Goal: Task Accomplishment & Management: Complete application form

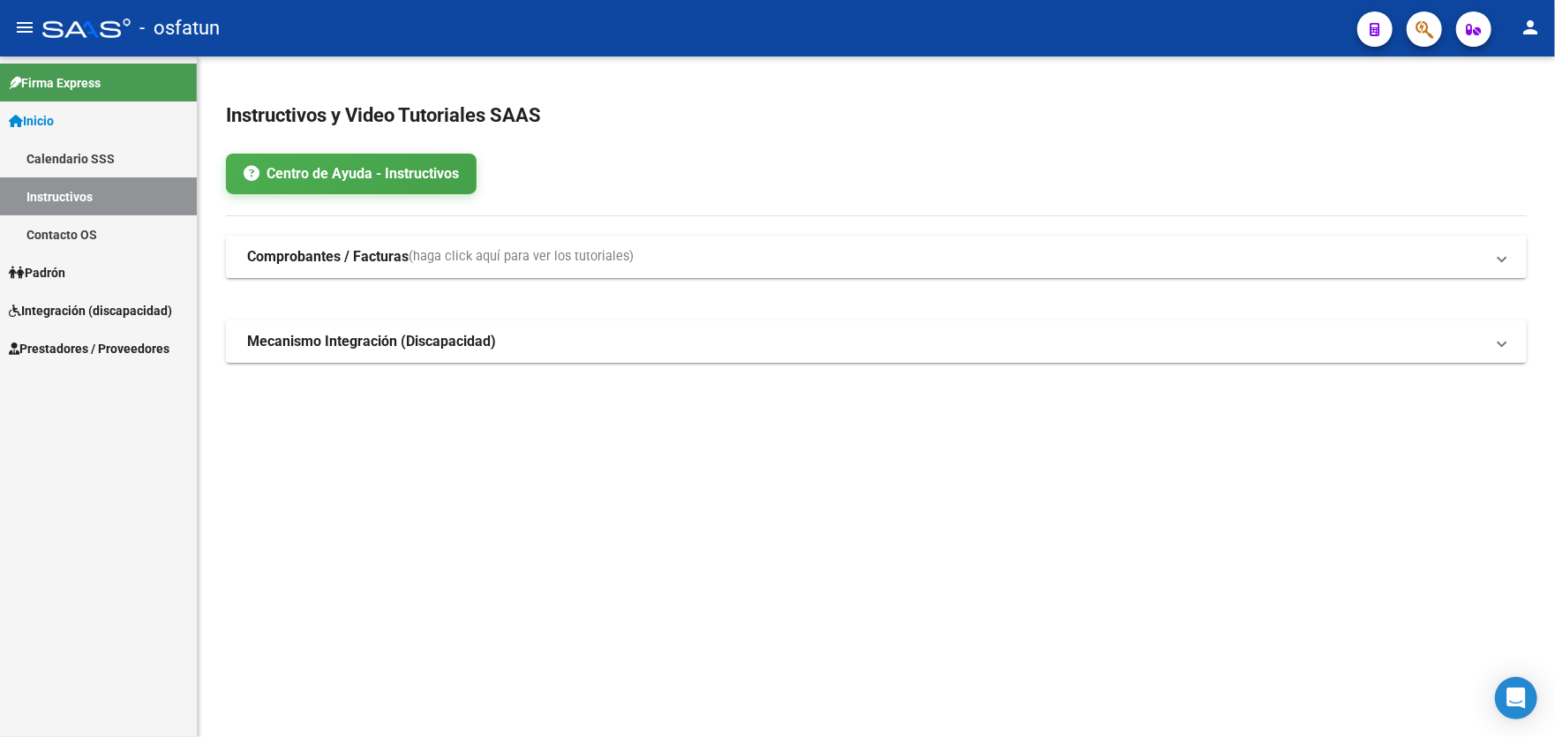
click at [85, 351] on span "Prestadores / Proveedores" at bounding box center [89, 348] width 161 height 19
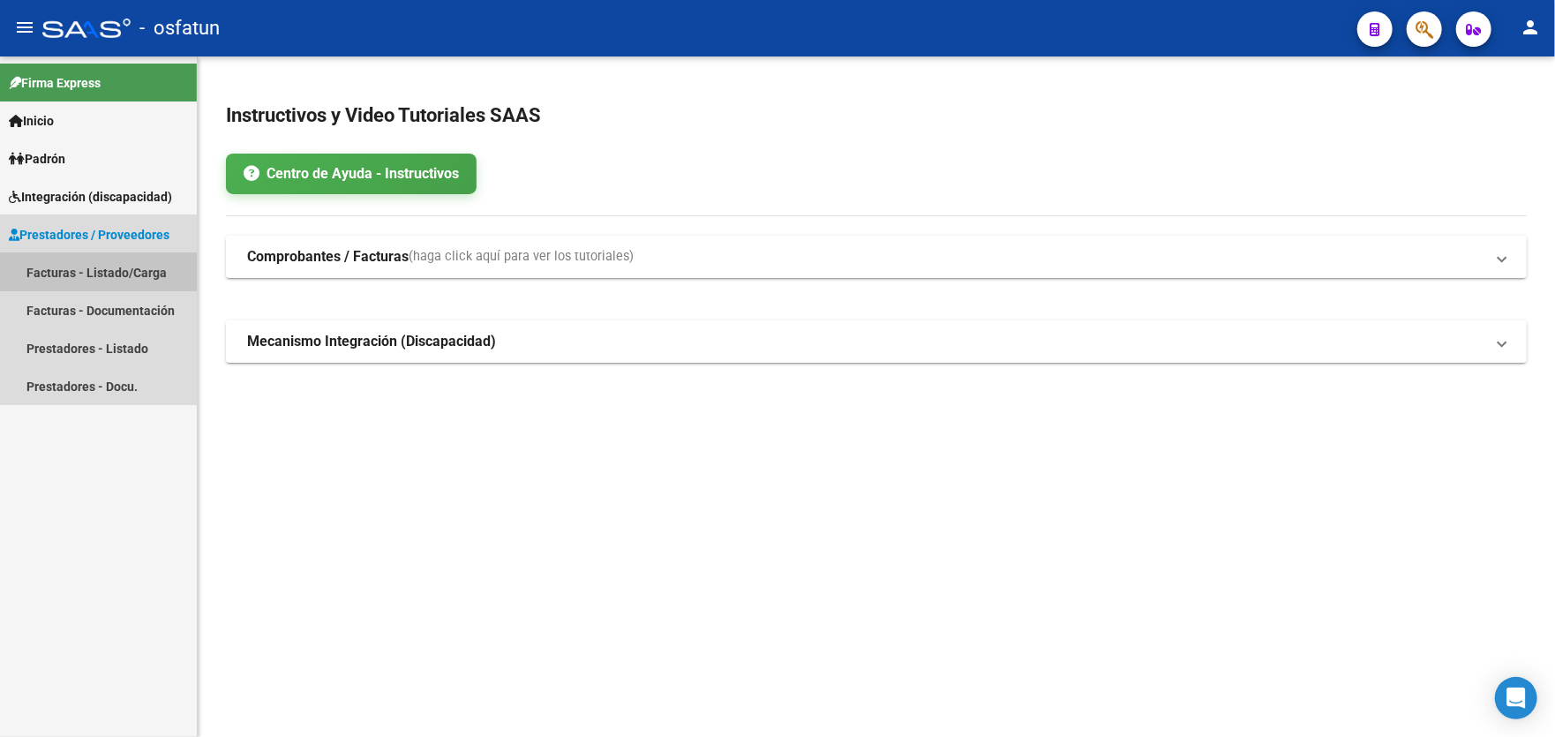
click at [116, 270] on link "Facturas - Listado/Carga" at bounding box center [98, 272] width 197 height 38
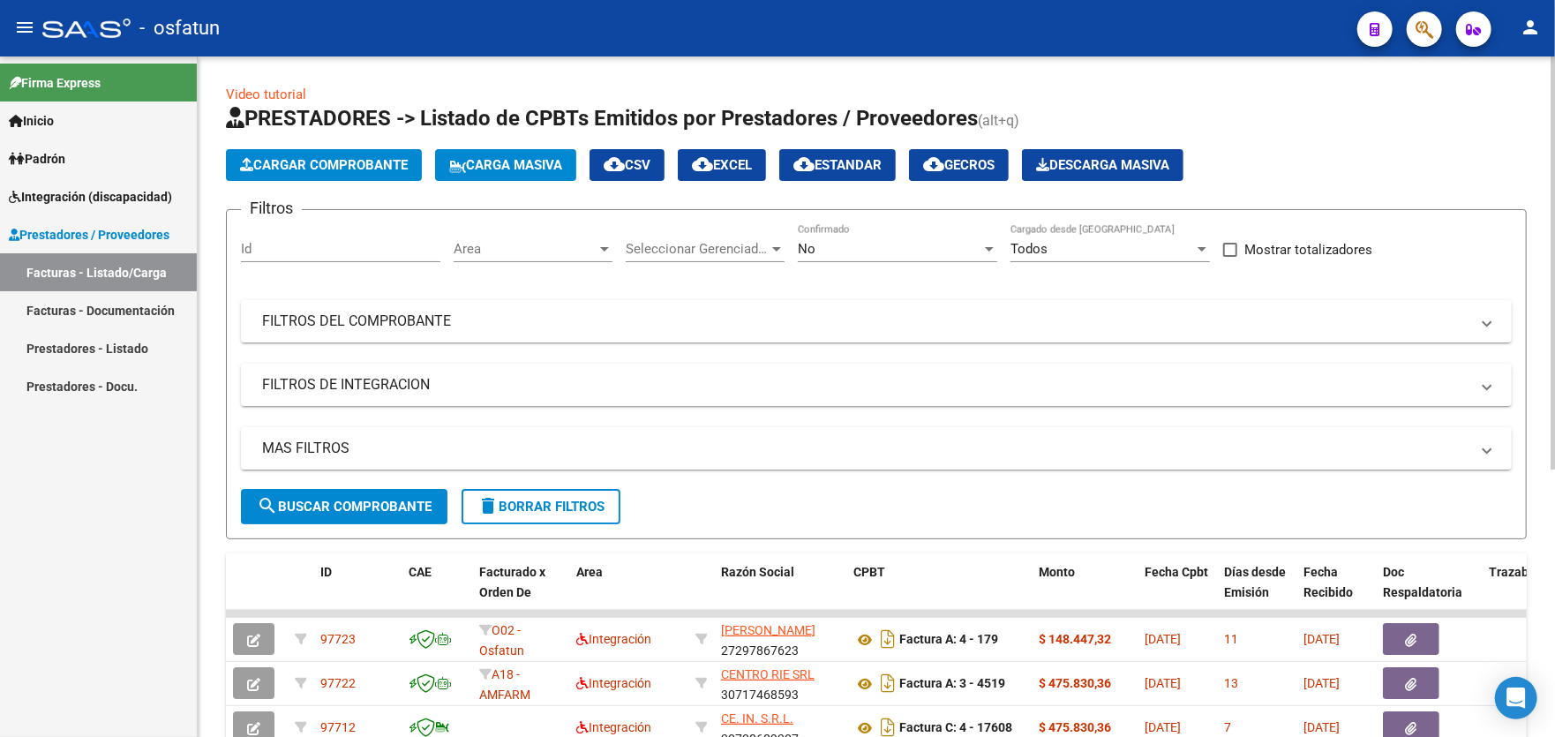
click at [311, 162] on span "Cargar Comprobante" at bounding box center [324, 165] width 168 height 16
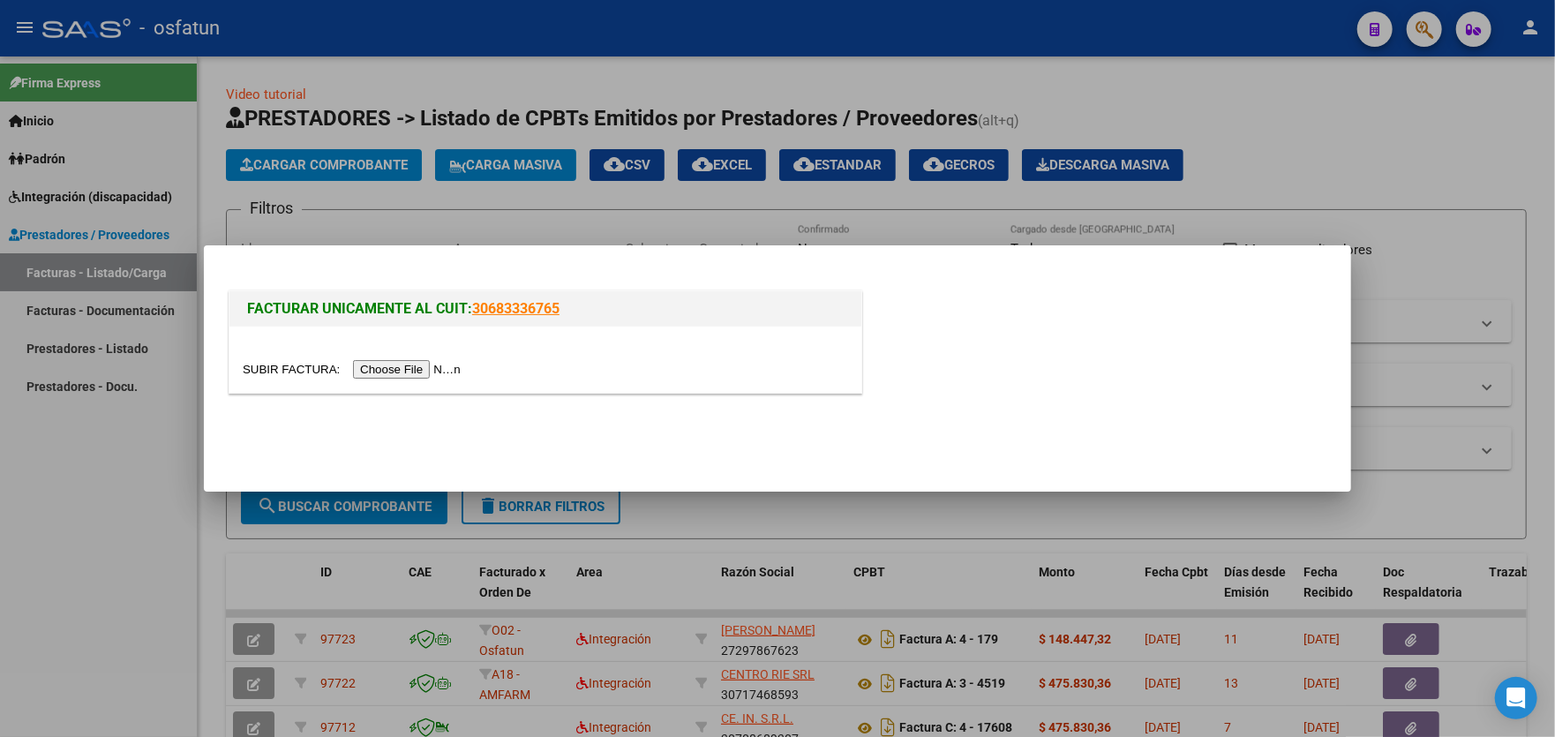
click at [384, 371] on input "file" at bounding box center [354, 369] width 223 height 19
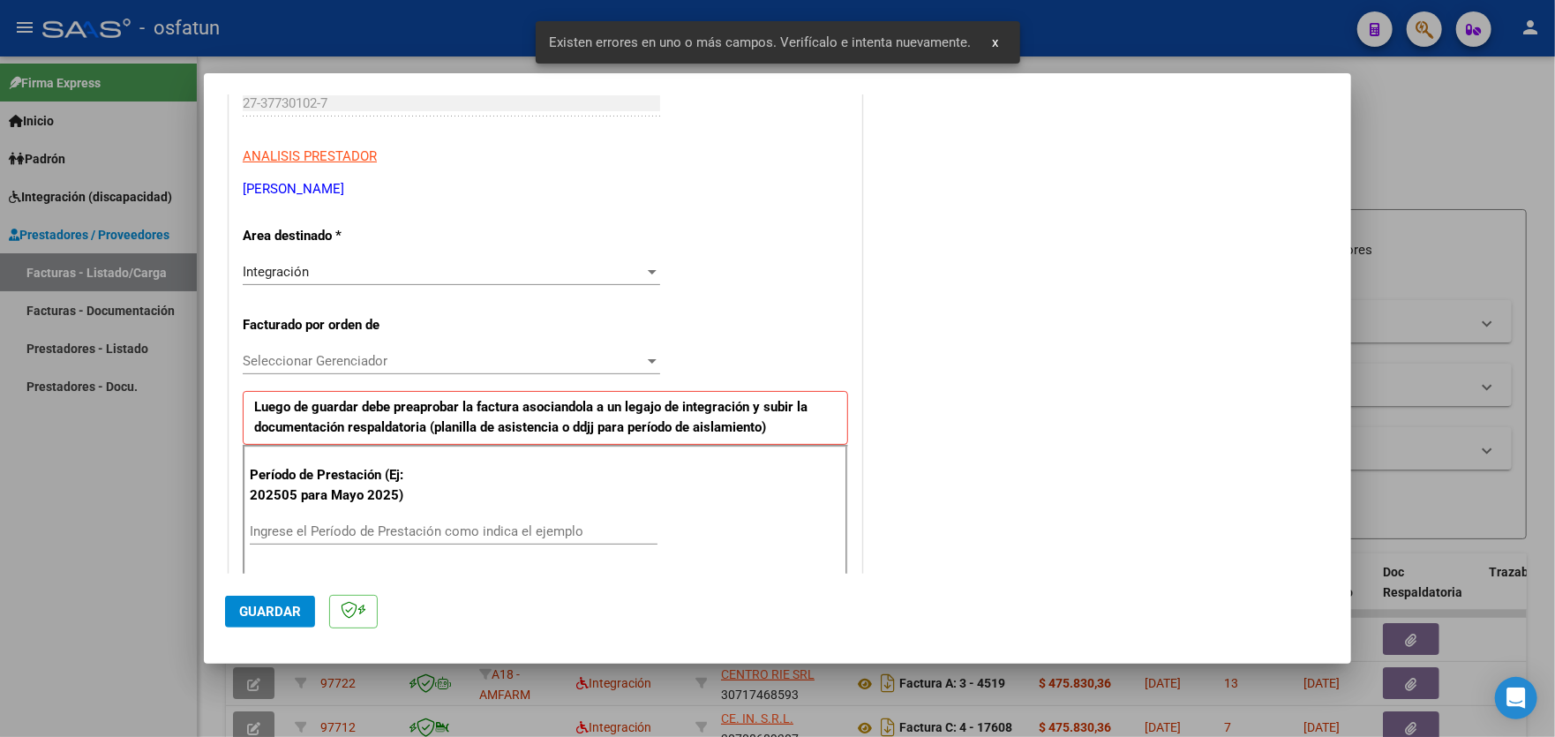
scroll to position [286, 0]
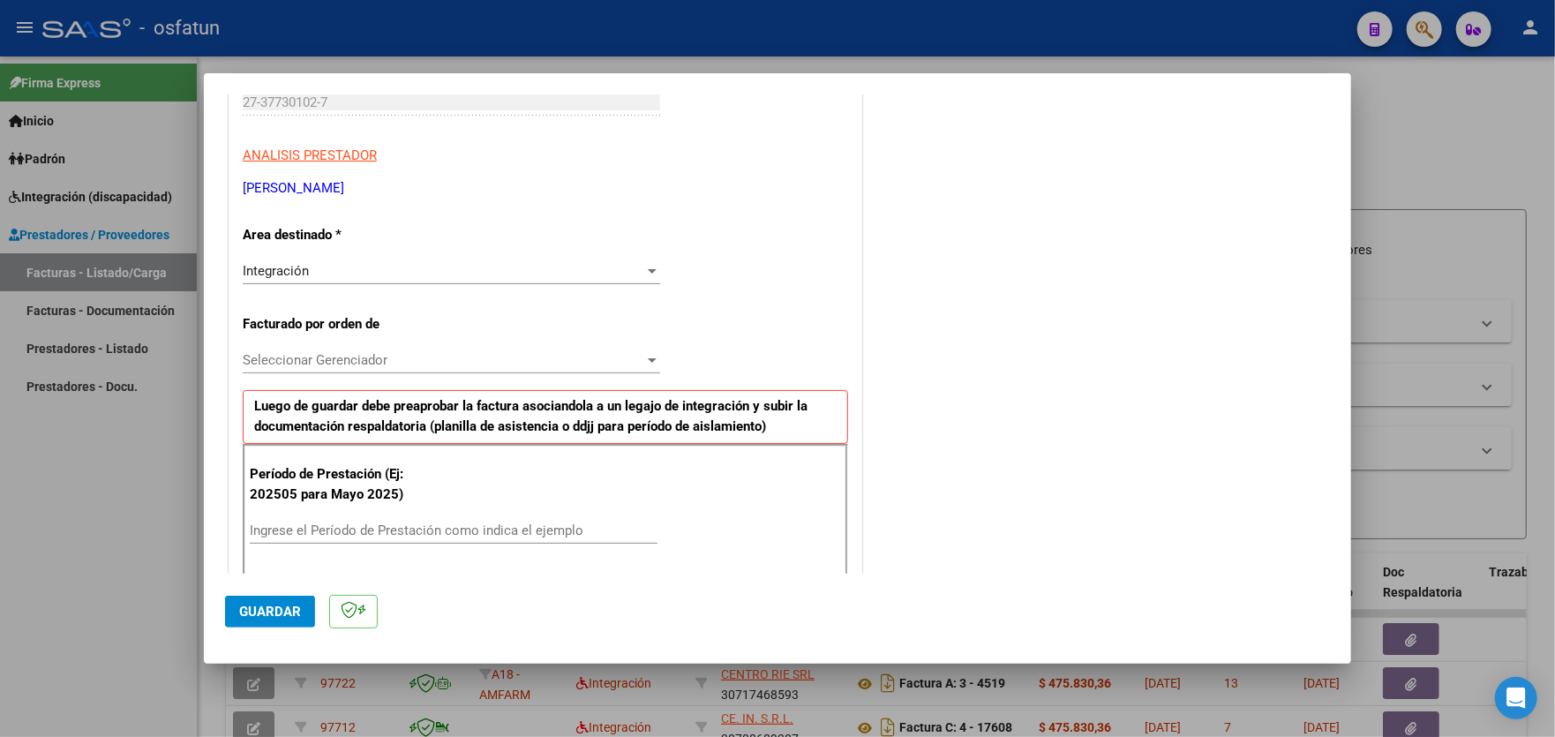
click at [507, 363] on span "Seleccionar Gerenciador" at bounding box center [444, 360] width 402 height 16
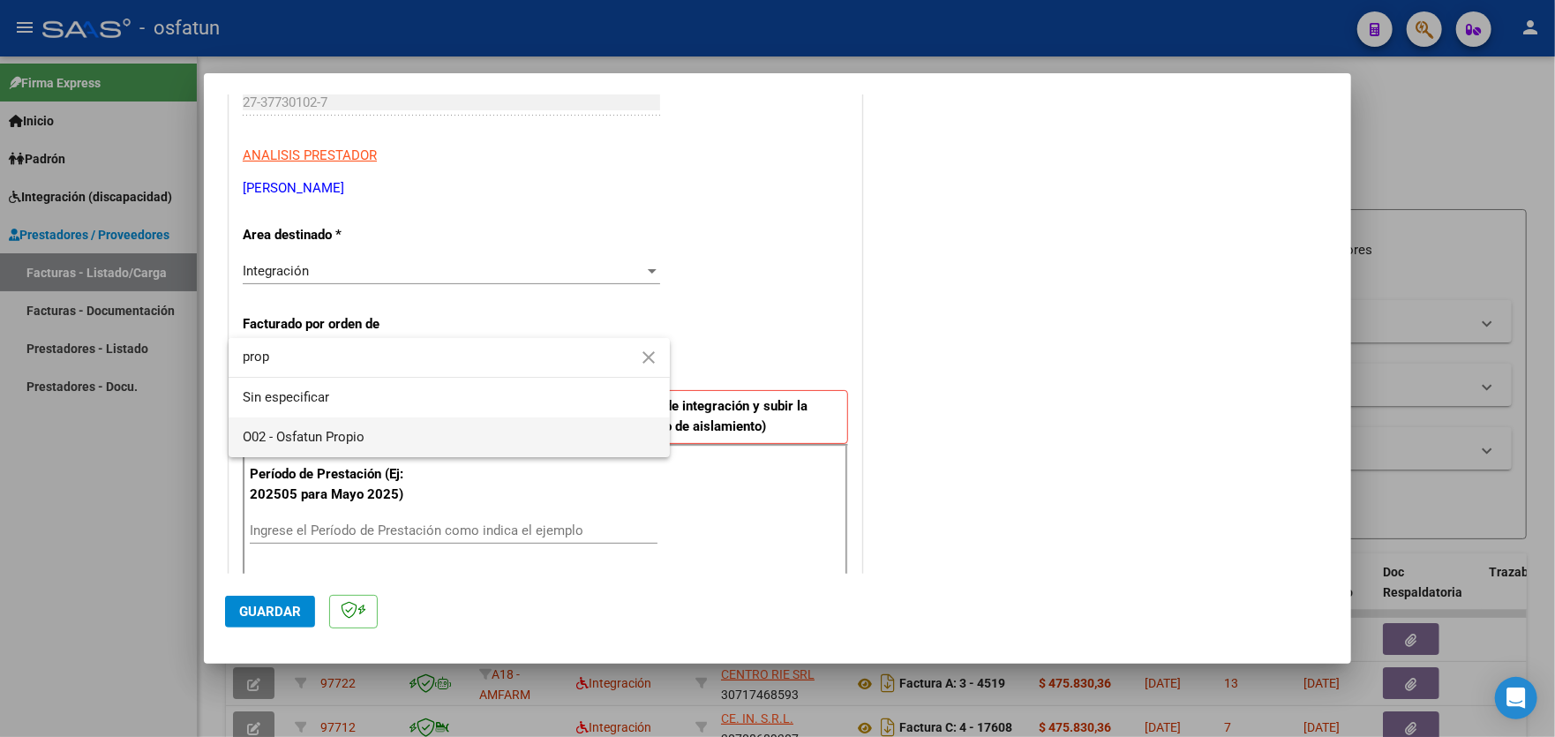
type input "prop"
click at [398, 437] on span "O02 - Osfatun Propio" at bounding box center [449, 437] width 413 height 40
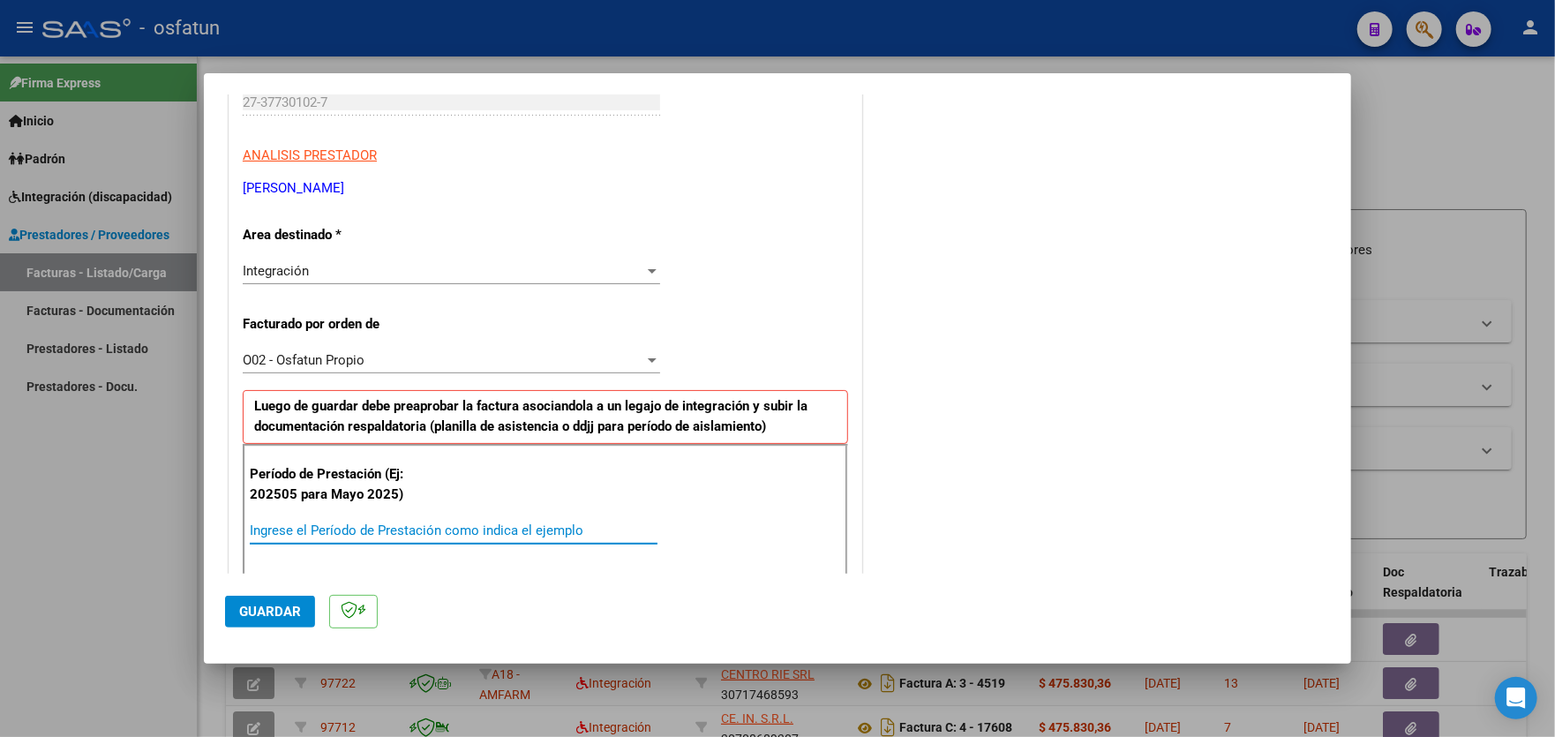
click at [411, 523] on input "Ingrese el Período de Prestación como indica el ejemplo" at bounding box center [454, 530] width 408 height 16
type input "202509"
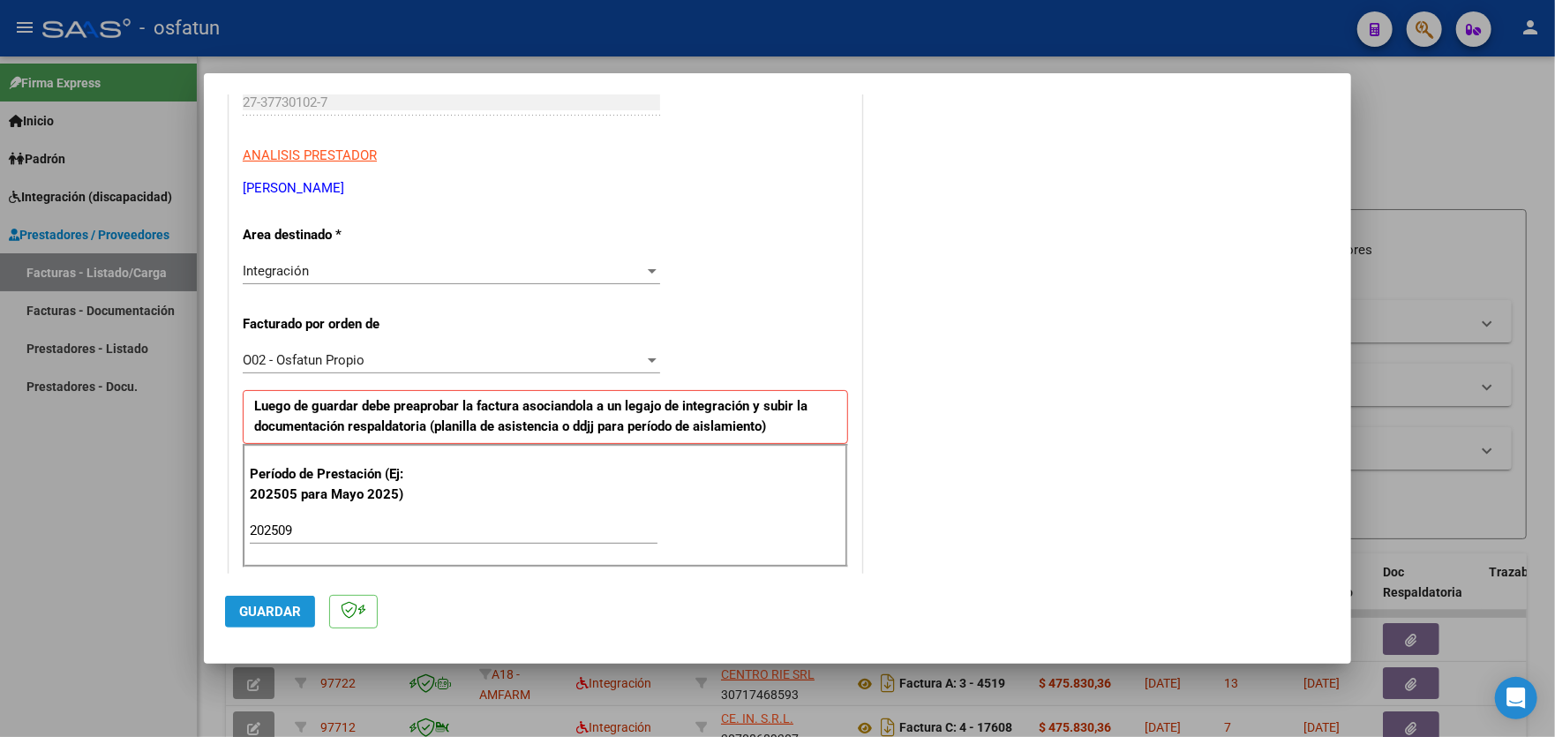
click at [274, 614] on span "Guardar" at bounding box center [270, 612] width 62 height 16
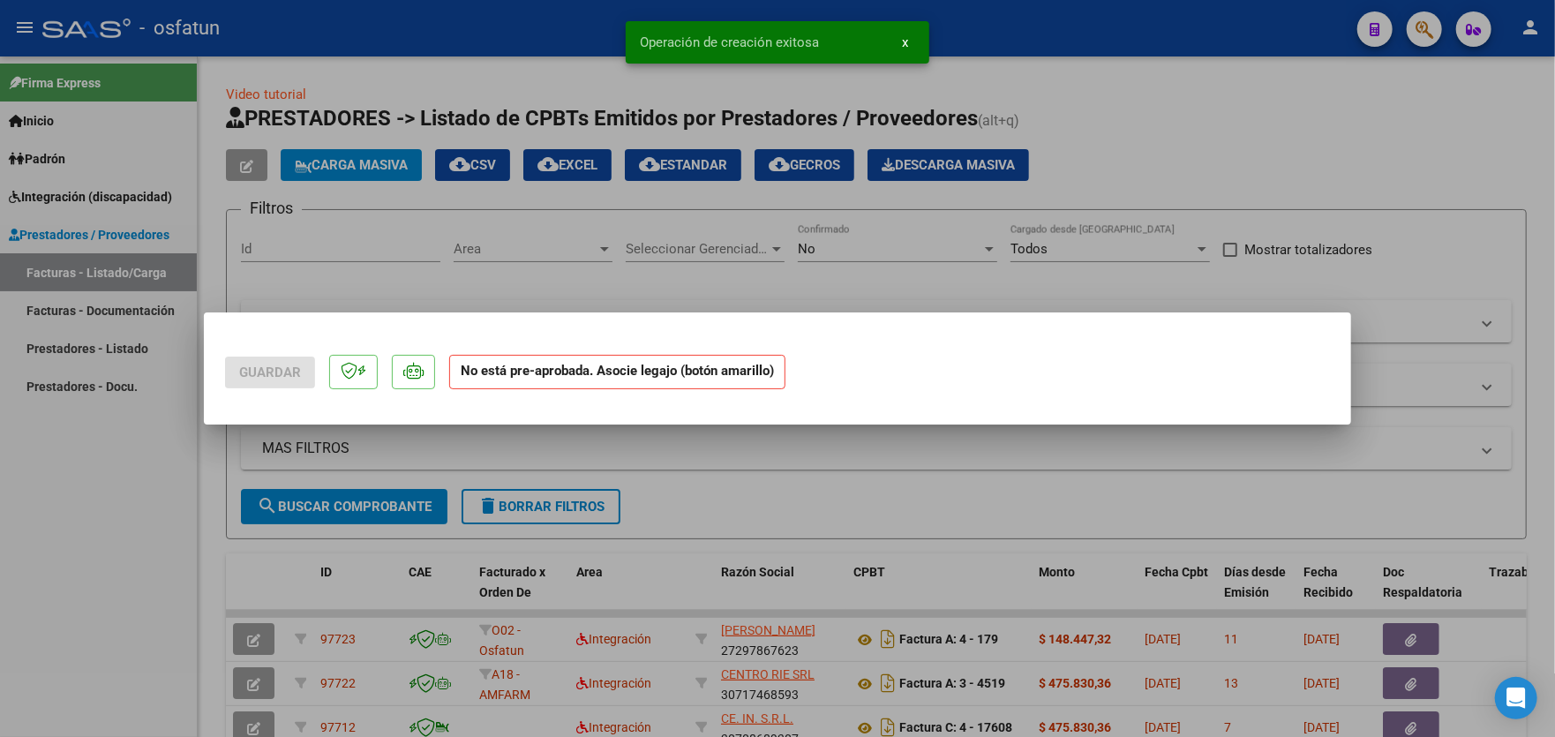
scroll to position [0, 0]
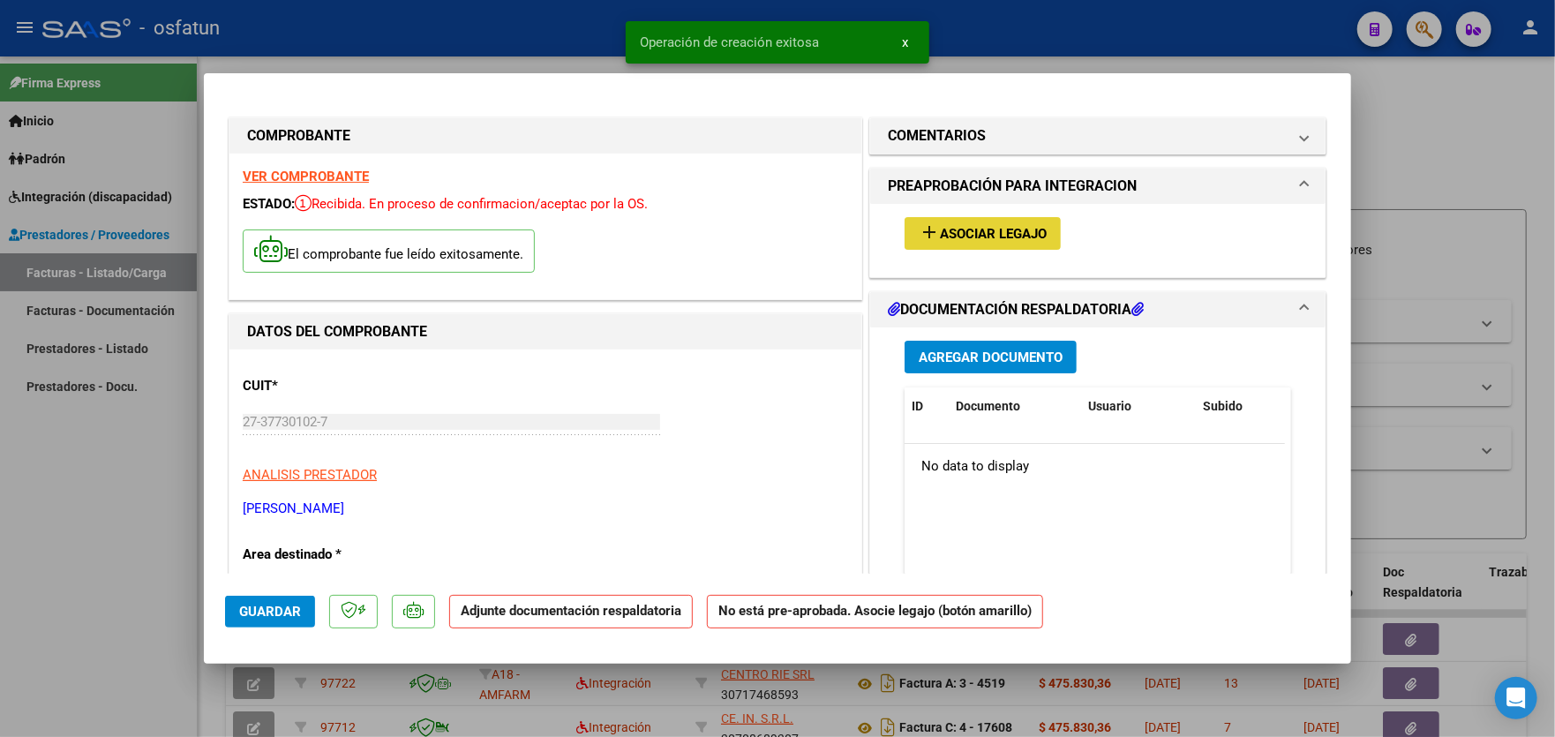
click at [991, 236] on span "Asociar Legajo" at bounding box center [993, 234] width 107 height 16
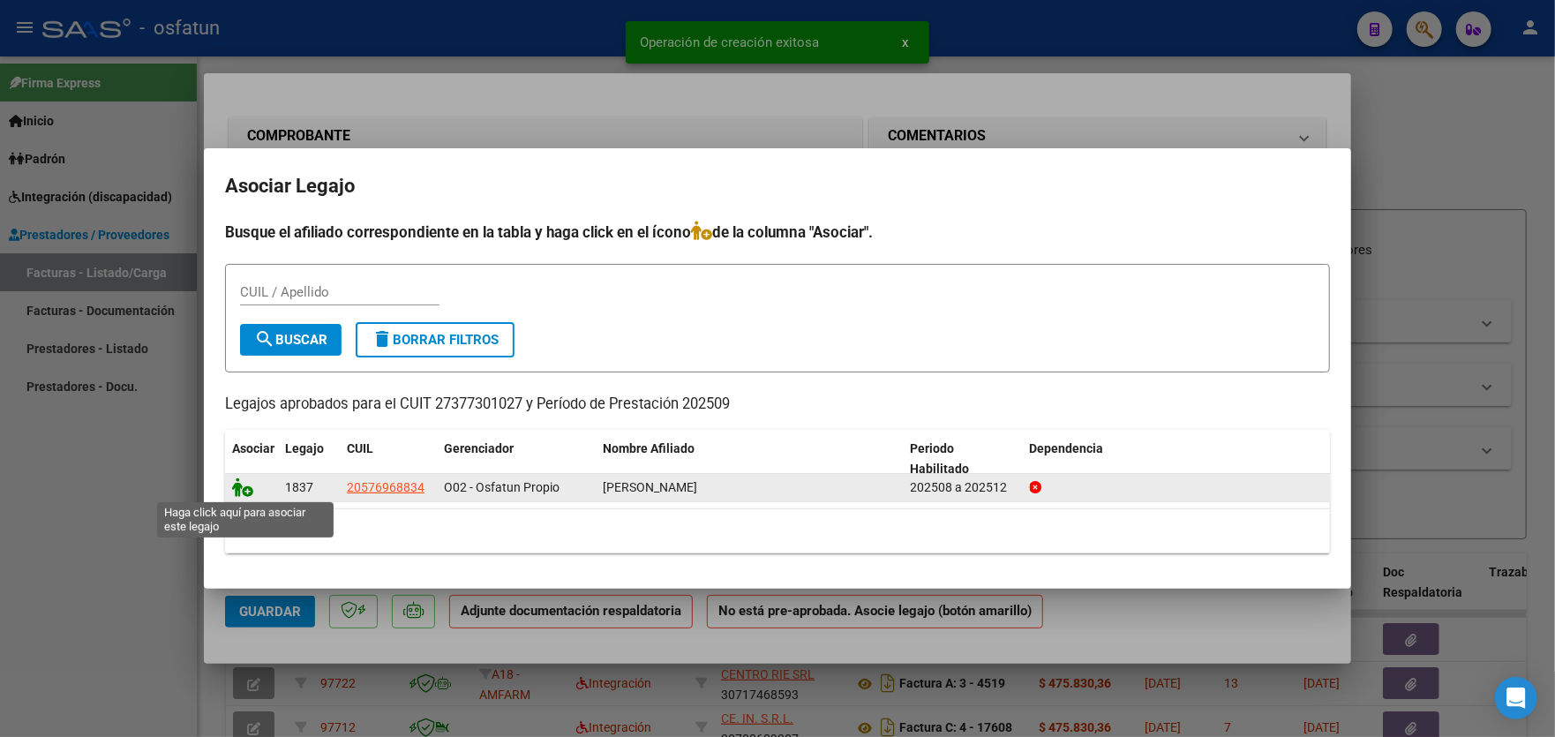
click at [249, 489] on icon at bounding box center [242, 486] width 21 height 19
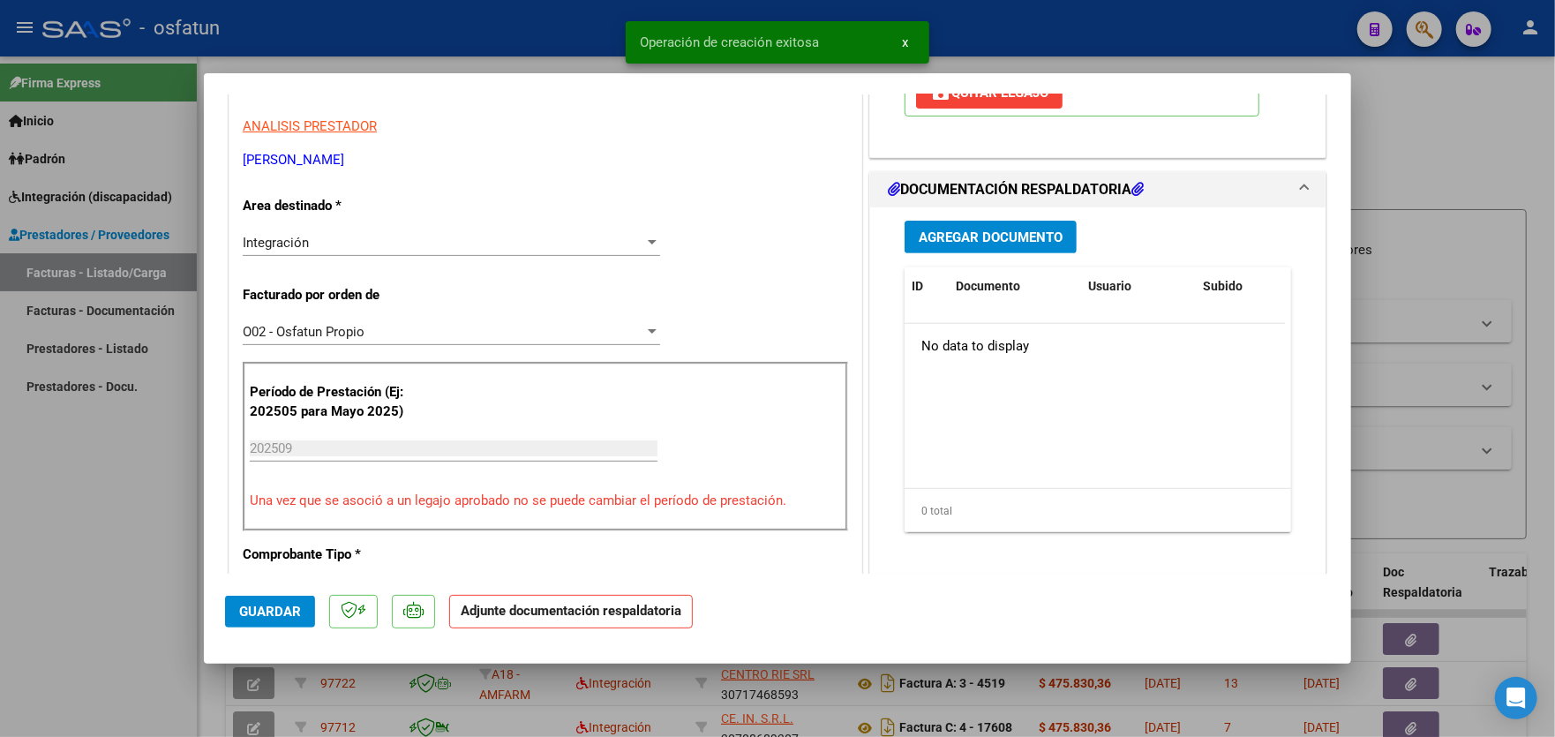
scroll to position [353, 0]
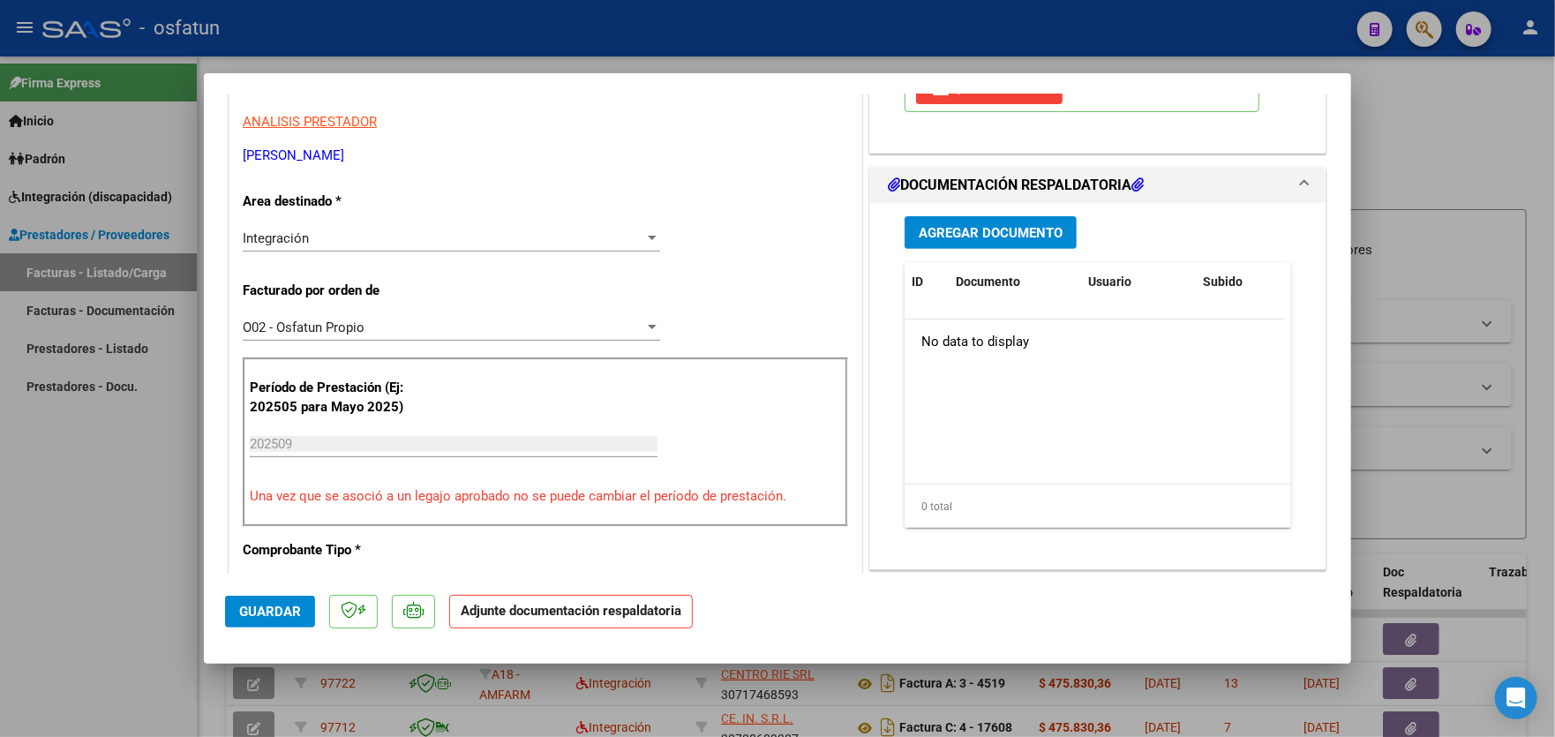
click at [1000, 236] on span "Agregar Documento" at bounding box center [991, 233] width 144 height 16
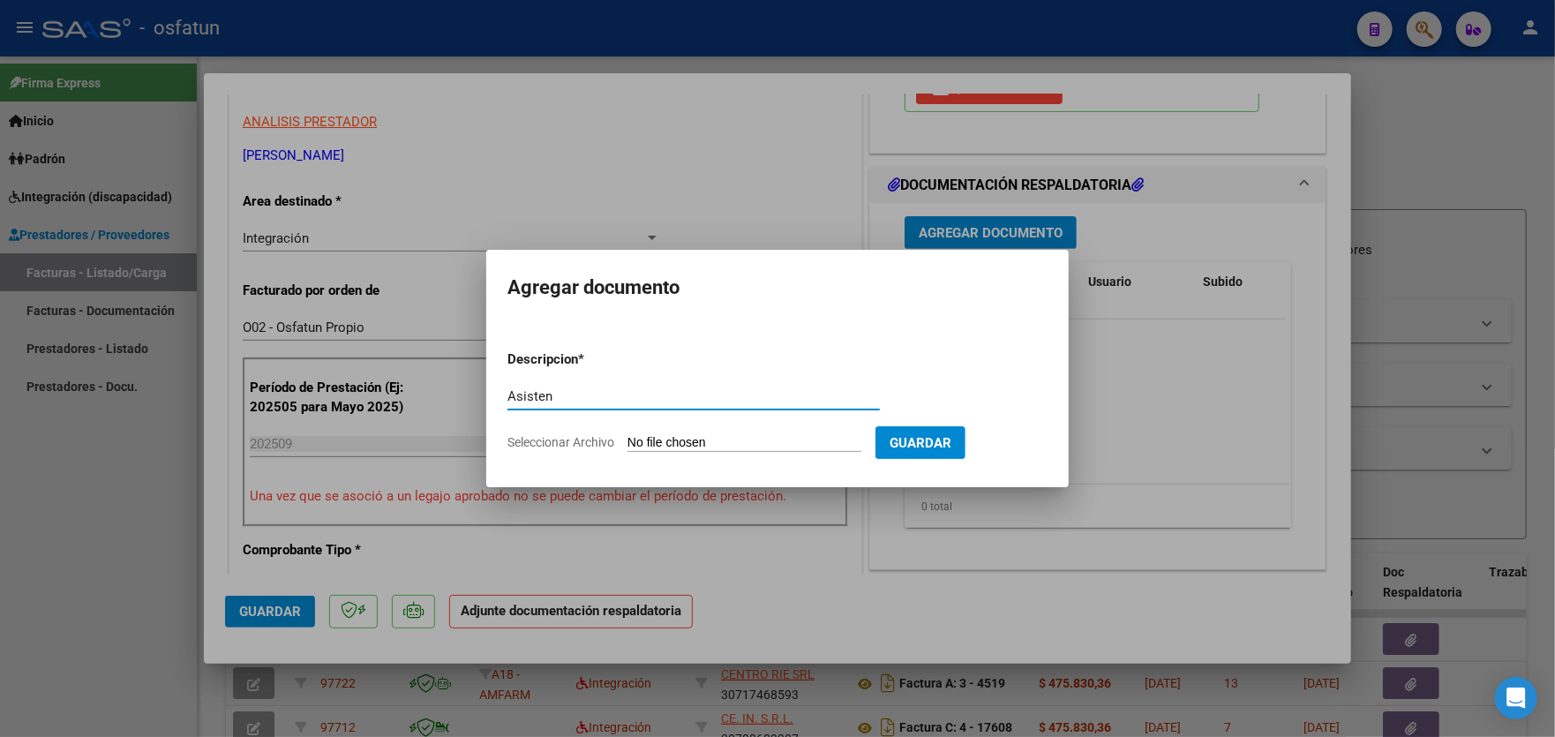
click at [637, 394] on input "Asisten" at bounding box center [693, 396] width 372 height 16
type input "Asistencia 2025 09"
click at [738, 438] on input "Seleccionar Archivo" at bounding box center [744, 443] width 234 height 17
type input "C:\fakepath\caro-[PERSON_NAME]-setiembre-1.pdf"
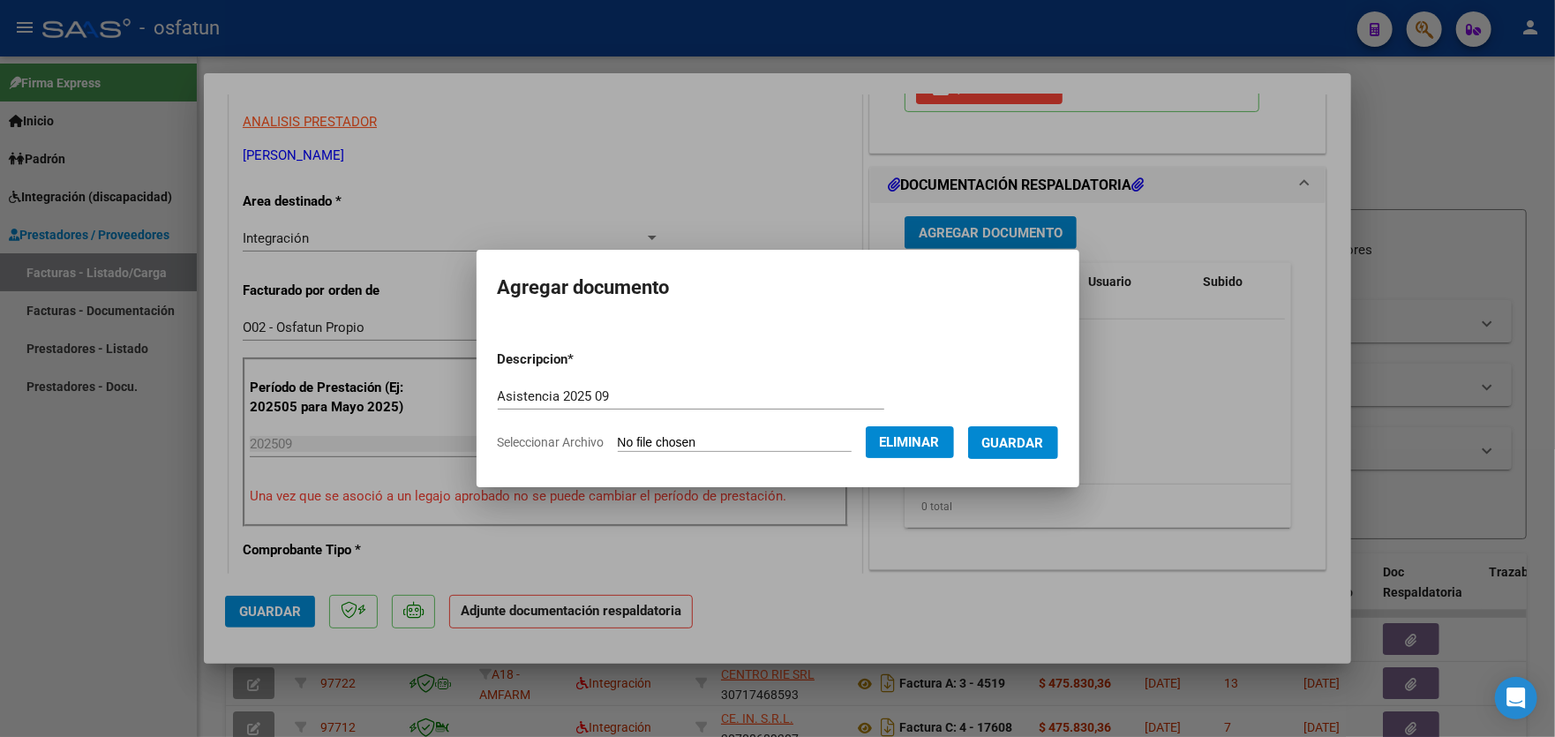
click at [1044, 441] on span "Guardar" at bounding box center [1013, 443] width 62 height 16
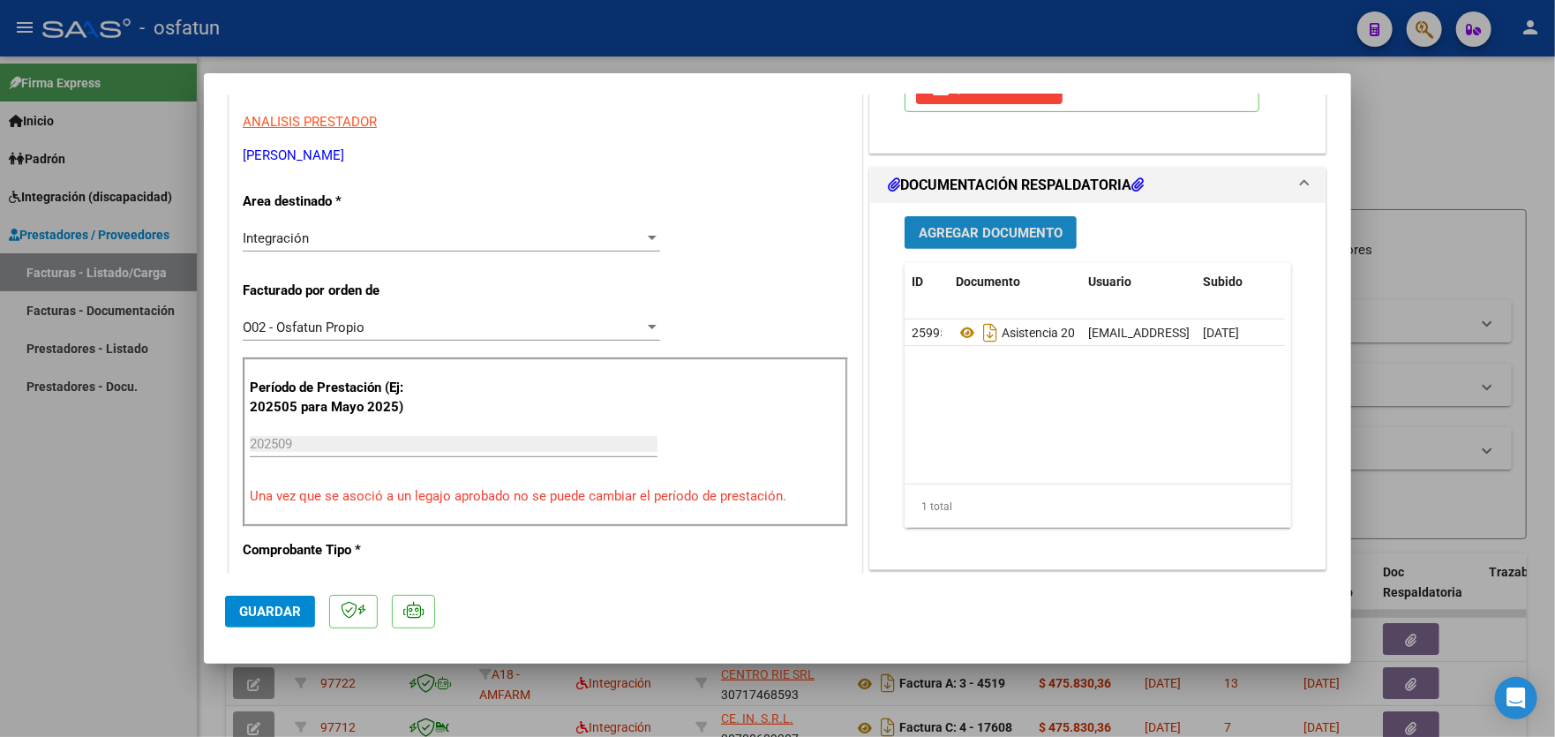
click at [986, 229] on span "Agregar Documento" at bounding box center [991, 233] width 144 height 16
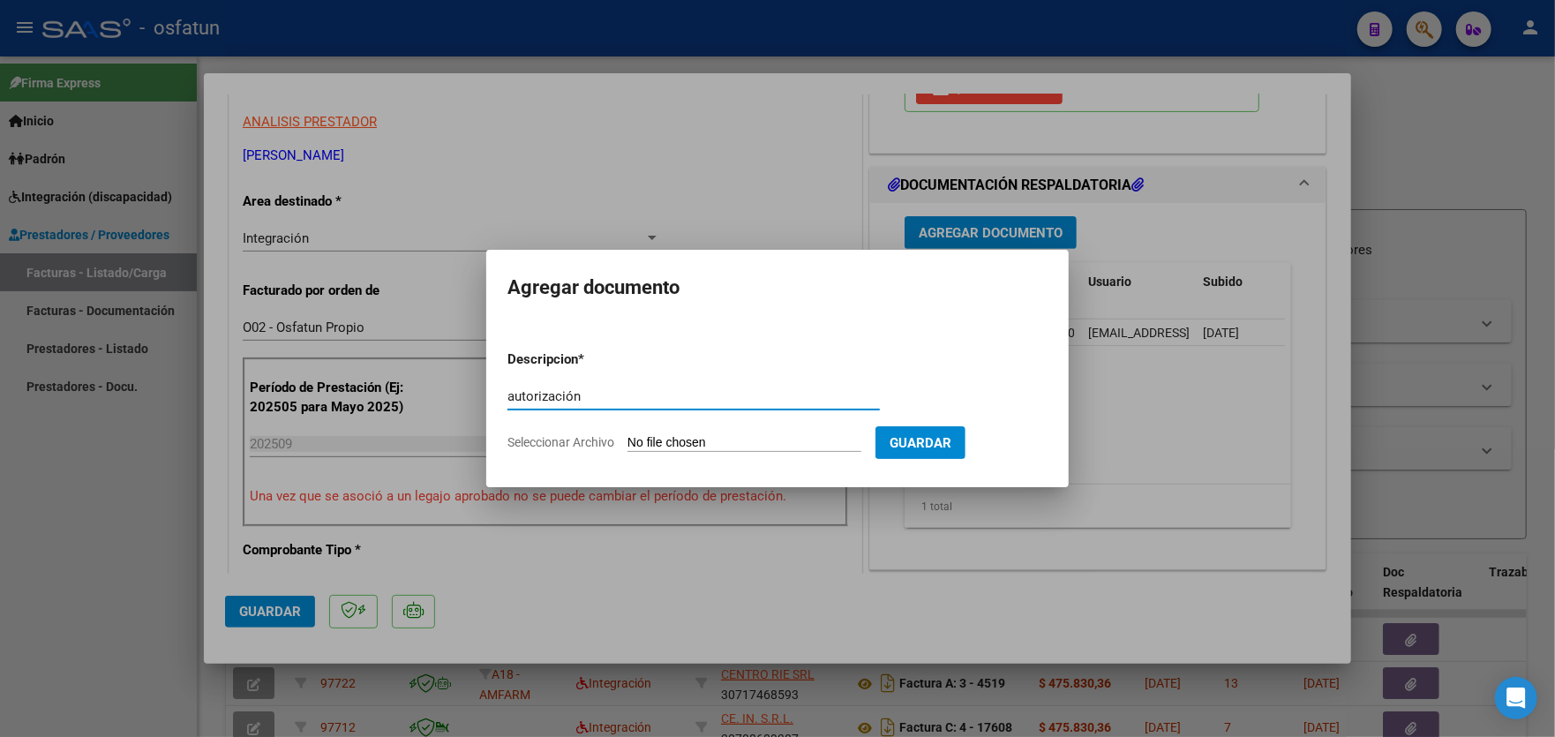
type input "autorización"
click at [697, 445] on input "Seleccionar Archivo" at bounding box center [744, 443] width 234 height 17
type input "C:\fakepath\caro-[PERSON_NAME]-setiembre-3.pdf"
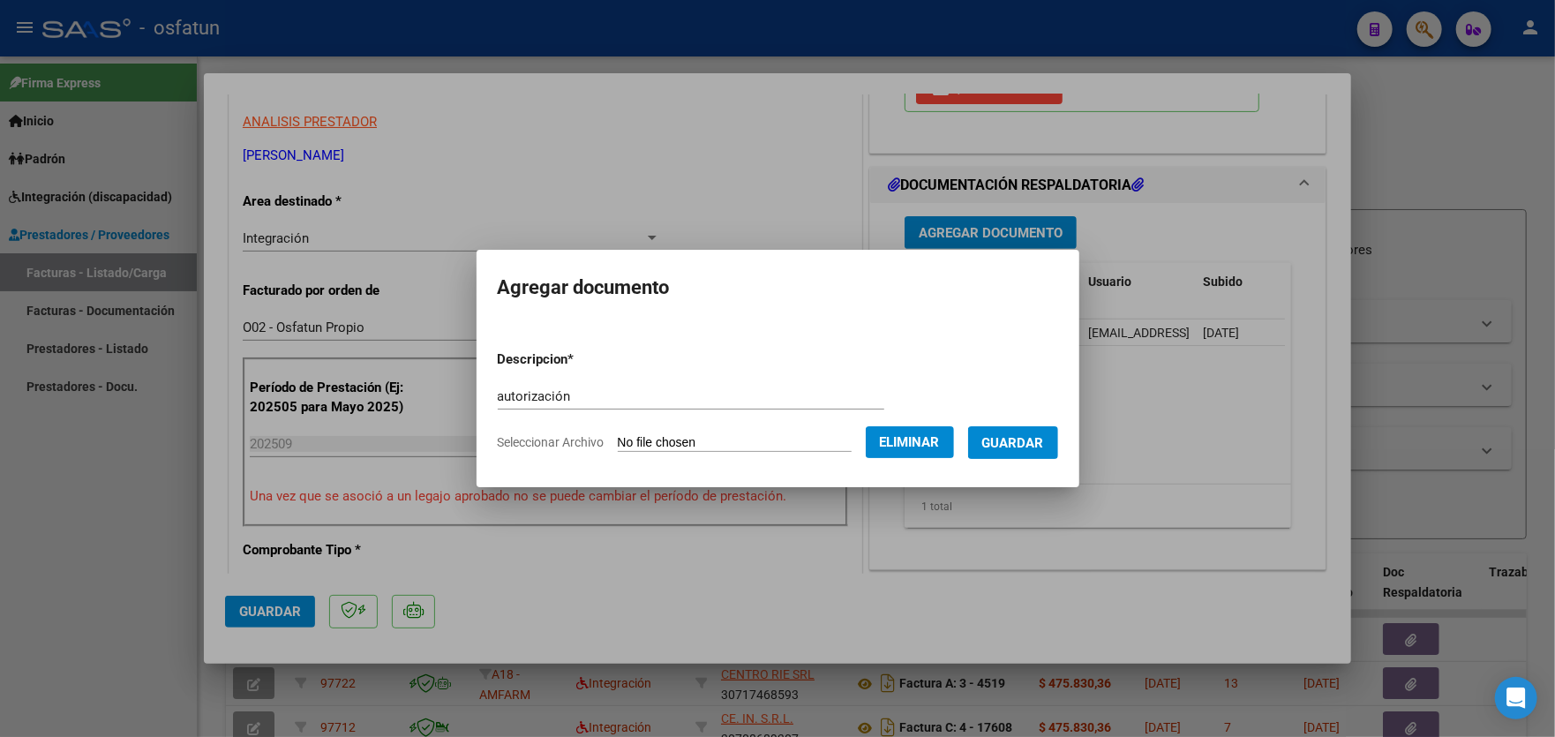
click at [1027, 440] on span "Guardar" at bounding box center [1013, 443] width 62 height 16
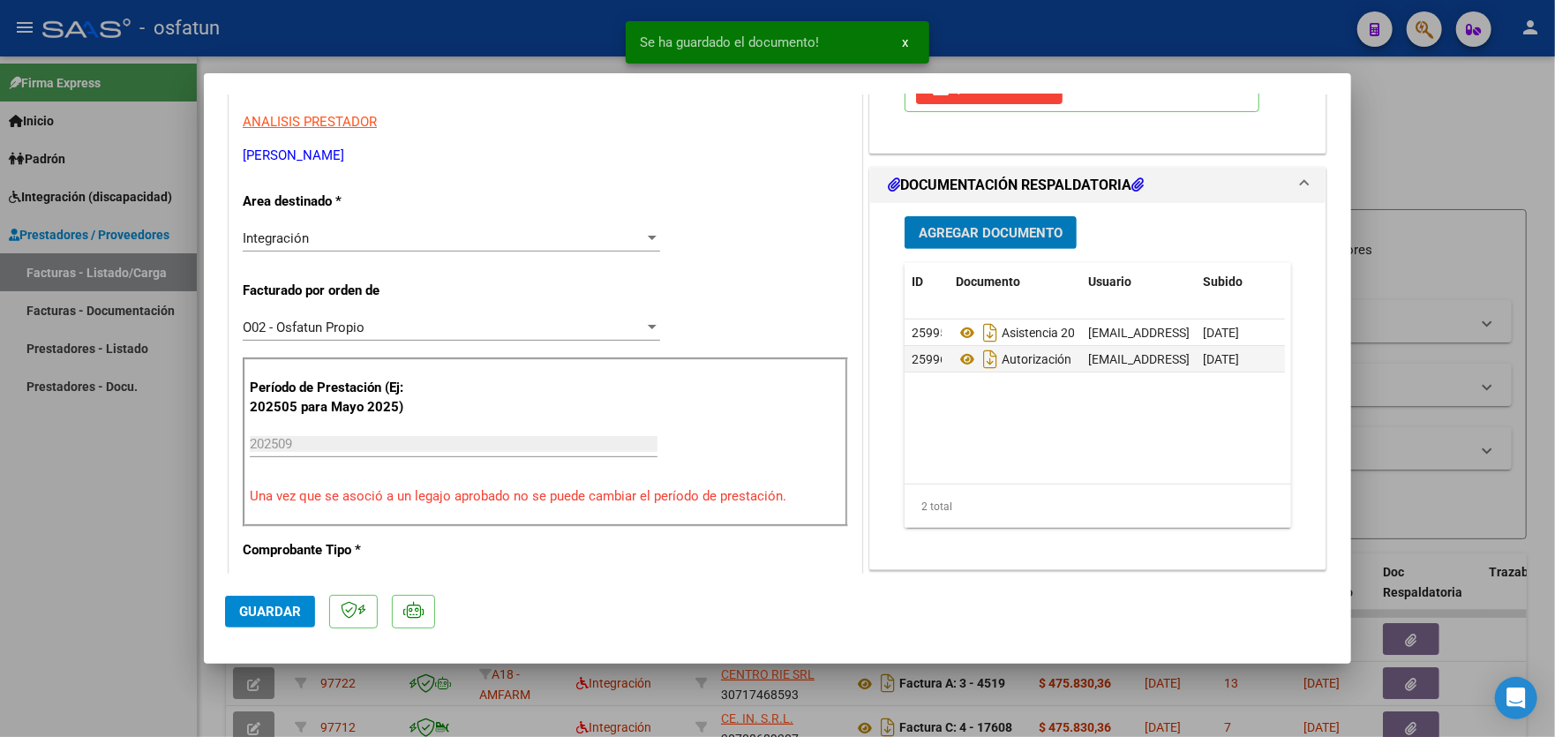
click at [282, 611] on span "Guardar" at bounding box center [270, 612] width 62 height 16
drag, startPoint x: 38, startPoint y: 490, endPoint x: 128, endPoint y: 381, distance: 141.0
click at [38, 488] on div at bounding box center [777, 368] width 1555 height 737
type input "$ 0,00"
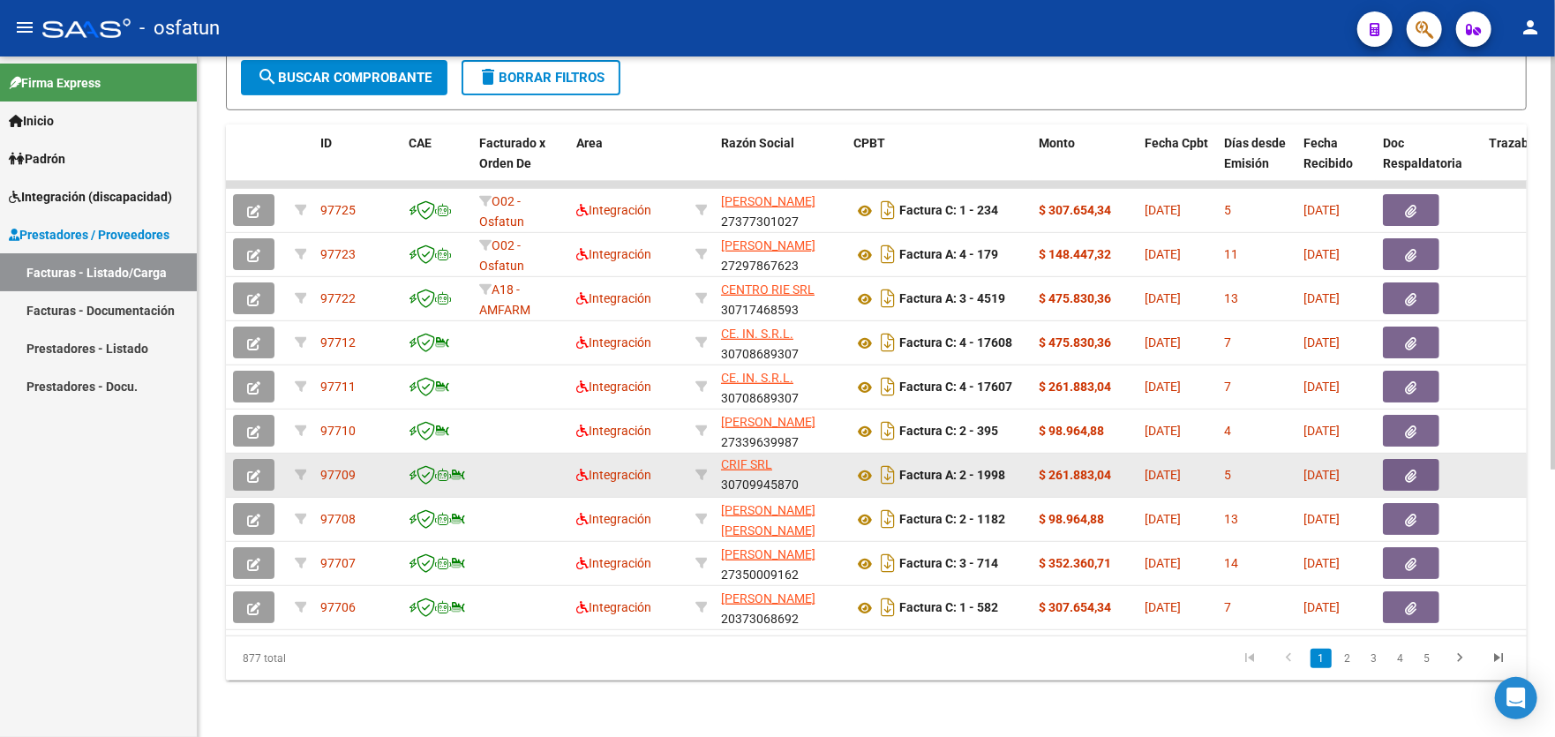
scroll to position [3, 0]
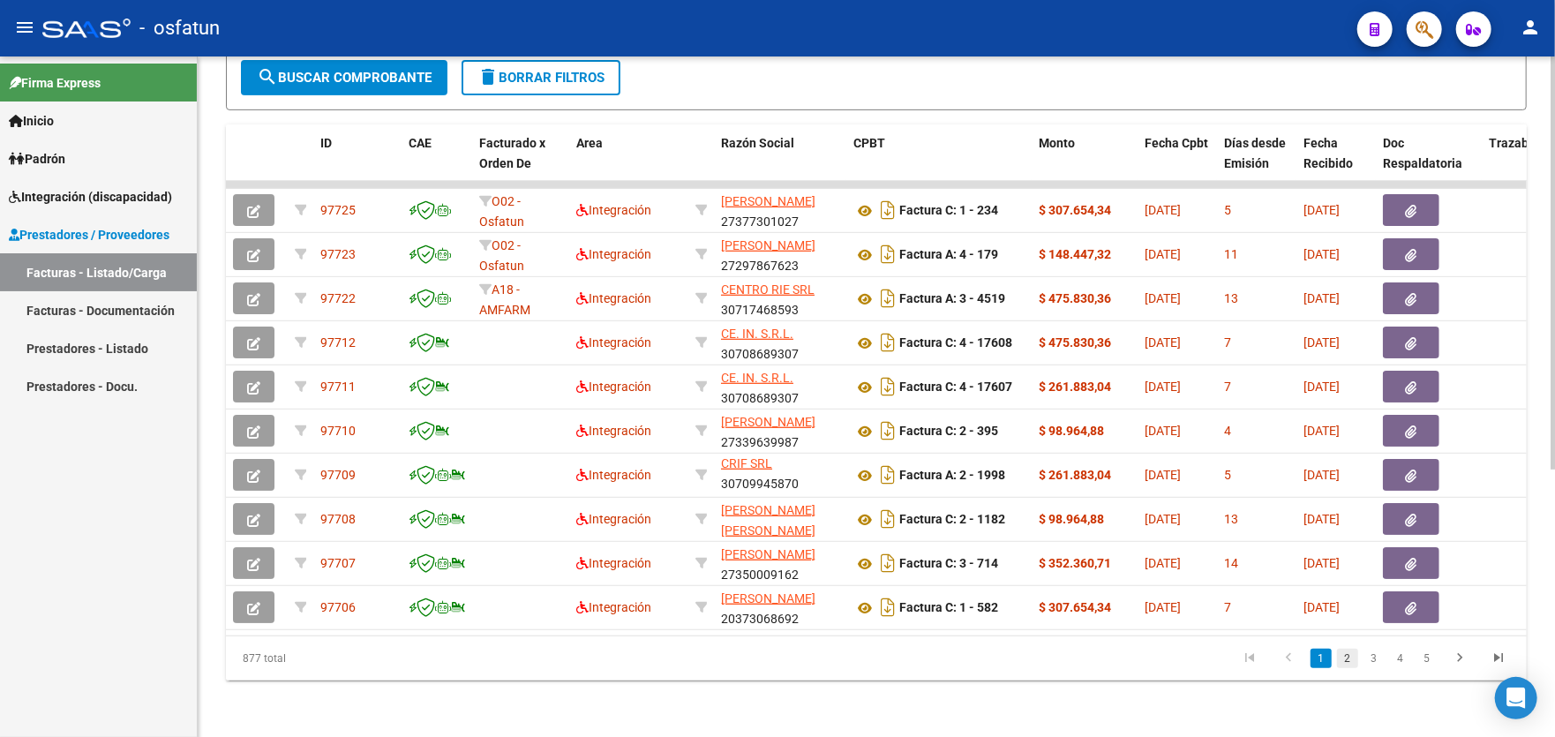
click at [1351, 664] on link "2" at bounding box center [1347, 658] width 21 height 19
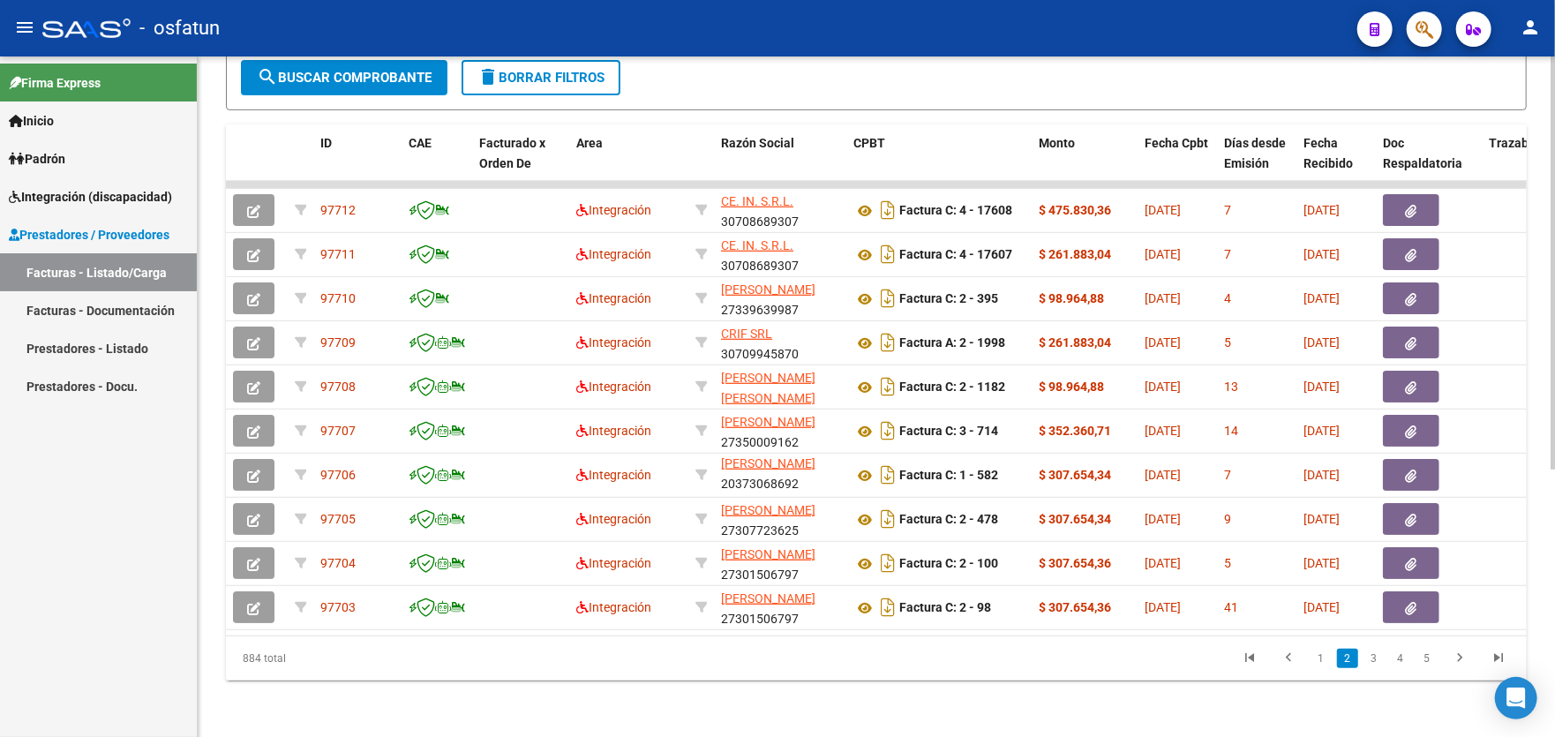
scroll to position [440, 0]
click at [1320, 659] on link "1" at bounding box center [1321, 658] width 21 height 19
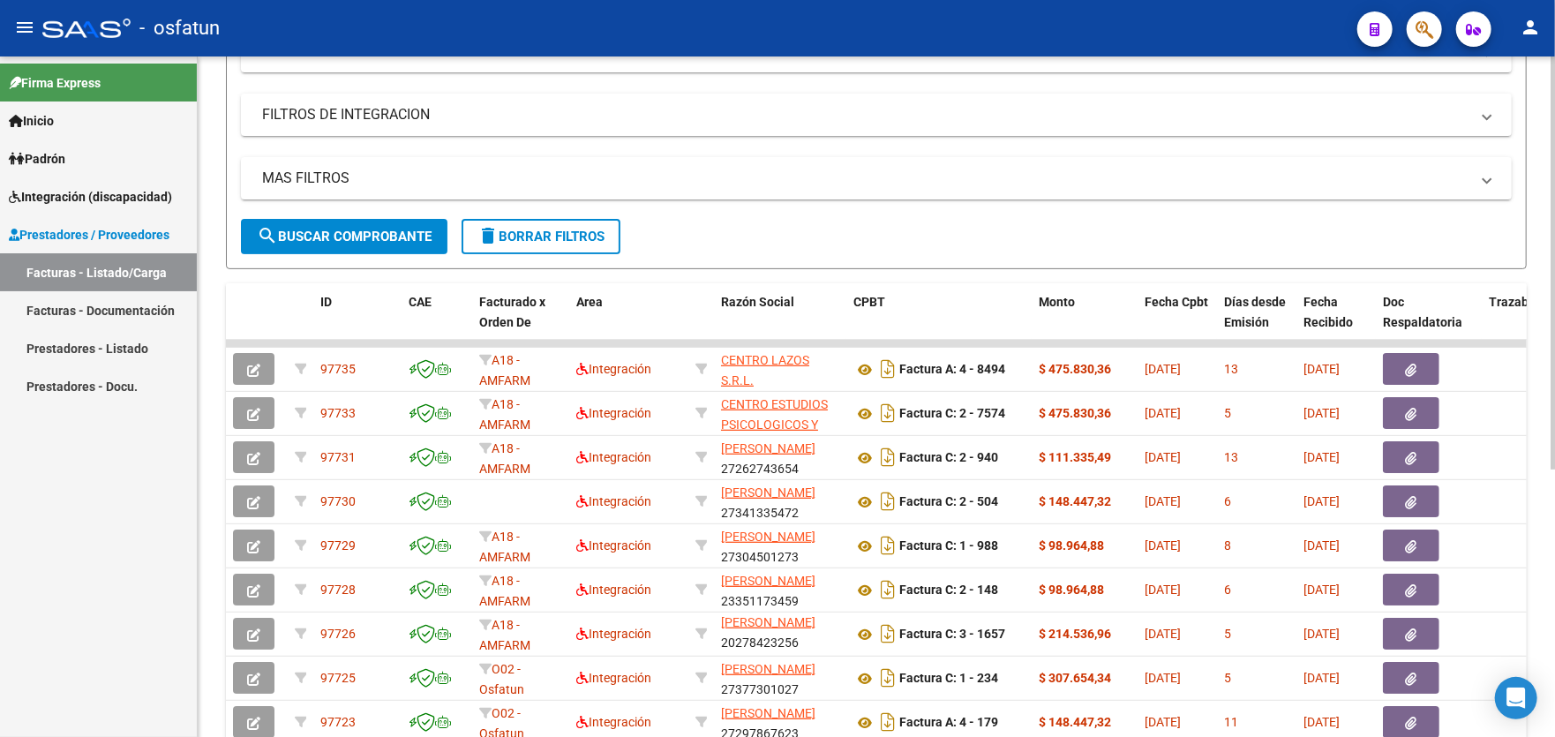
scroll to position [0, 0]
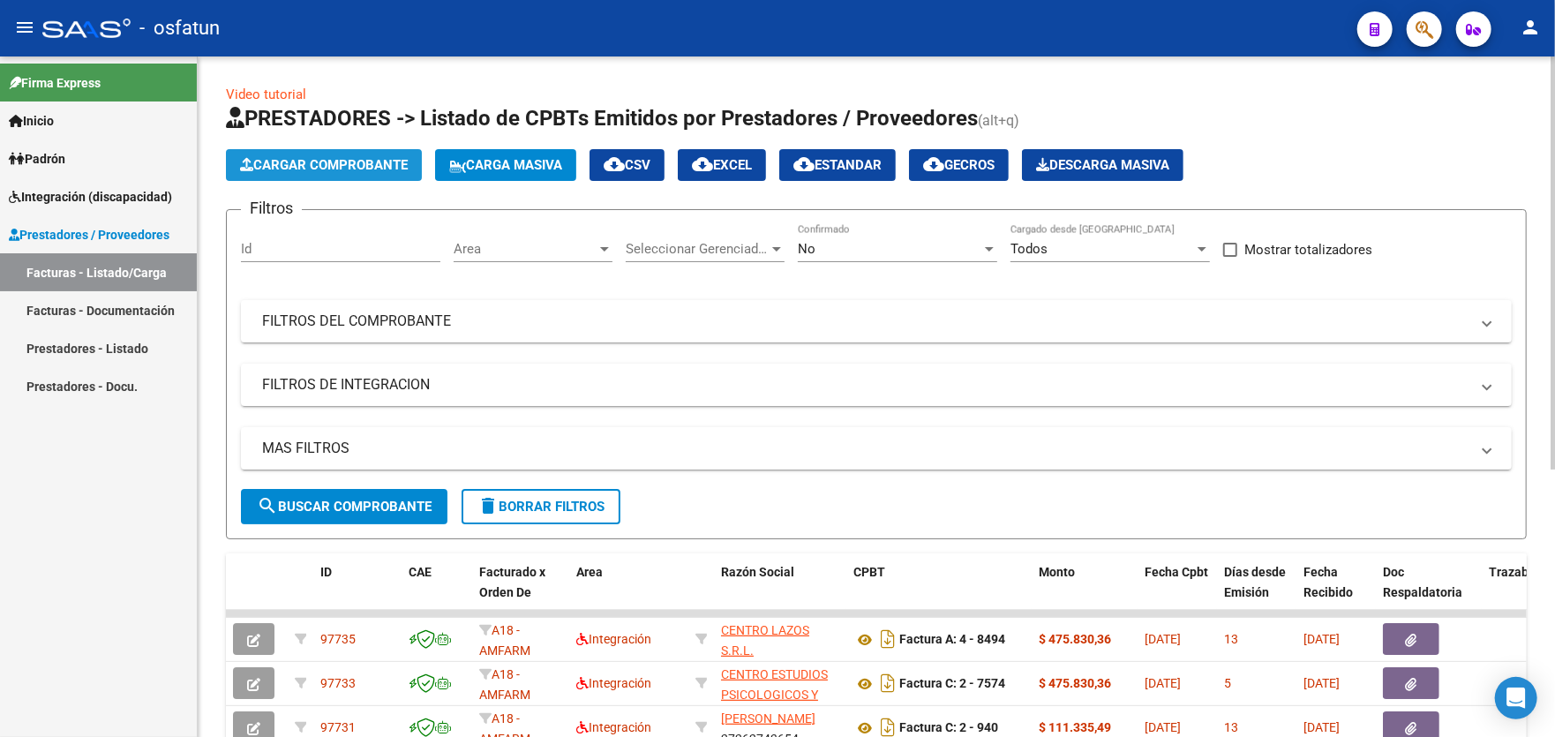
click at [304, 169] on span "Cargar Comprobante" at bounding box center [324, 165] width 168 height 16
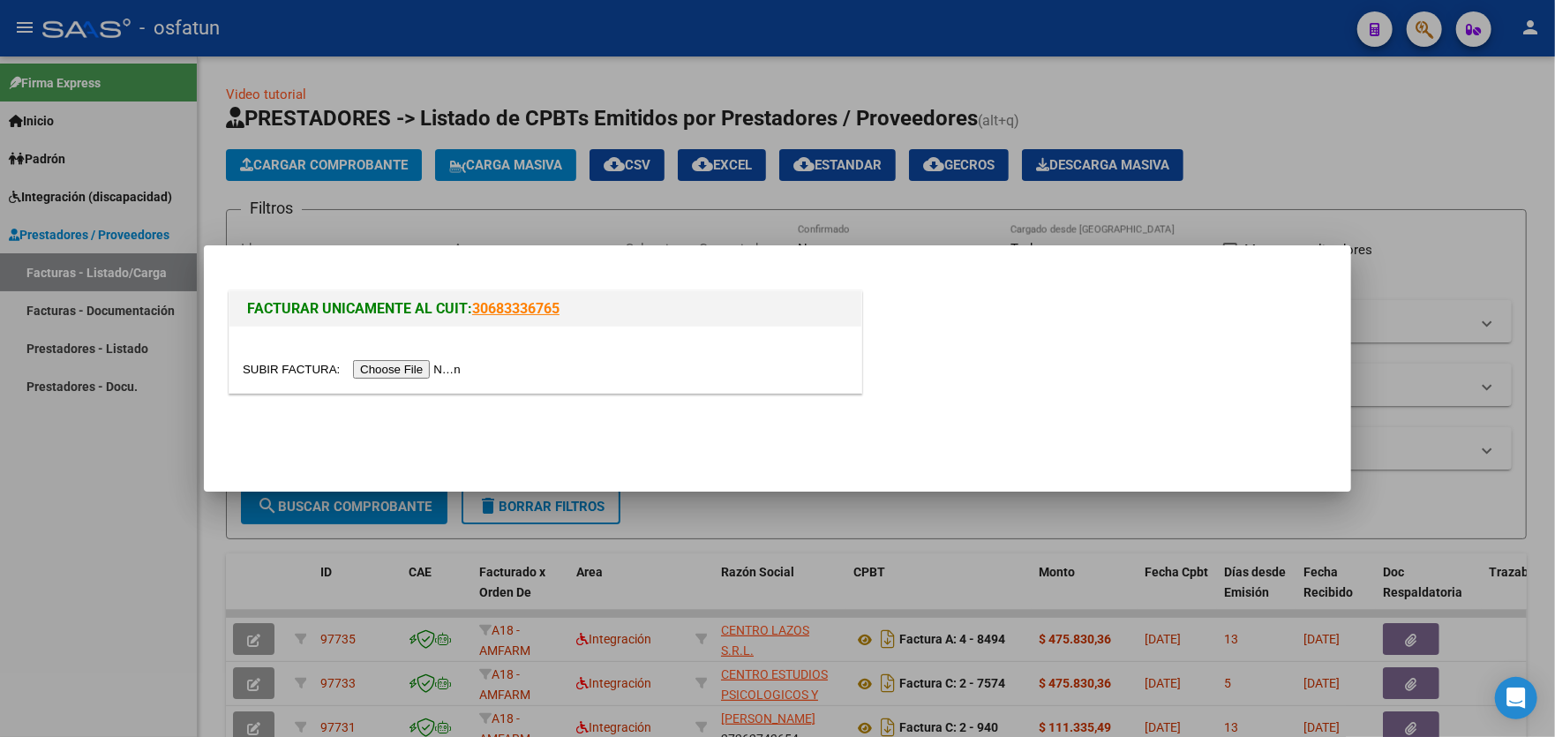
click at [411, 365] on input "file" at bounding box center [354, 369] width 223 height 19
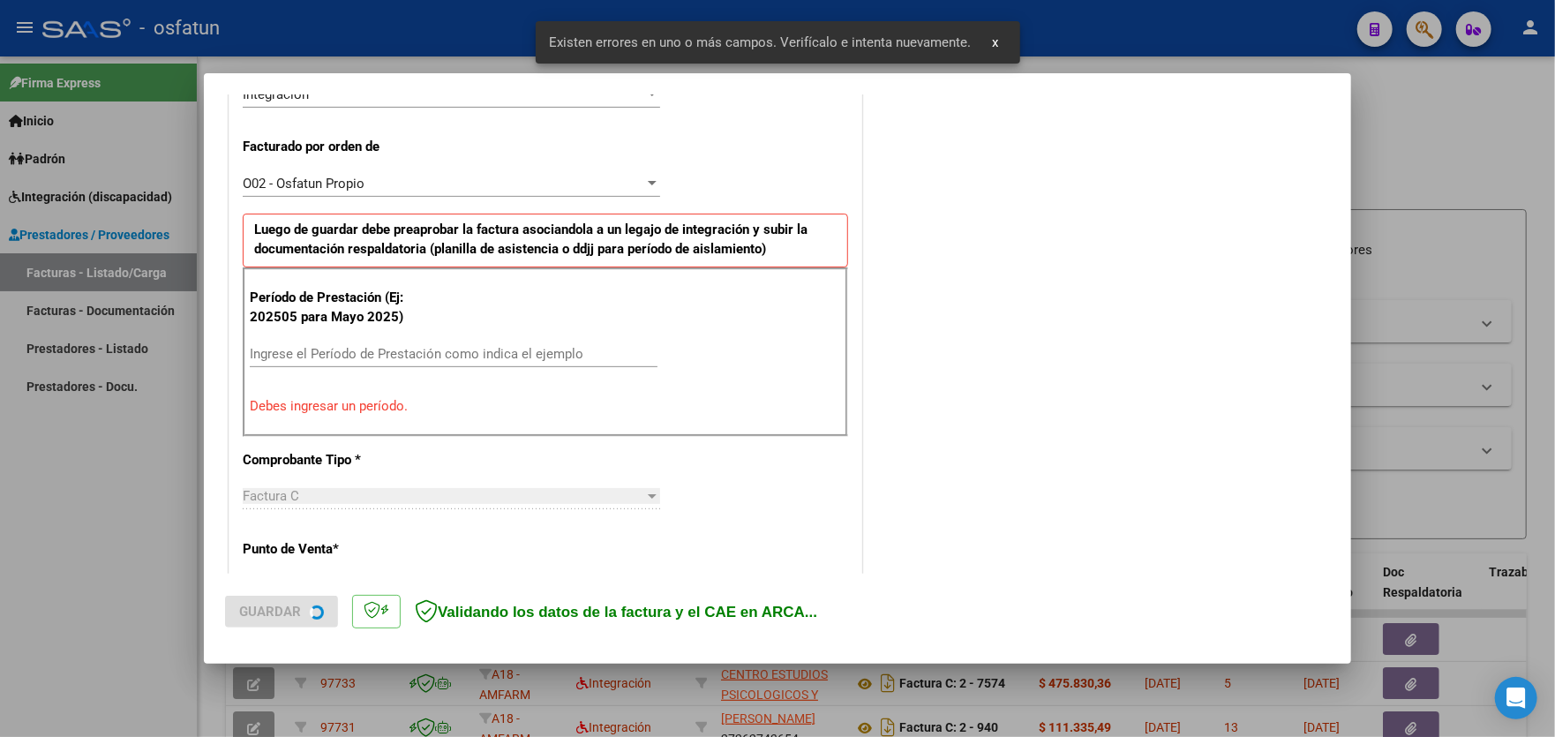
scroll to position [462, 0]
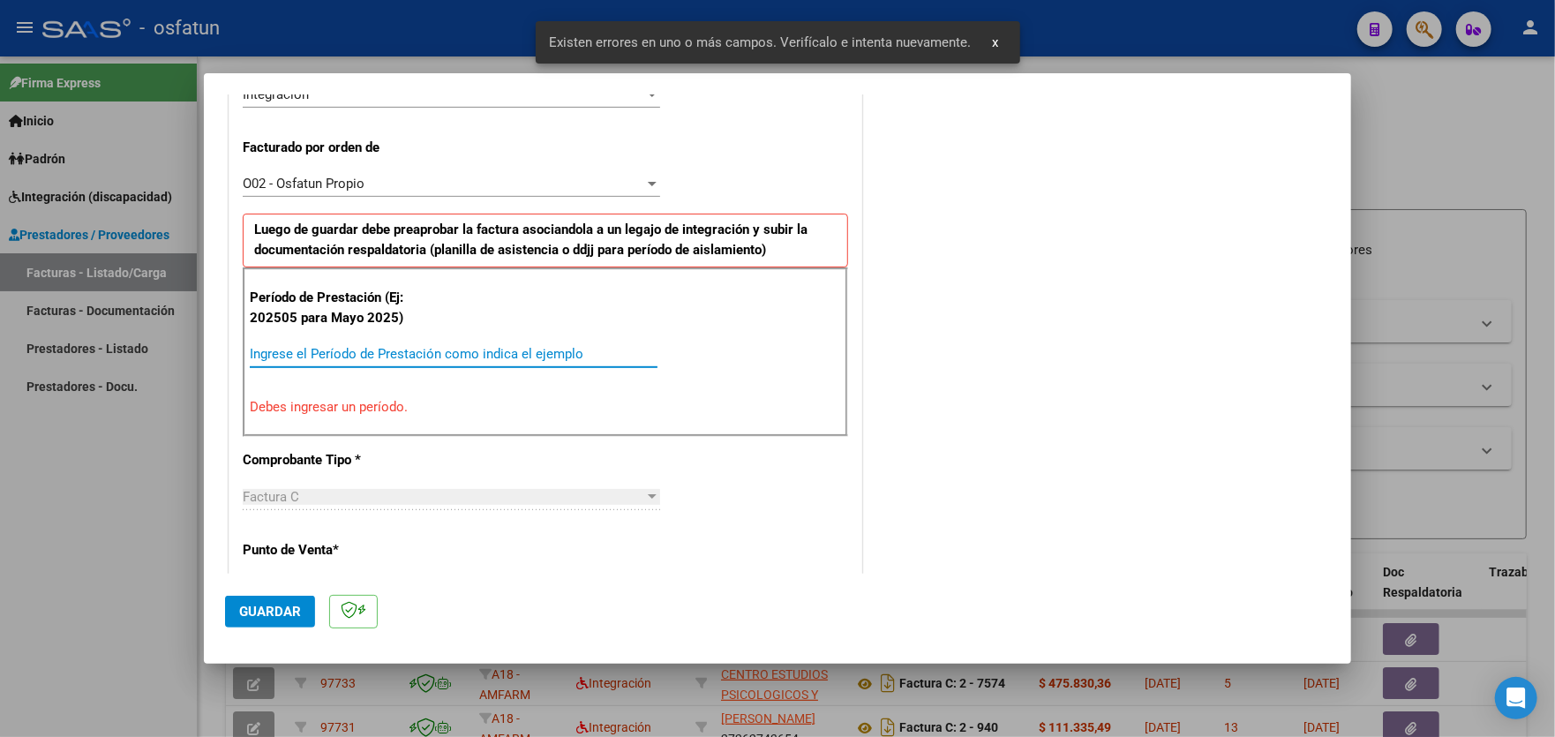
click at [443, 346] on input "Ingrese el Período de Prestación como indica el ejemplo" at bounding box center [454, 354] width 408 height 16
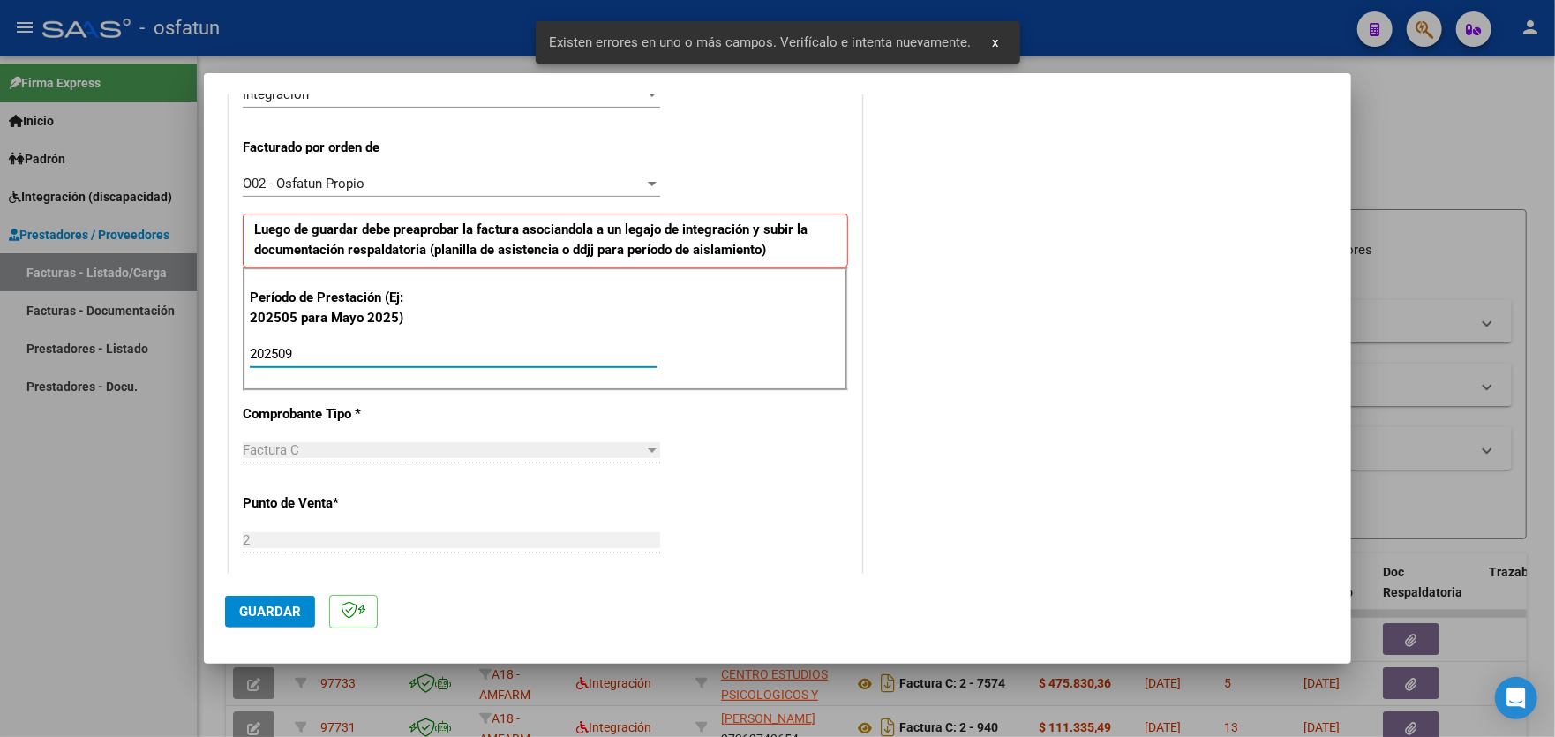
type input "202509"
drag, startPoint x: 262, startPoint y: 615, endPoint x: 447, endPoint y: 560, distance: 192.6
click at [262, 613] on span "Guardar" at bounding box center [270, 612] width 62 height 16
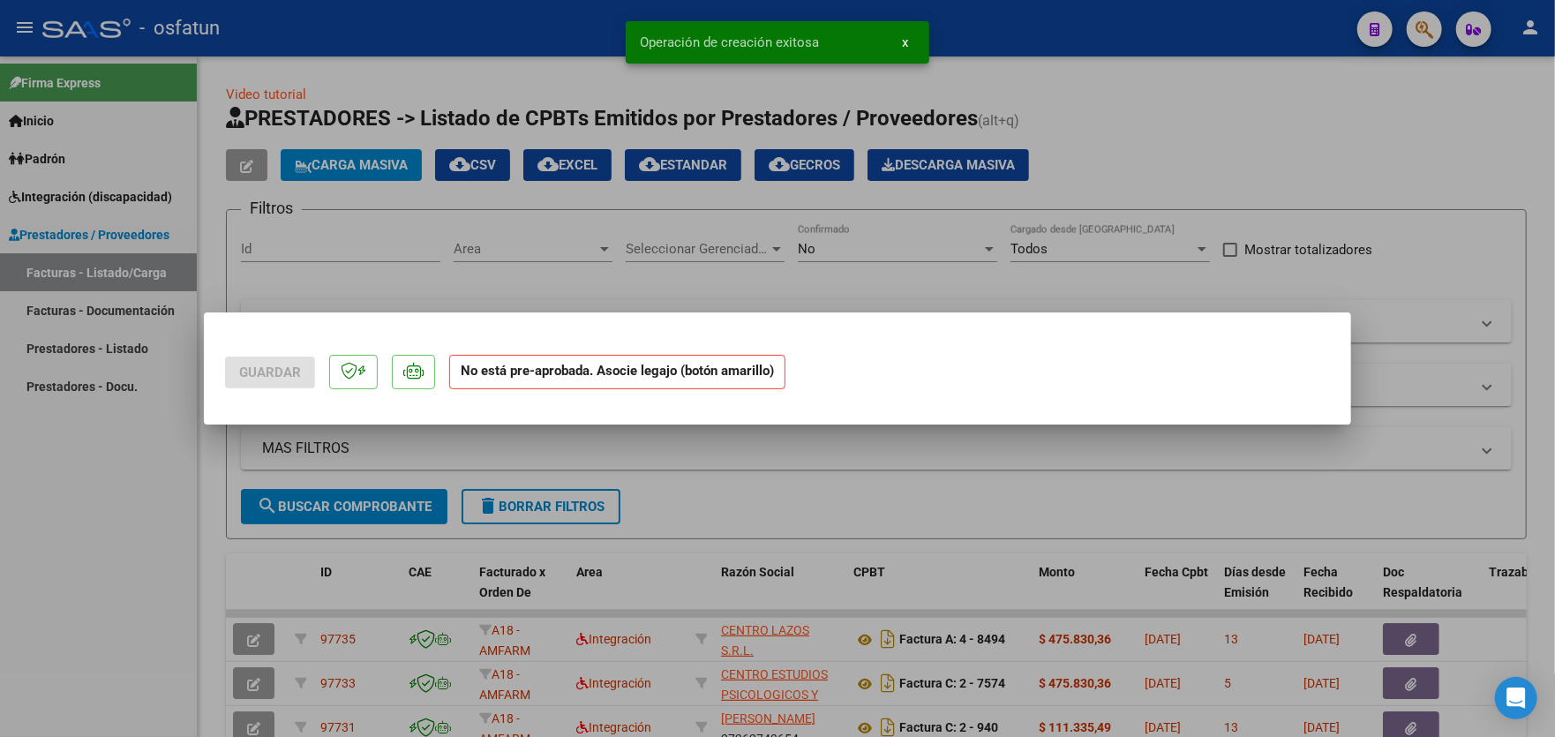
scroll to position [0, 0]
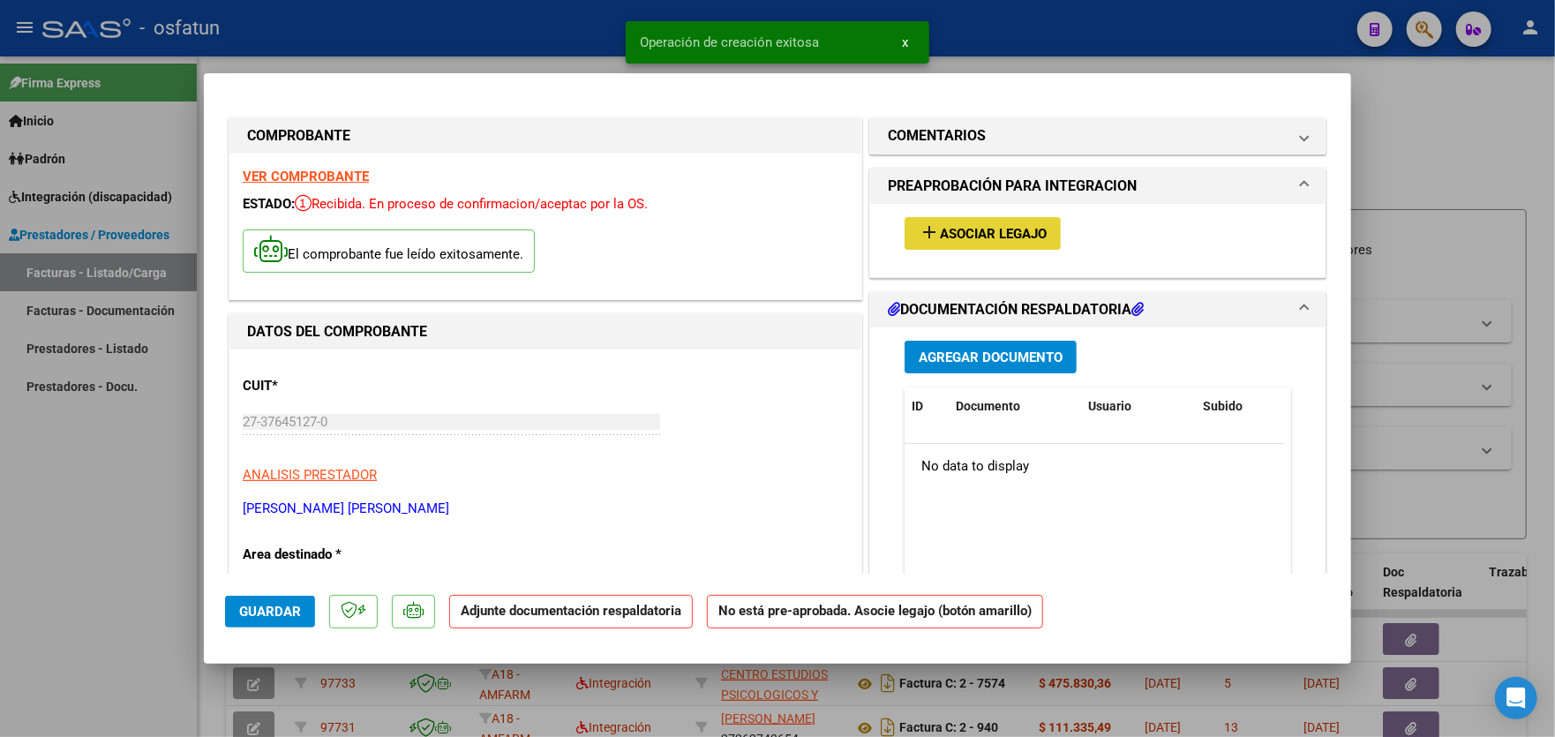
click at [979, 239] on span "Asociar Legajo" at bounding box center [993, 234] width 107 height 16
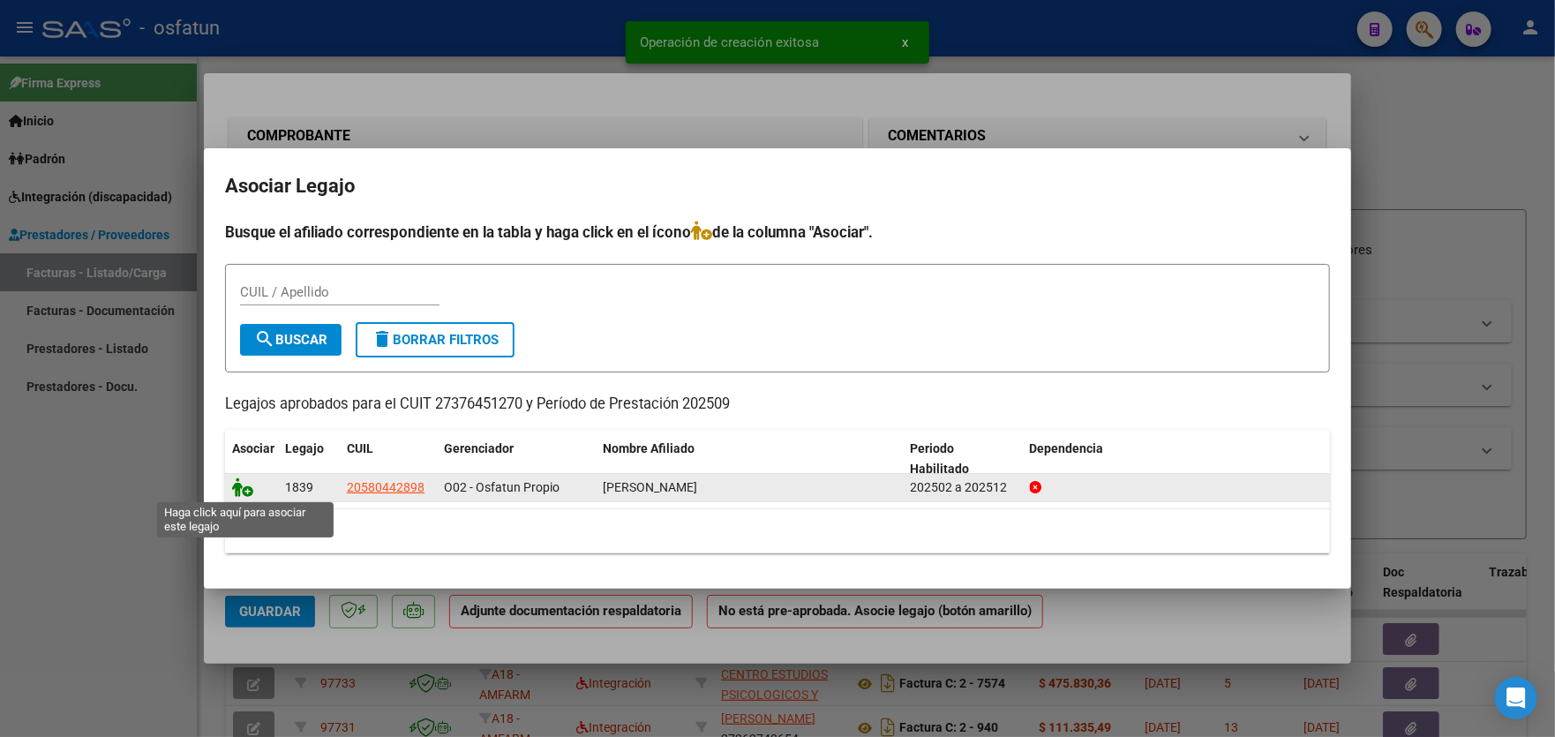
click at [252, 490] on icon at bounding box center [242, 486] width 21 height 19
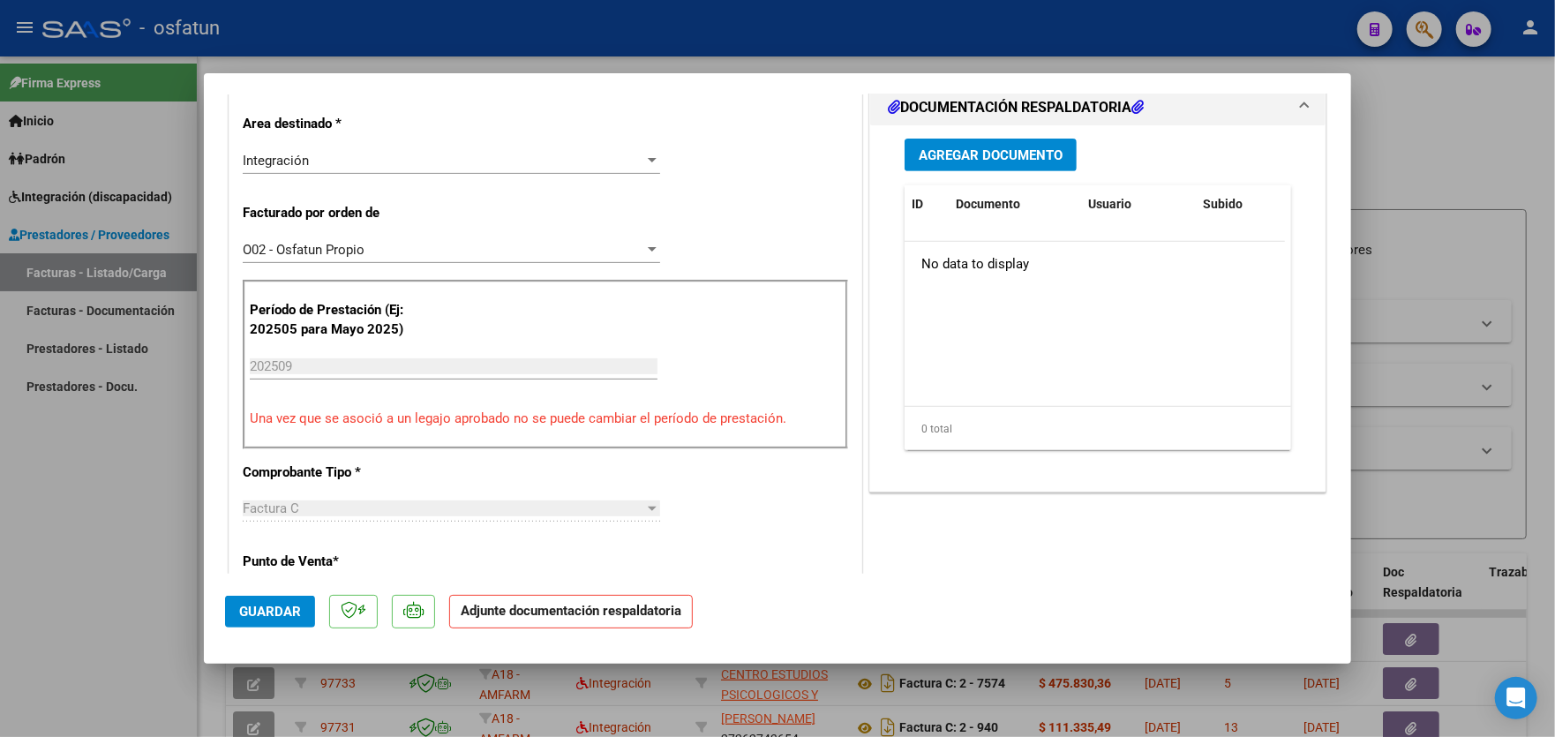
scroll to position [440, 0]
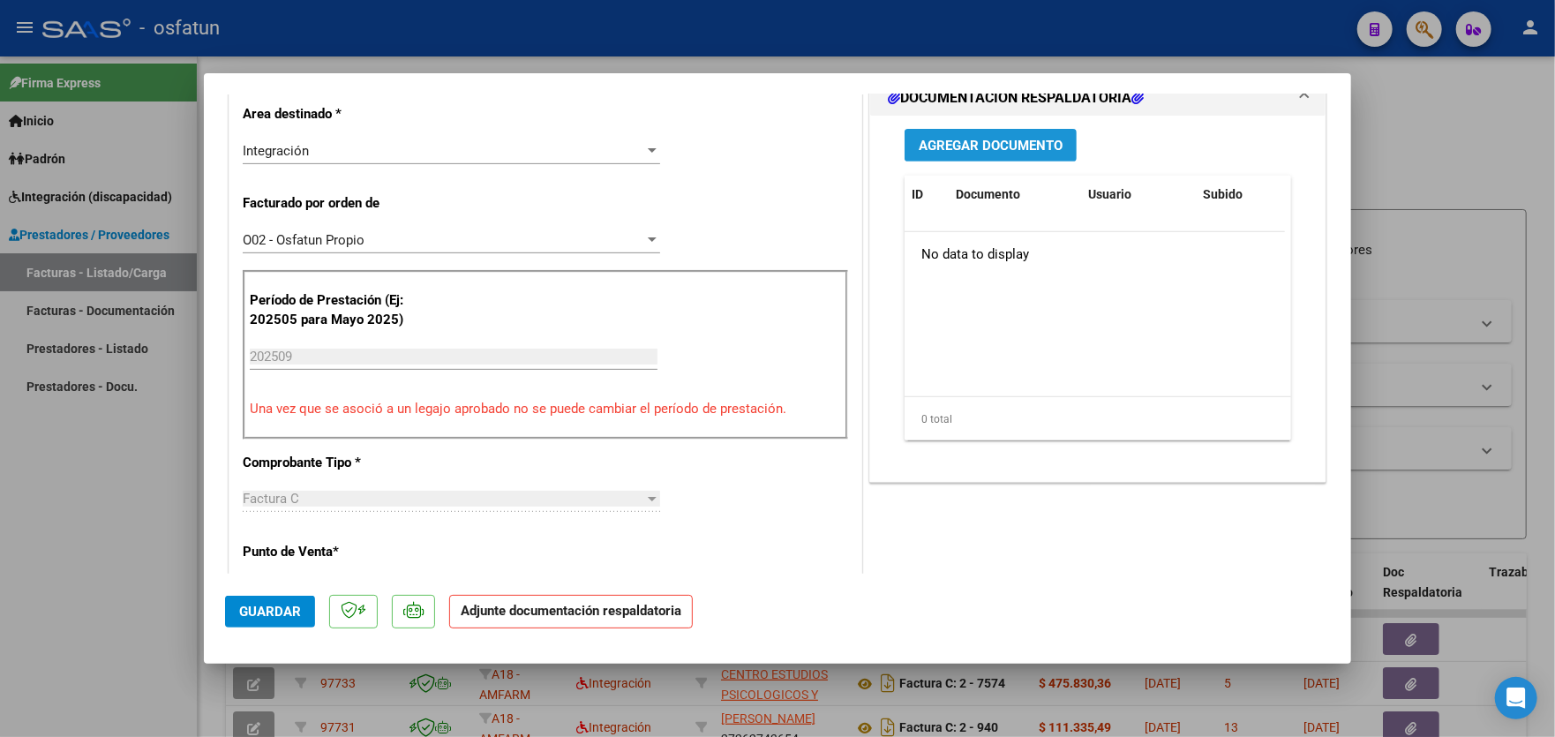
click at [997, 141] on span "Agregar Documento" at bounding box center [991, 146] width 144 height 16
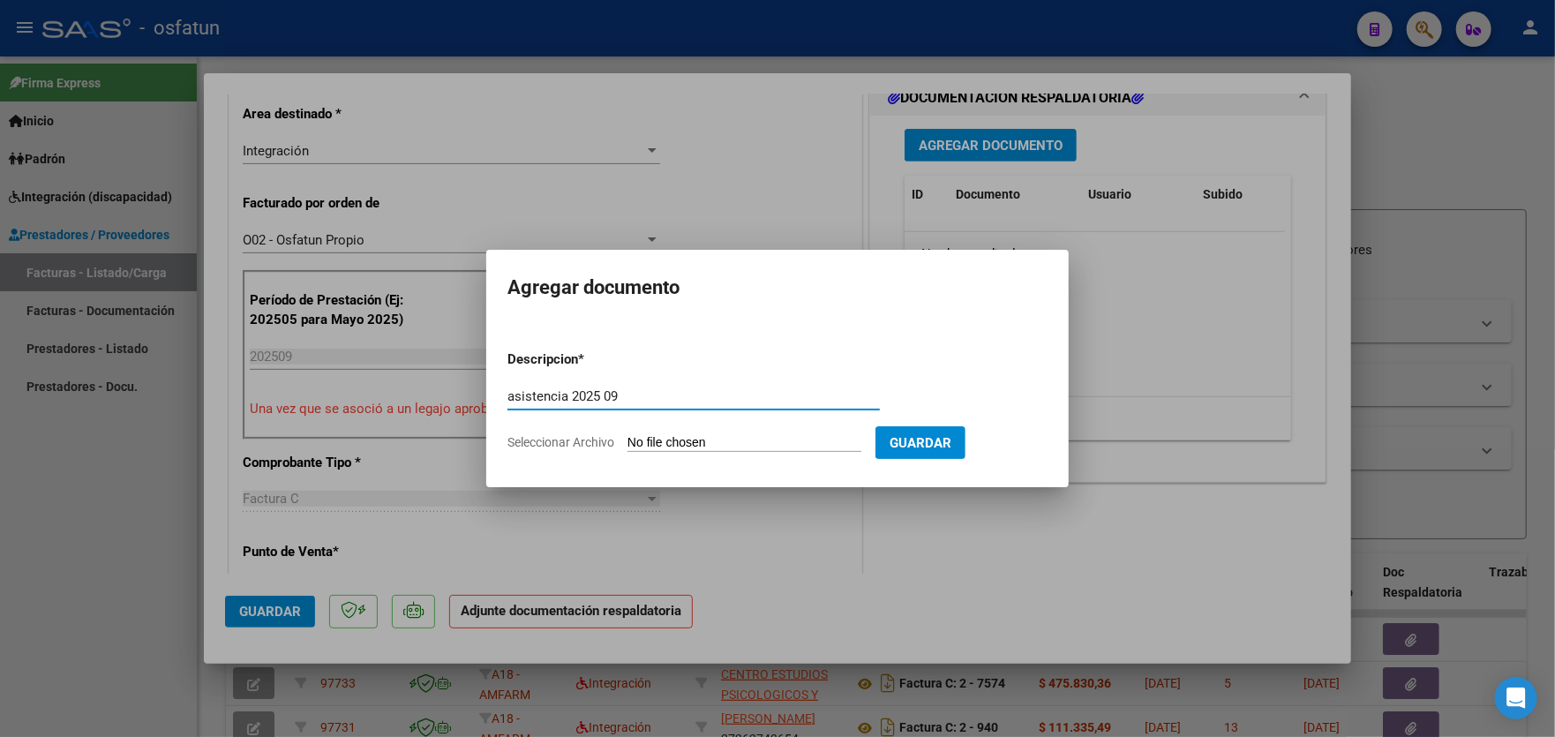
type input "asistencia 2025 09"
click at [676, 437] on input "Seleccionar Archivo" at bounding box center [744, 443] width 234 height 17
type input "C:\fakepath\DOC-20251010-WA0041..pdf"
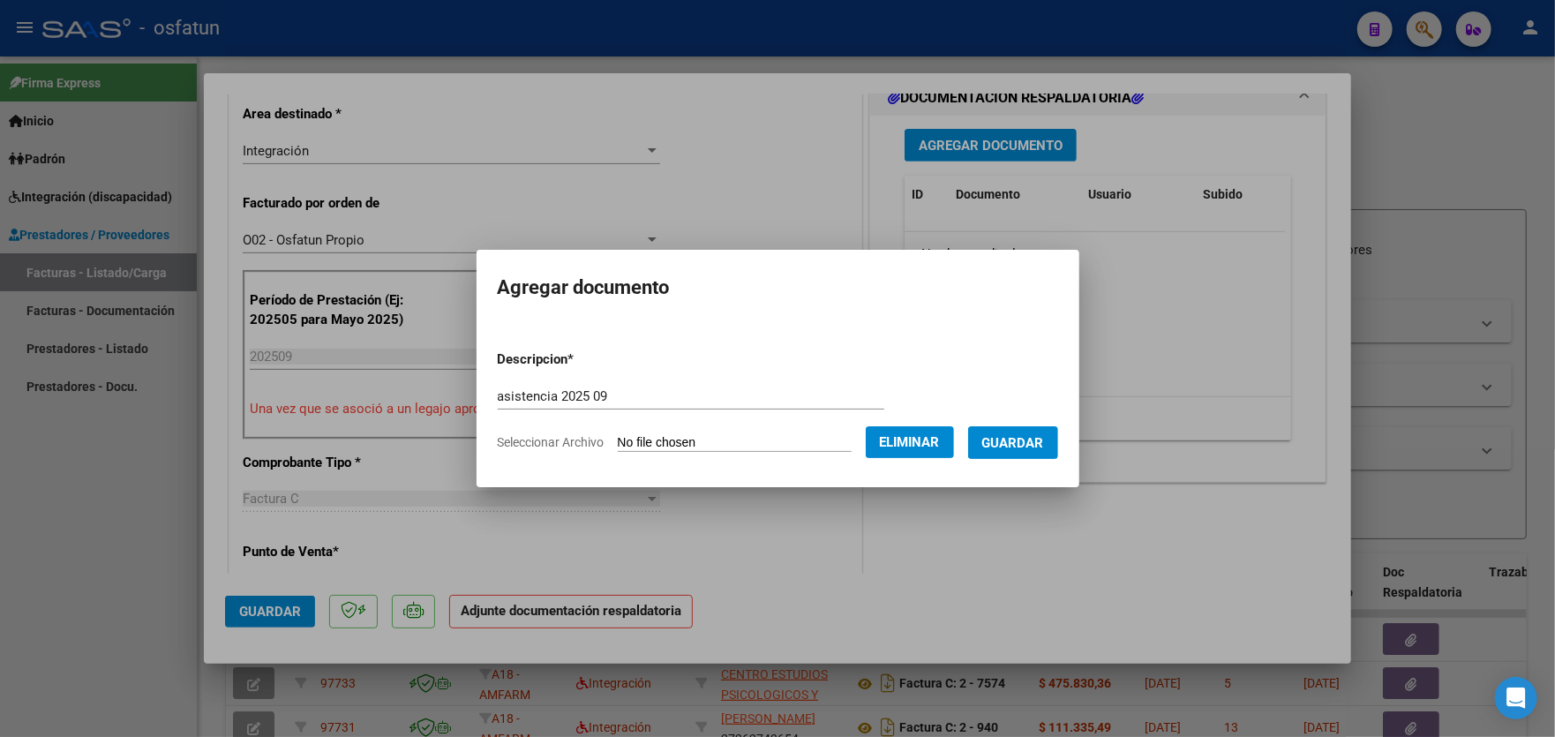
click at [1023, 437] on span "Guardar" at bounding box center [1013, 443] width 62 height 16
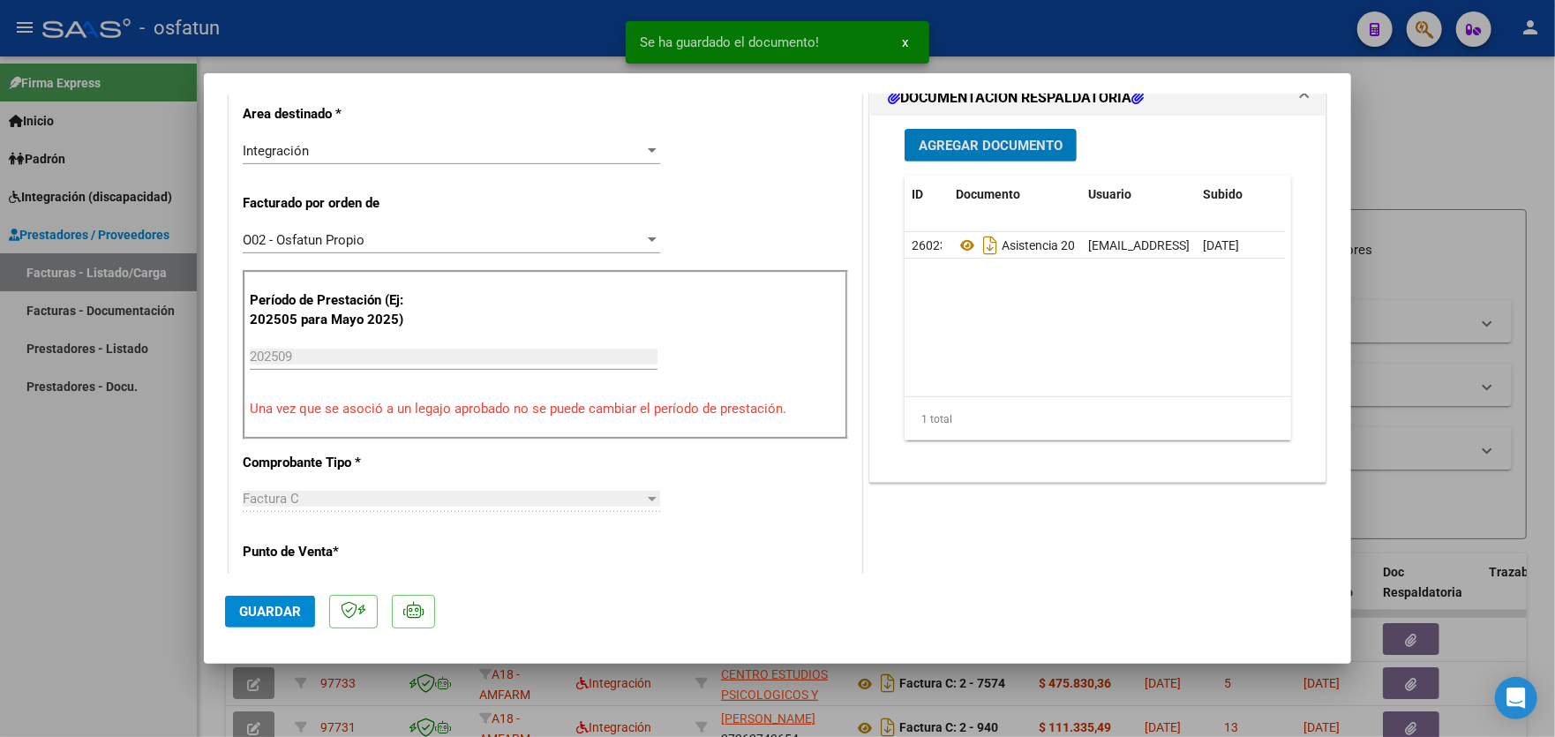
click at [995, 138] on span "Agregar Documento" at bounding box center [991, 146] width 144 height 16
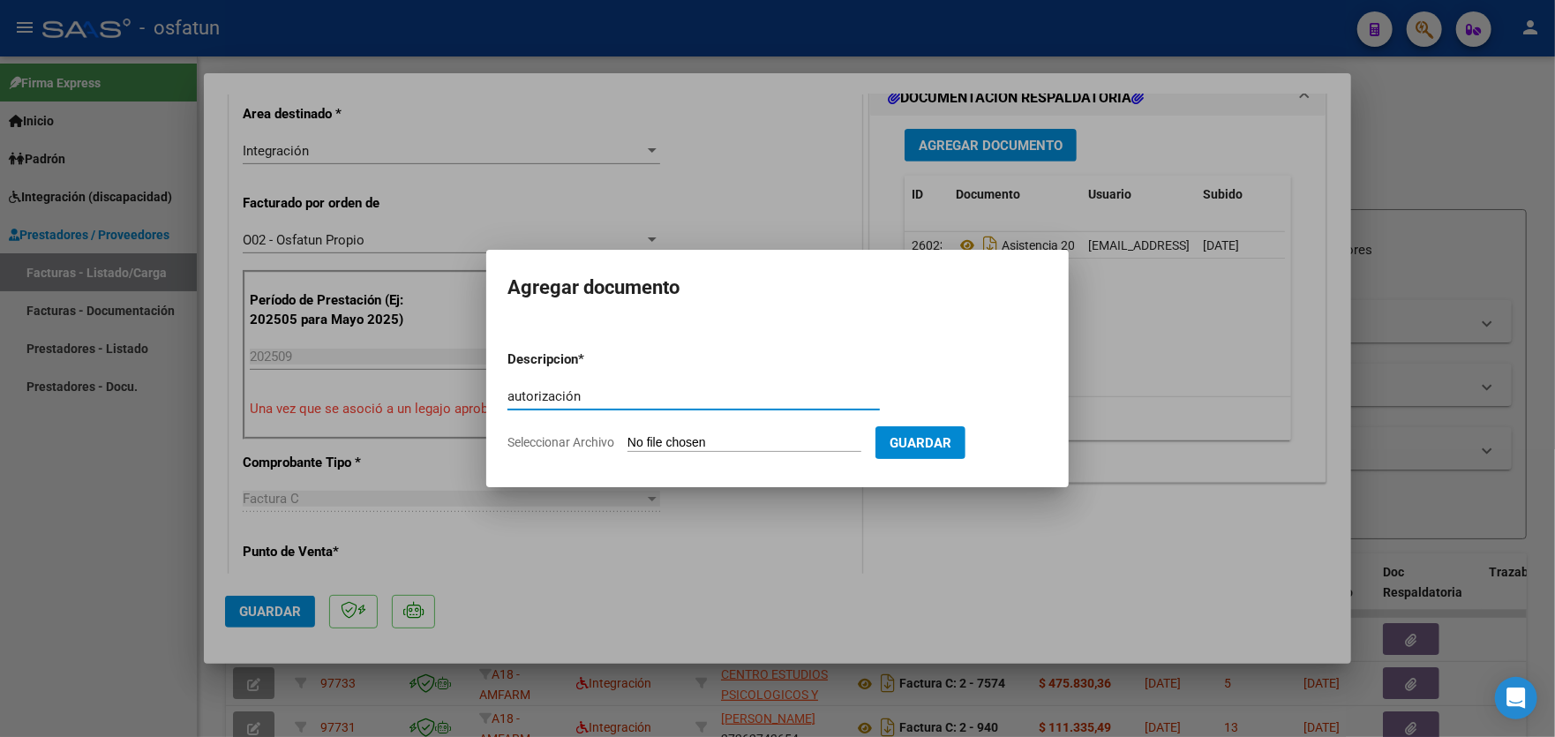
type input "autorización"
click at [750, 440] on input "Seleccionar Archivo" at bounding box center [744, 443] width 234 height 17
type input "C:\fakepath\aut maestra de apoyo (1) (1).pdf"
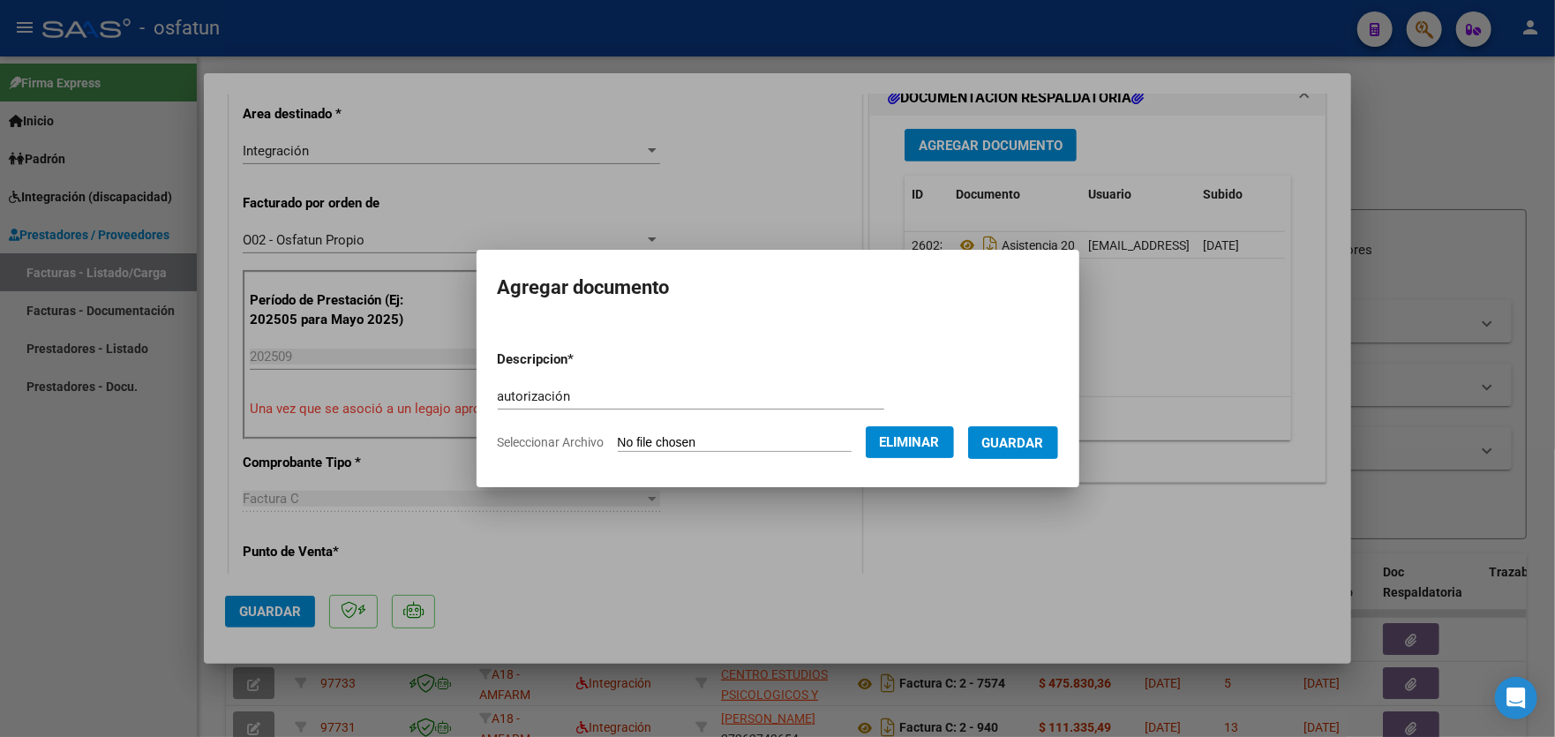
click at [1035, 442] on span "Guardar" at bounding box center [1013, 443] width 62 height 16
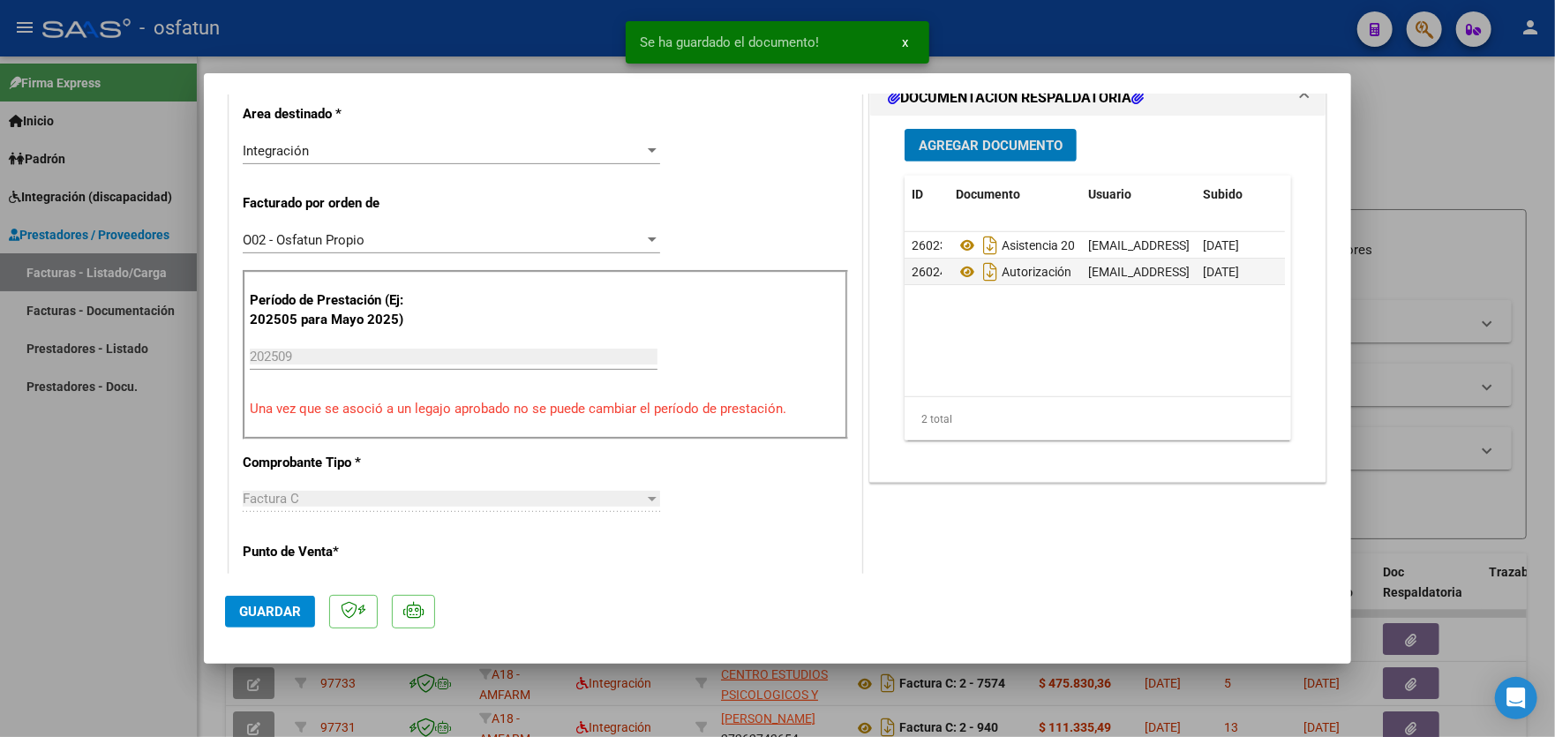
click at [267, 609] on span "Guardar" at bounding box center [270, 612] width 62 height 16
click at [46, 499] on div at bounding box center [777, 368] width 1555 height 737
type input "$ 0,00"
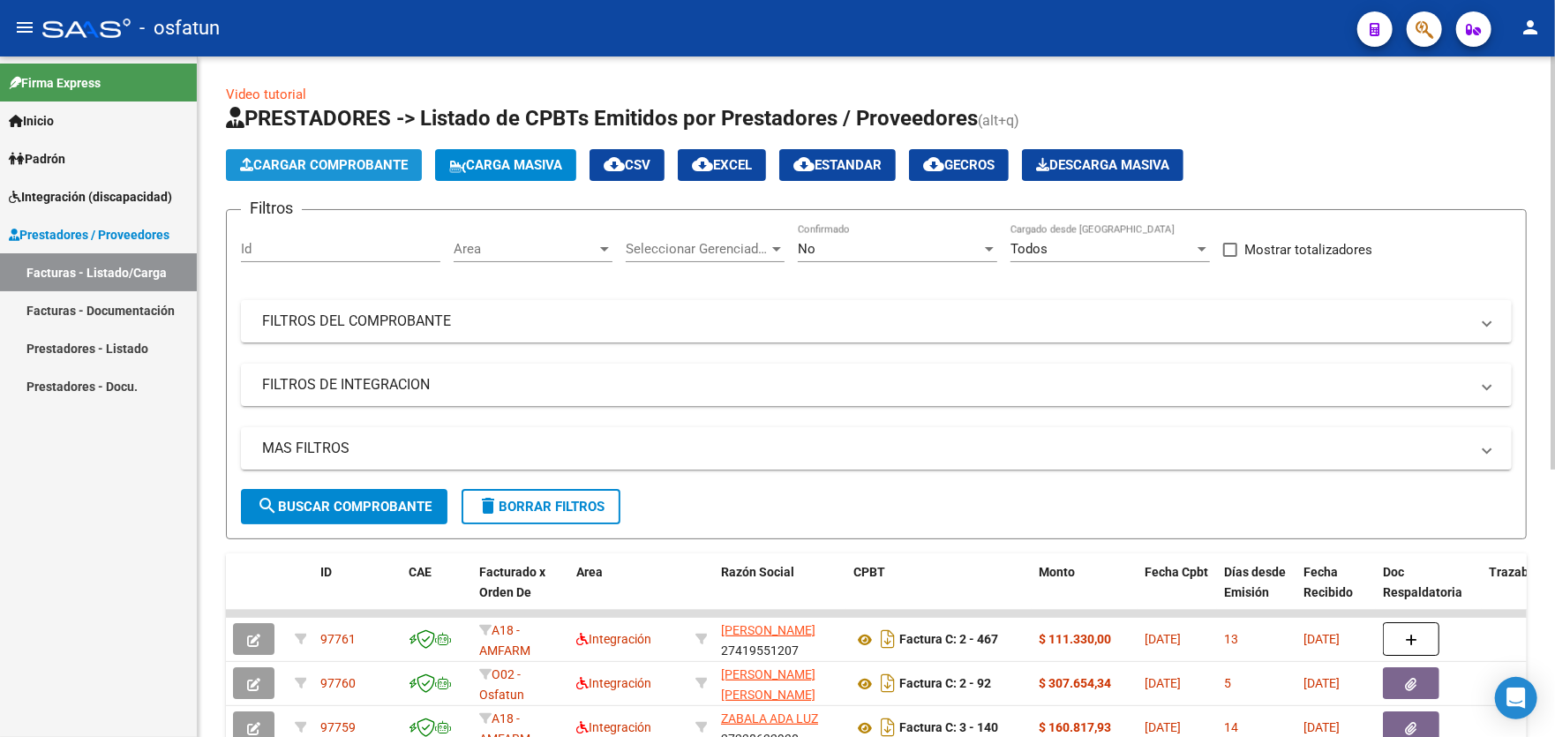
click at [282, 165] on span "Cargar Comprobante" at bounding box center [324, 165] width 168 height 16
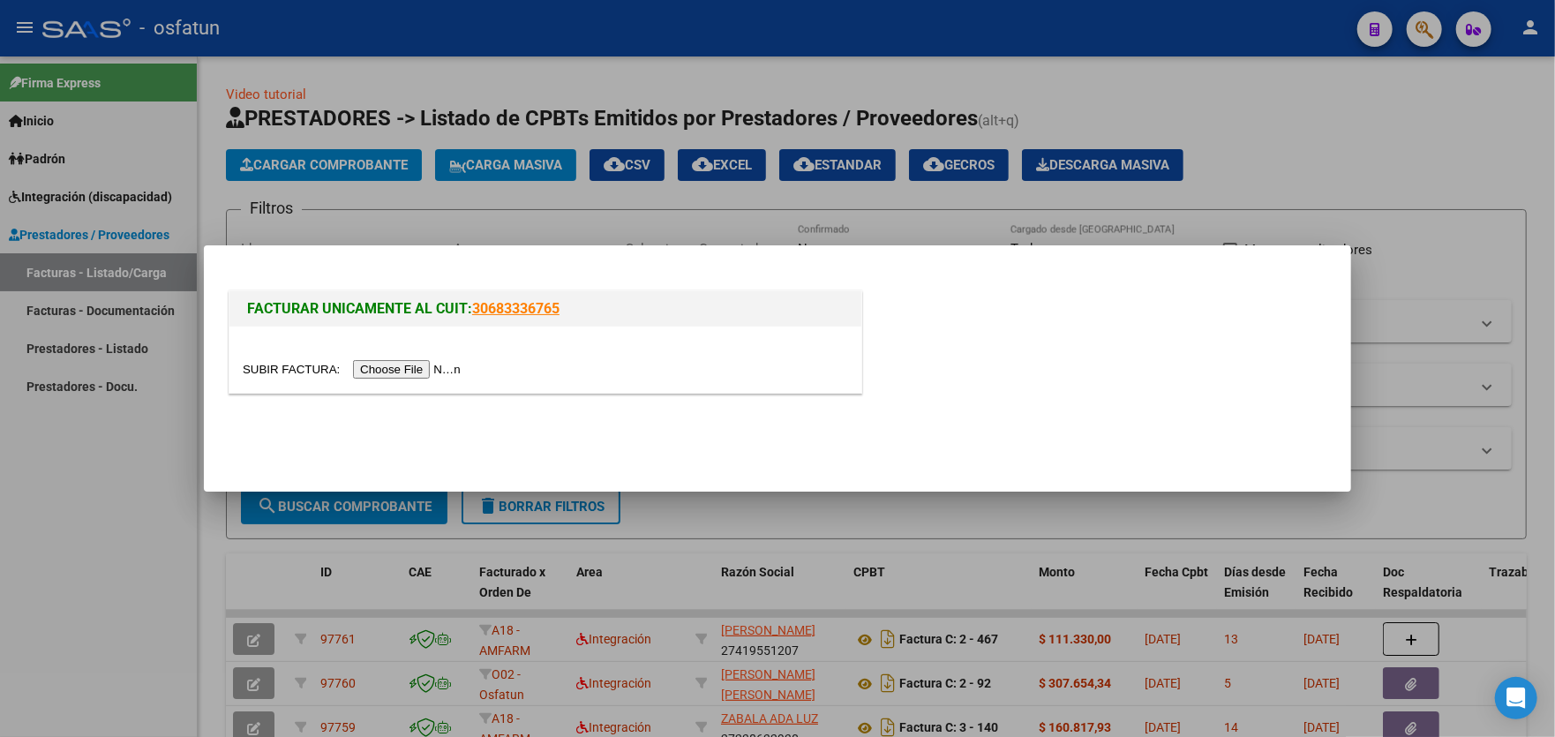
click at [412, 365] on input "file" at bounding box center [354, 369] width 223 height 19
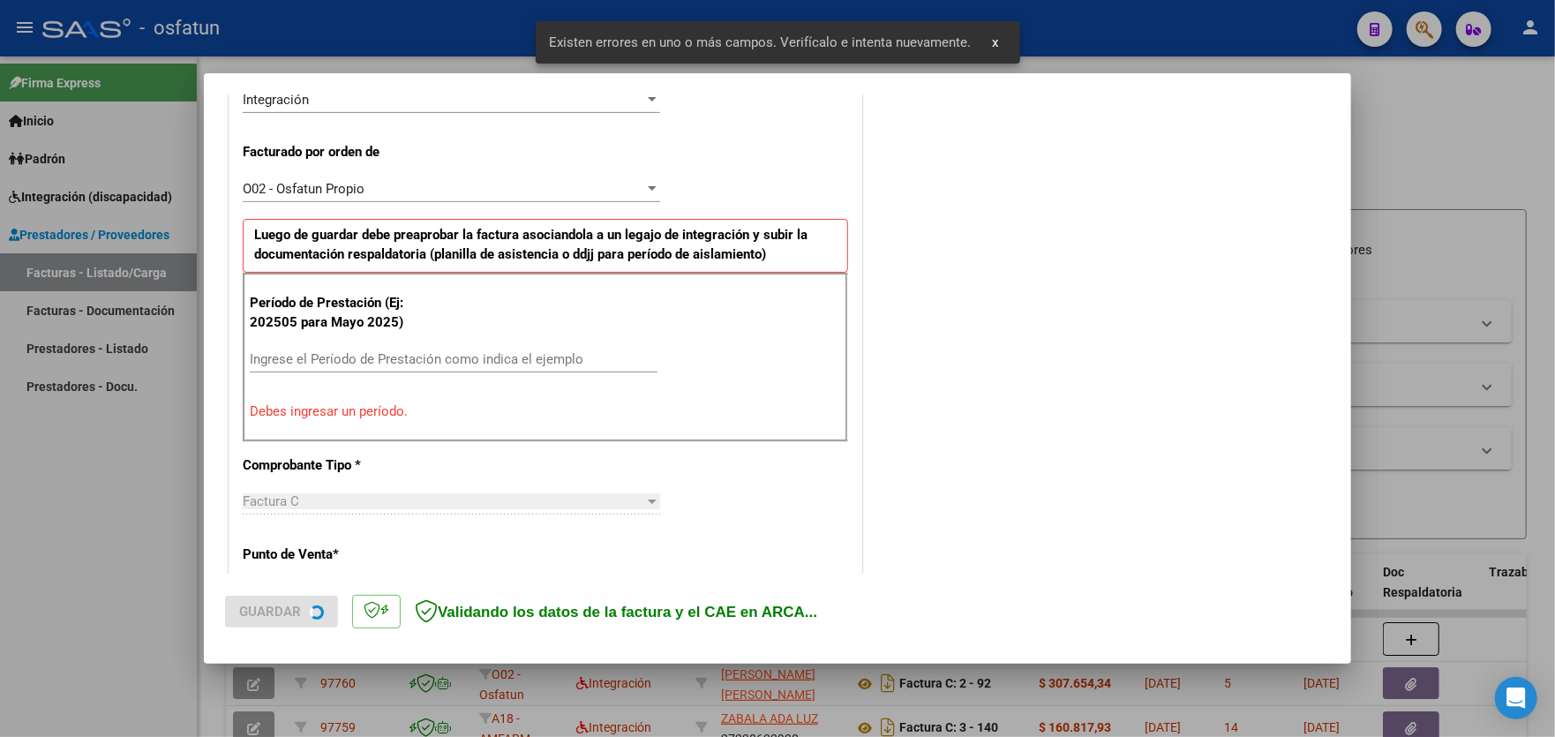
scroll to position [462, 0]
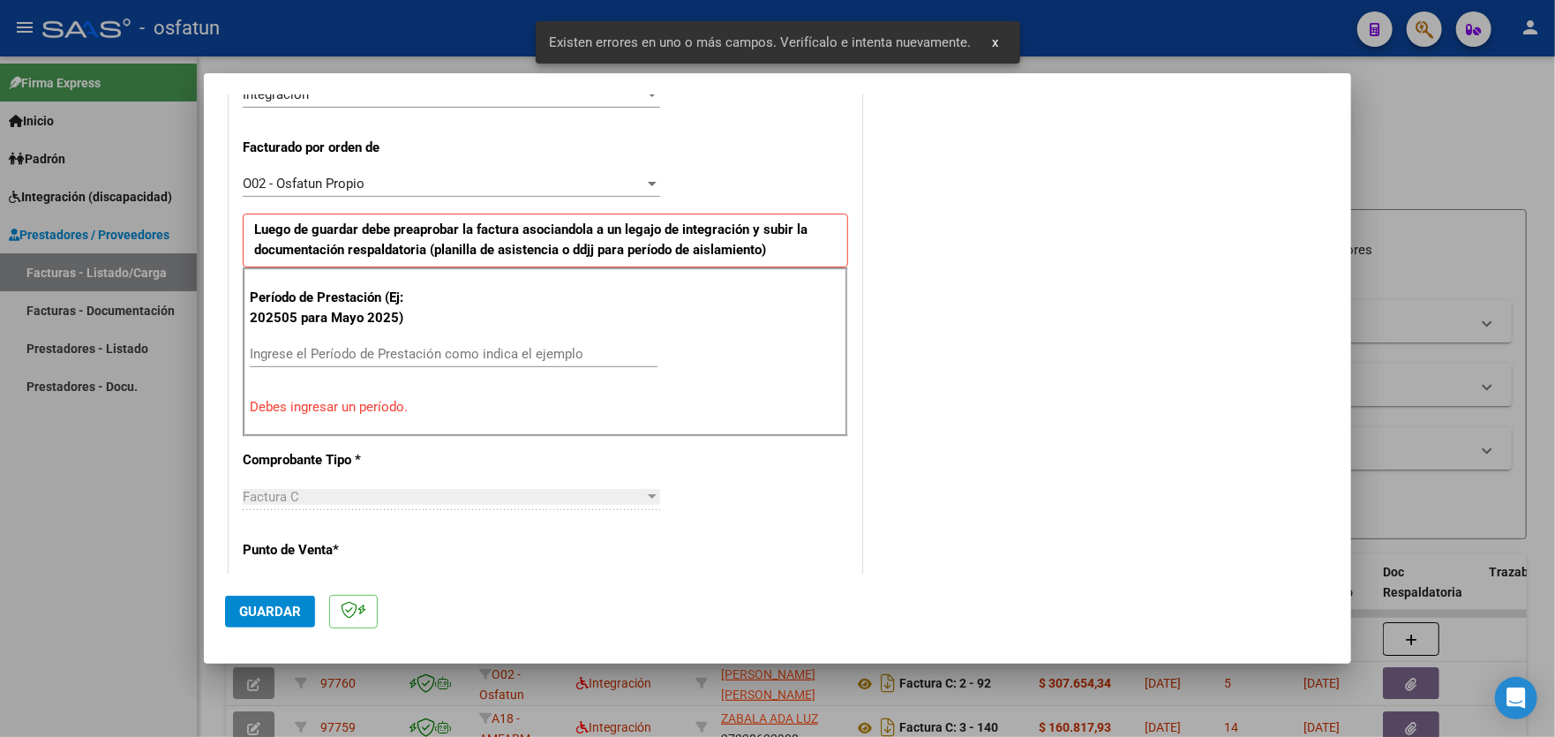
click at [383, 354] on input "Ingrese el Período de Prestación como indica el ejemplo" at bounding box center [454, 354] width 408 height 16
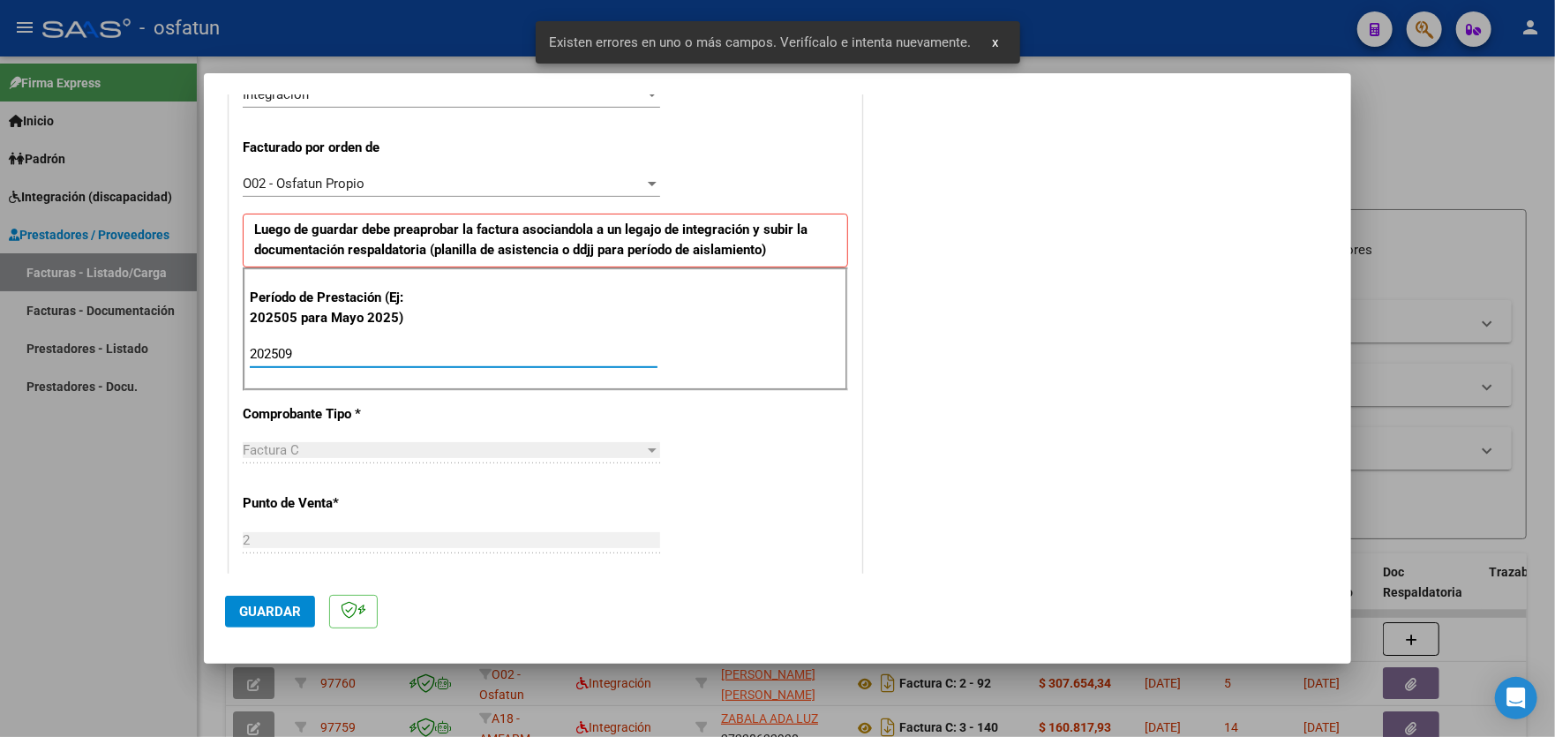
type input "202509"
click at [271, 611] on span "Guardar" at bounding box center [270, 612] width 62 height 16
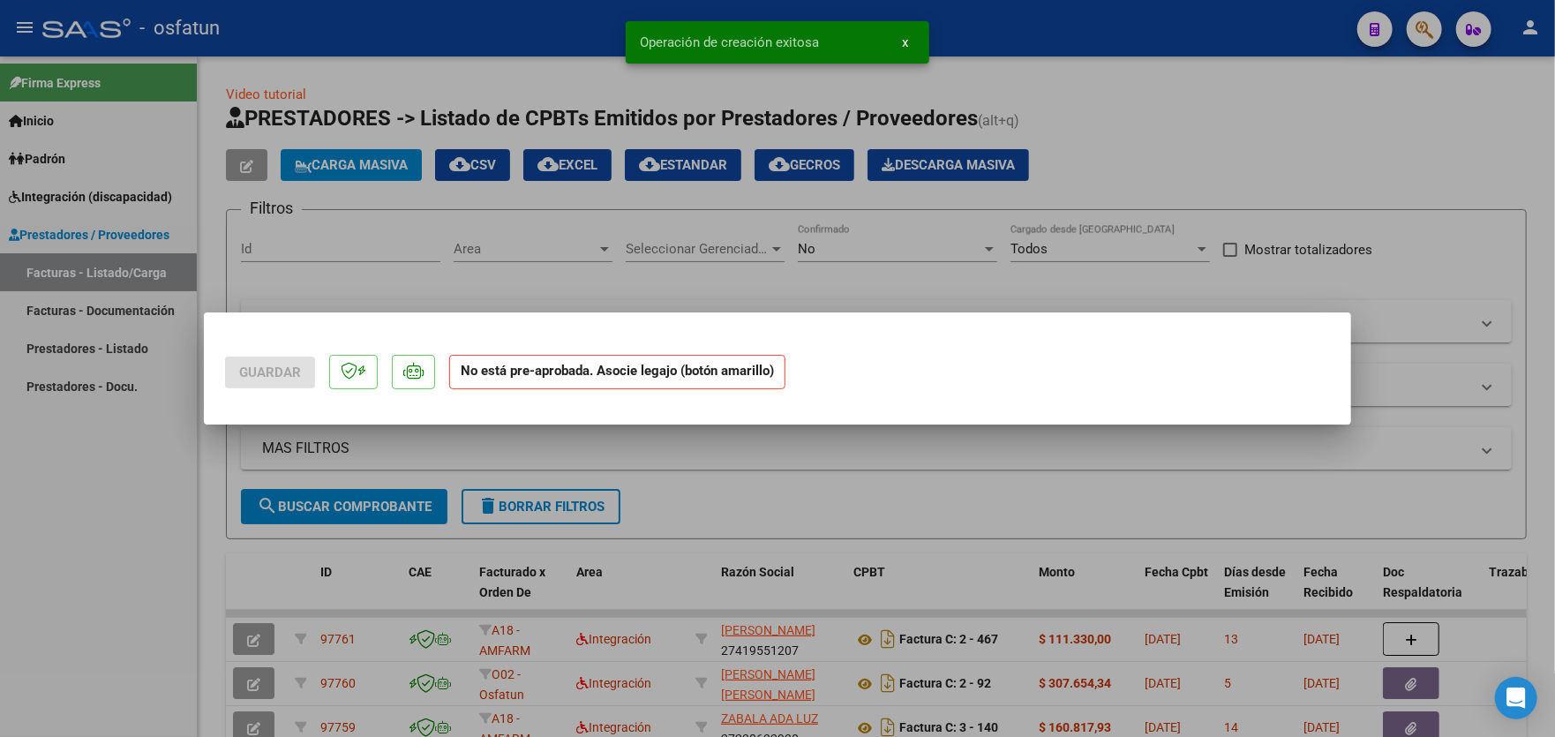
scroll to position [0, 0]
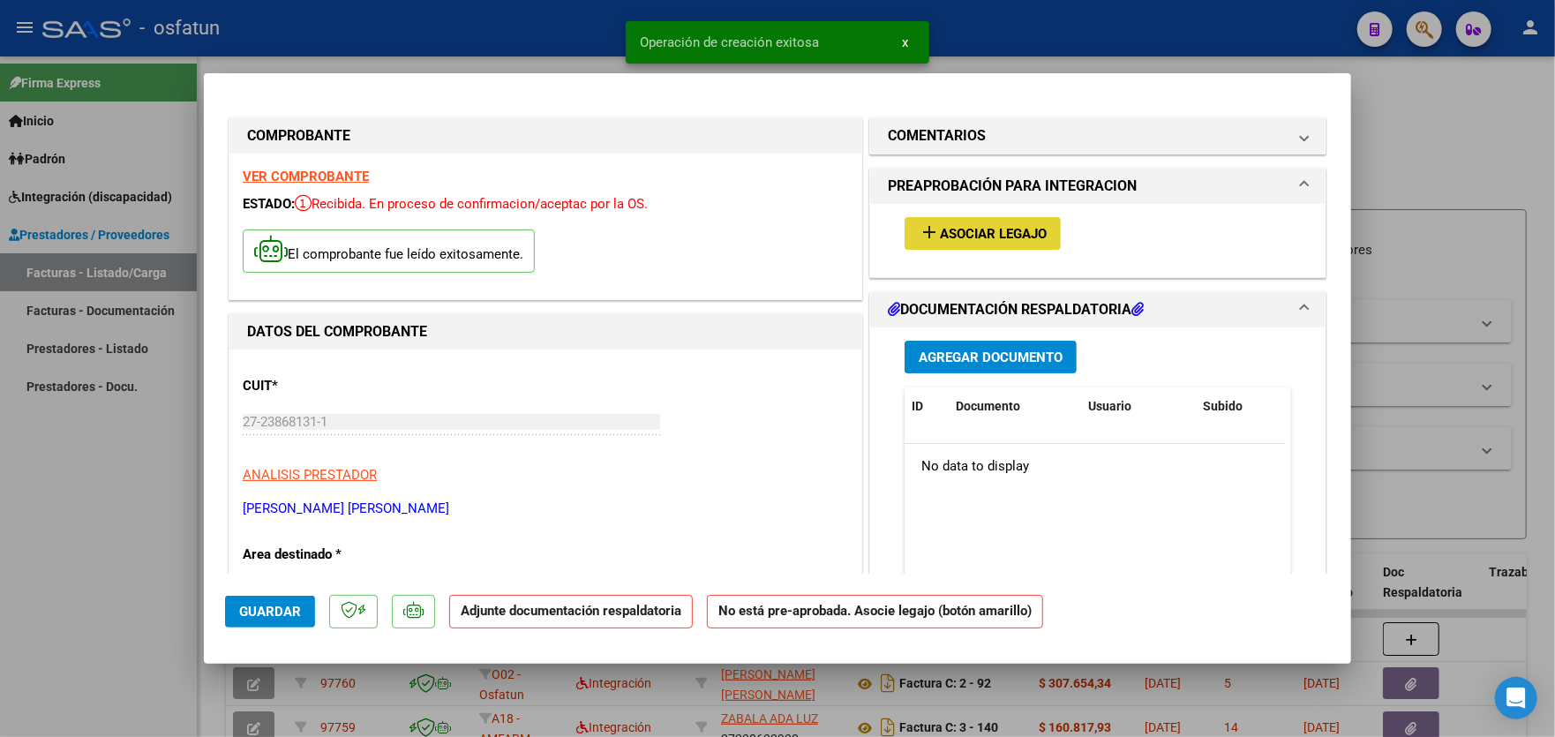
click at [1006, 237] on span "Asociar Legajo" at bounding box center [993, 234] width 107 height 16
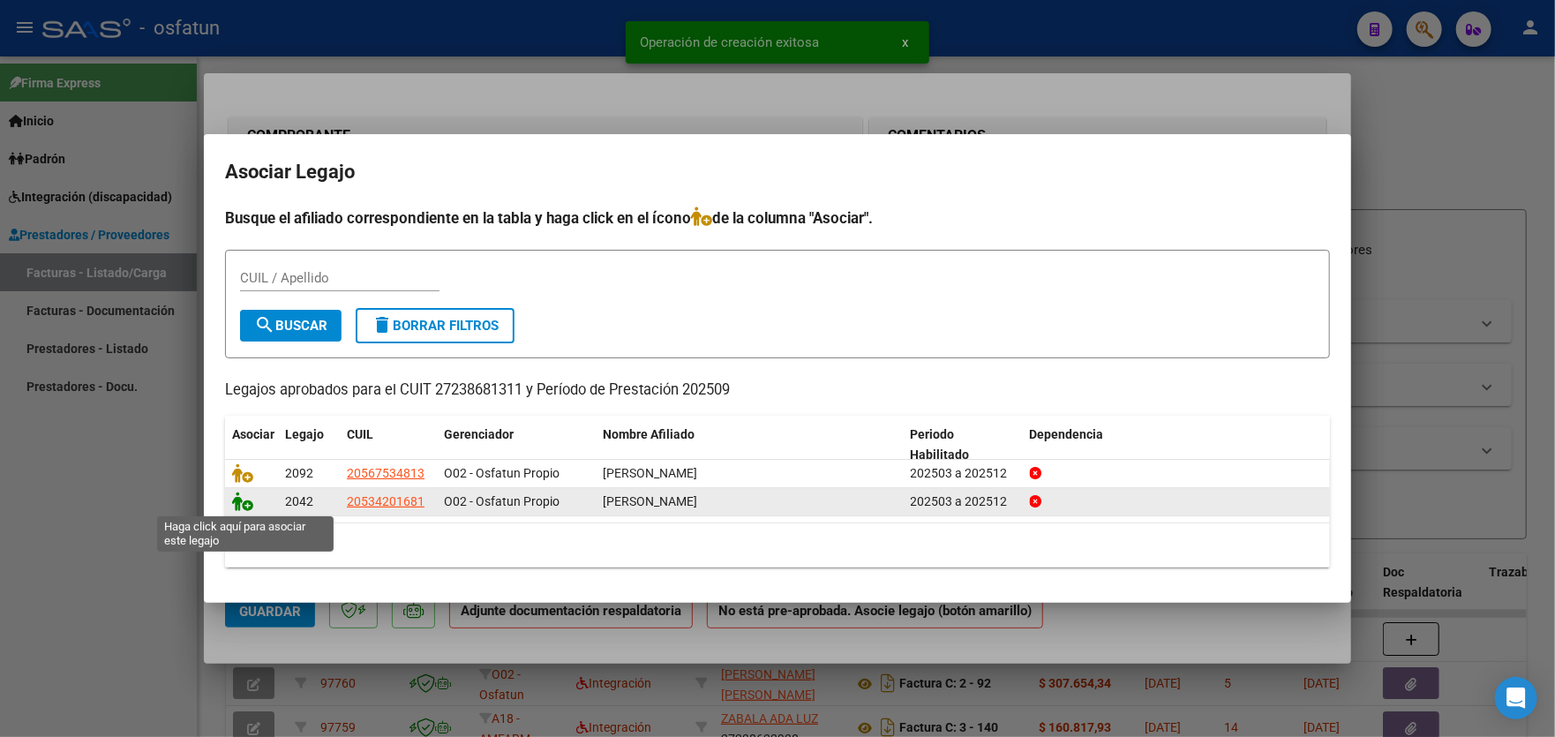
click at [244, 507] on icon at bounding box center [242, 501] width 21 height 19
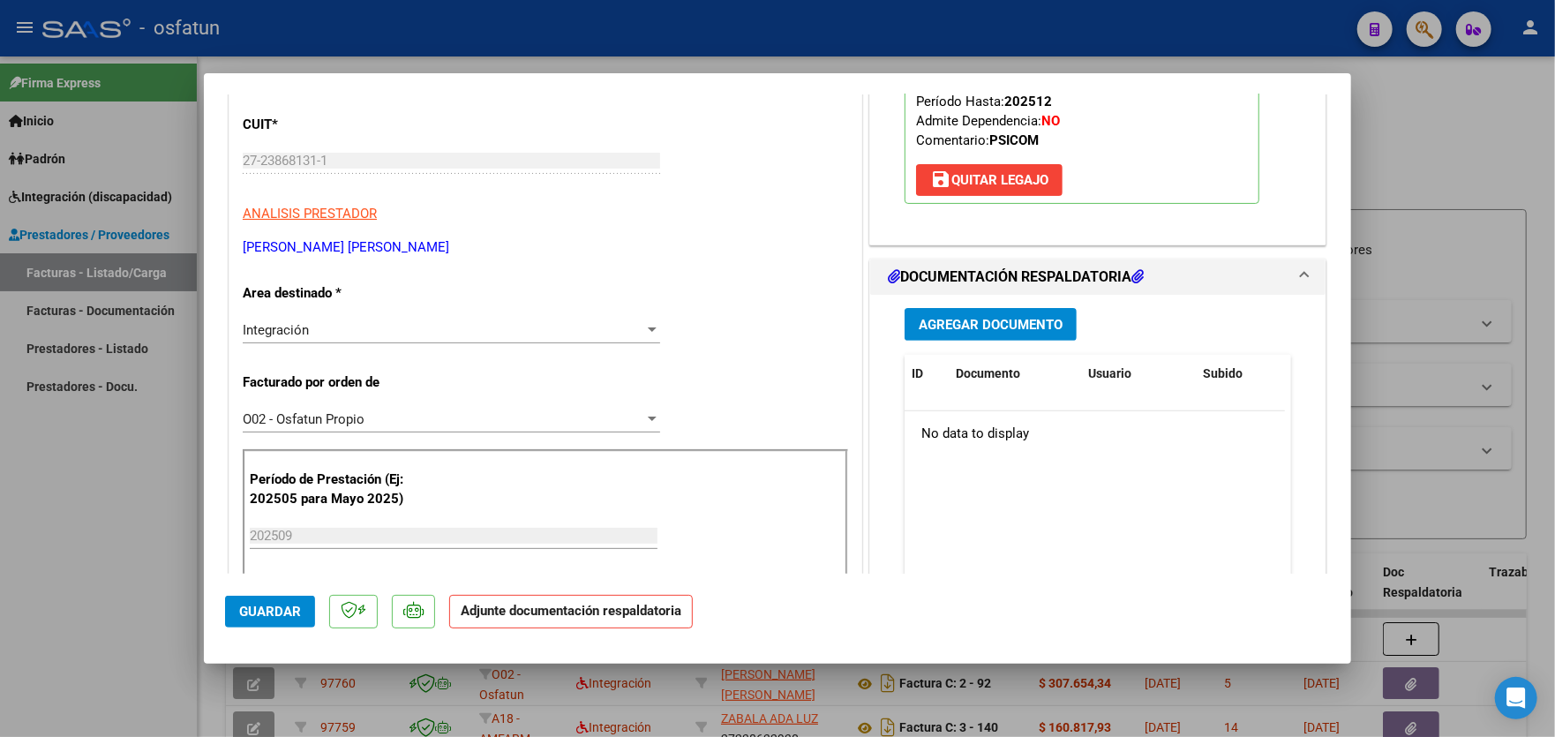
scroll to position [265, 0]
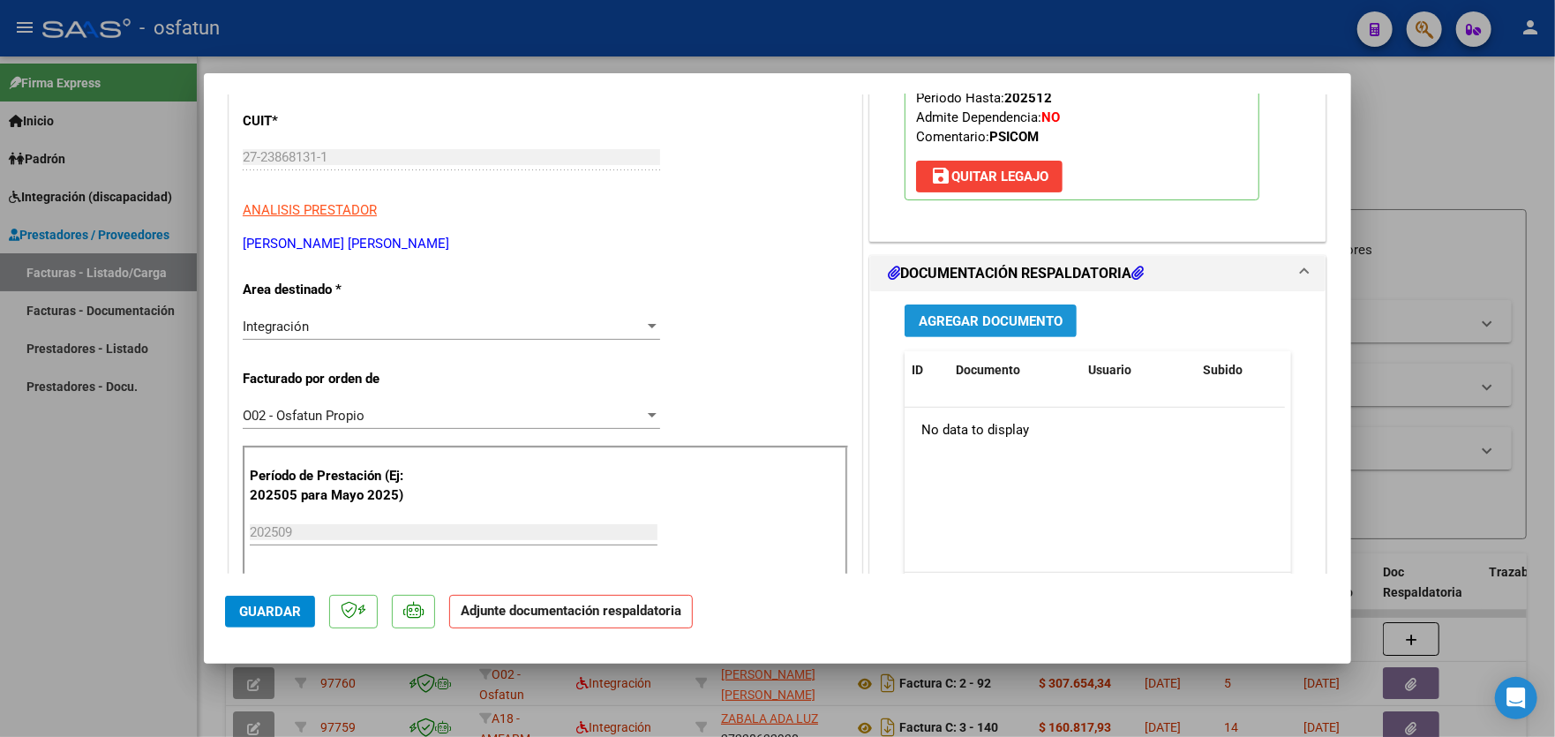
click at [967, 319] on span "Agregar Documento" at bounding box center [991, 321] width 144 height 16
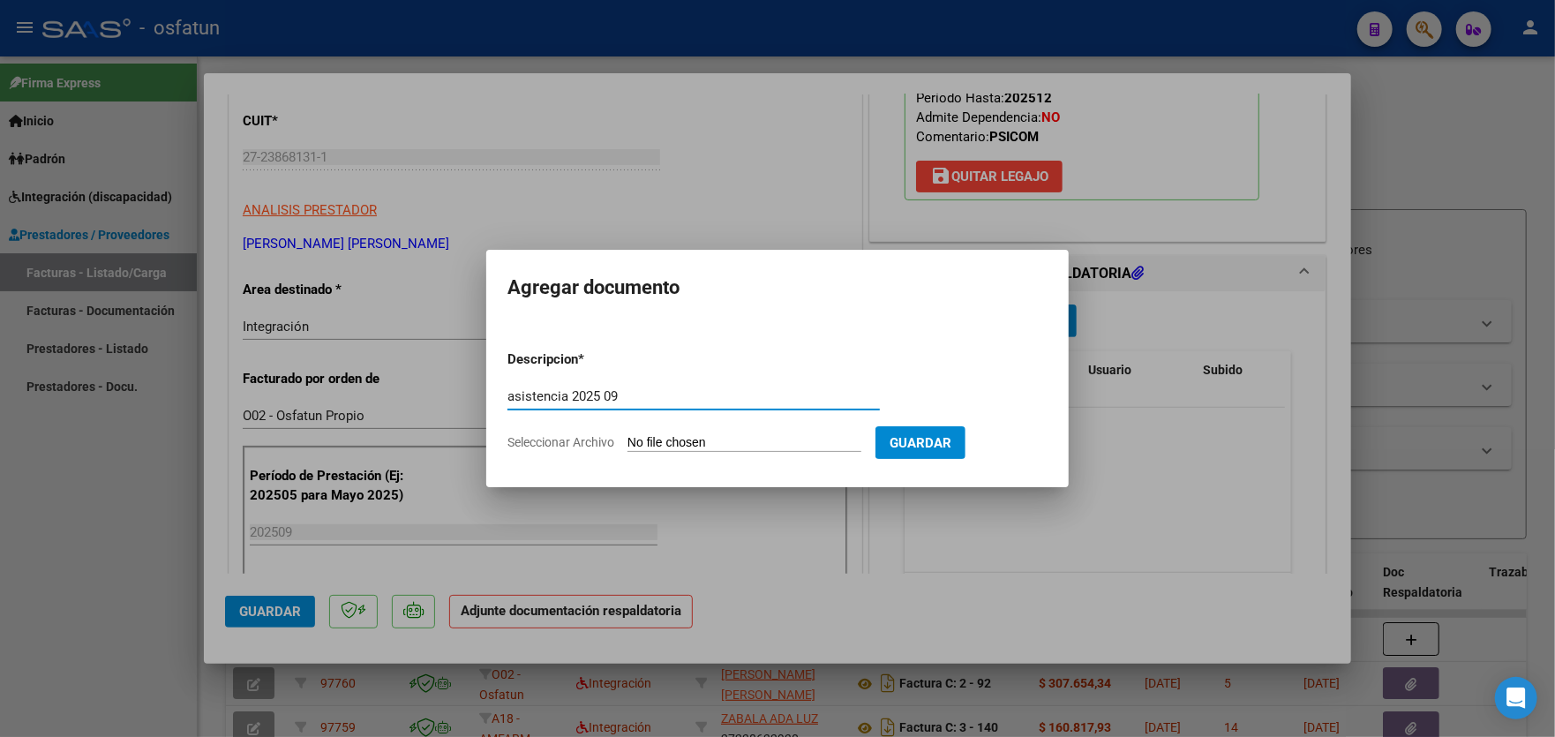
type input "asistencia 2025 09"
click at [756, 428] on form "Descripcion * asistencia 2025 09 Escriba aquí una descripcion Seleccionar Archi…" at bounding box center [777, 400] width 540 height 129
click at [756, 437] on input "Seleccionar Archivo" at bounding box center [744, 443] width 234 height 17
type input "C:\fakepath\[PERSON_NAME] 09 25 [MEDICAL_DATA].pdf"
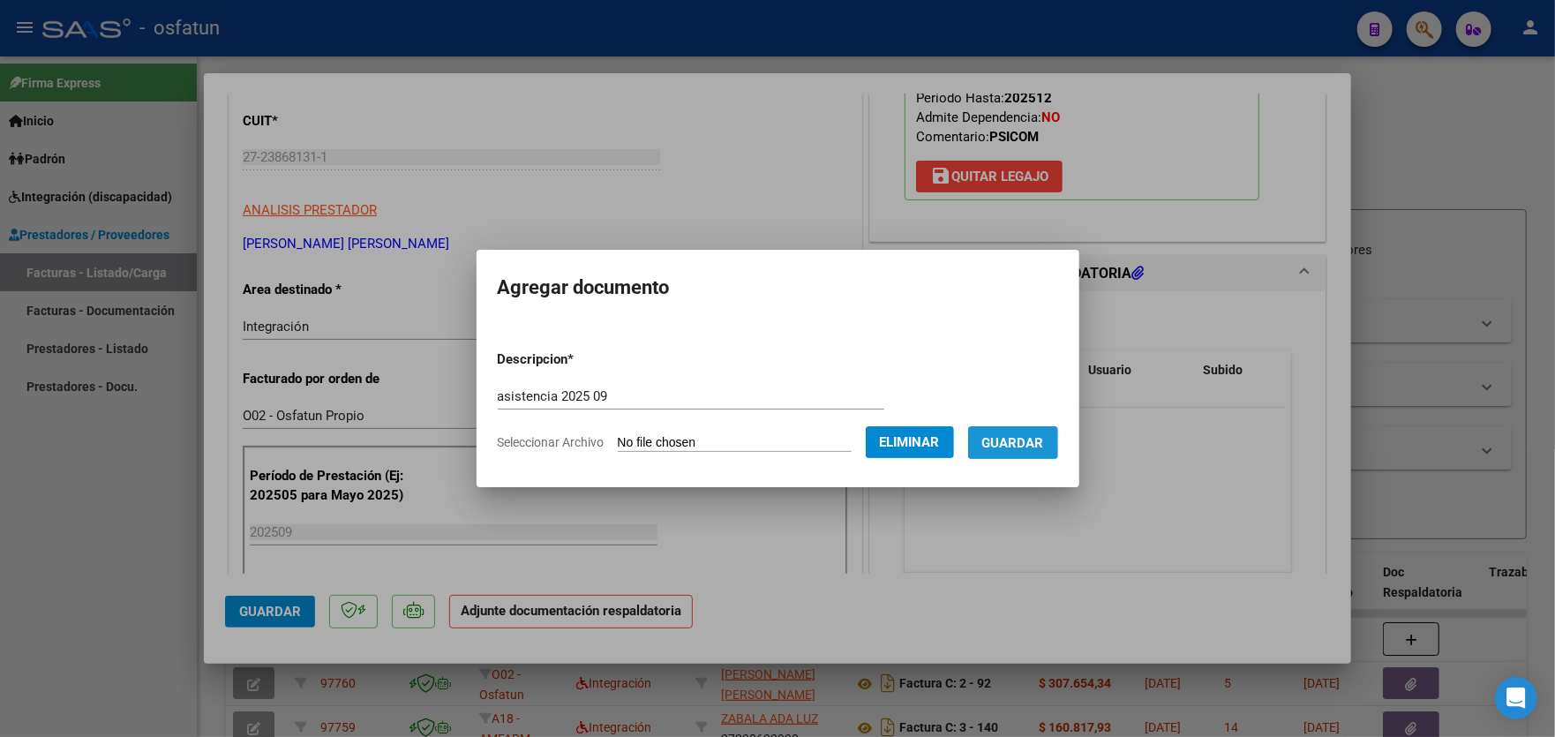
click at [1024, 443] on span "Guardar" at bounding box center [1013, 443] width 62 height 16
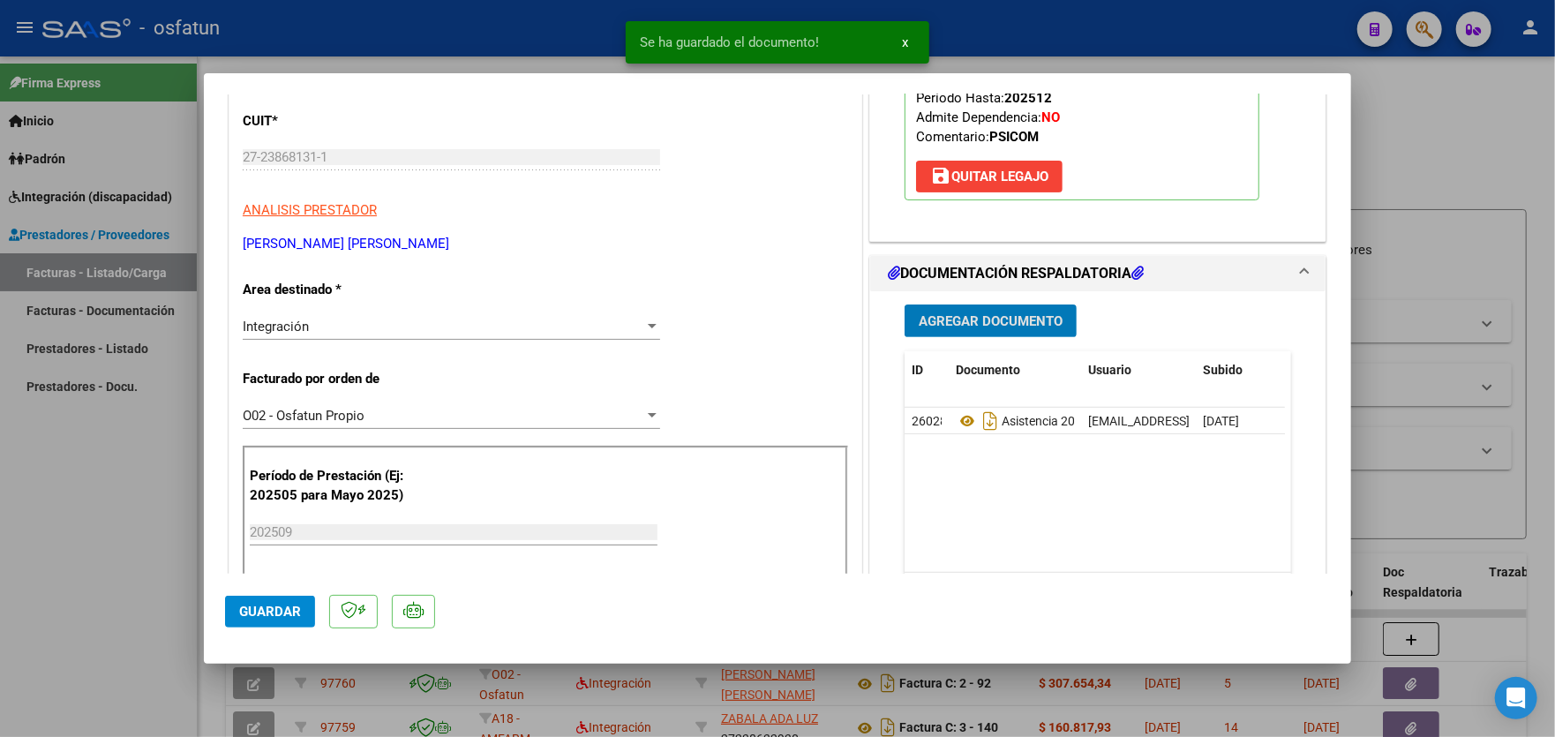
click at [1003, 315] on span "Agregar Documento" at bounding box center [991, 321] width 144 height 16
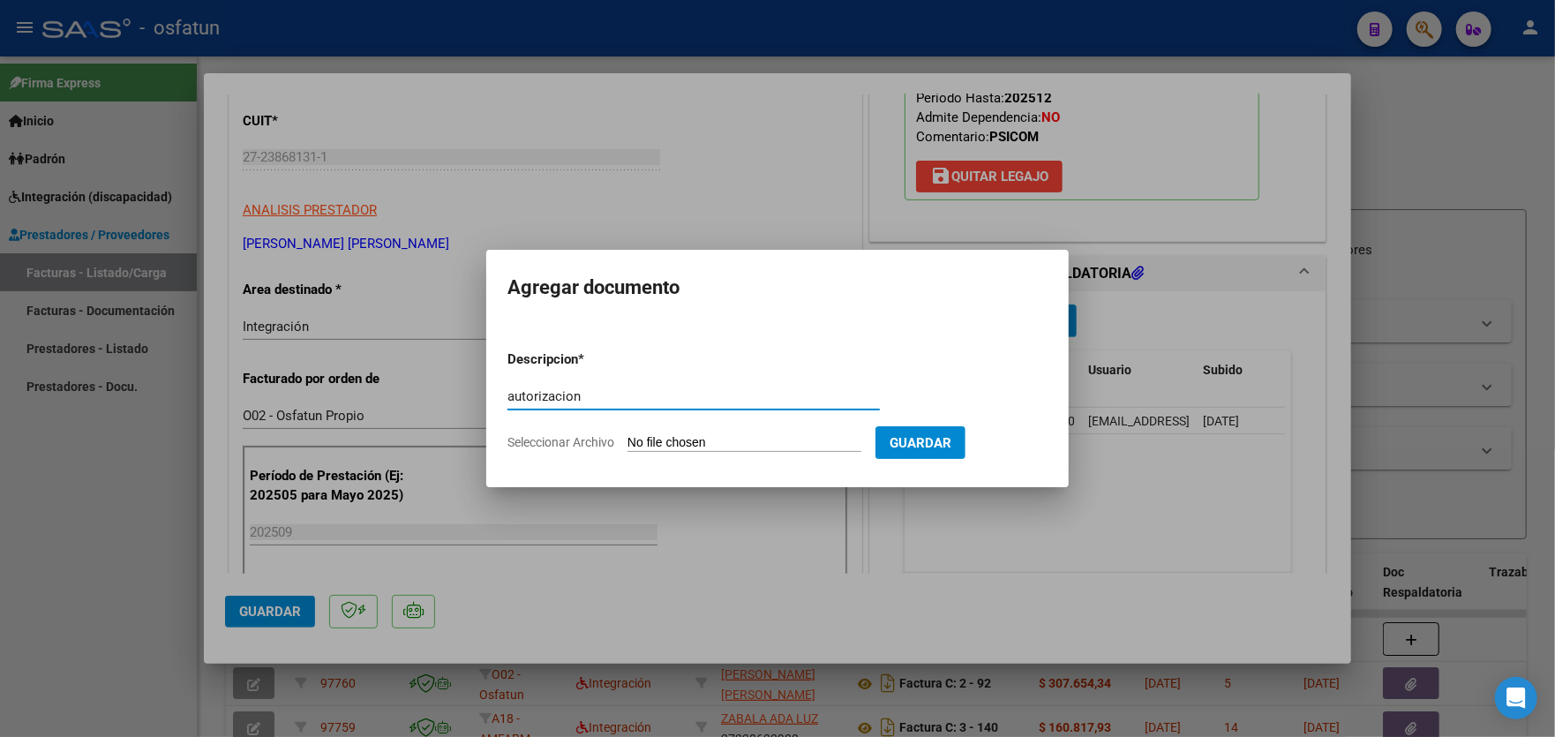
type input "autorizacion"
click at [687, 440] on input "Seleccionar Archivo" at bounding box center [744, 443] width 234 height 17
type input "C:\fakepath\order_3367205.pdf"
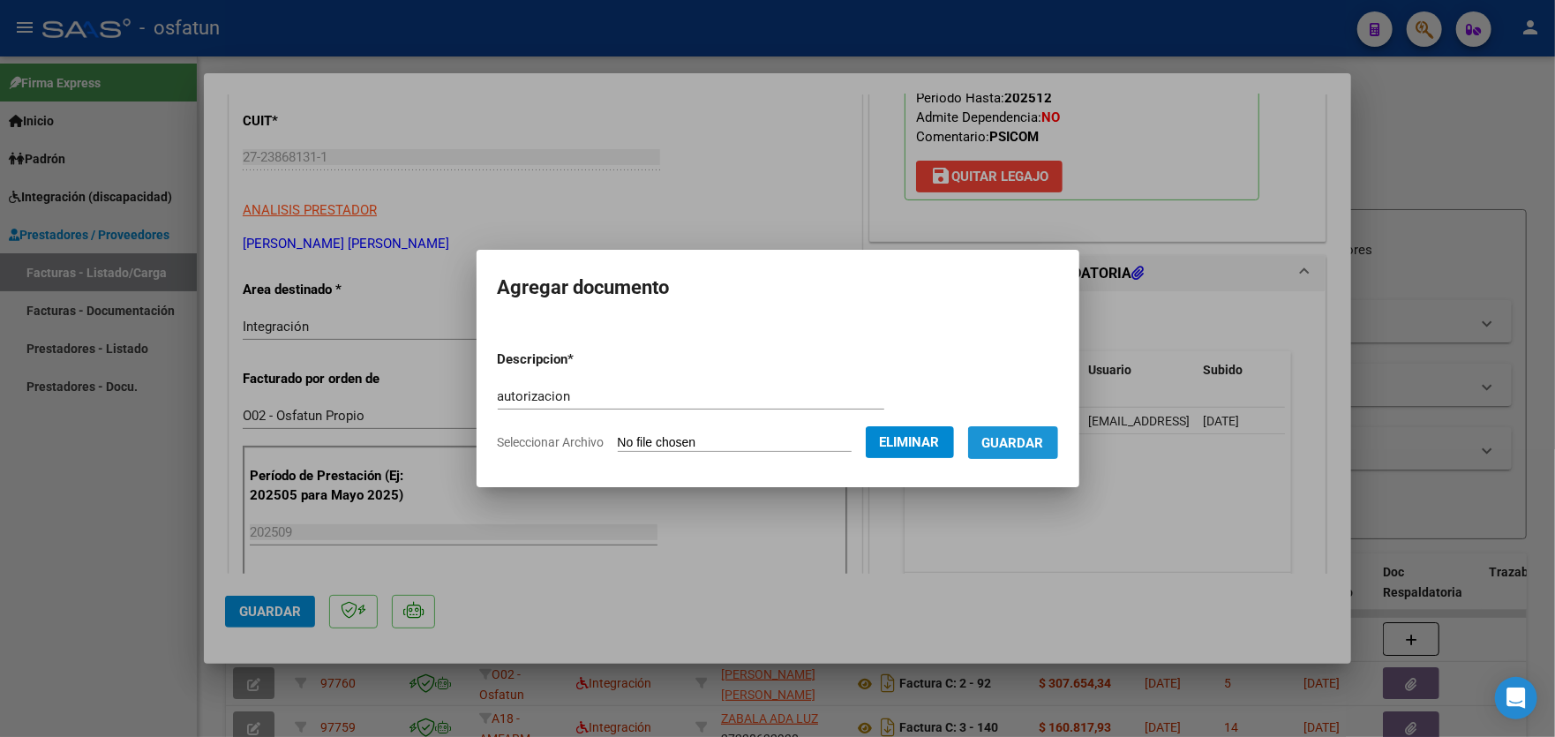
drag, startPoint x: 1029, startPoint y: 443, endPoint x: 676, endPoint y: 507, distance: 358.8
click at [1029, 443] on span "Guardar" at bounding box center [1013, 443] width 62 height 16
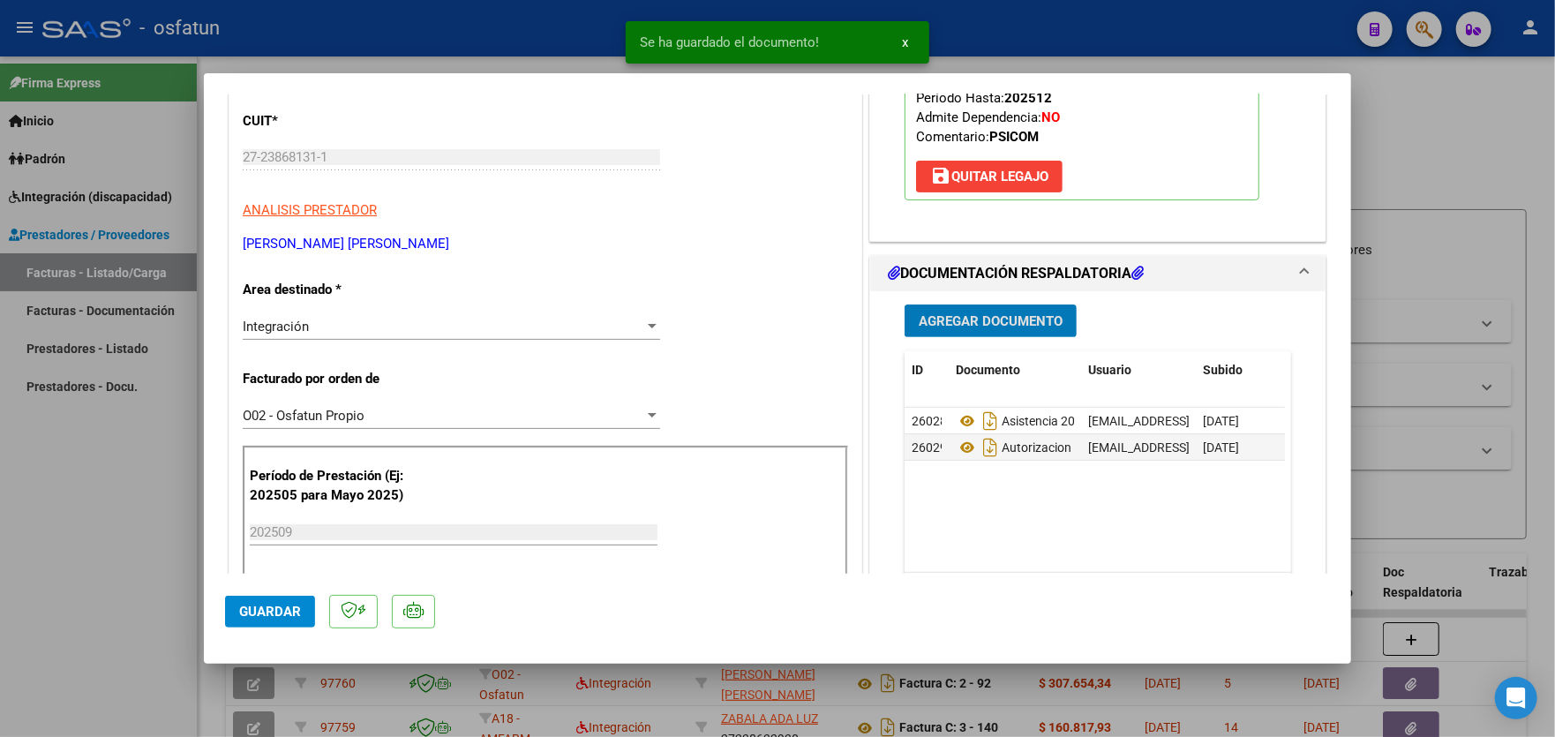
click at [259, 613] on span "Guardar" at bounding box center [270, 612] width 62 height 16
click at [82, 491] on div at bounding box center [777, 368] width 1555 height 737
type input "$ 0,00"
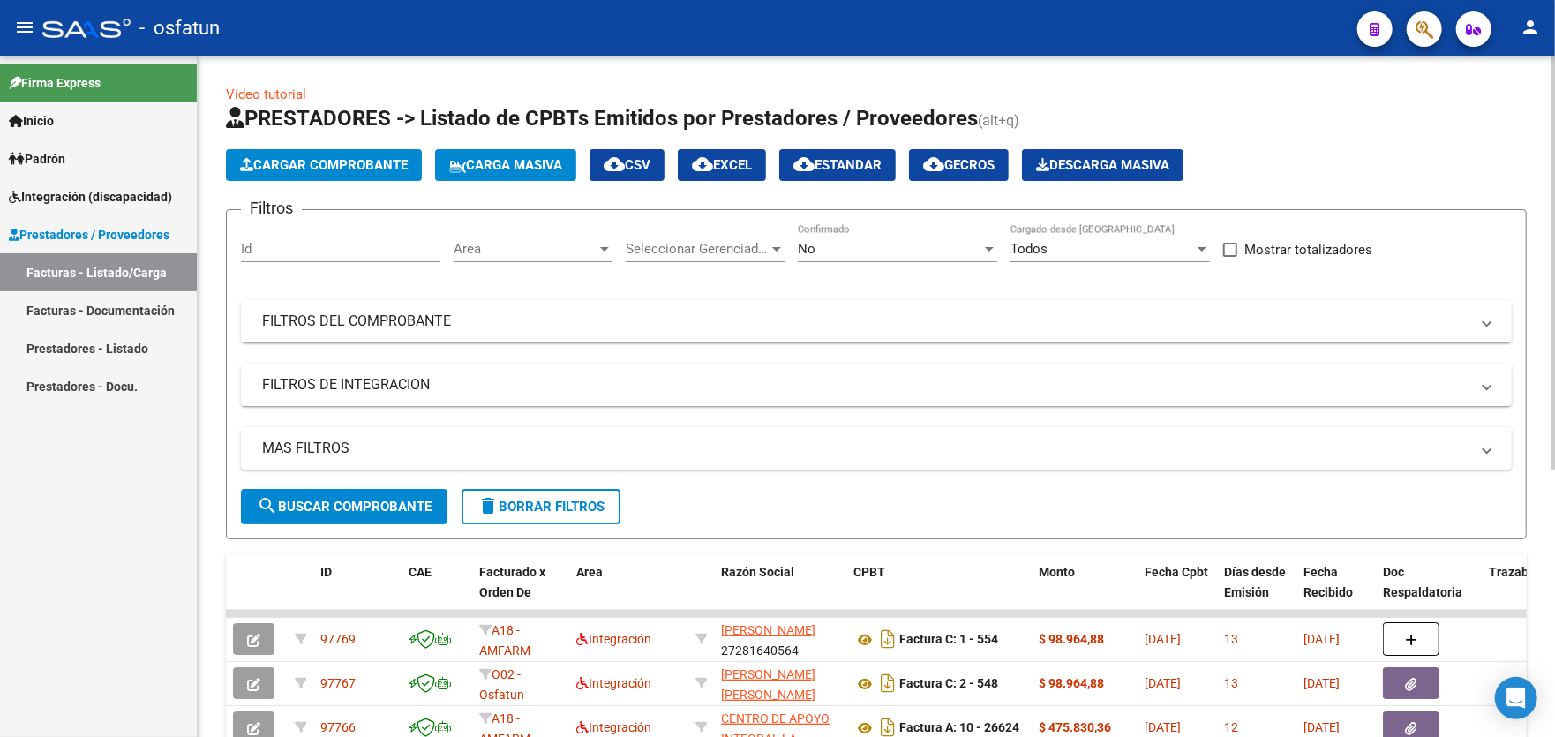
click at [297, 162] on span "Cargar Comprobante" at bounding box center [324, 165] width 168 height 16
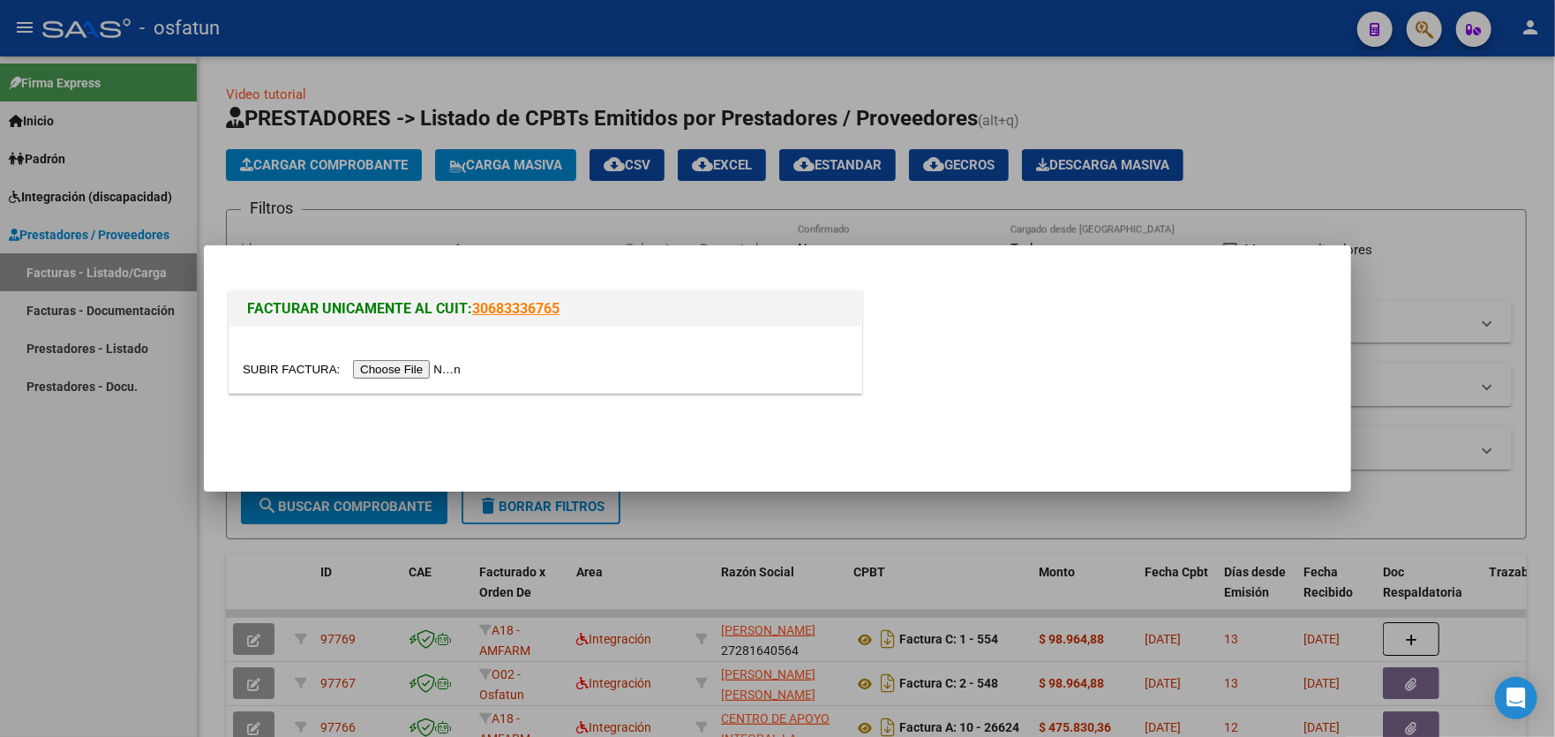
click at [391, 372] on input "file" at bounding box center [354, 369] width 223 height 19
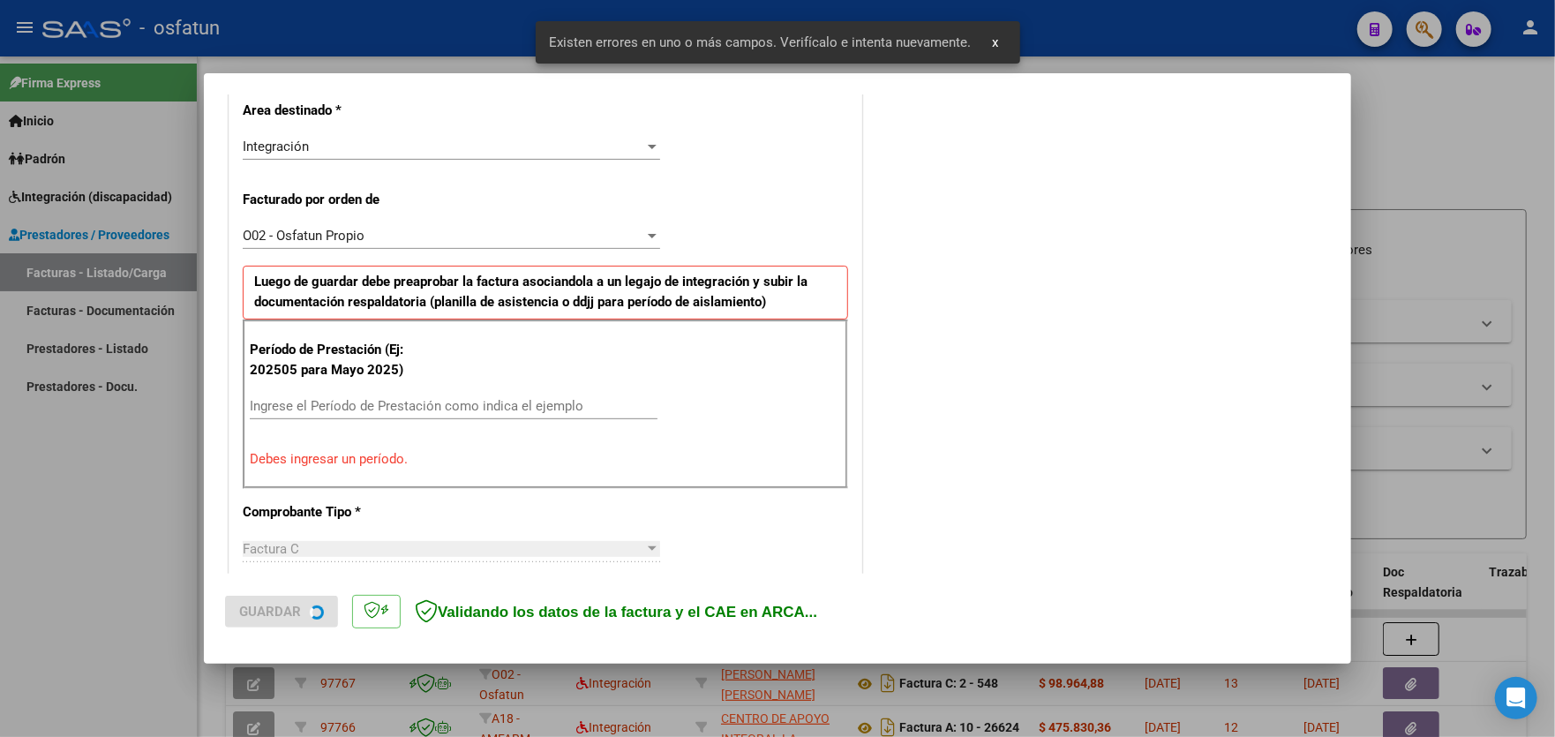
scroll to position [462, 0]
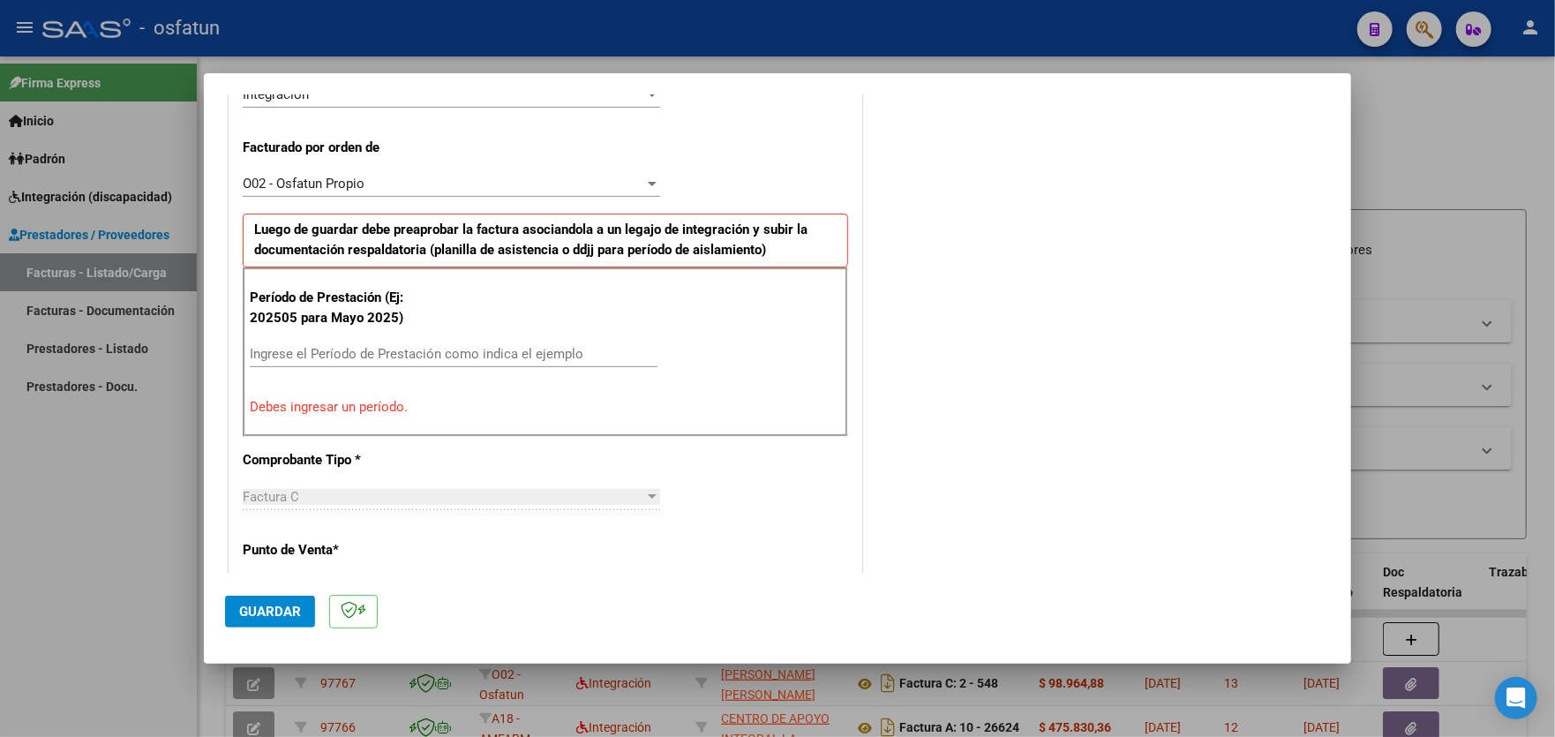
click at [397, 346] on input "Ingrese el Período de Prestación como indica el ejemplo" at bounding box center [454, 354] width 408 height 16
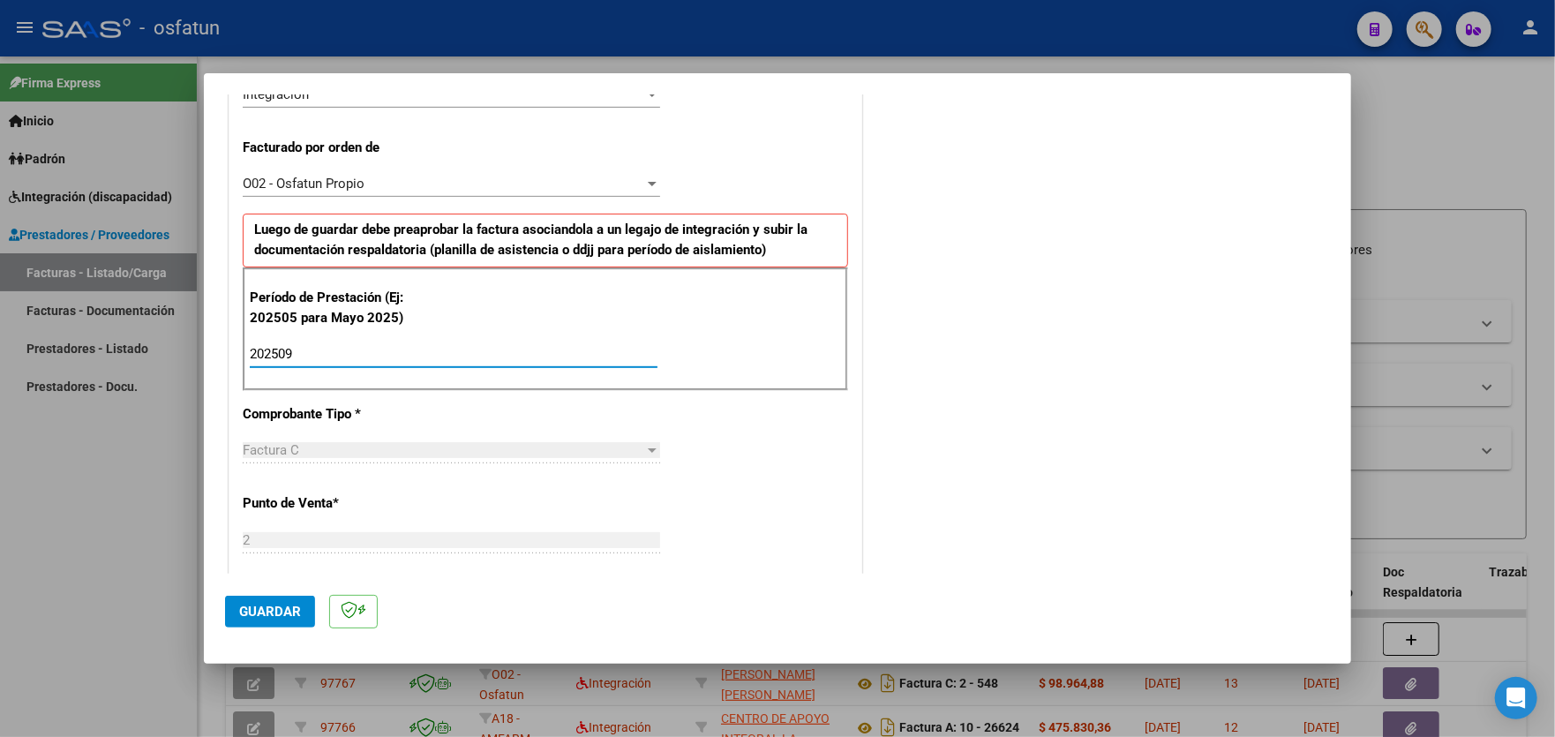
type input "202509"
click at [227, 609] on button "Guardar" at bounding box center [270, 612] width 90 height 32
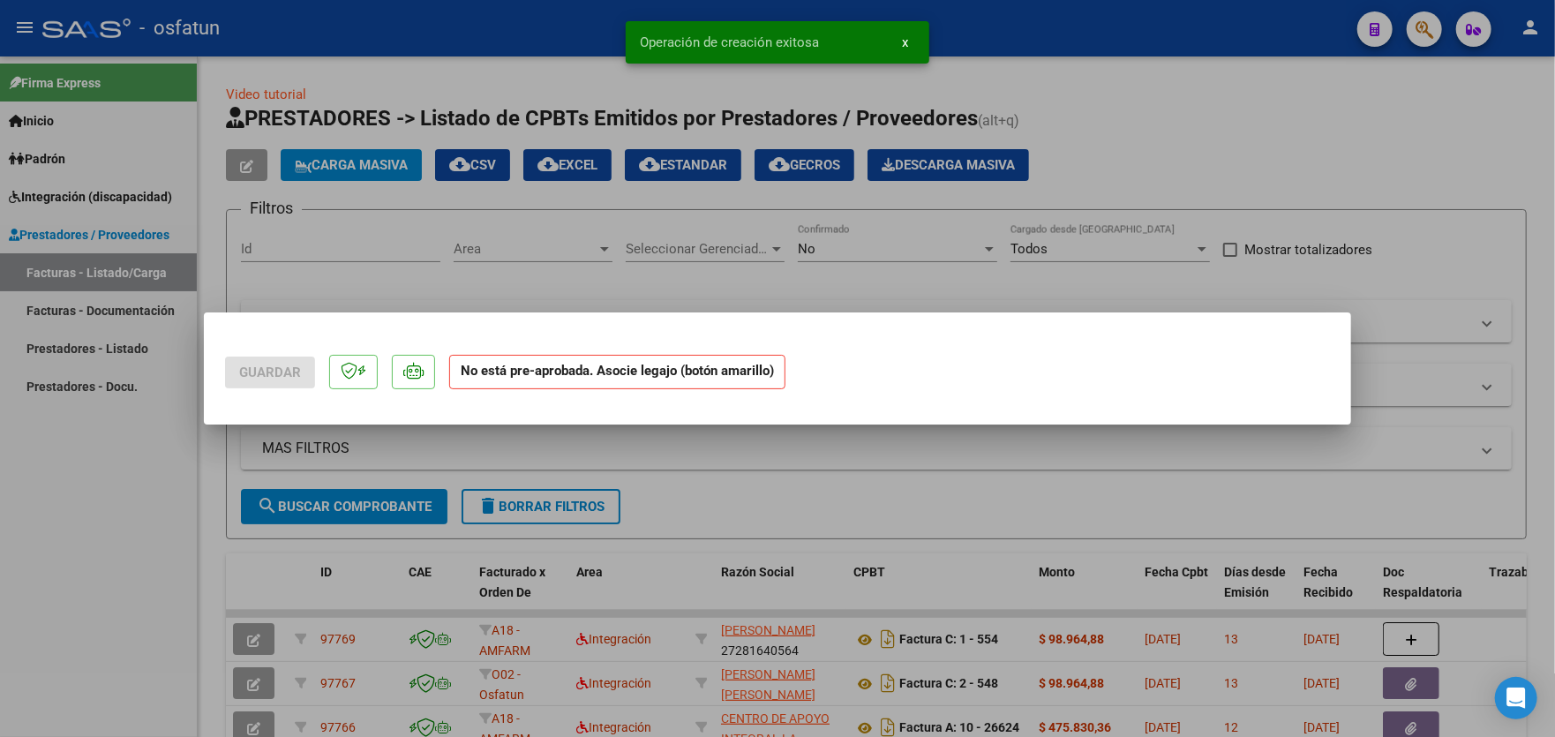
scroll to position [0, 0]
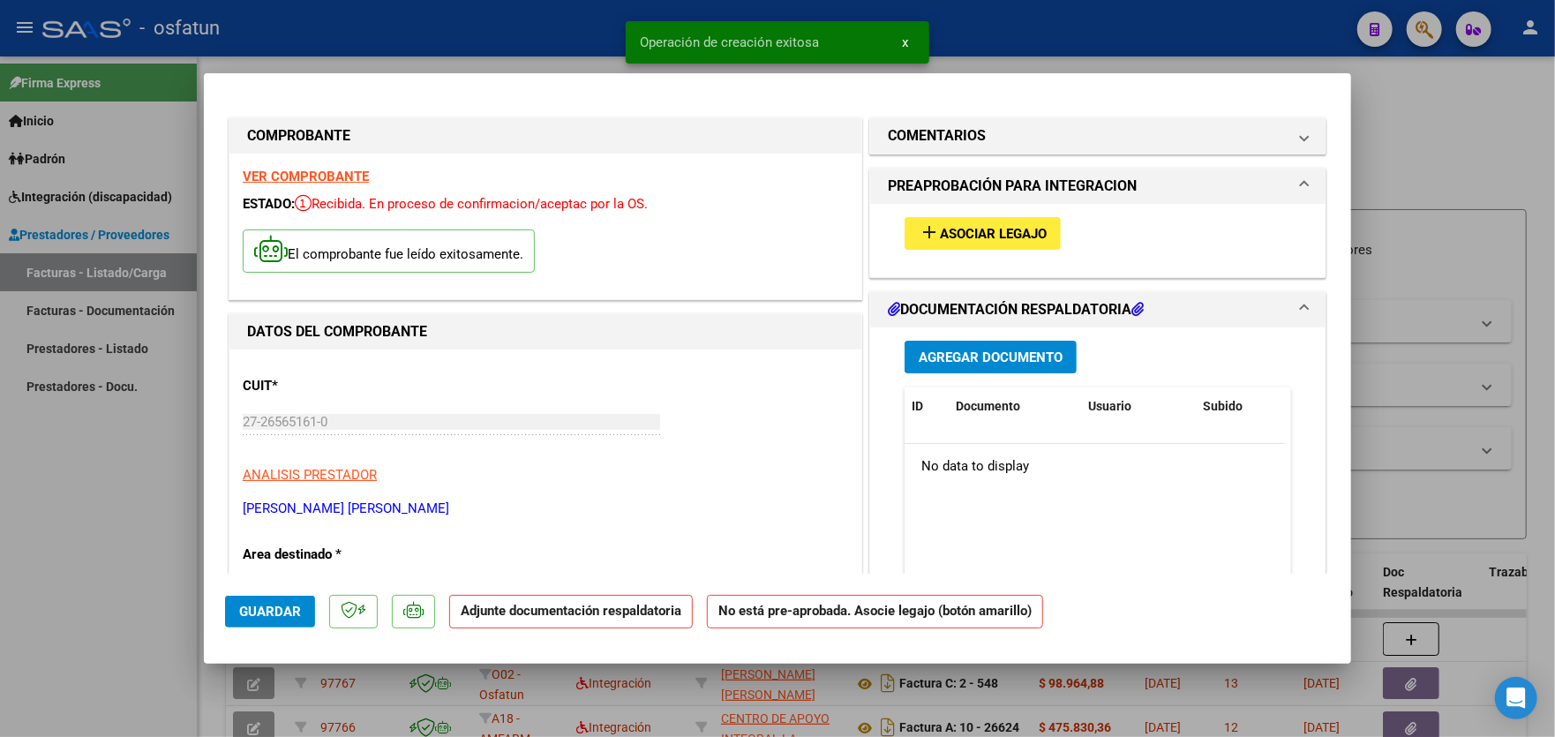
click at [1002, 234] on span "Asociar Legajo" at bounding box center [993, 234] width 107 height 16
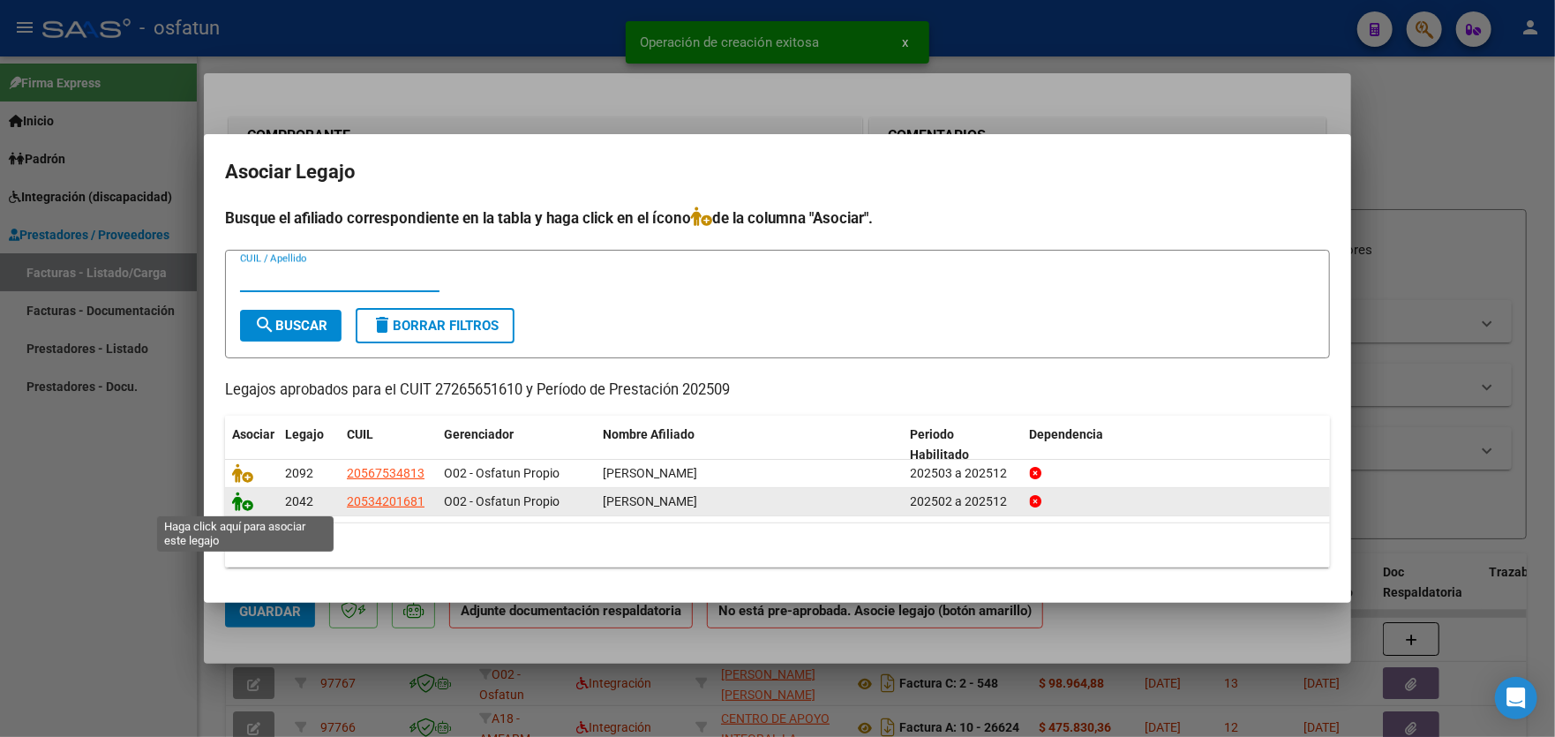
click at [249, 507] on icon at bounding box center [242, 501] width 21 height 19
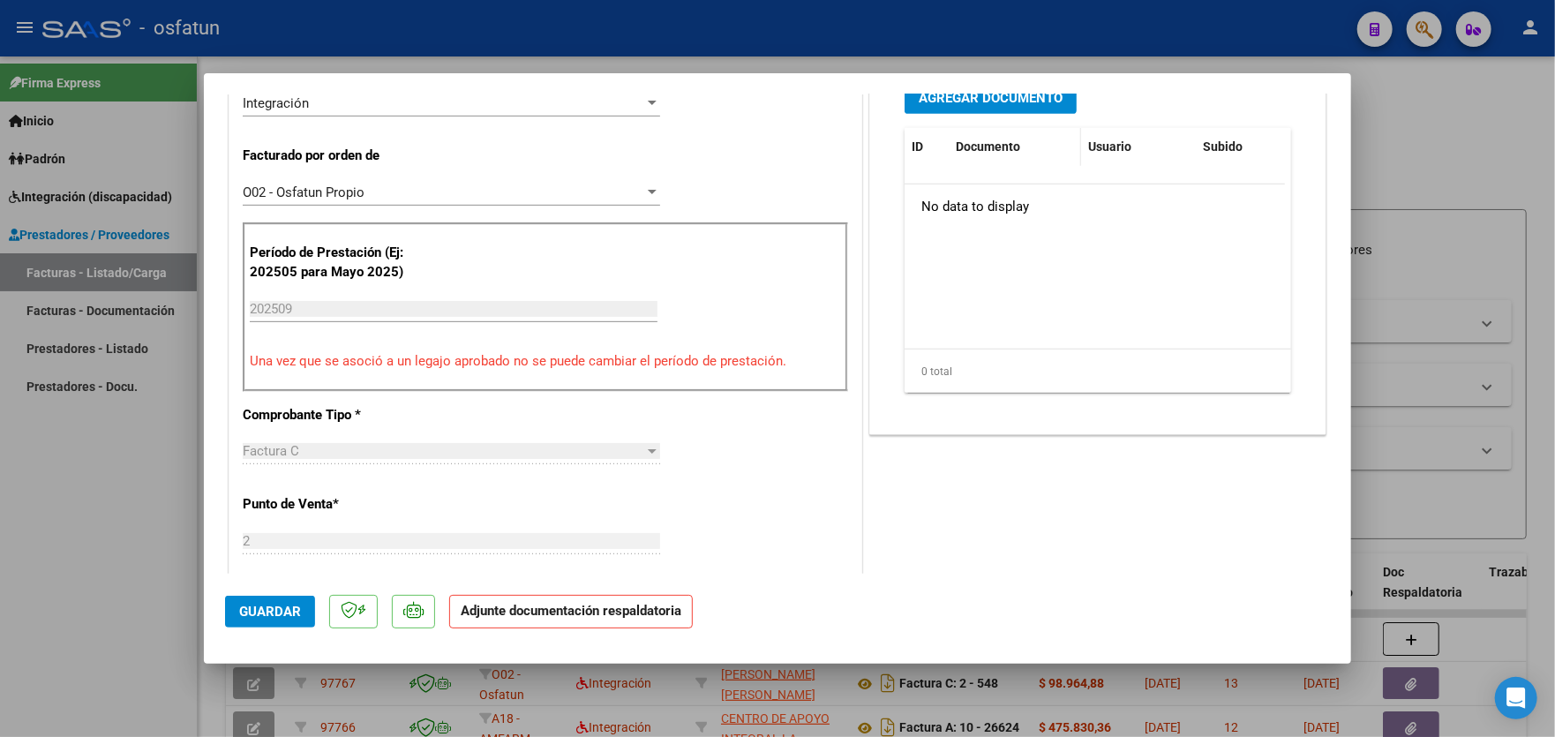
scroll to position [440, 0]
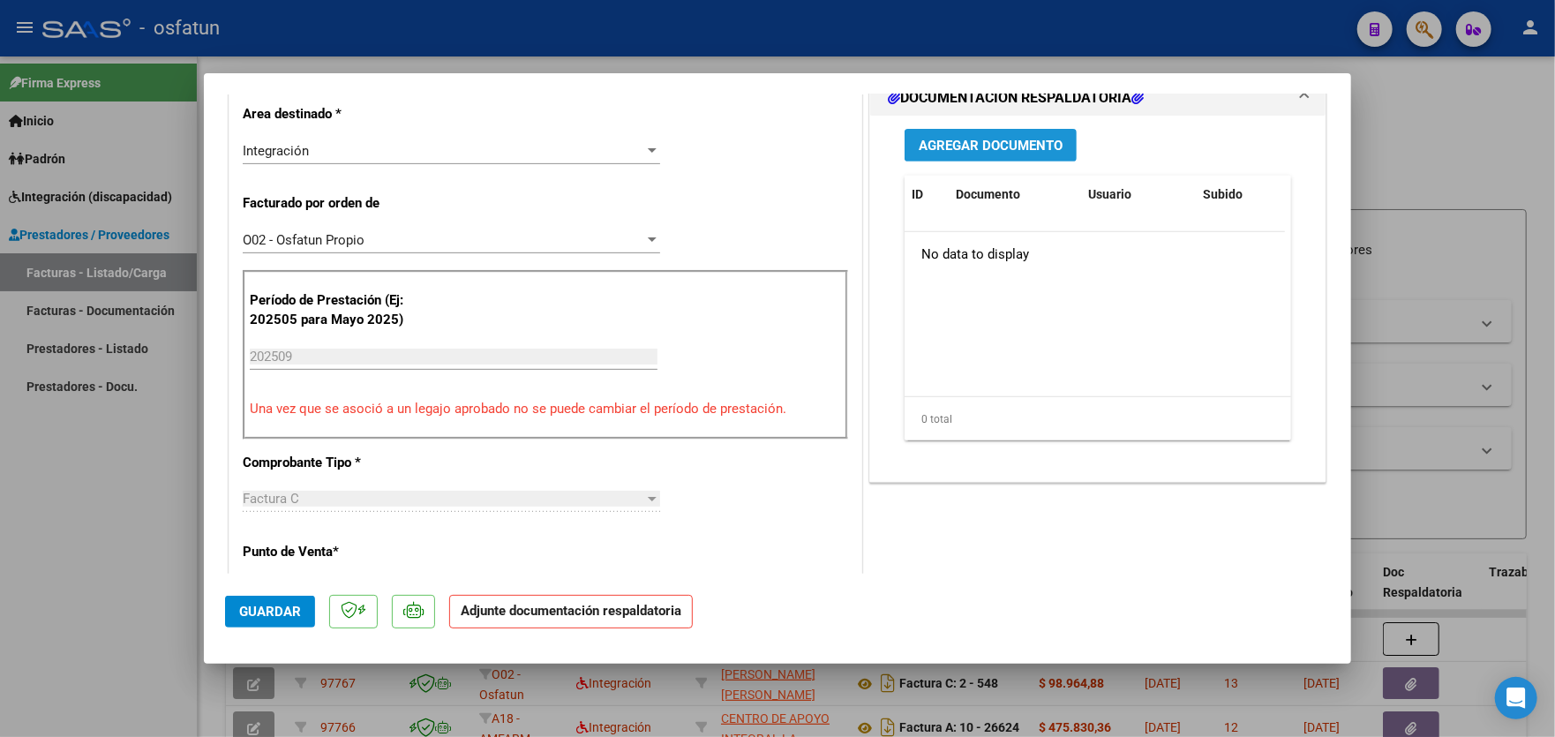
click at [1010, 144] on span "Agregar Documento" at bounding box center [991, 146] width 144 height 16
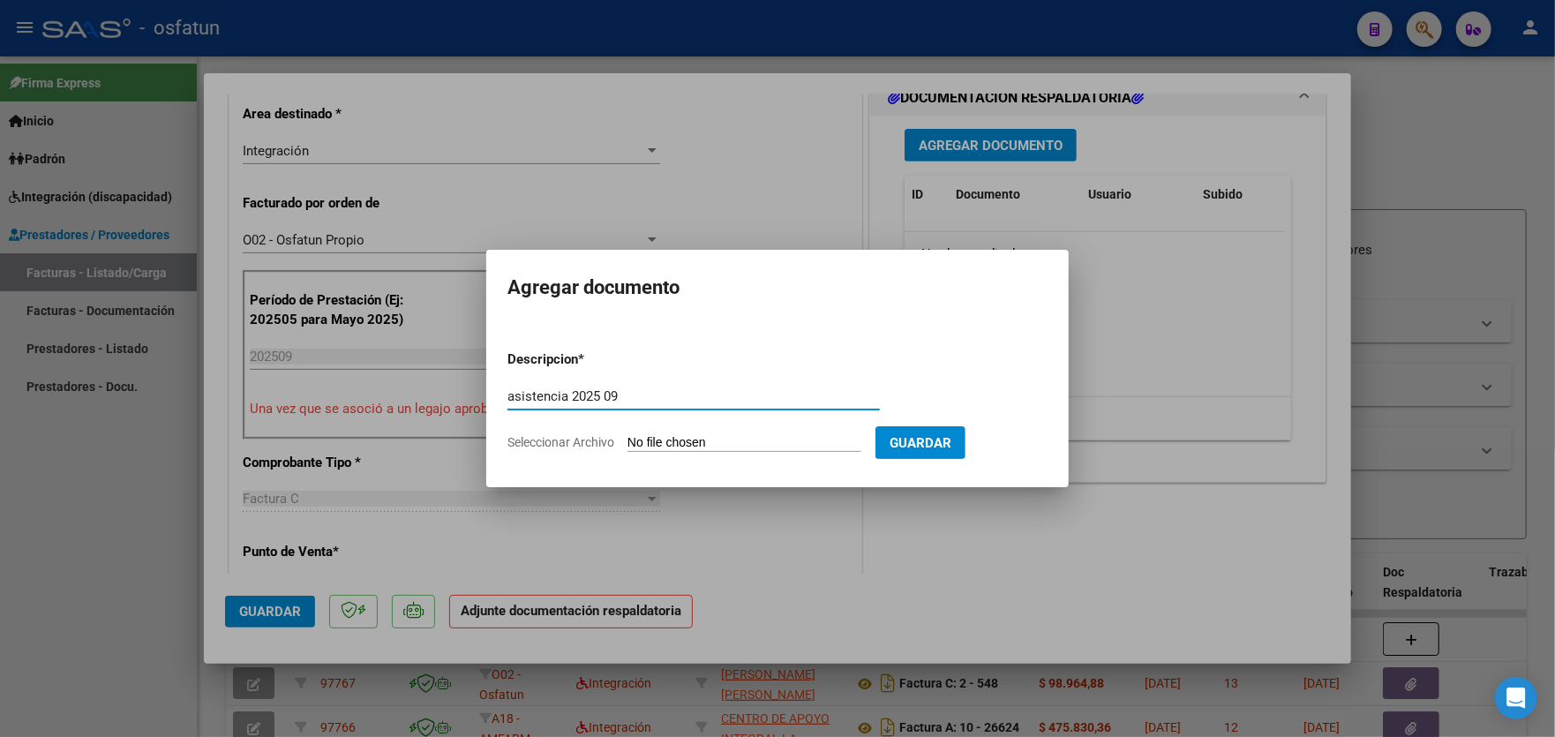
type input "asistencia 2025 09"
click at [726, 451] on input "Seleccionar Archivo" at bounding box center [744, 443] width 234 height 17
type input "C:\fakepath\PLANILLA TIZIANO [DATE].pdf"
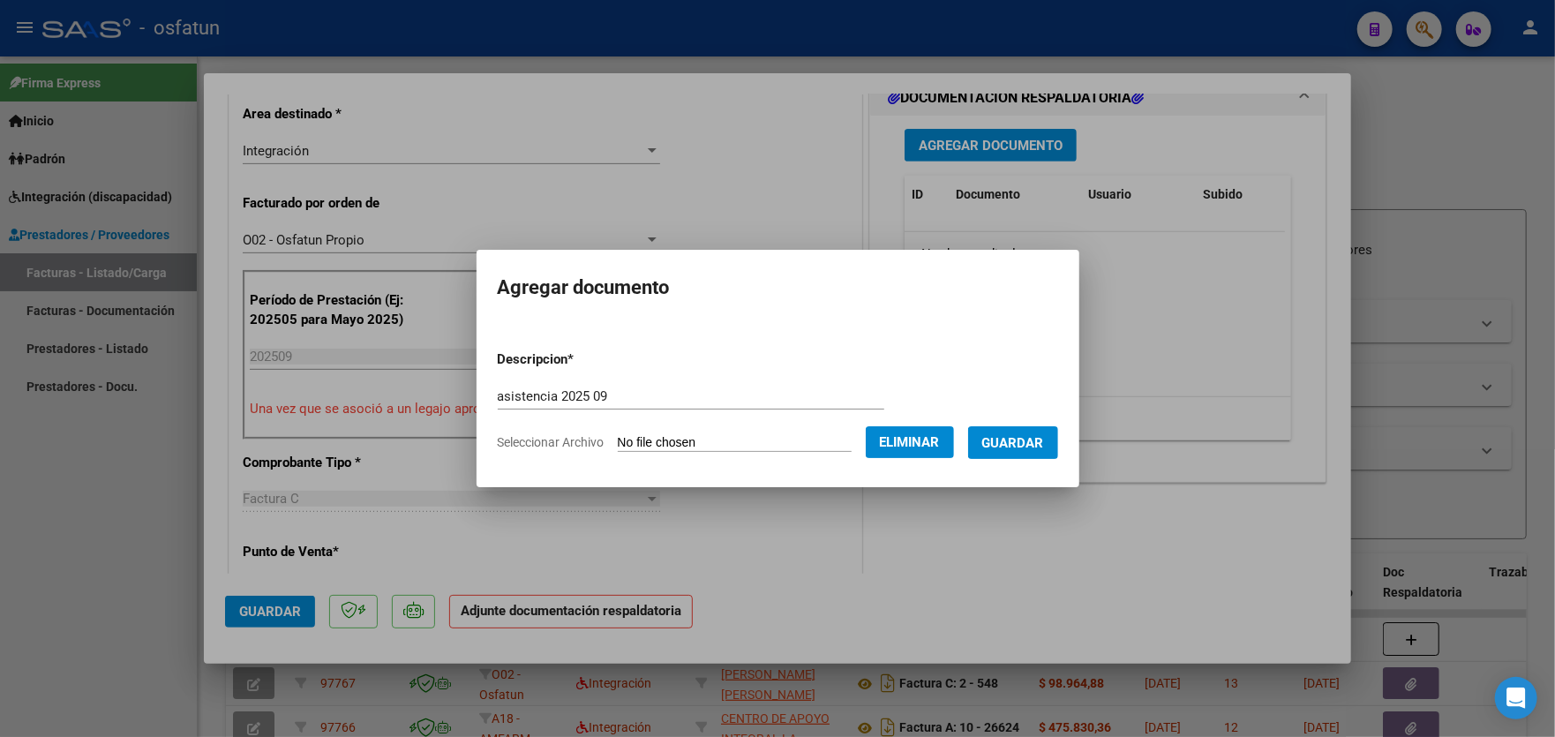
click at [1022, 441] on span "Guardar" at bounding box center [1013, 443] width 62 height 16
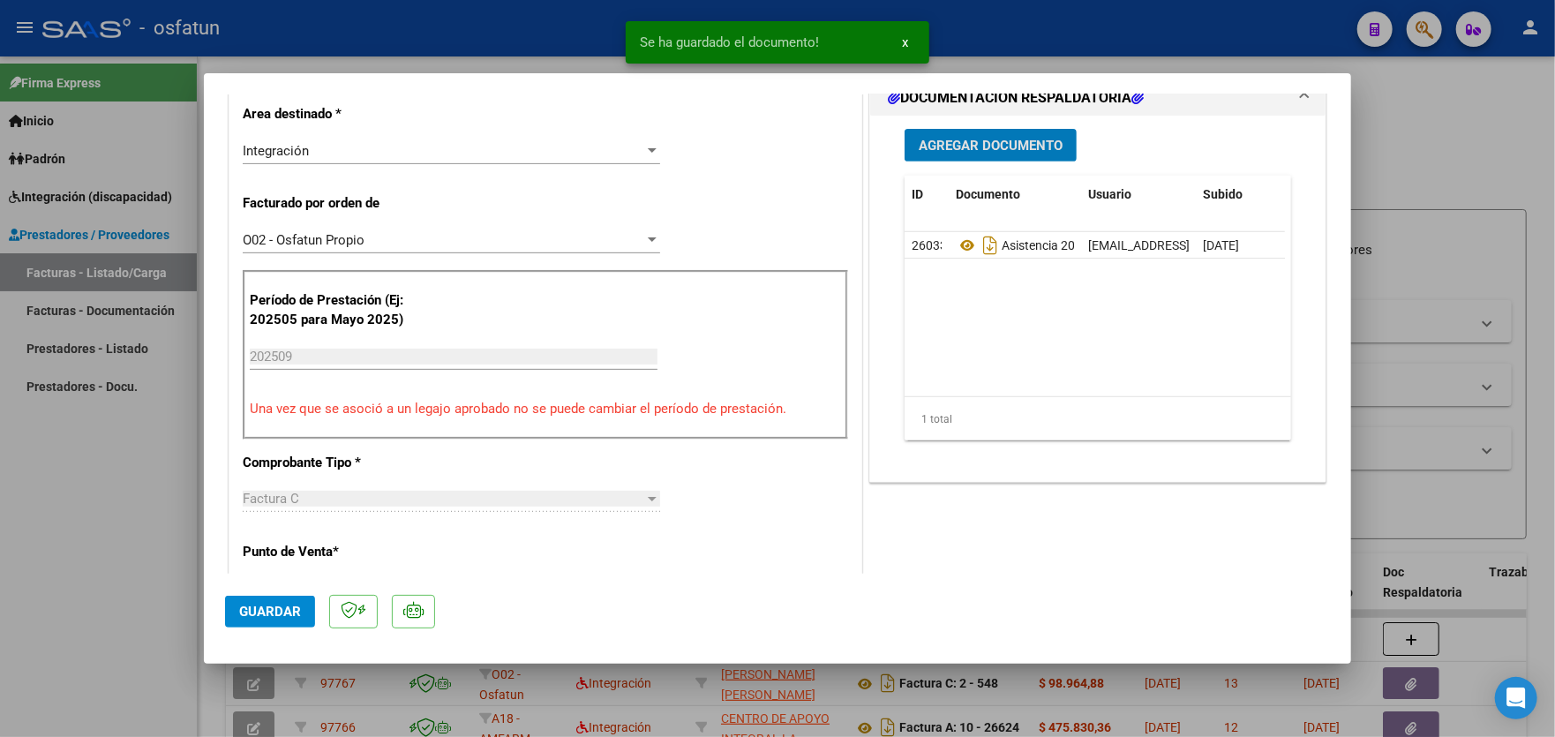
click at [983, 145] on span "Agregar Documento" at bounding box center [991, 146] width 144 height 16
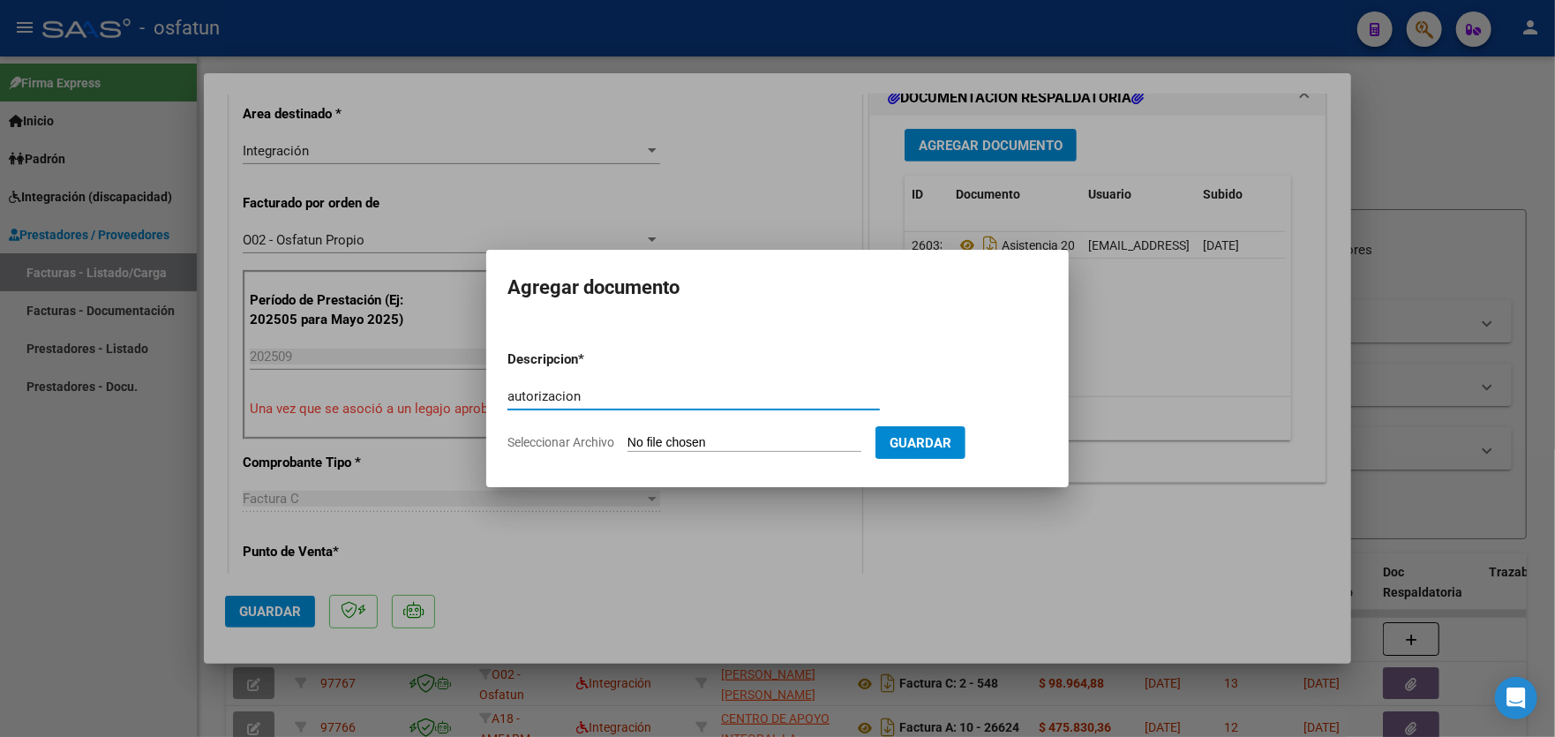
type input "autorizacion"
click at [709, 440] on input "Seleccionar Archivo" at bounding box center [744, 443] width 234 height 17
type input "C:\fakepath\order_3367218.pdf"
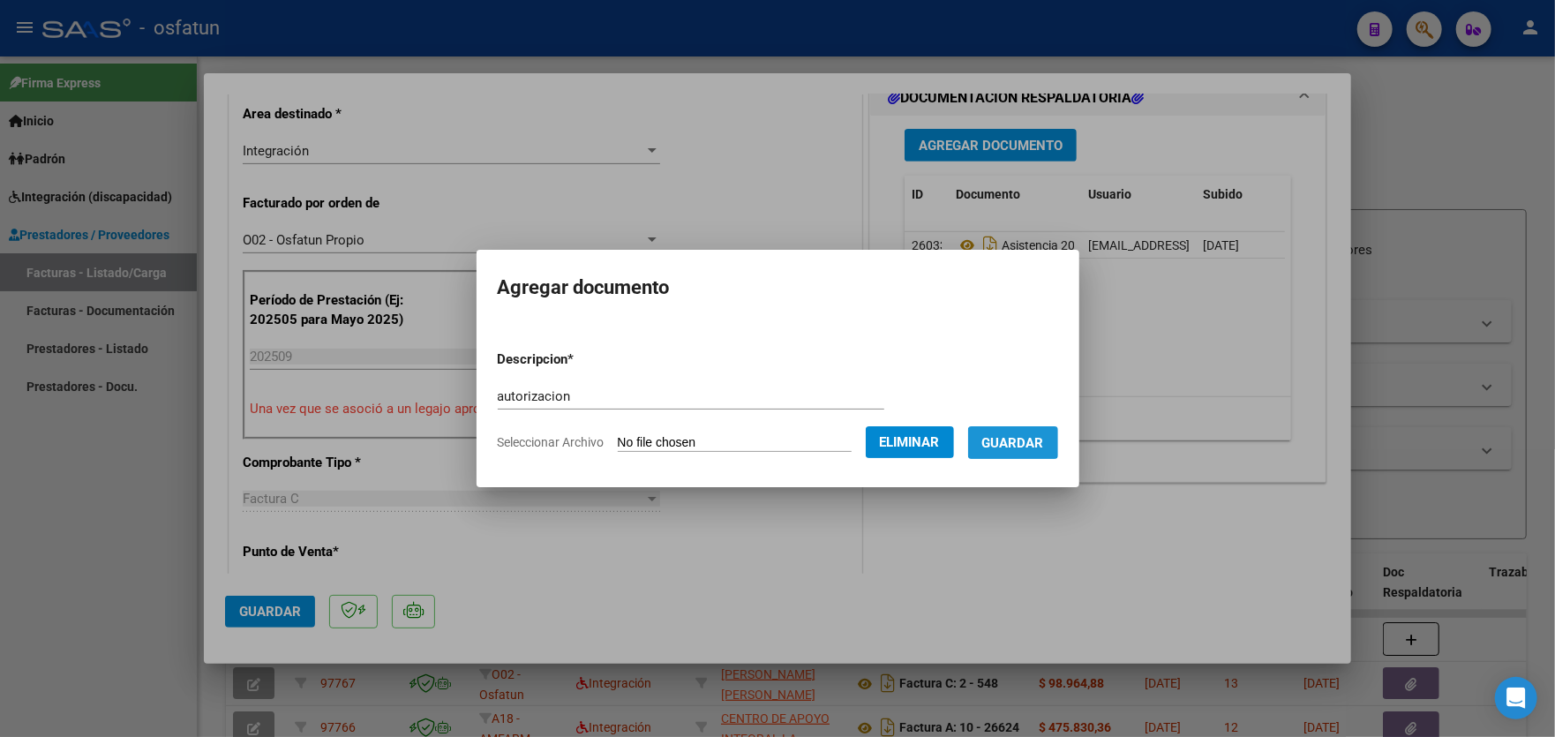
click at [1023, 440] on span "Guardar" at bounding box center [1013, 443] width 62 height 16
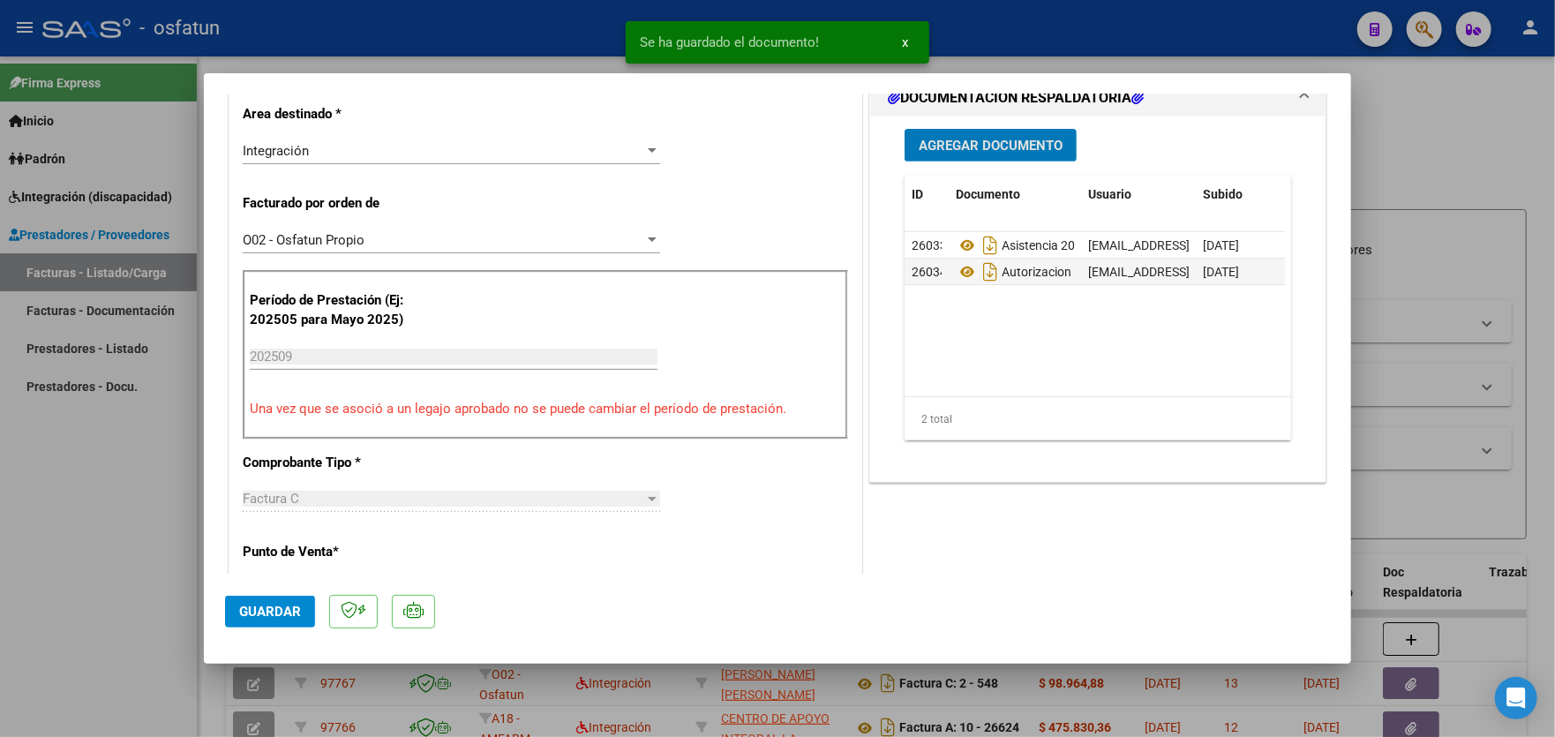
click at [281, 605] on span "Guardar" at bounding box center [270, 612] width 62 height 16
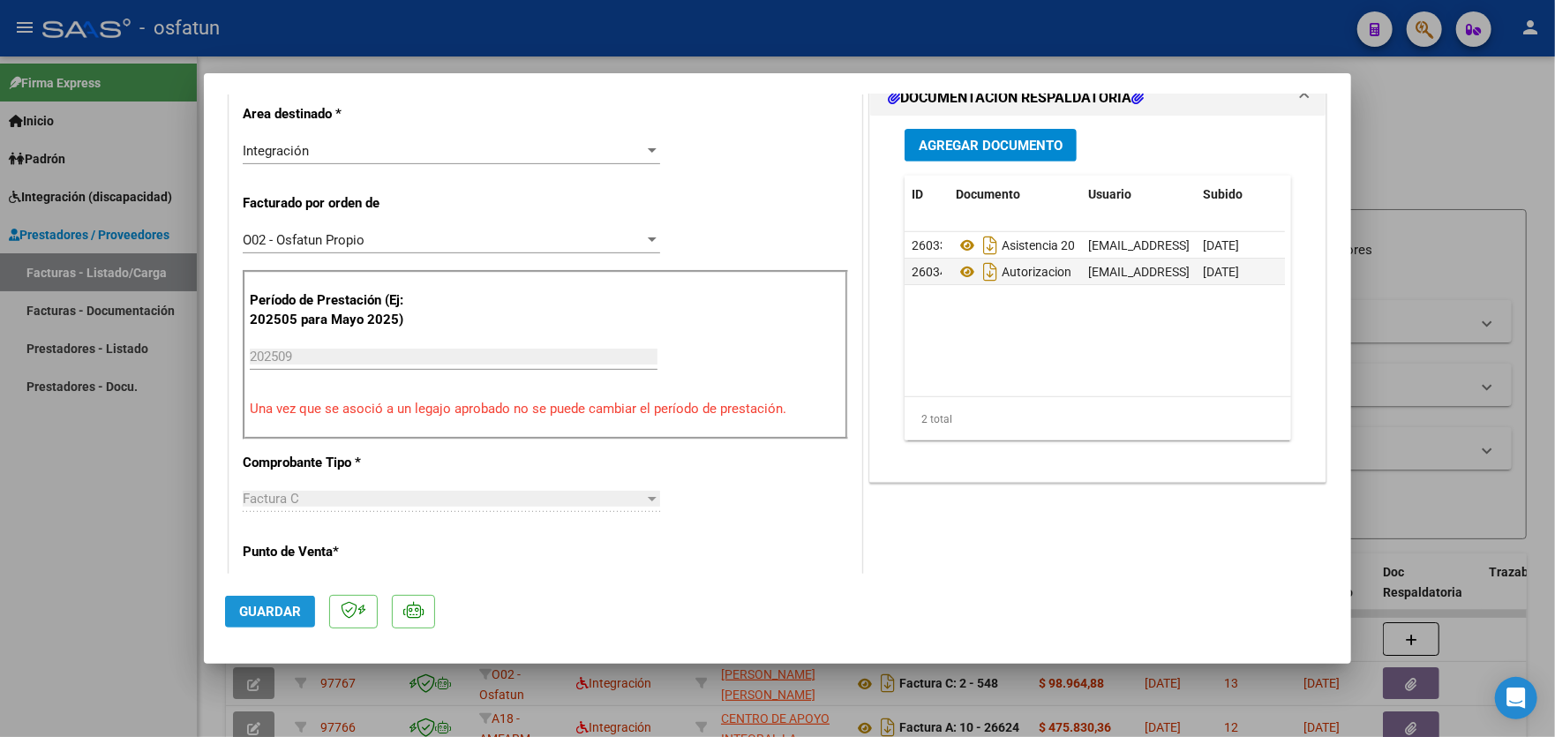
click at [262, 608] on span "Guardar" at bounding box center [270, 612] width 62 height 16
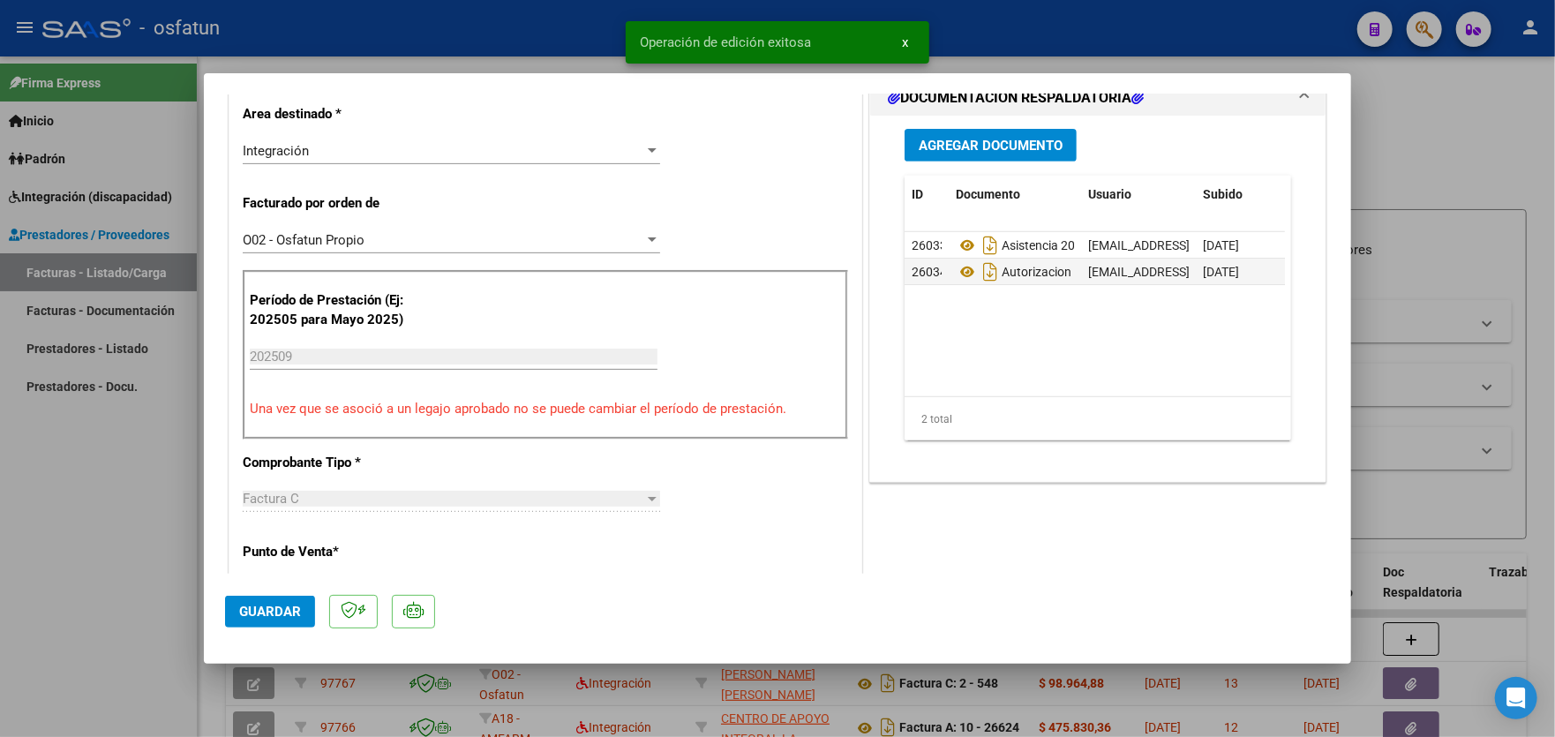
click at [118, 502] on div at bounding box center [777, 368] width 1555 height 737
type input "$ 0,00"
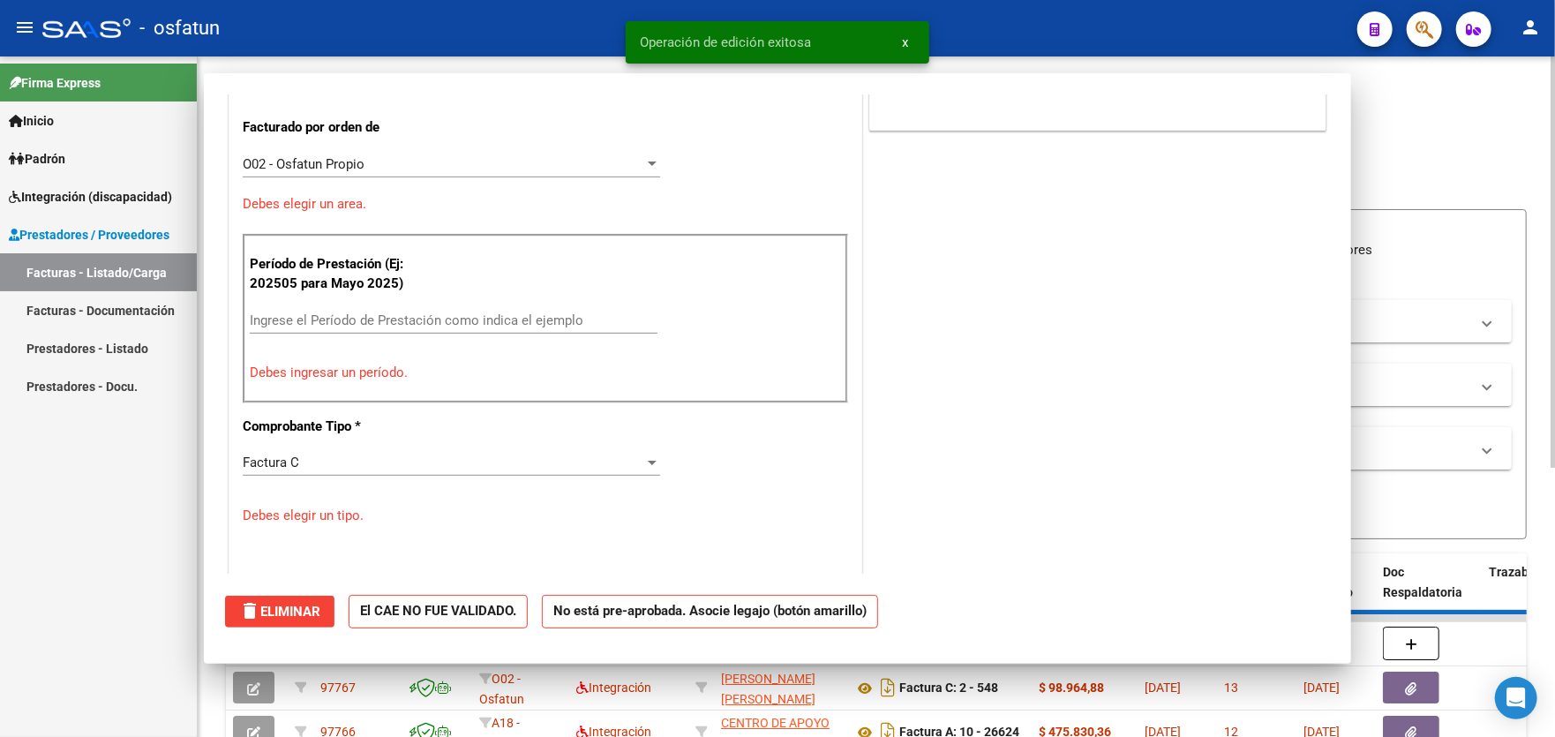
scroll to position [365, 0]
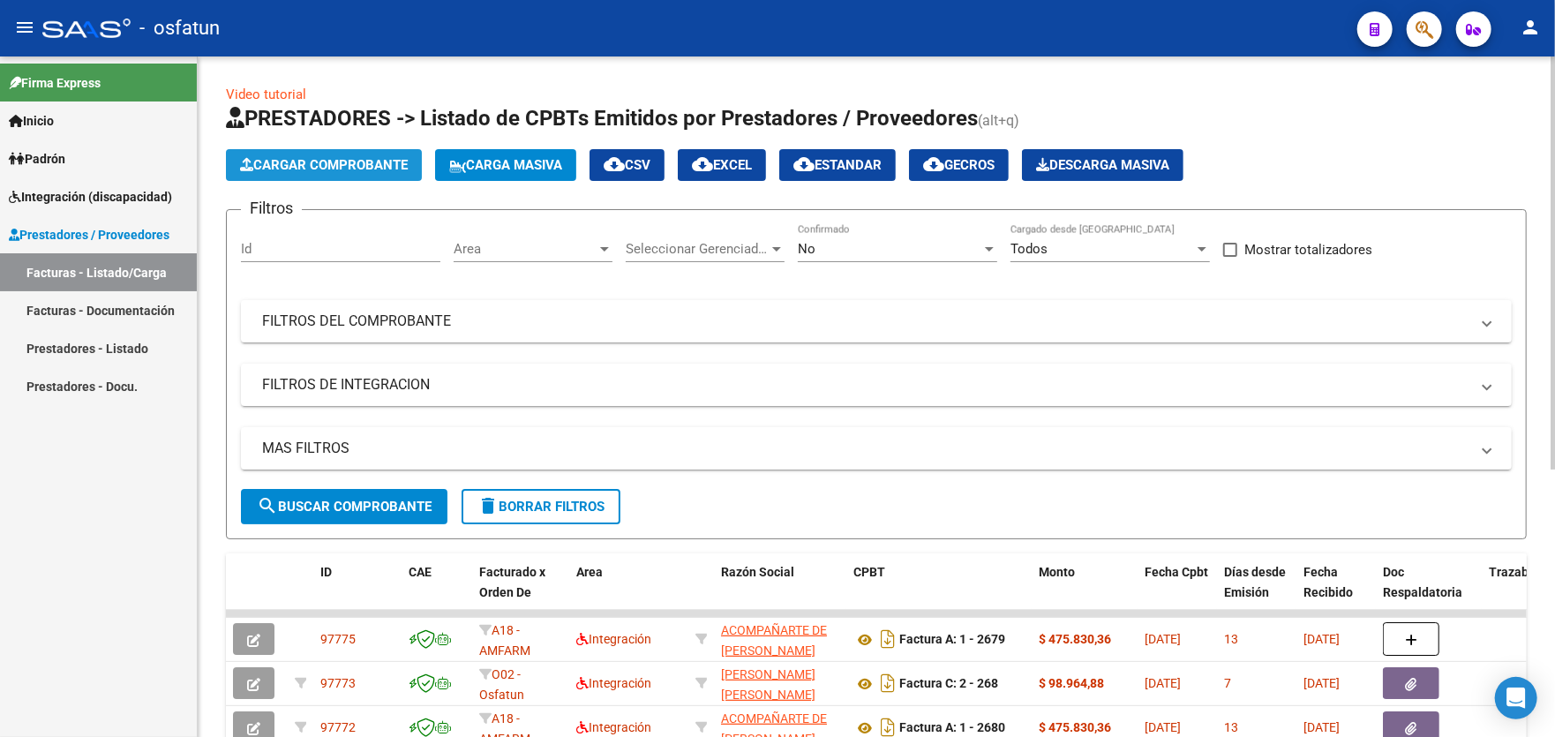
click at [294, 169] on span "Cargar Comprobante" at bounding box center [324, 165] width 168 height 16
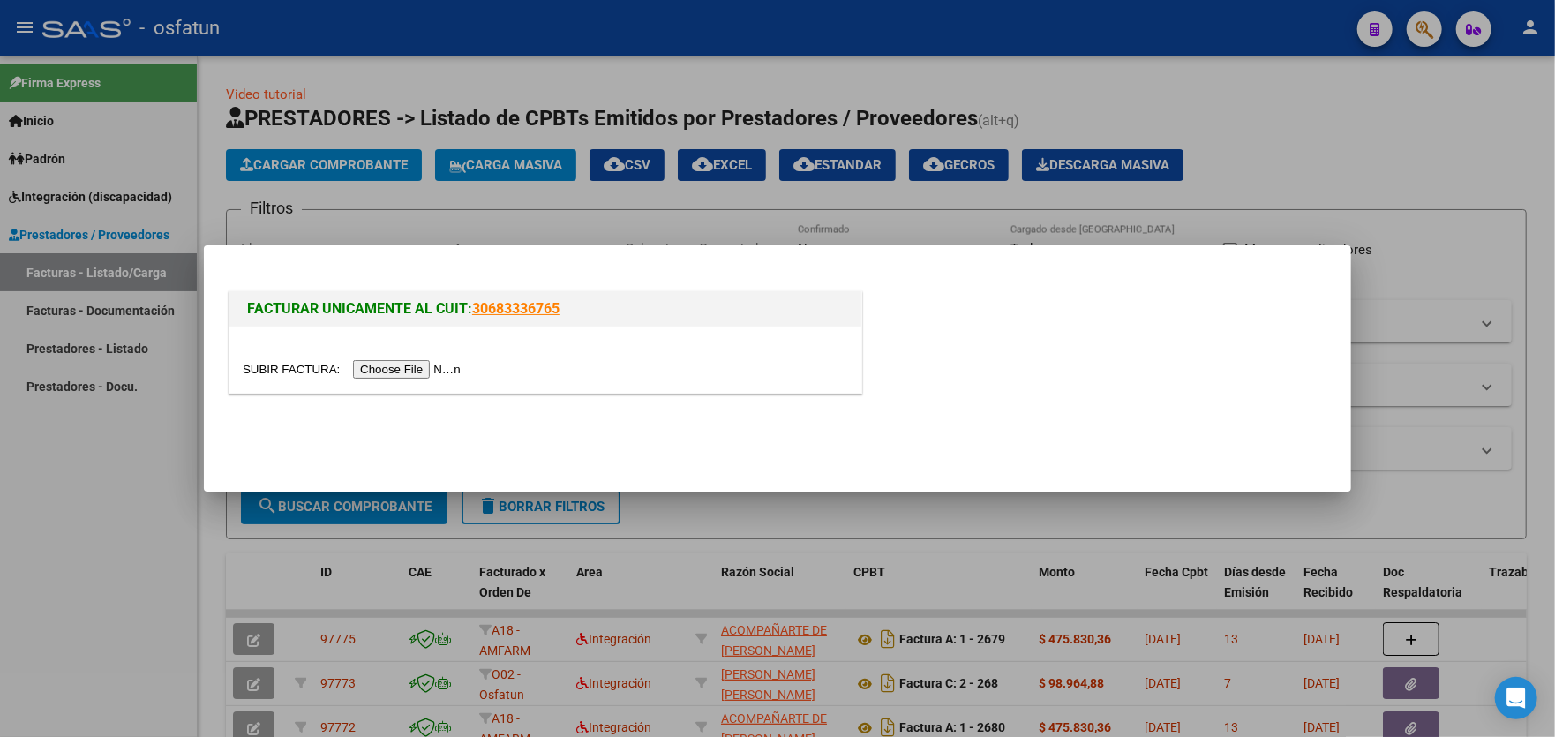
click at [400, 371] on input "file" at bounding box center [354, 369] width 223 height 19
click at [404, 373] on input "file" at bounding box center [354, 369] width 223 height 19
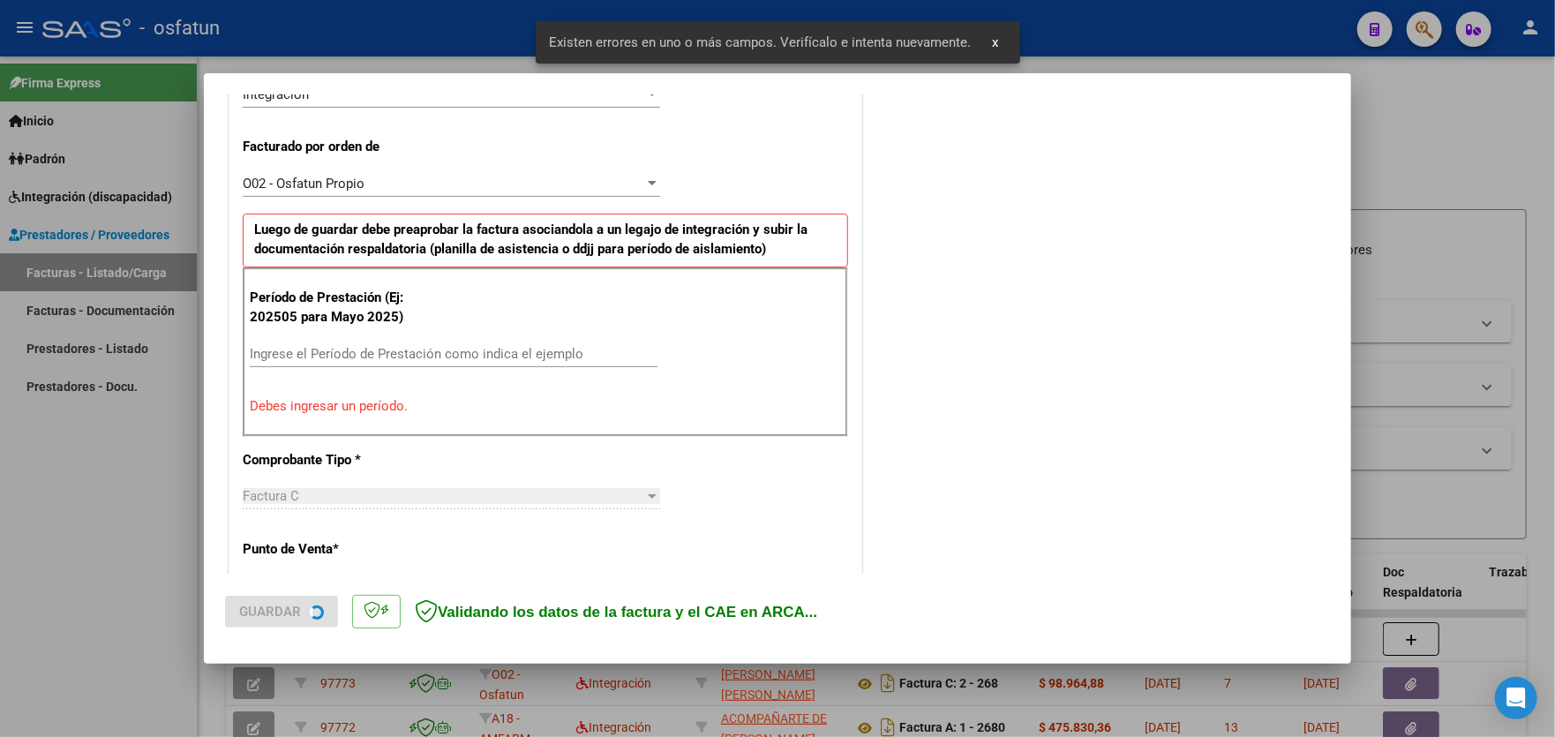
scroll to position [462, 0]
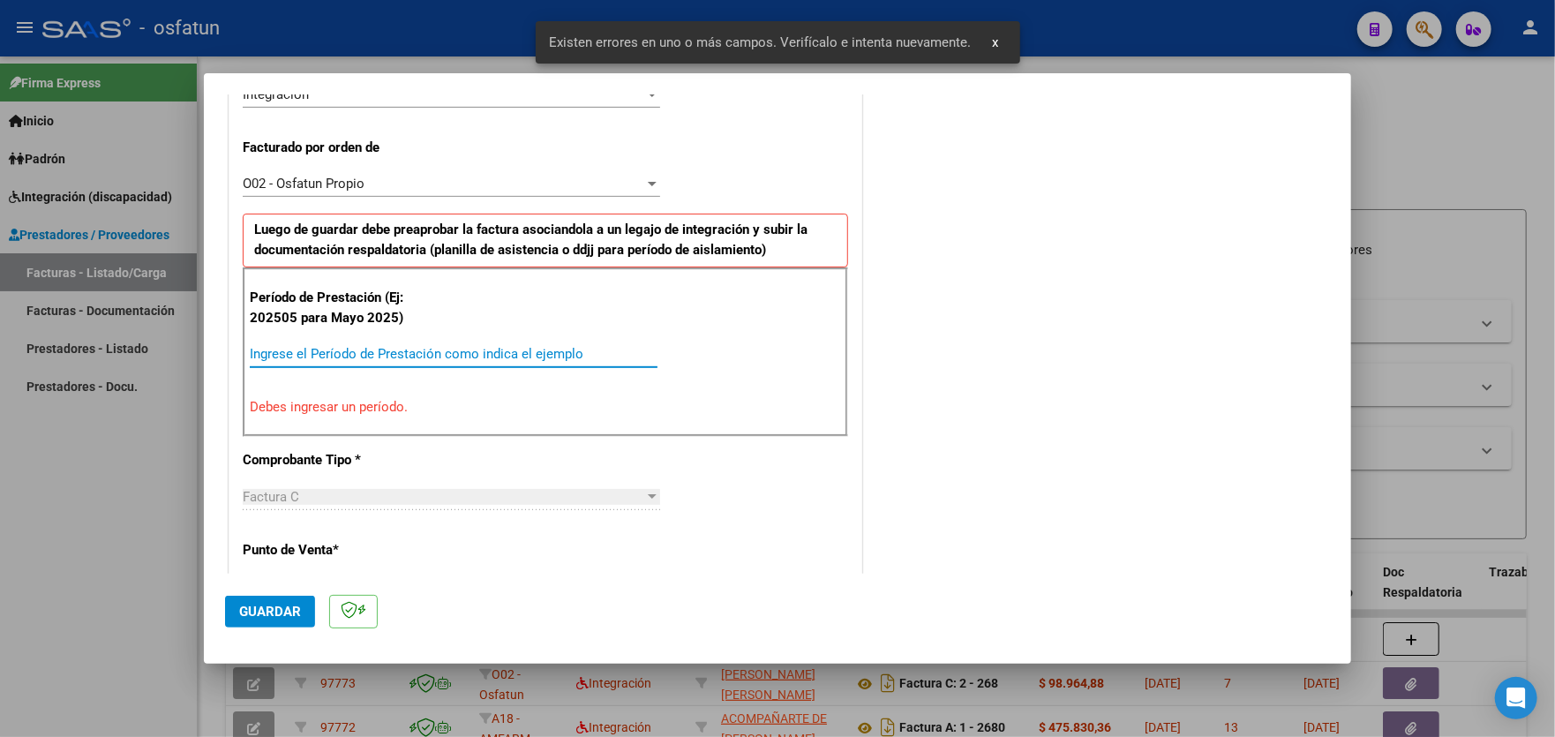
click at [435, 354] on input "Ingrese el Período de Prestación como indica el ejemplo" at bounding box center [454, 354] width 408 height 16
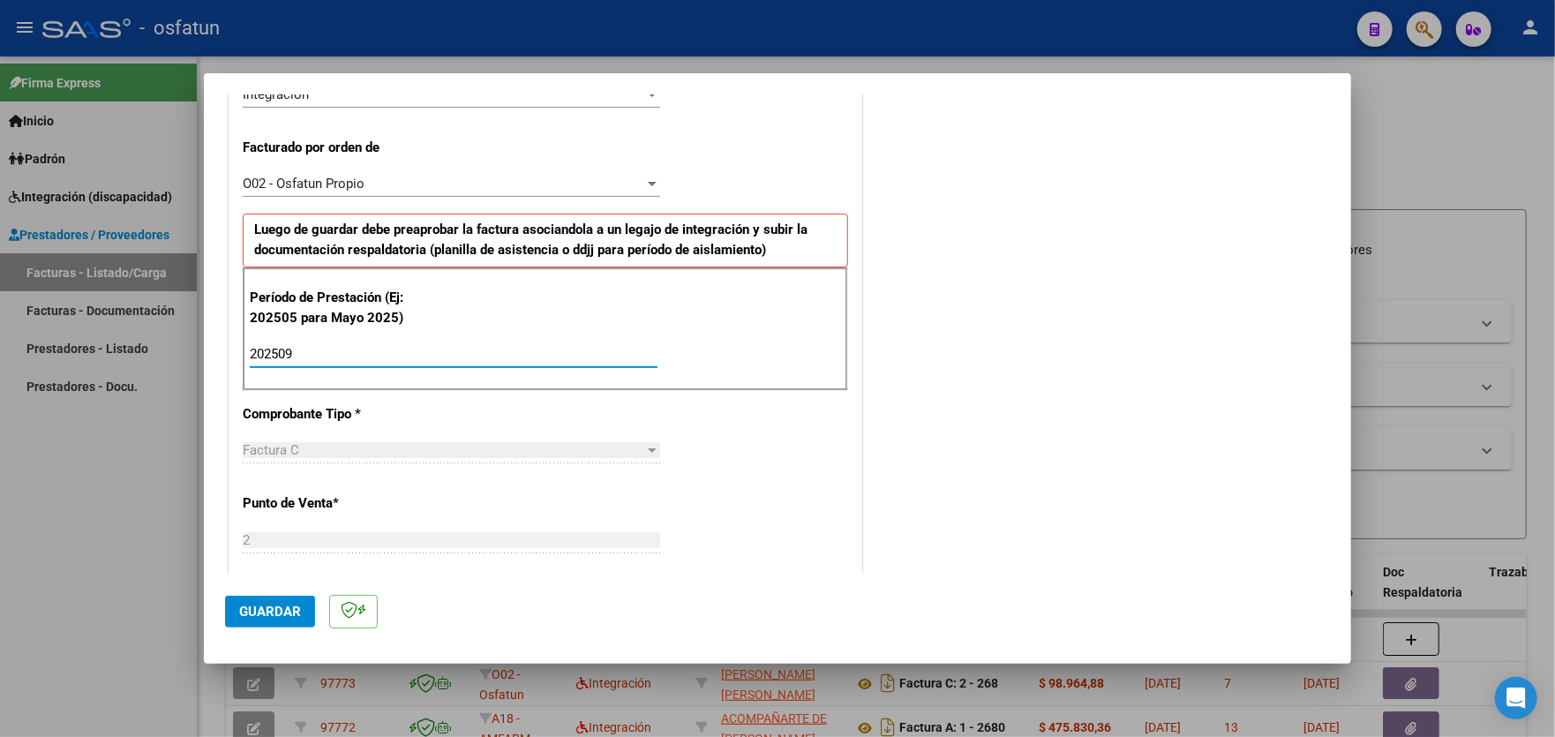
type input "202509"
click at [260, 608] on span "Guardar" at bounding box center [270, 612] width 62 height 16
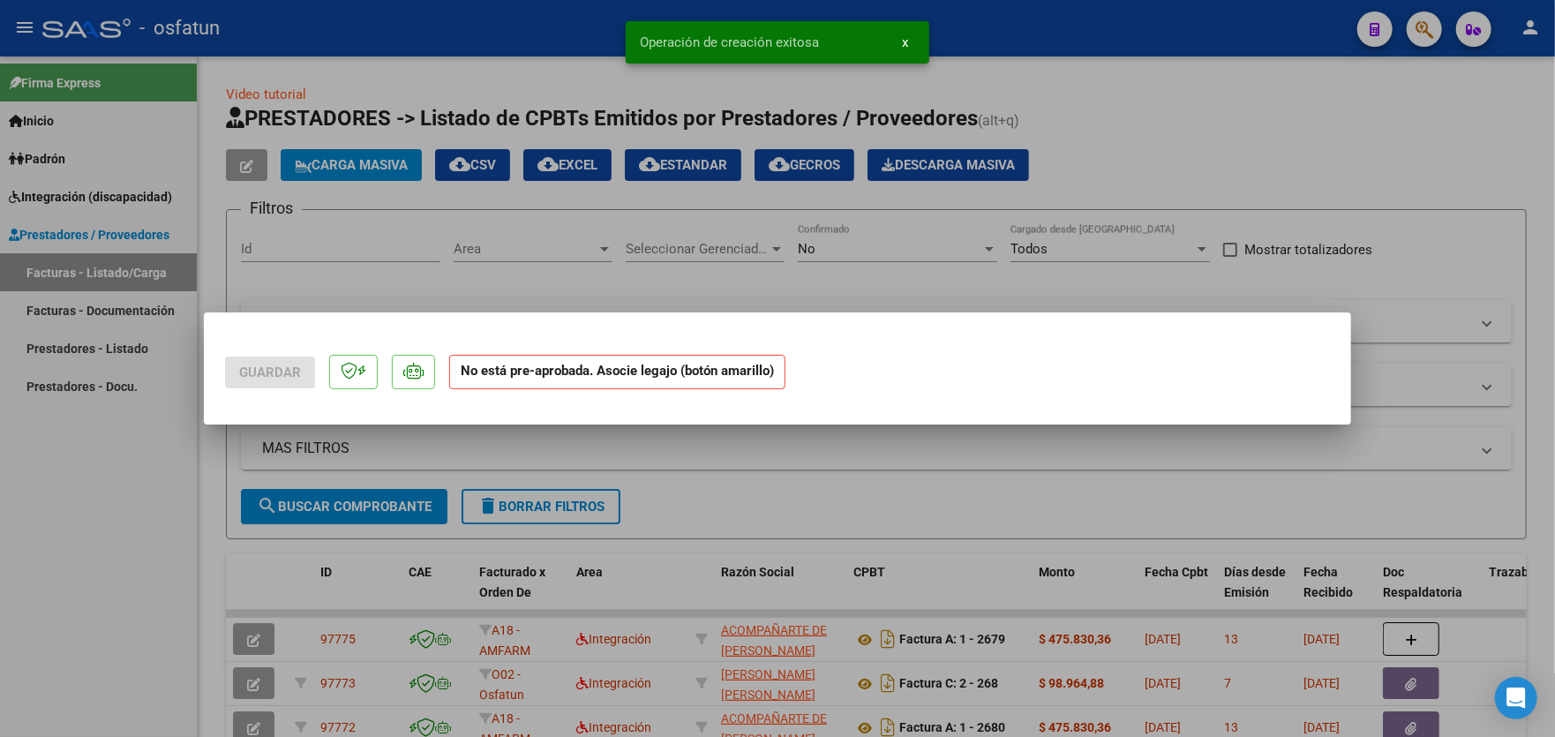
scroll to position [0, 0]
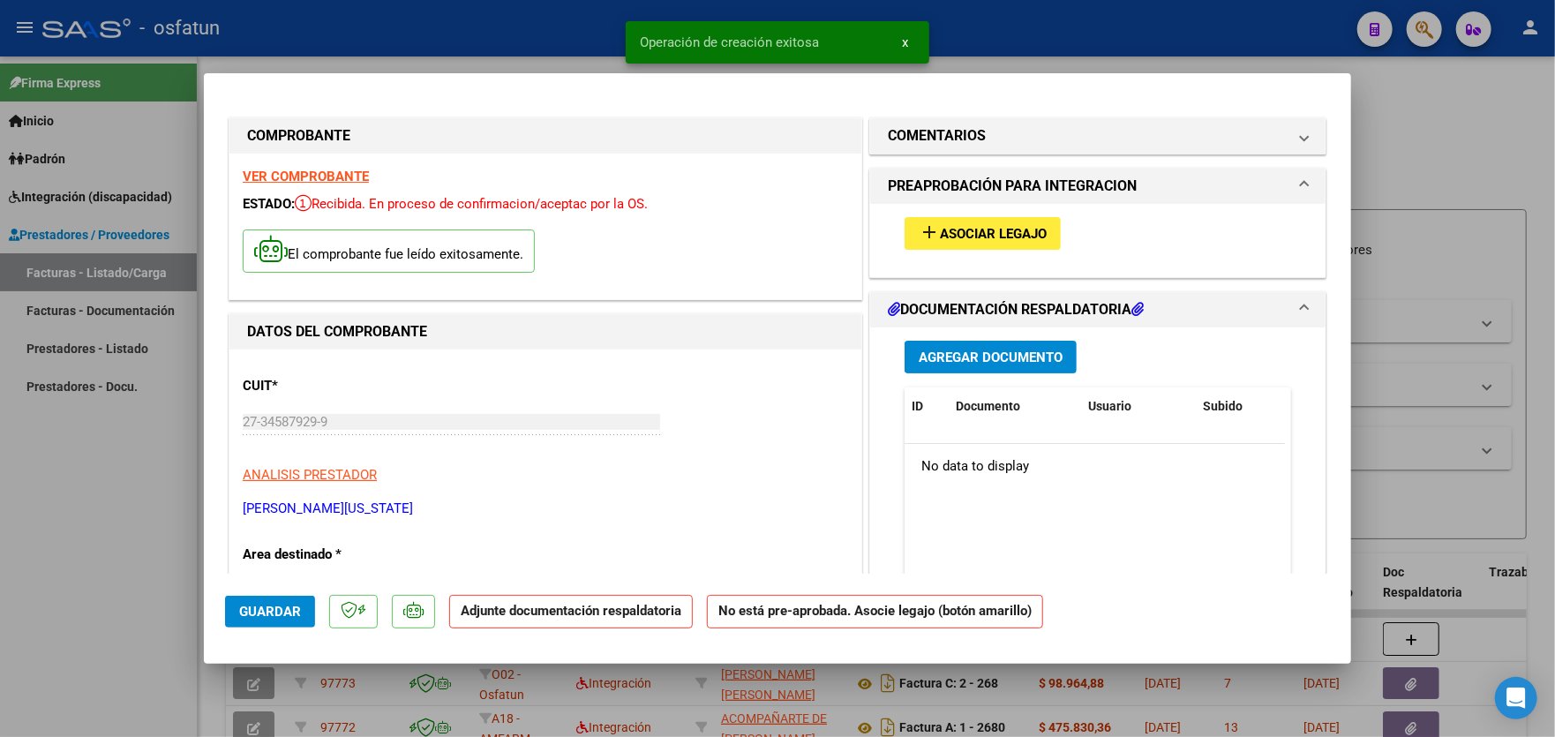
click at [1027, 237] on span "Asociar Legajo" at bounding box center [993, 234] width 107 height 16
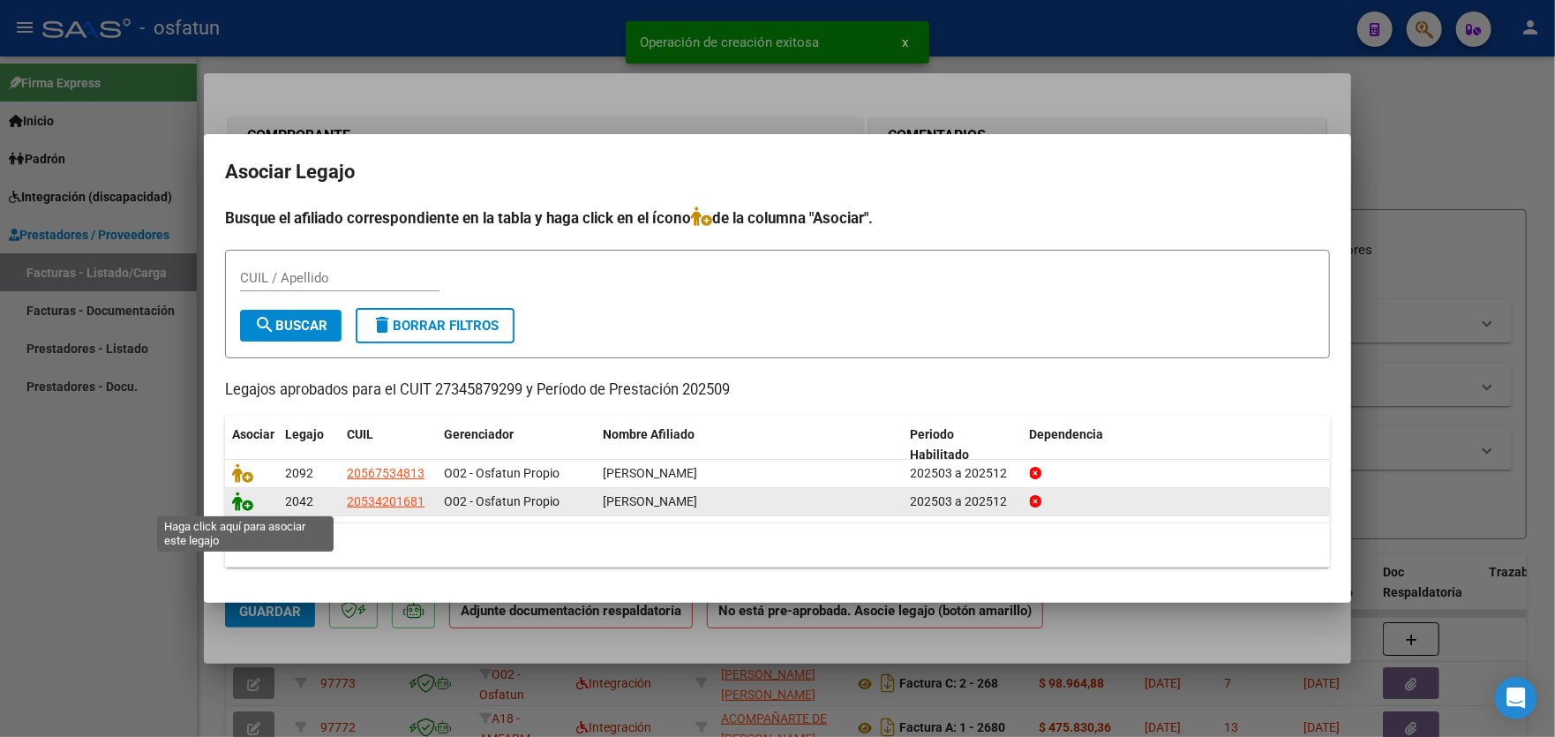
click at [243, 506] on icon at bounding box center [242, 501] width 21 height 19
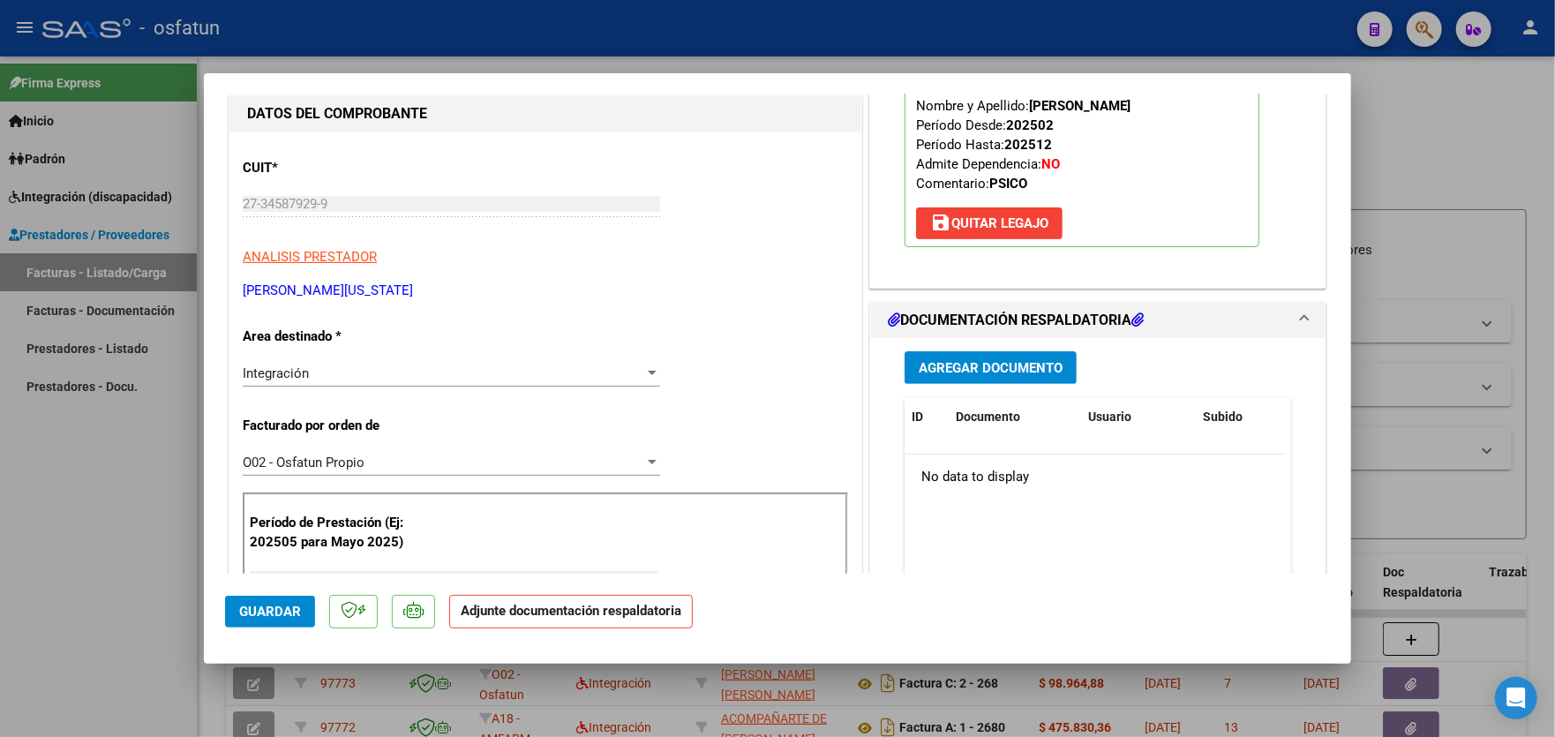
scroll to position [265, 0]
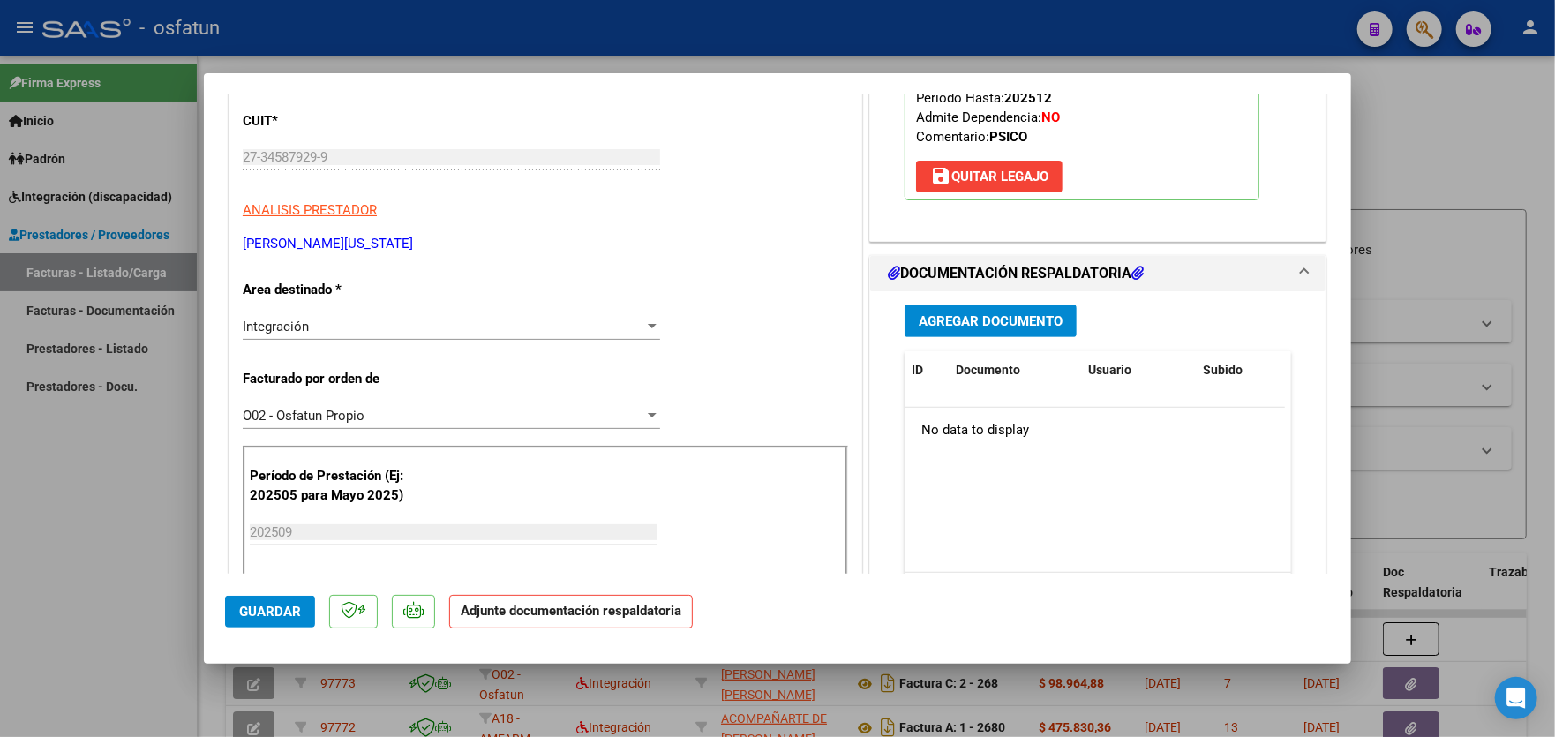
click at [1009, 305] on button "Agregar Documento" at bounding box center [991, 320] width 172 height 33
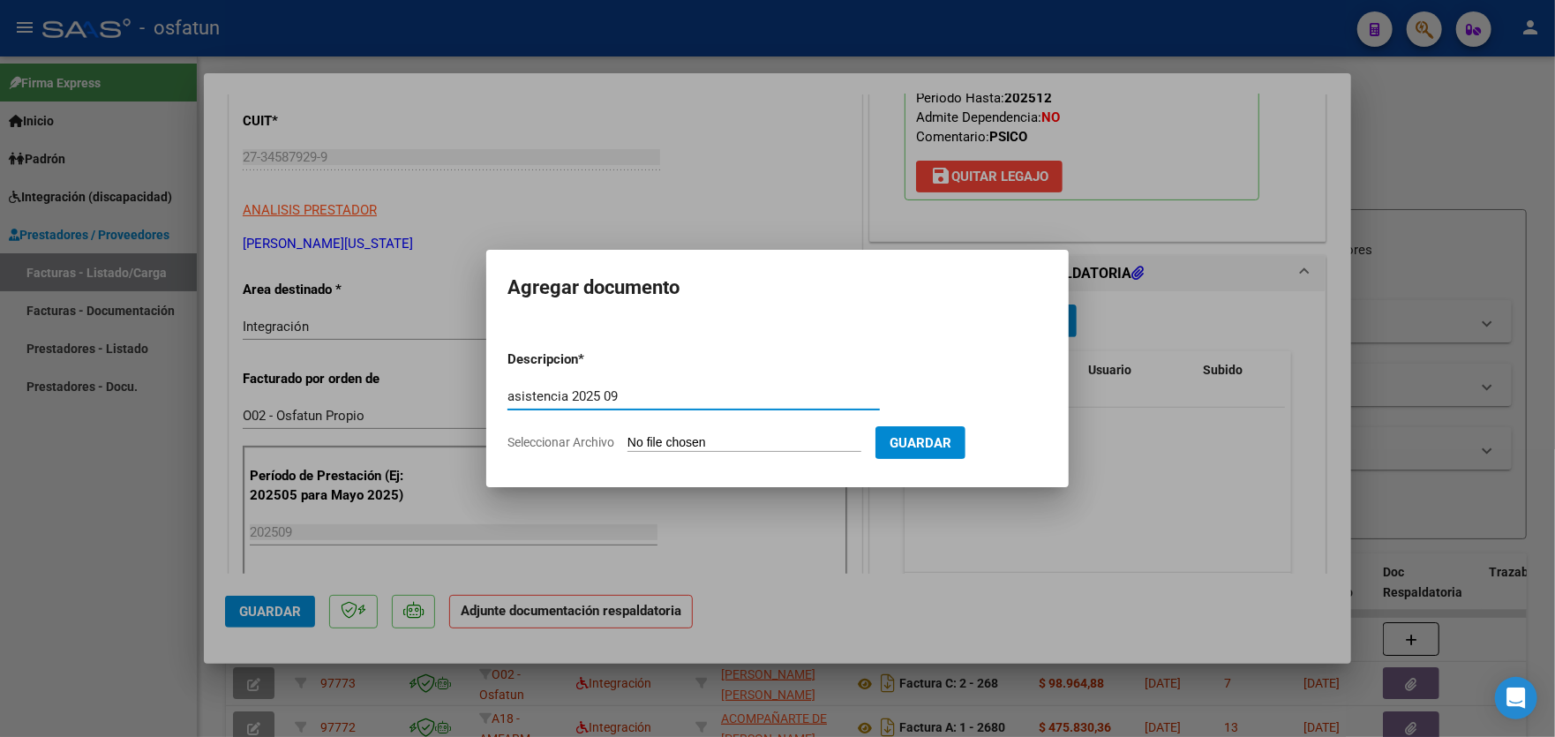
type input "asistencia 2025 09"
click at [787, 442] on input "Seleccionar Archivo" at bounding box center [744, 443] width 234 height 17
type input "C:\fakepath\Planilla de Asistencia 2025 [PERSON_NAME].pdf"
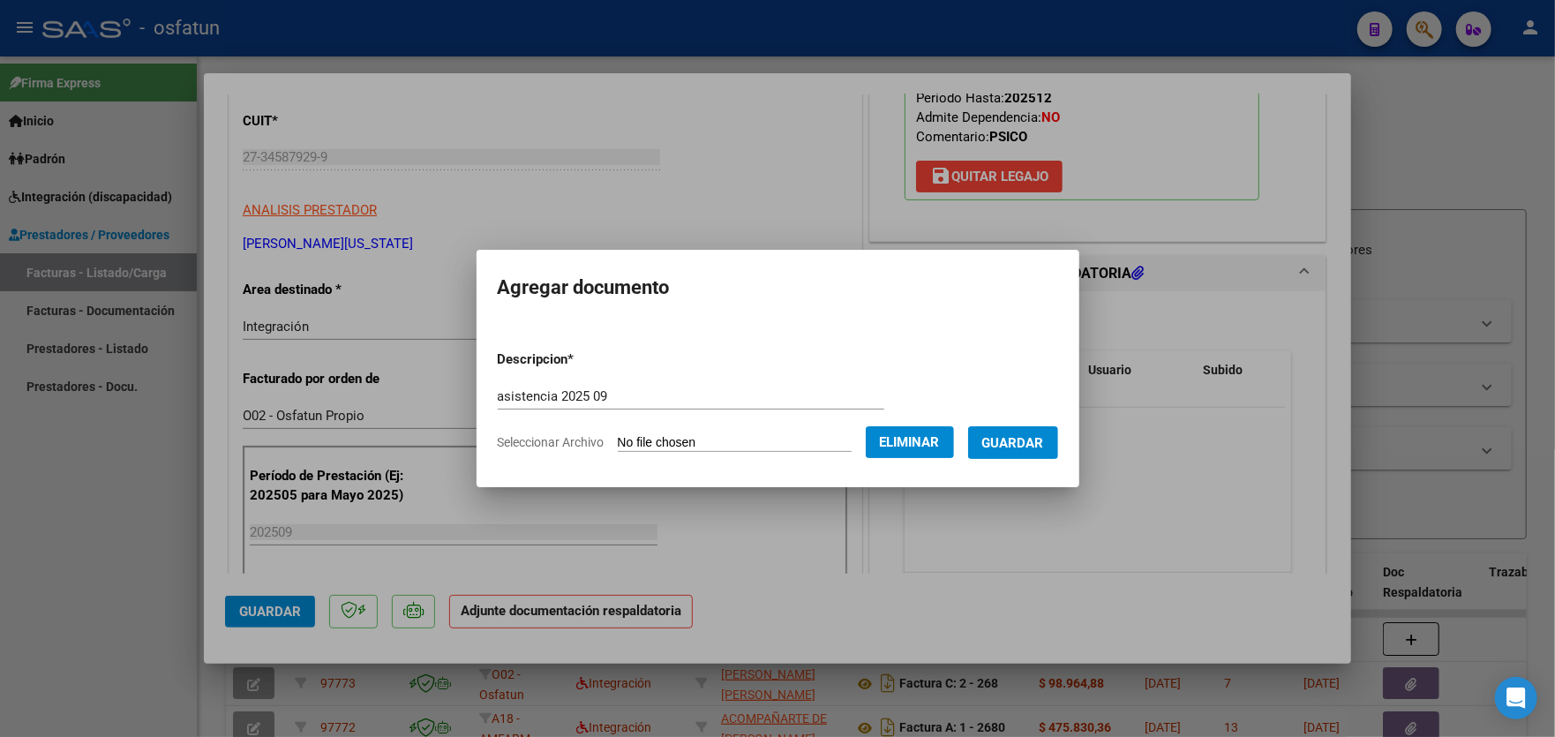
click at [1008, 438] on span "Guardar" at bounding box center [1013, 443] width 62 height 16
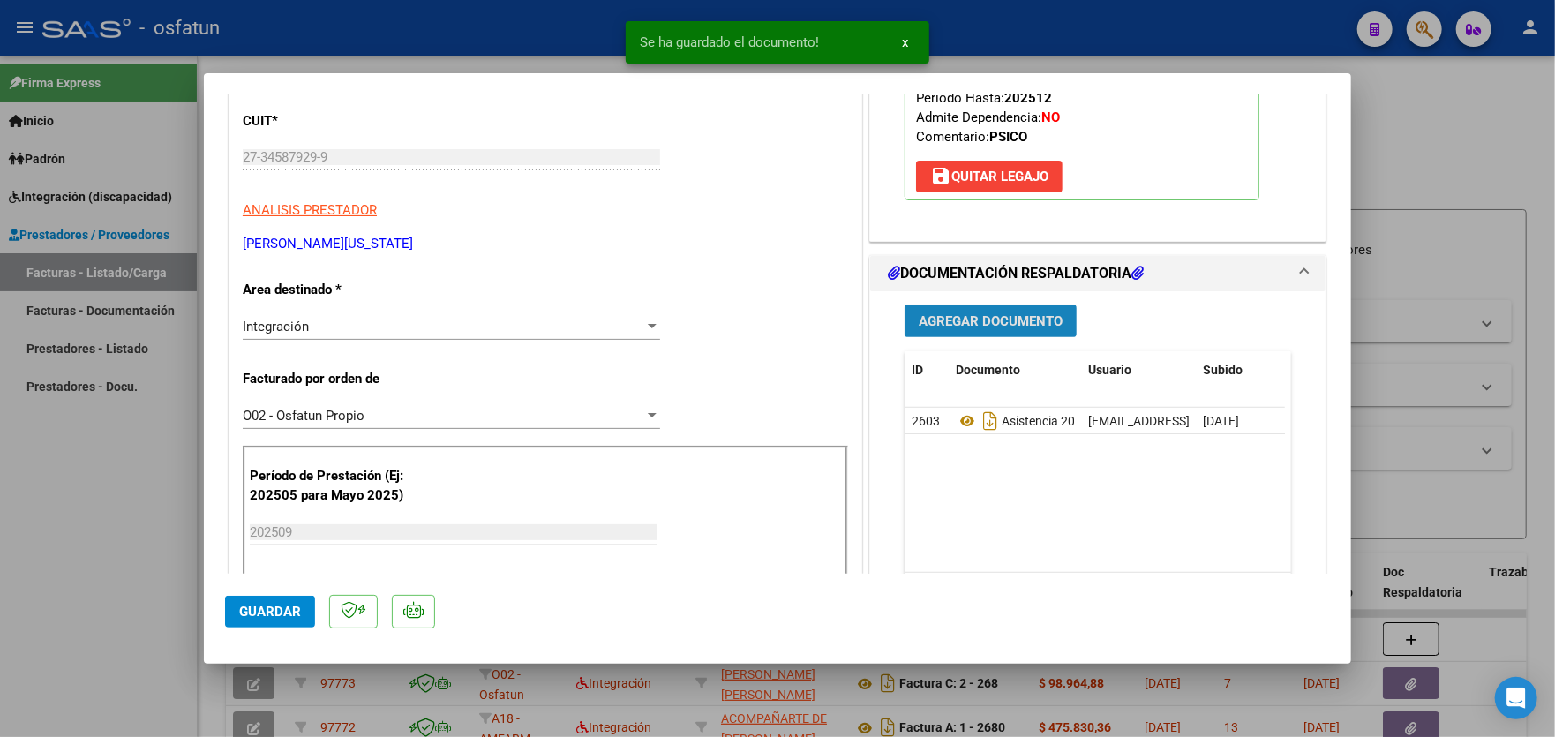
click at [989, 319] on span "Agregar Documento" at bounding box center [991, 321] width 144 height 16
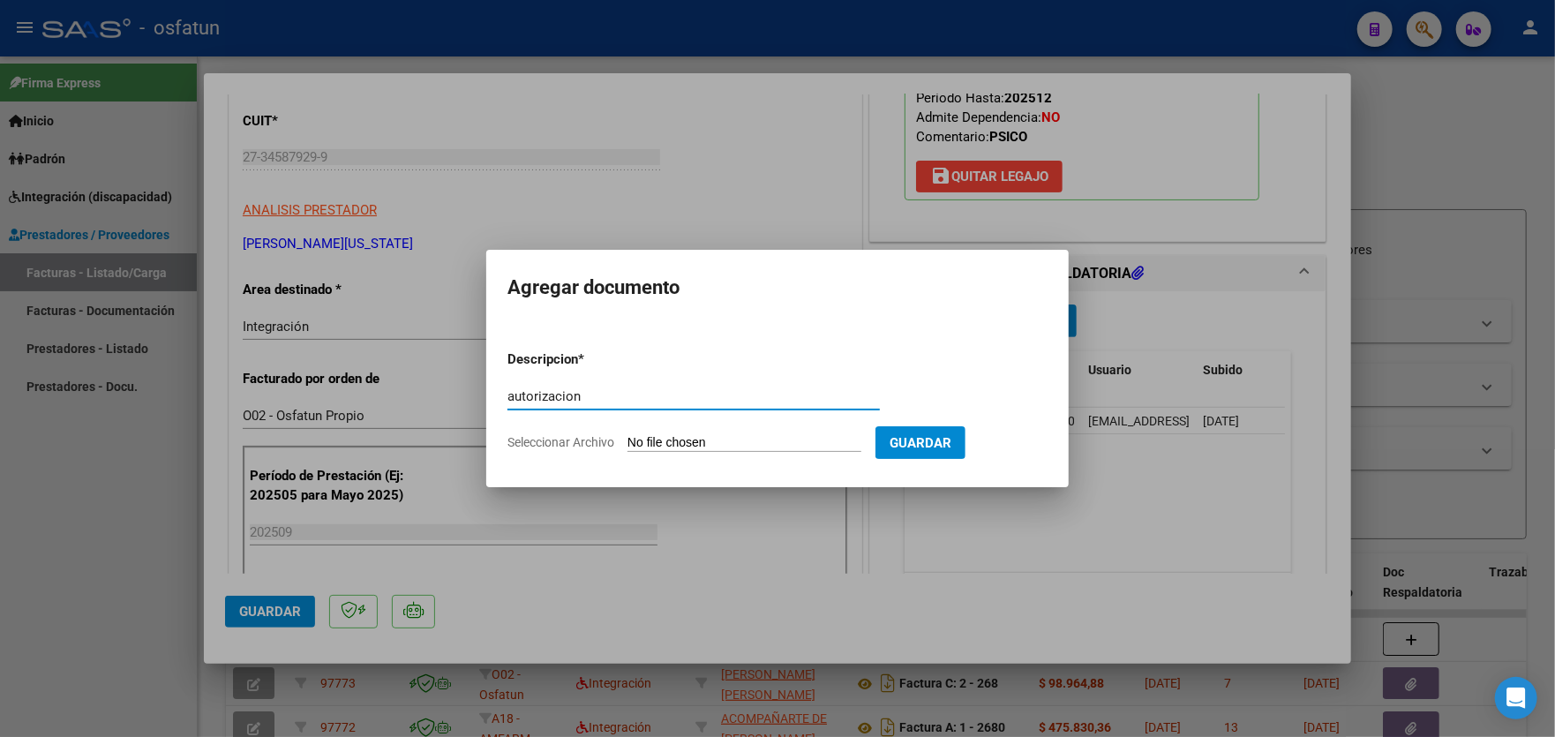
type input "autorizacion"
click at [774, 440] on input "Seleccionar Archivo" at bounding box center [744, 443] width 234 height 17
type input "C:\fakepath\order_3367214.pdf"
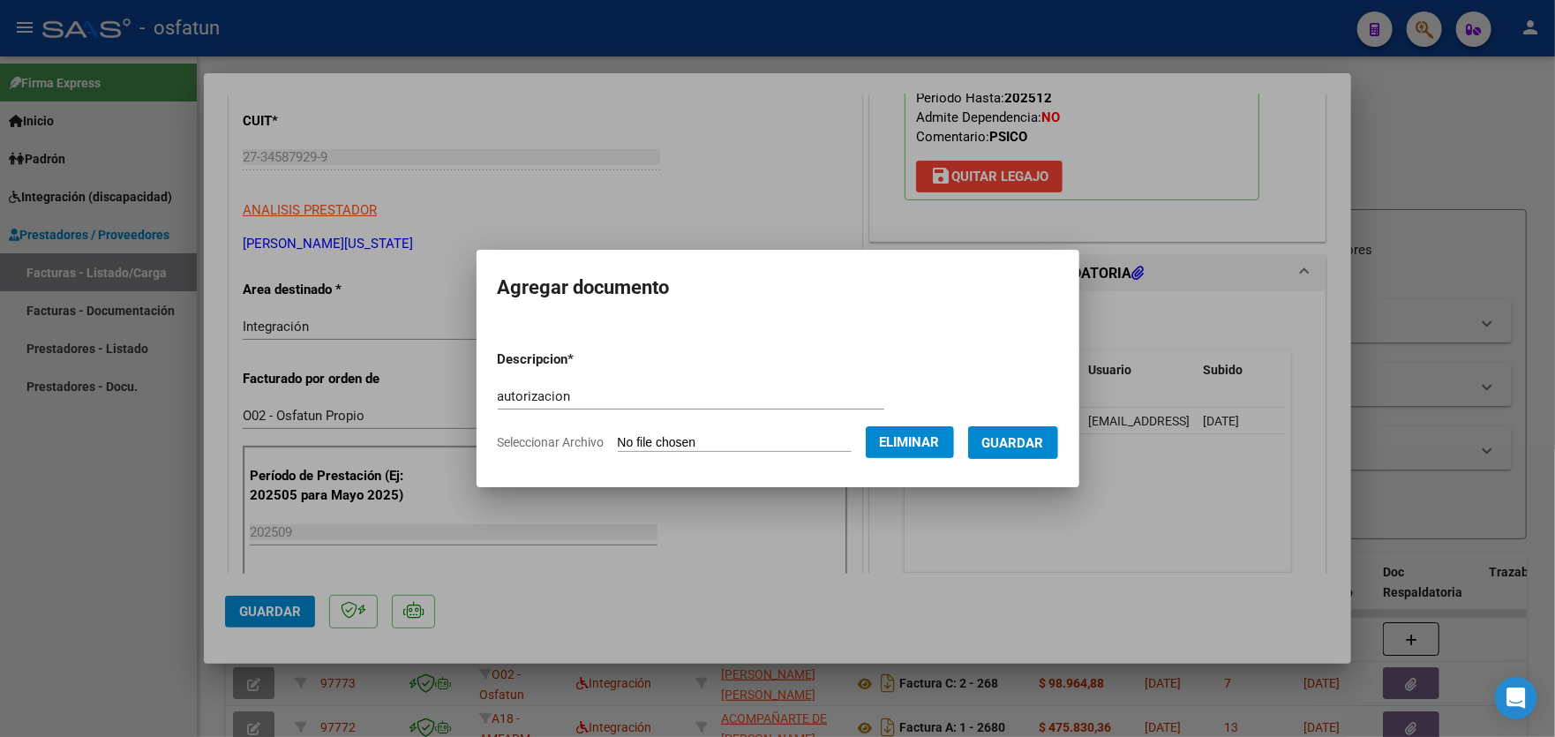
click at [1039, 446] on span "Guardar" at bounding box center [1013, 443] width 62 height 16
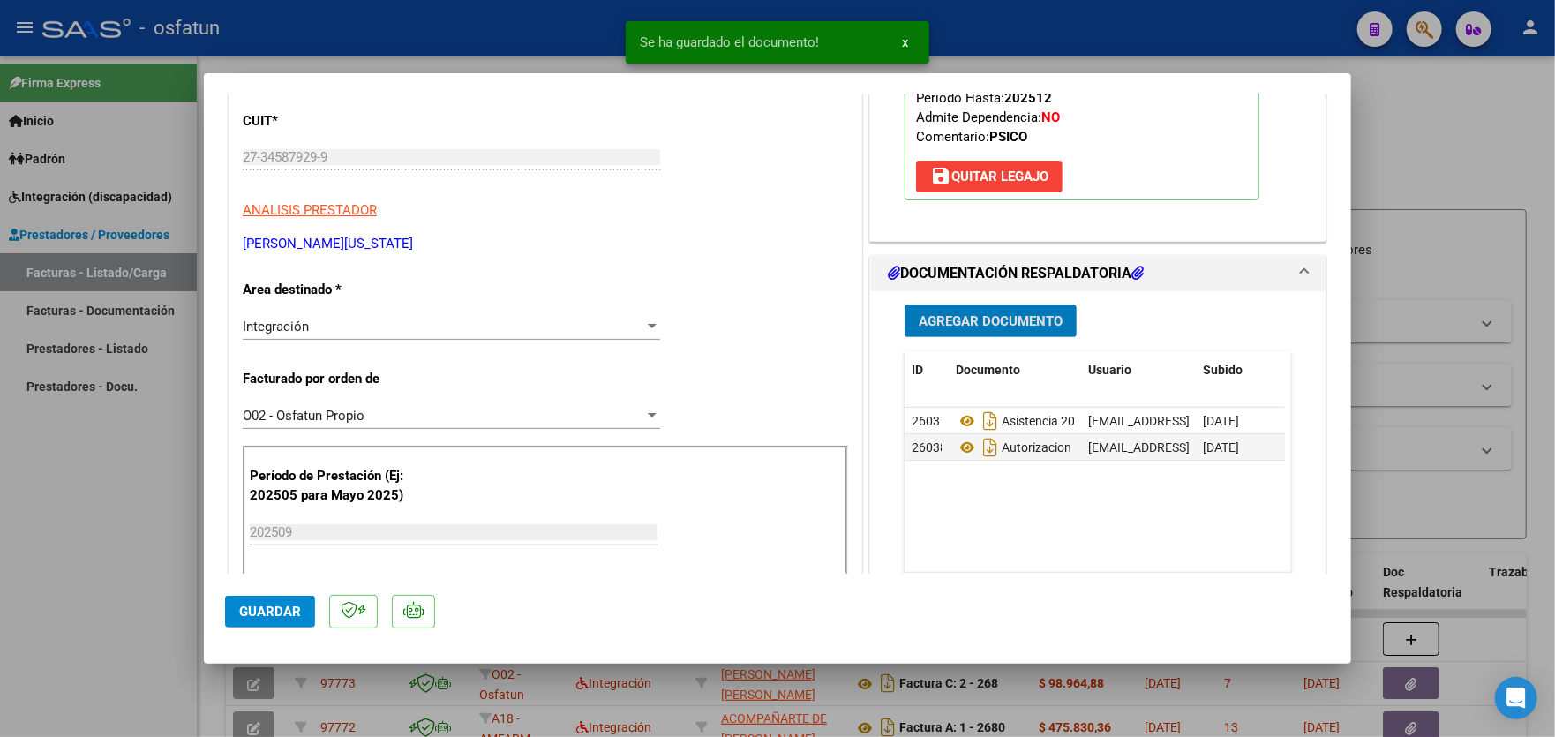
click at [262, 608] on span "Guardar" at bounding box center [270, 612] width 62 height 16
click at [79, 493] on div at bounding box center [777, 368] width 1555 height 737
type input "$ 0,00"
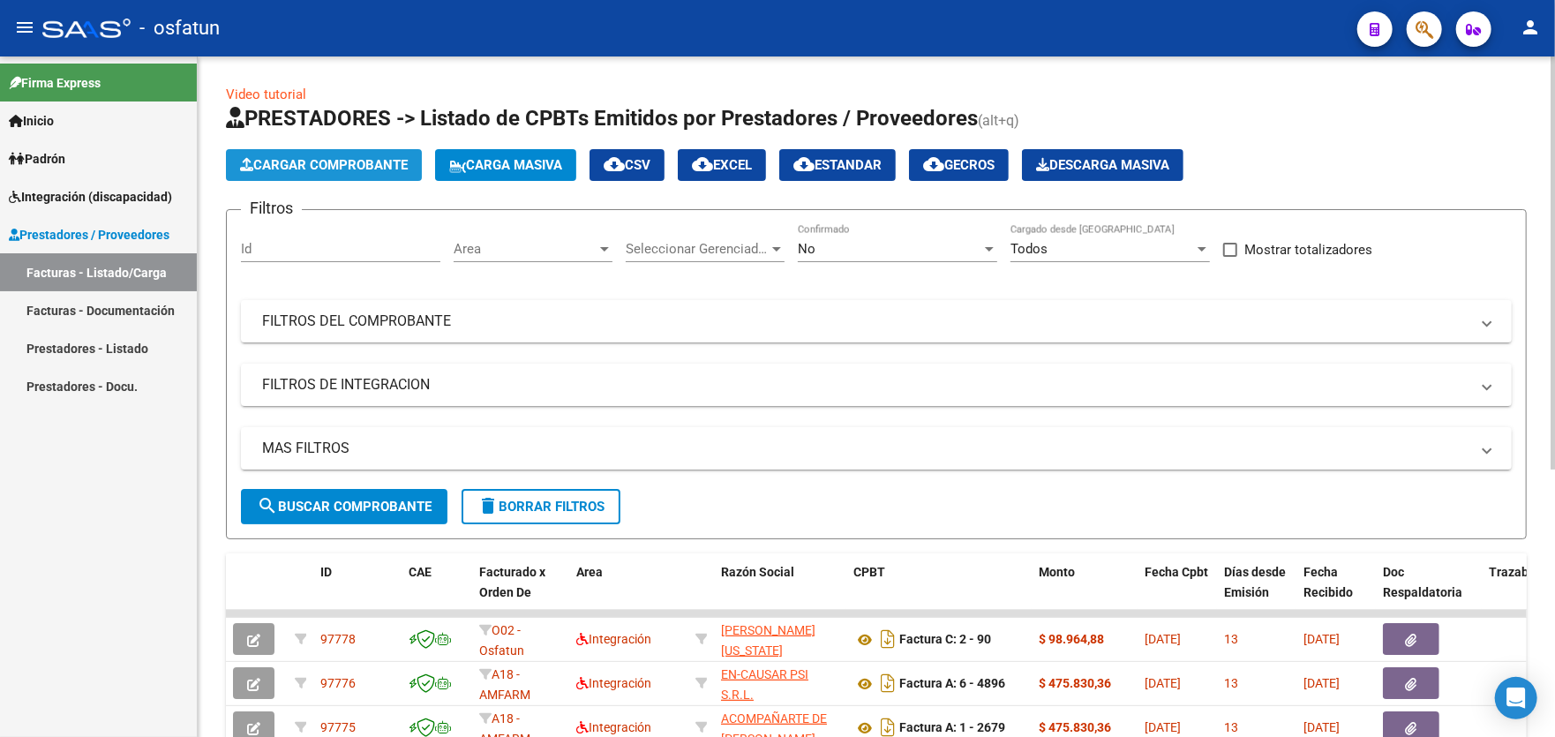
click at [321, 161] on span "Cargar Comprobante" at bounding box center [324, 165] width 168 height 16
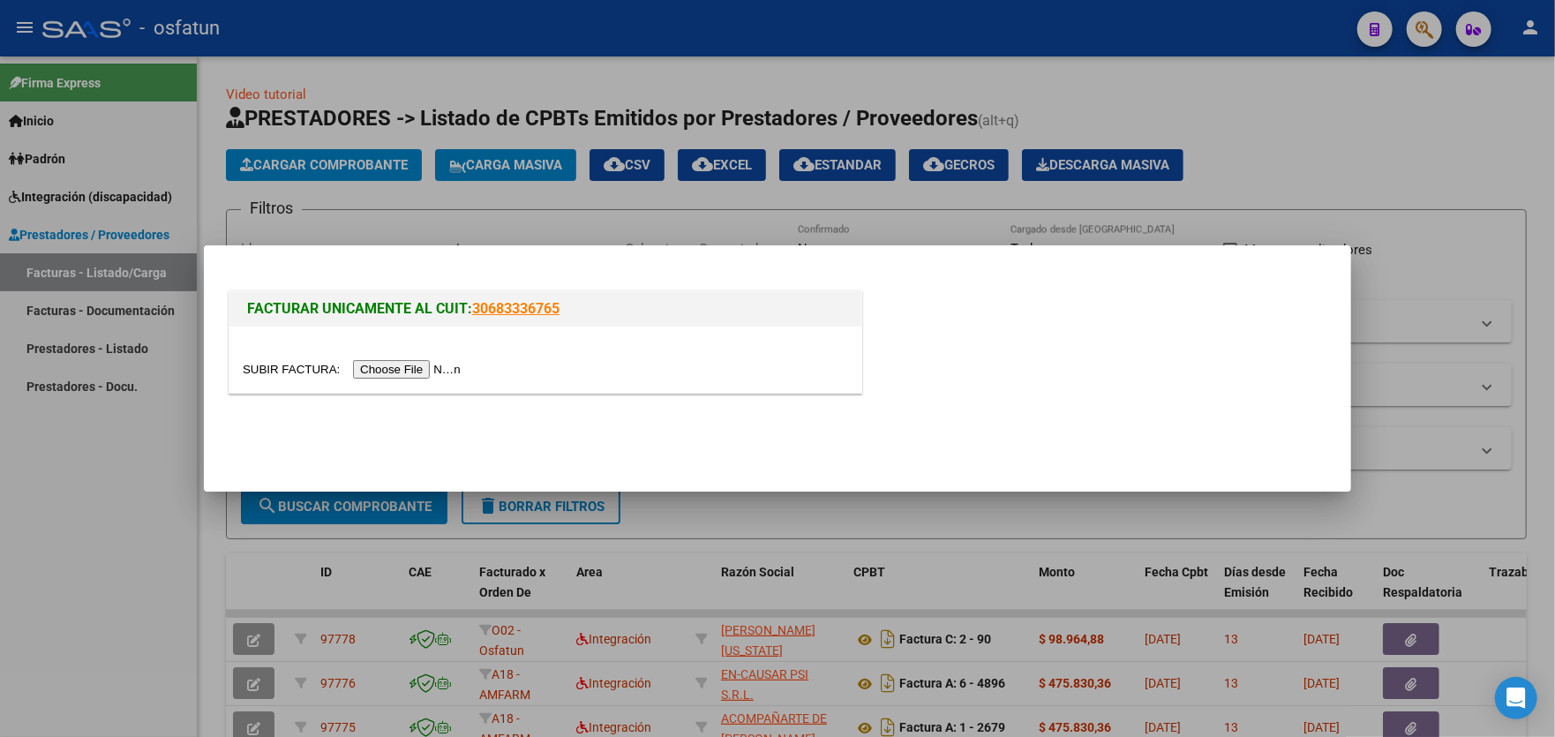
click at [394, 366] on input "file" at bounding box center [354, 369] width 223 height 19
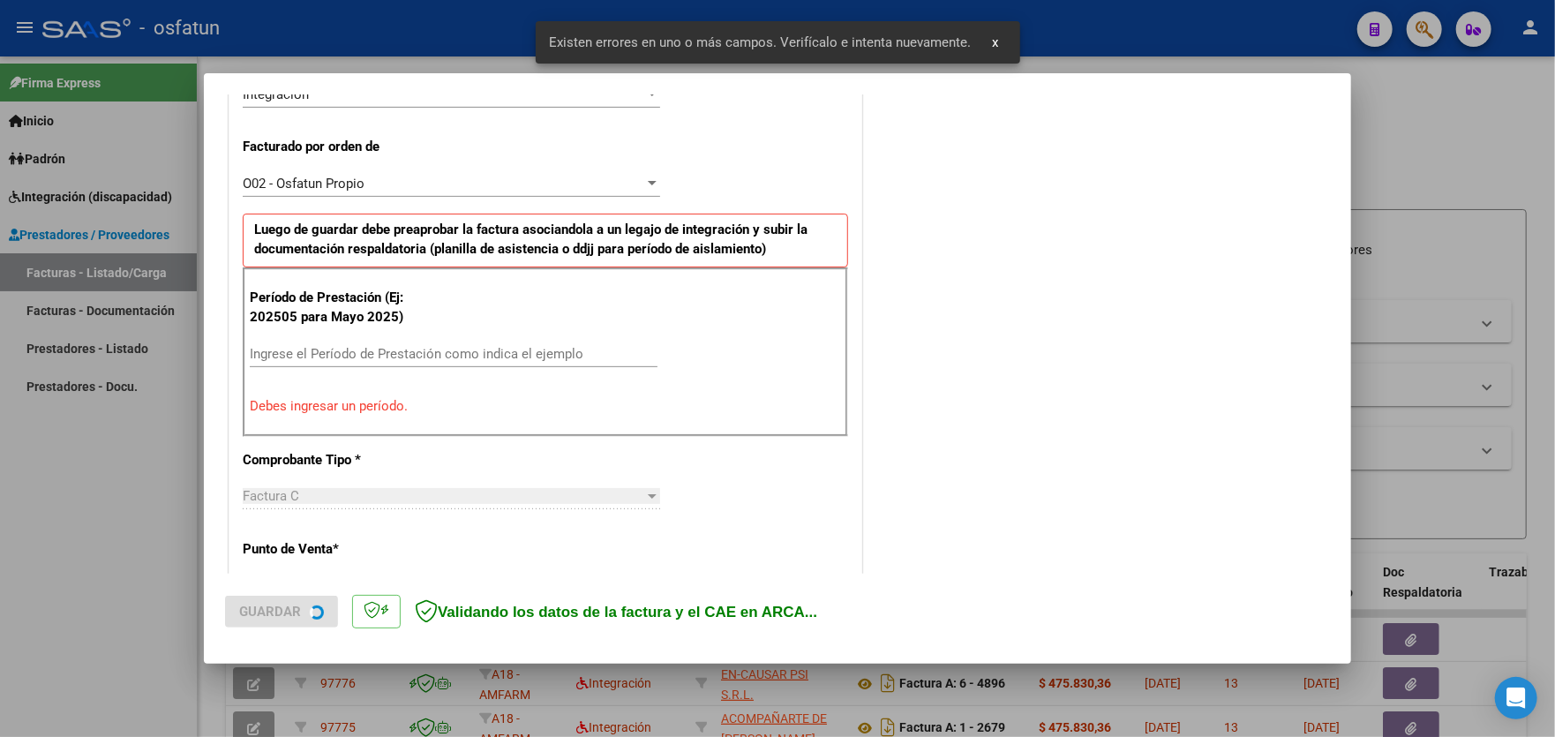
scroll to position [462, 0]
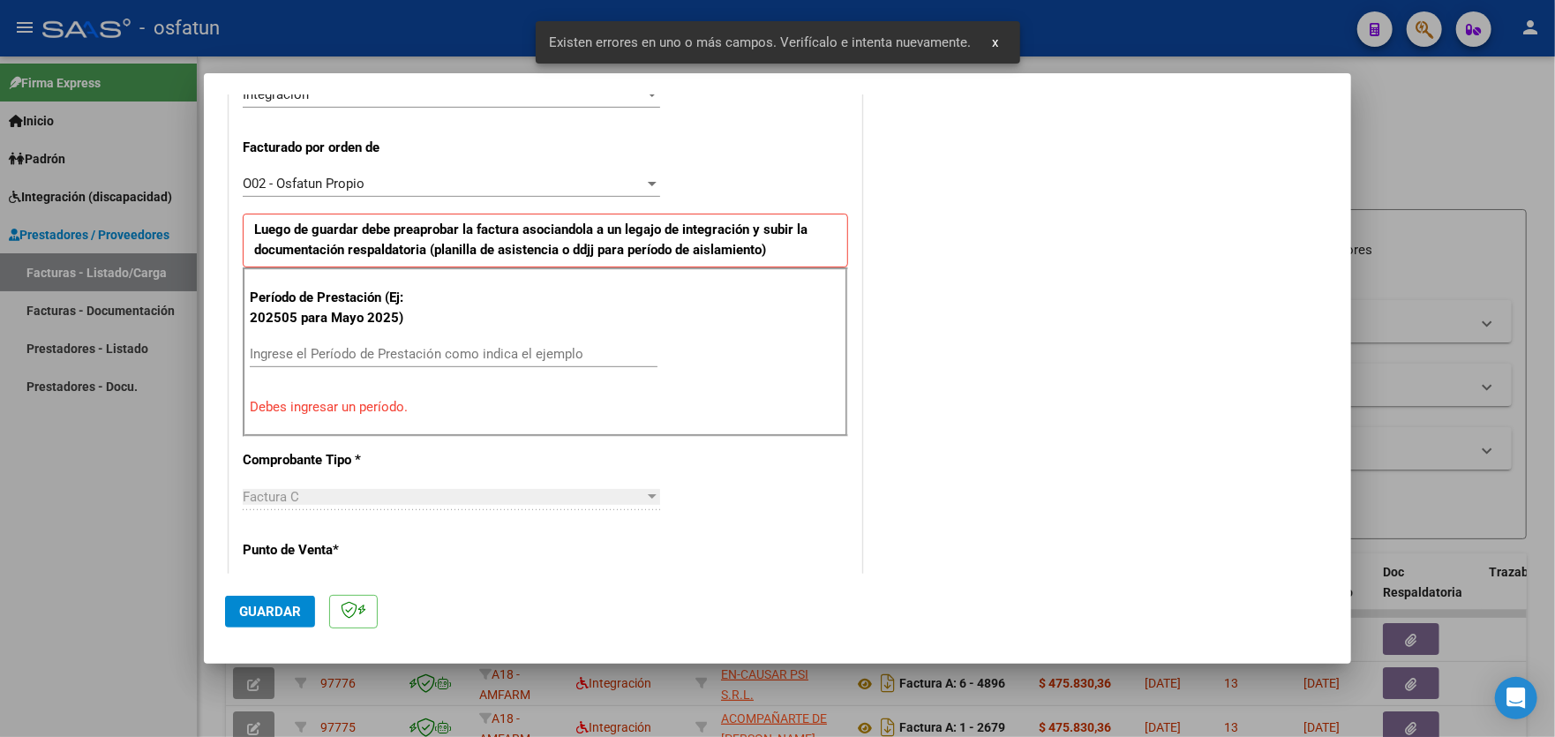
click at [393, 352] on input "Ingrese el Período de Prestación como indica el ejemplo" at bounding box center [454, 354] width 408 height 16
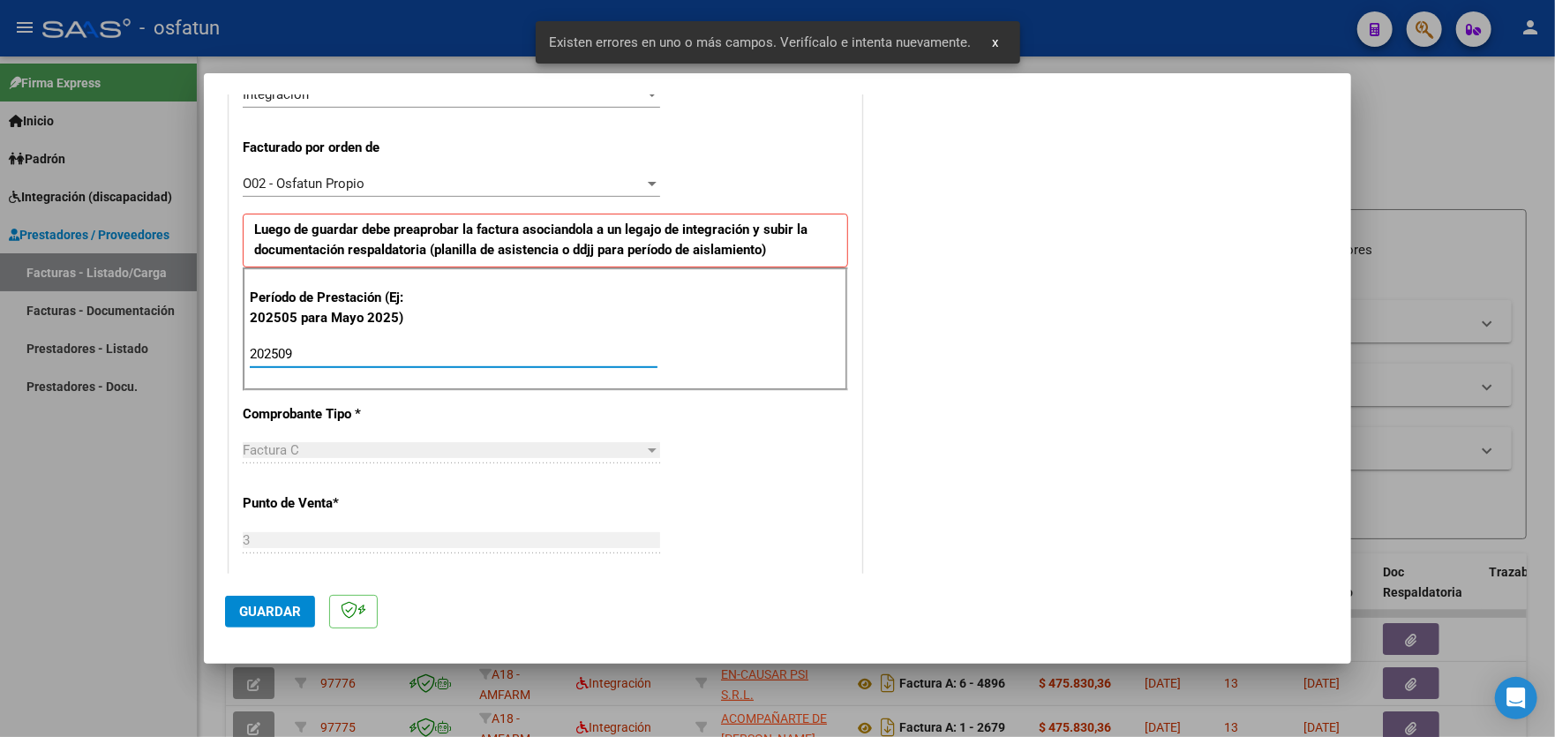
type input "202509"
click at [275, 608] on span "Guardar" at bounding box center [270, 612] width 62 height 16
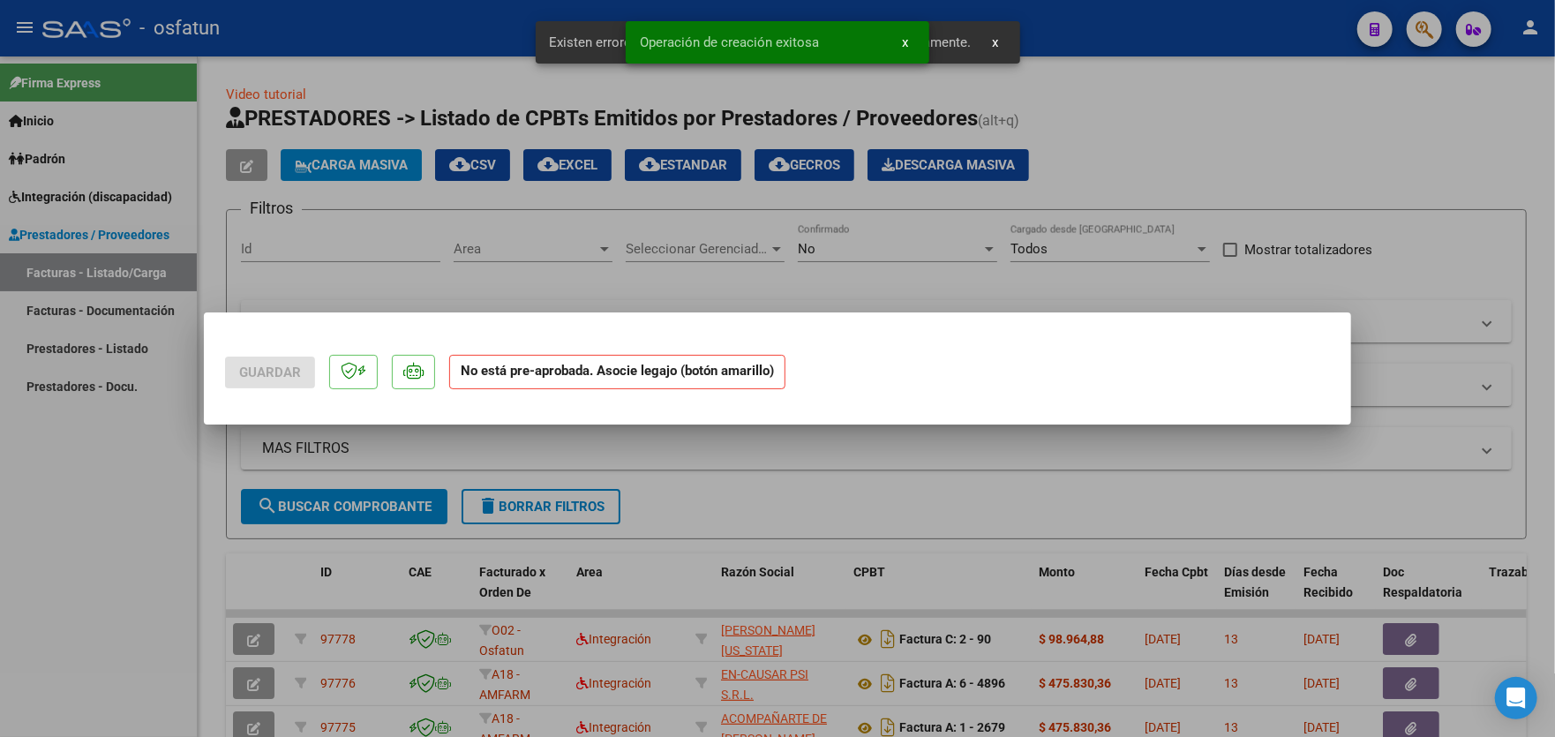
scroll to position [0, 0]
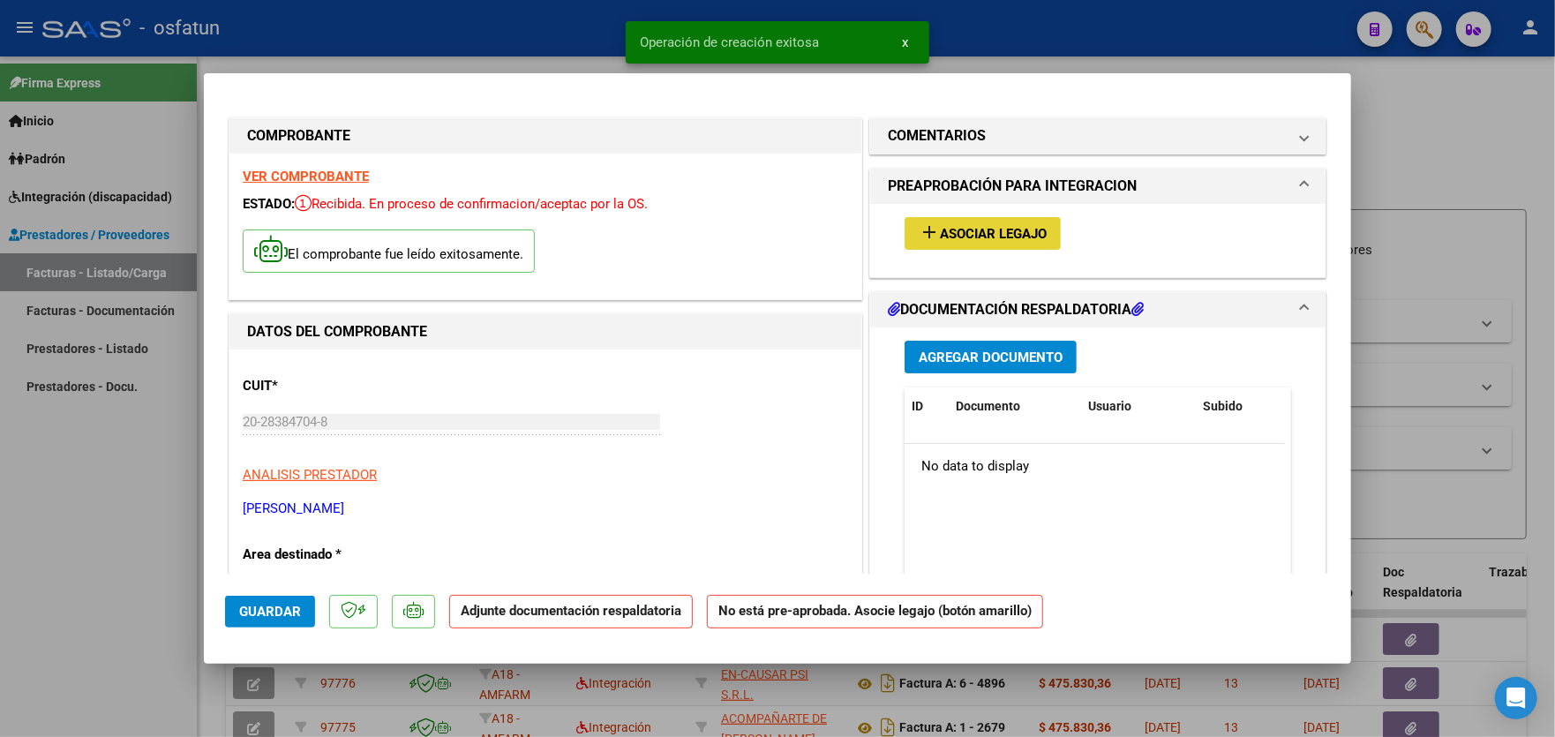
click at [1015, 234] on span "Asociar Legajo" at bounding box center [993, 234] width 107 height 16
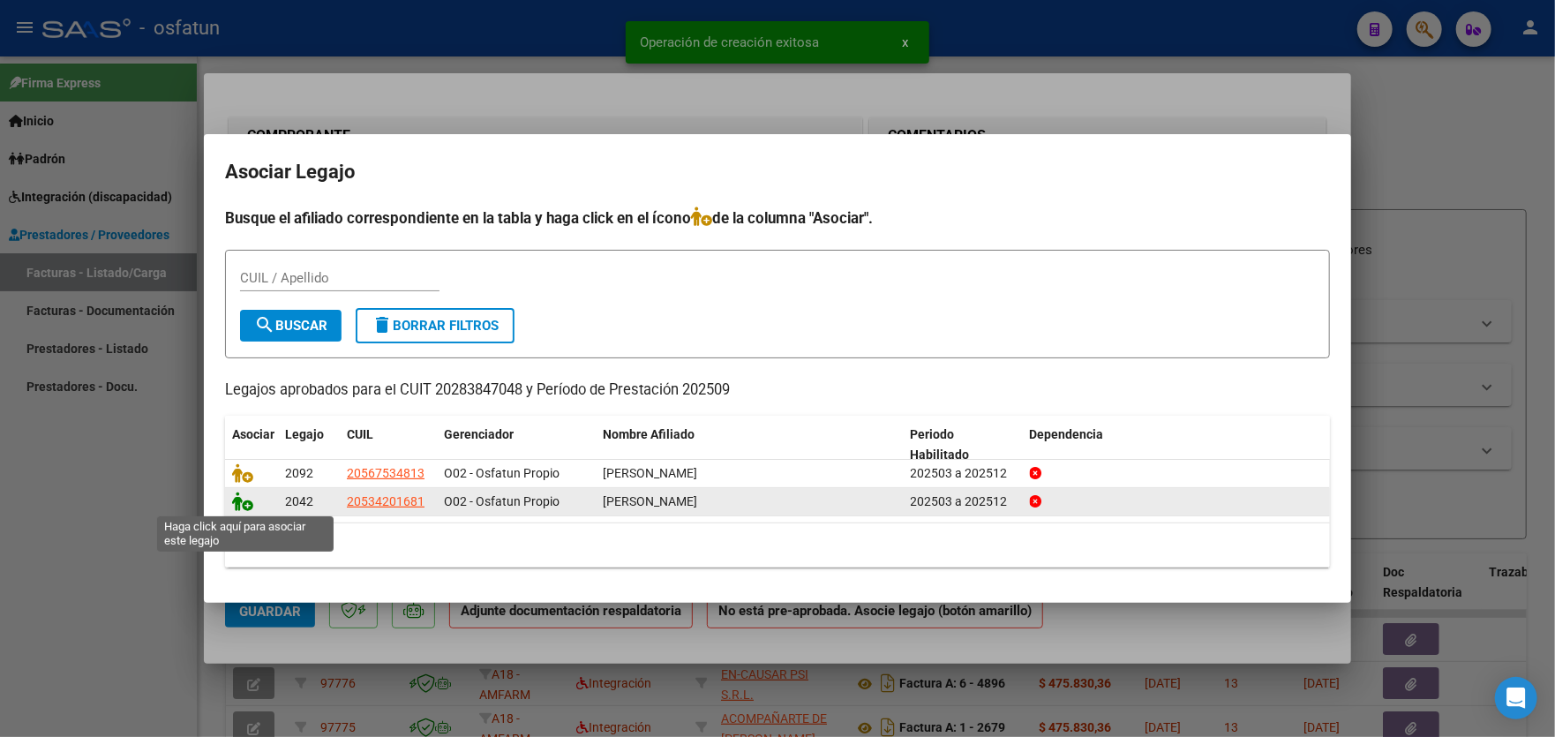
click at [244, 503] on icon at bounding box center [242, 501] width 21 height 19
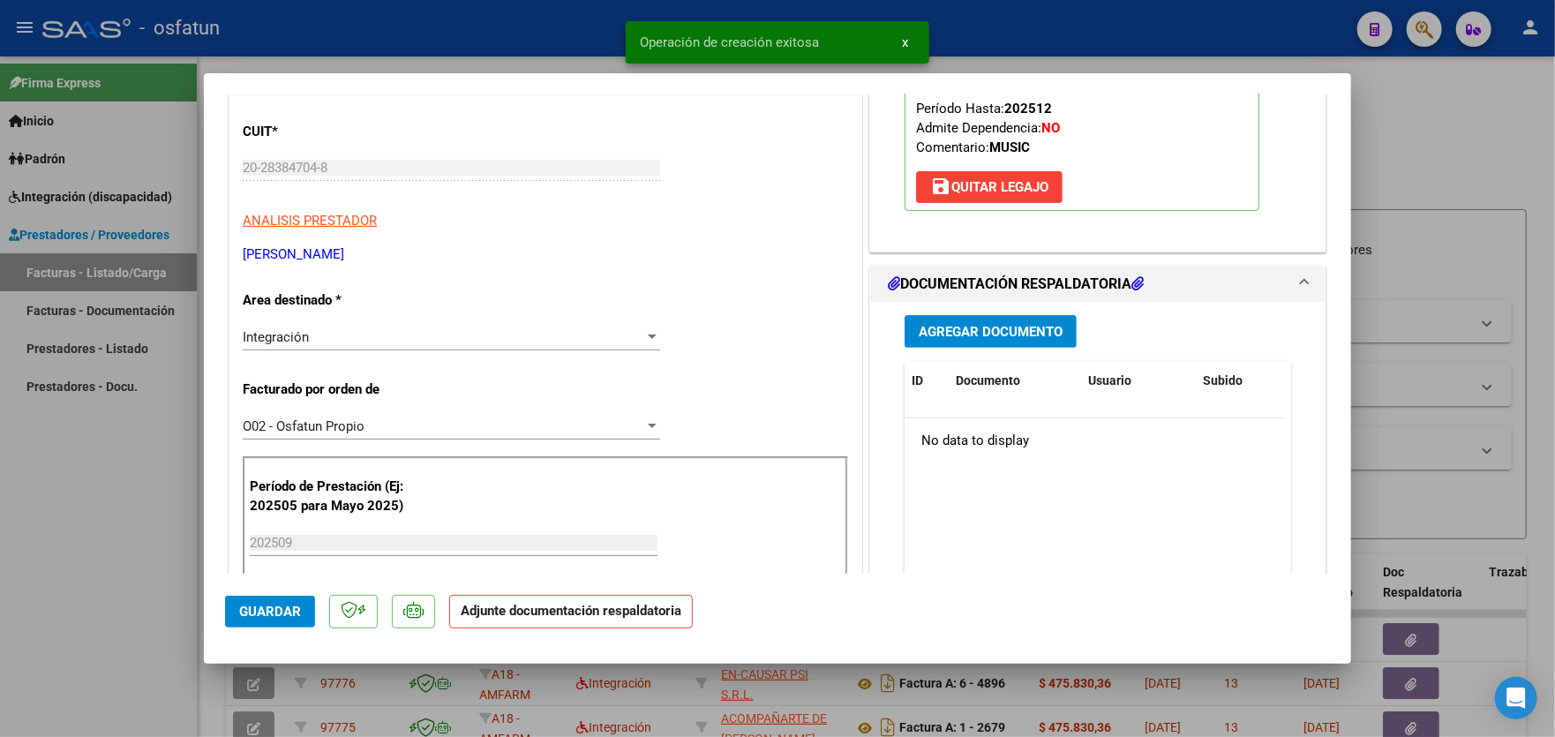
scroll to position [265, 0]
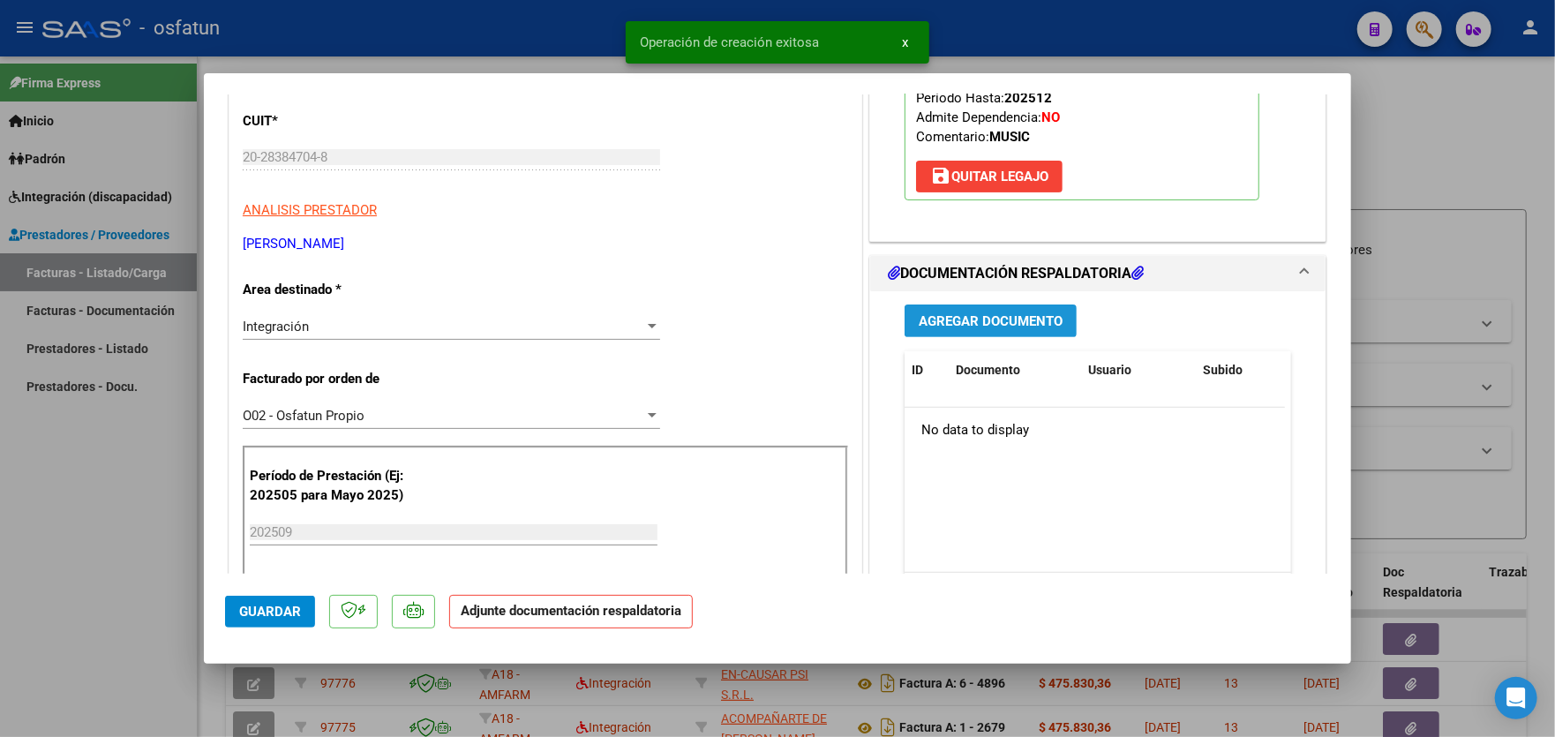
click at [1019, 320] on span "Agregar Documento" at bounding box center [991, 321] width 144 height 16
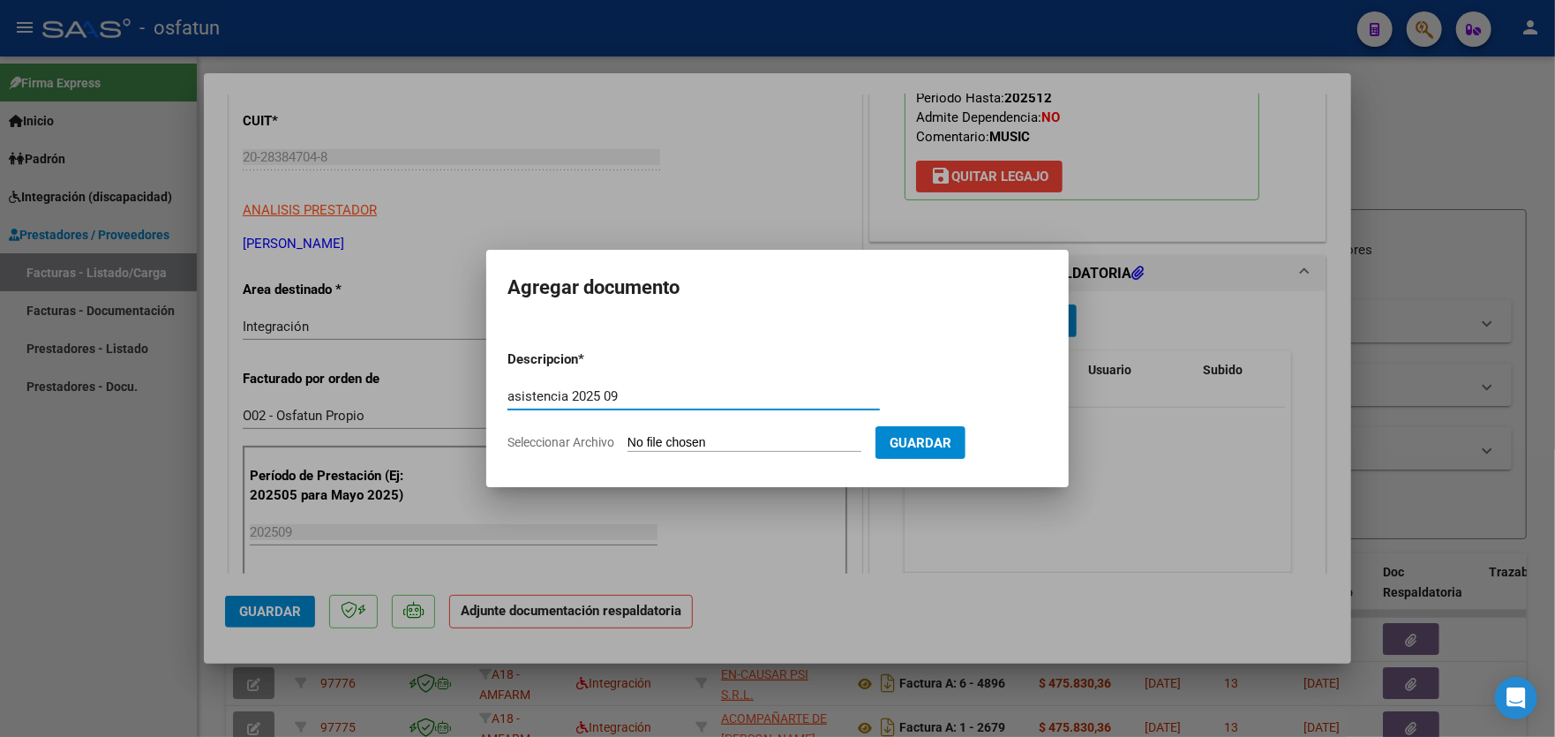
type input "asistencia 2025 09"
click at [720, 441] on input "Seleccionar Archivo" at bounding box center [744, 443] width 234 height 17
type input "C:\fakepath\tizi asistencia Septiembre.pdf"
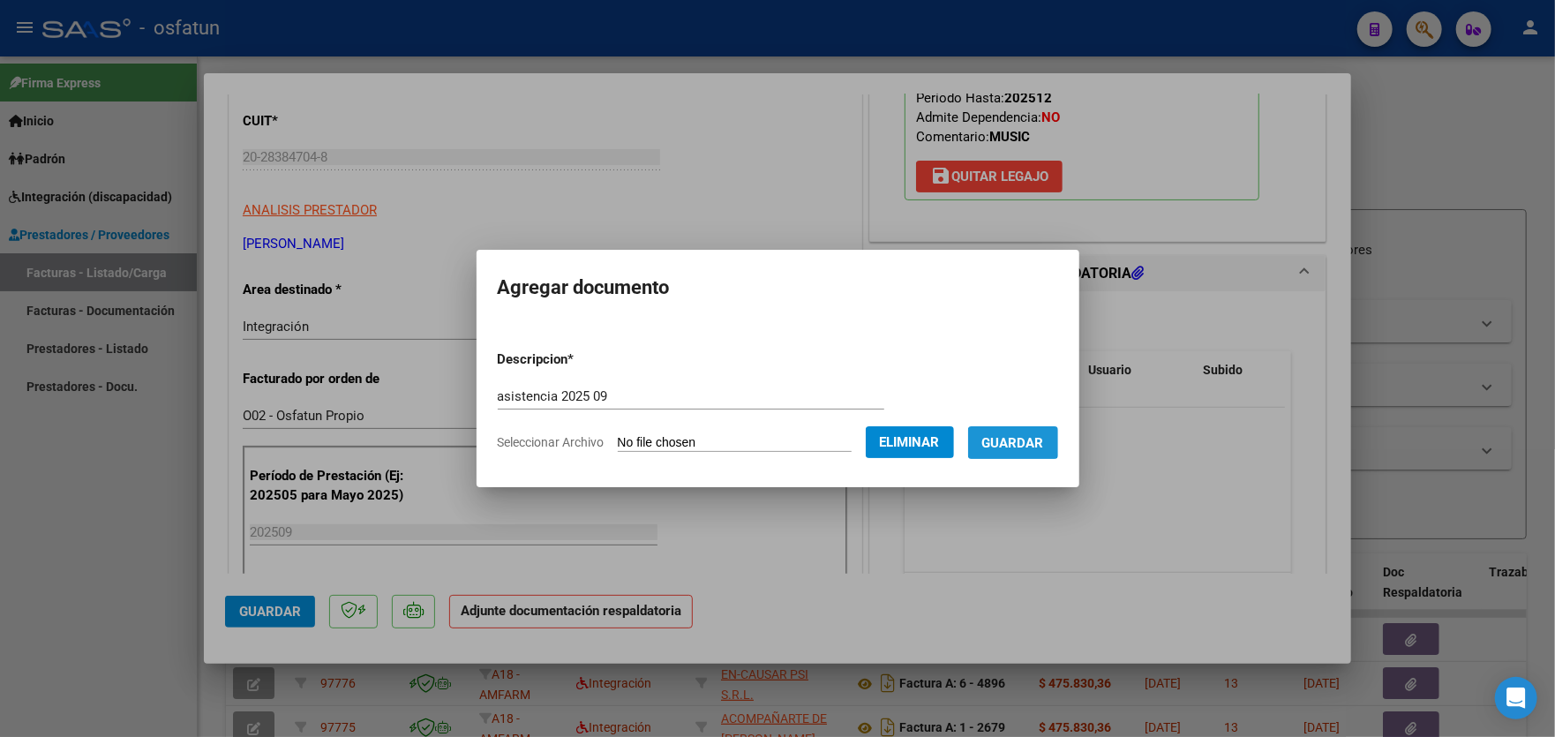
click at [1020, 437] on span "Guardar" at bounding box center [1013, 443] width 62 height 16
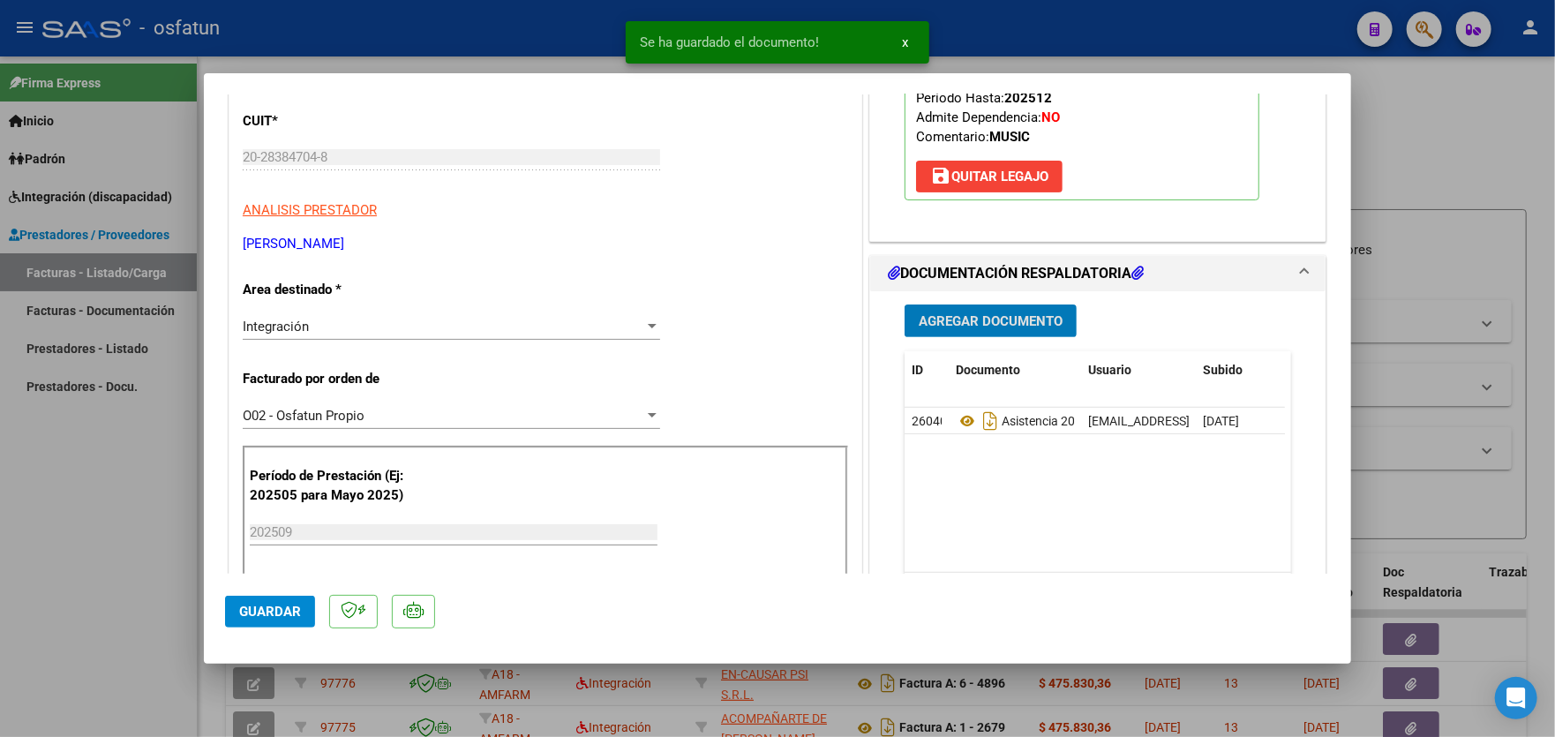
click at [996, 313] on span "Agregar Documento" at bounding box center [991, 321] width 144 height 16
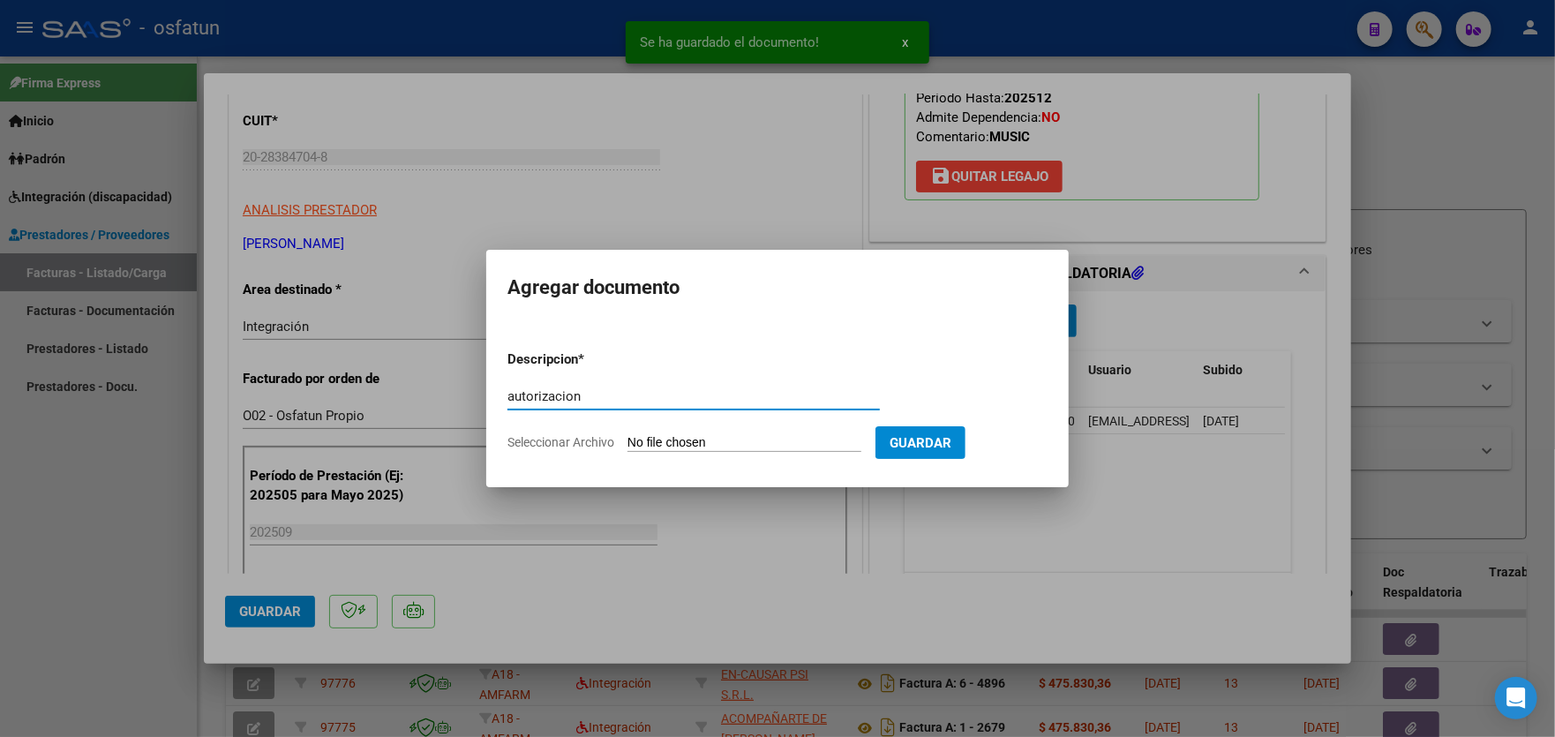
type input "autorizacion"
click at [803, 442] on input "Seleccionar Archivo" at bounding box center [744, 443] width 234 height 17
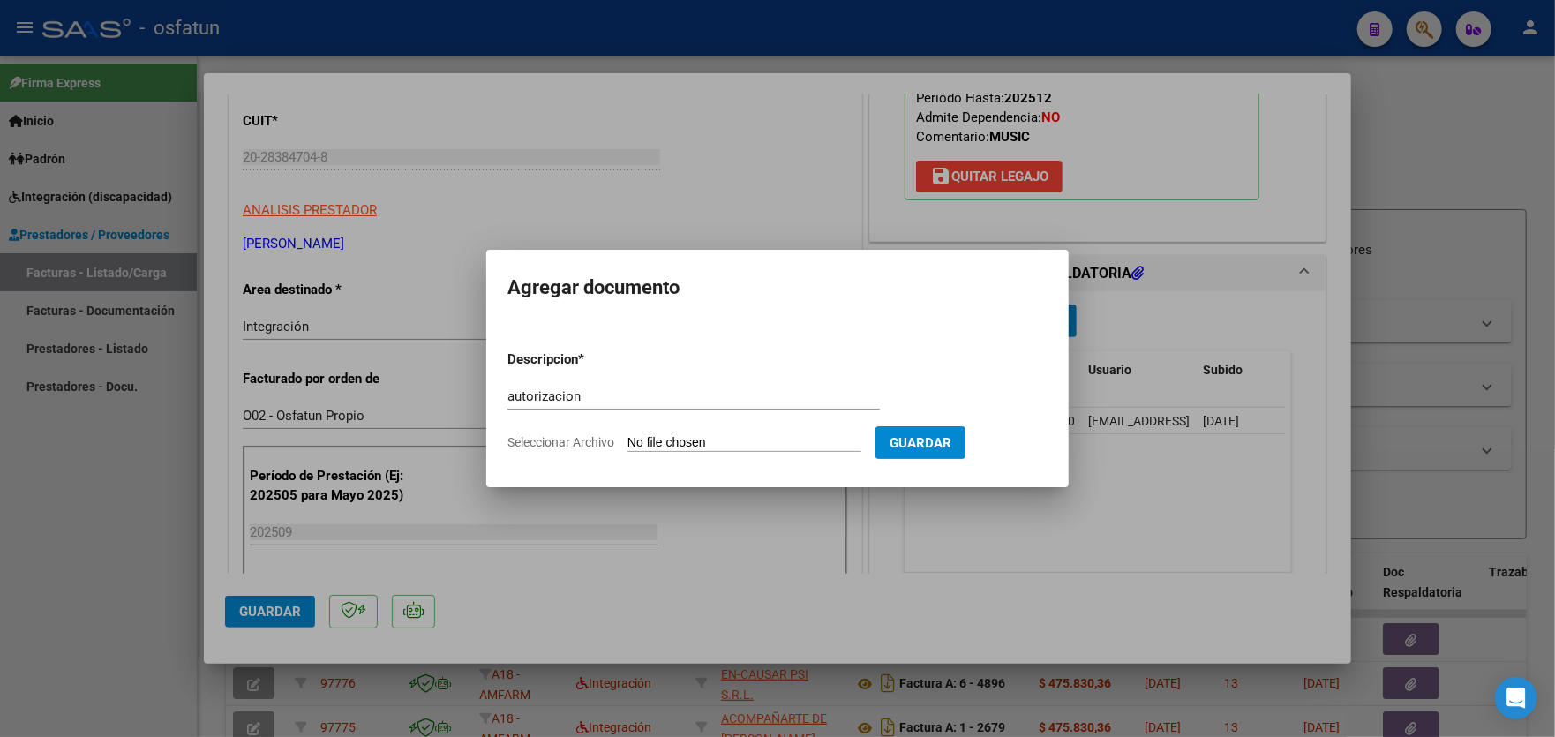
type input "C:\fakepath\order_3367238.pdf"
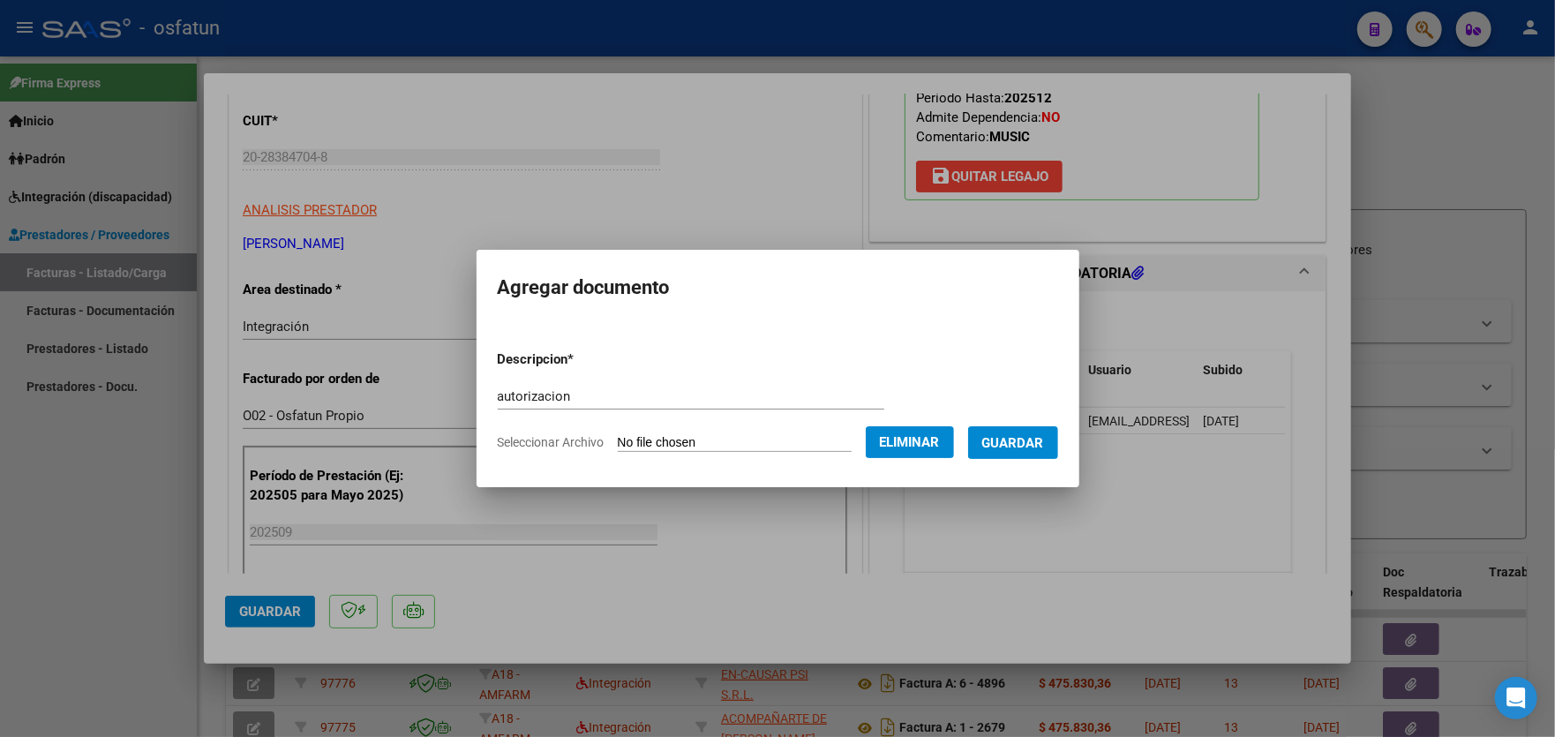
click at [1037, 437] on span "Guardar" at bounding box center [1013, 443] width 62 height 16
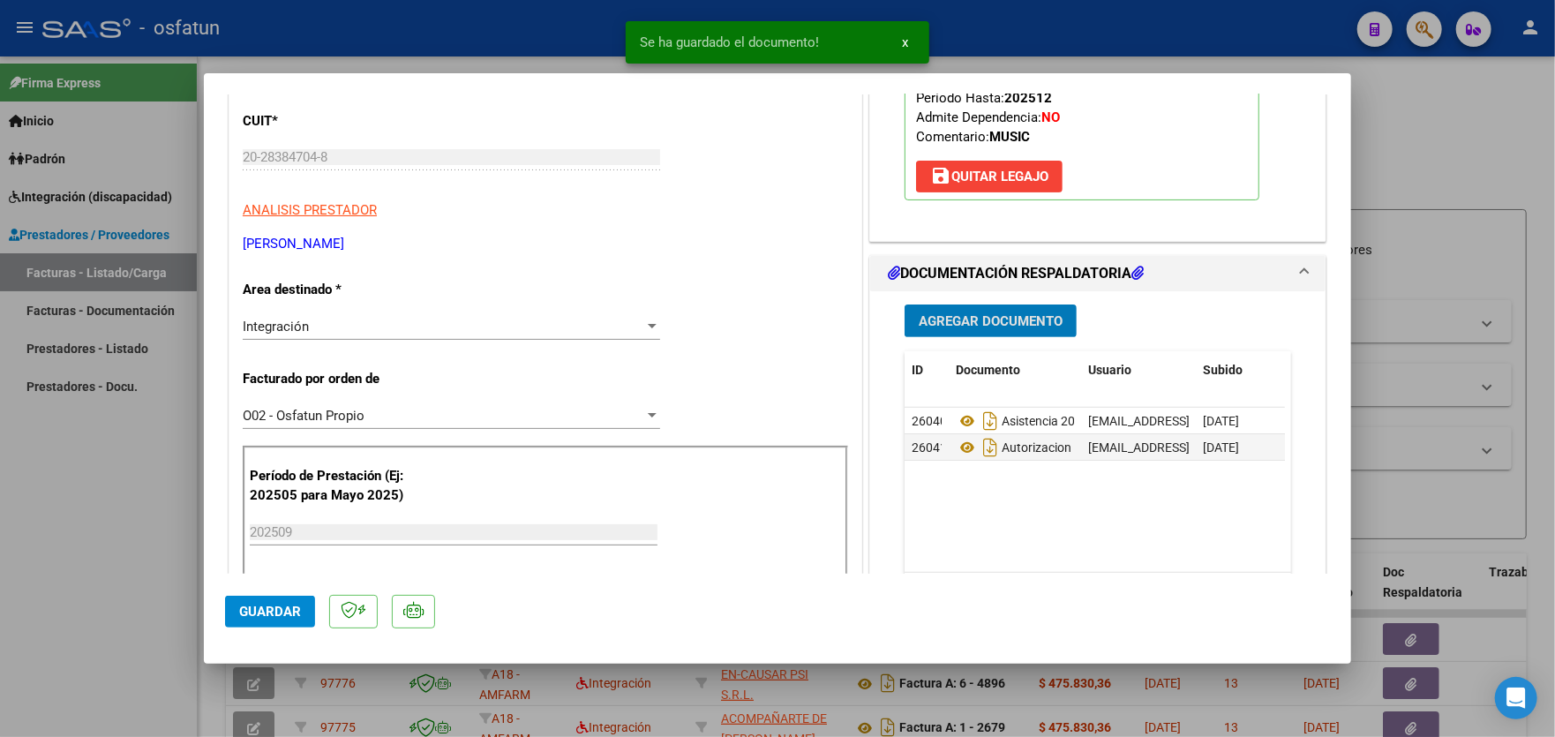
click at [265, 613] on span "Guardar" at bounding box center [270, 612] width 62 height 16
click at [104, 479] on div at bounding box center [777, 368] width 1555 height 737
type input "$ 0,00"
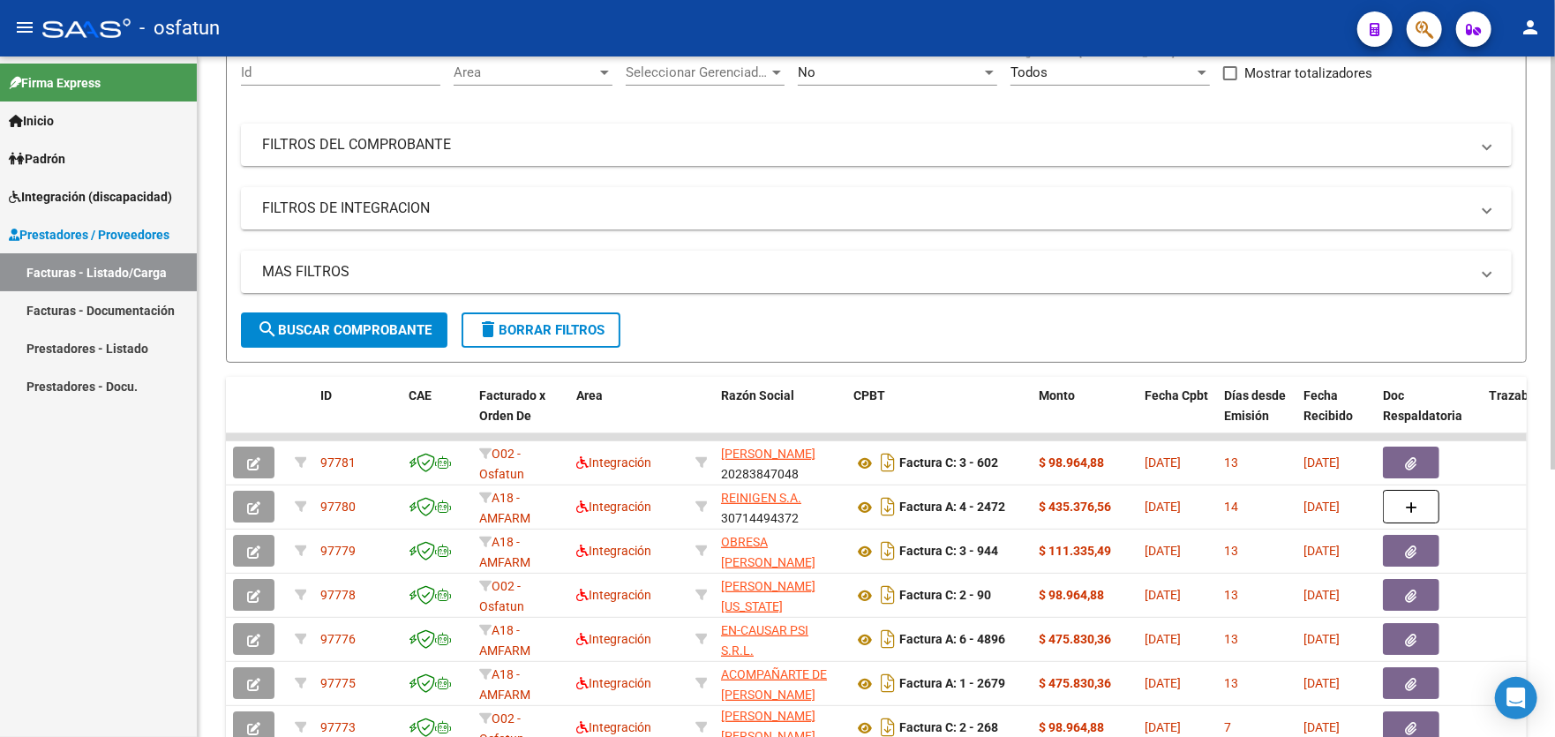
scroll to position [0, 0]
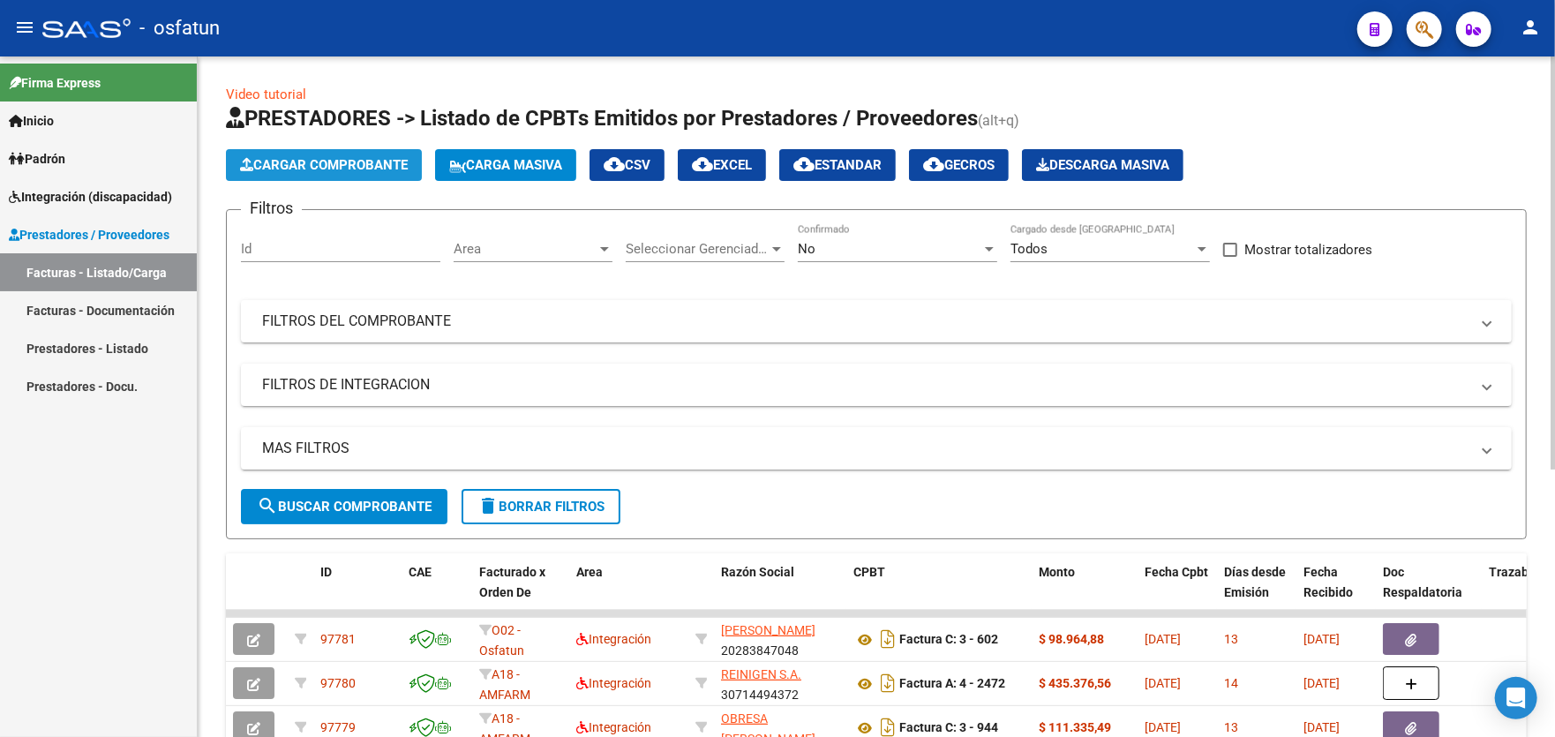
click at [361, 163] on span "Cargar Comprobante" at bounding box center [324, 165] width 168 height 16
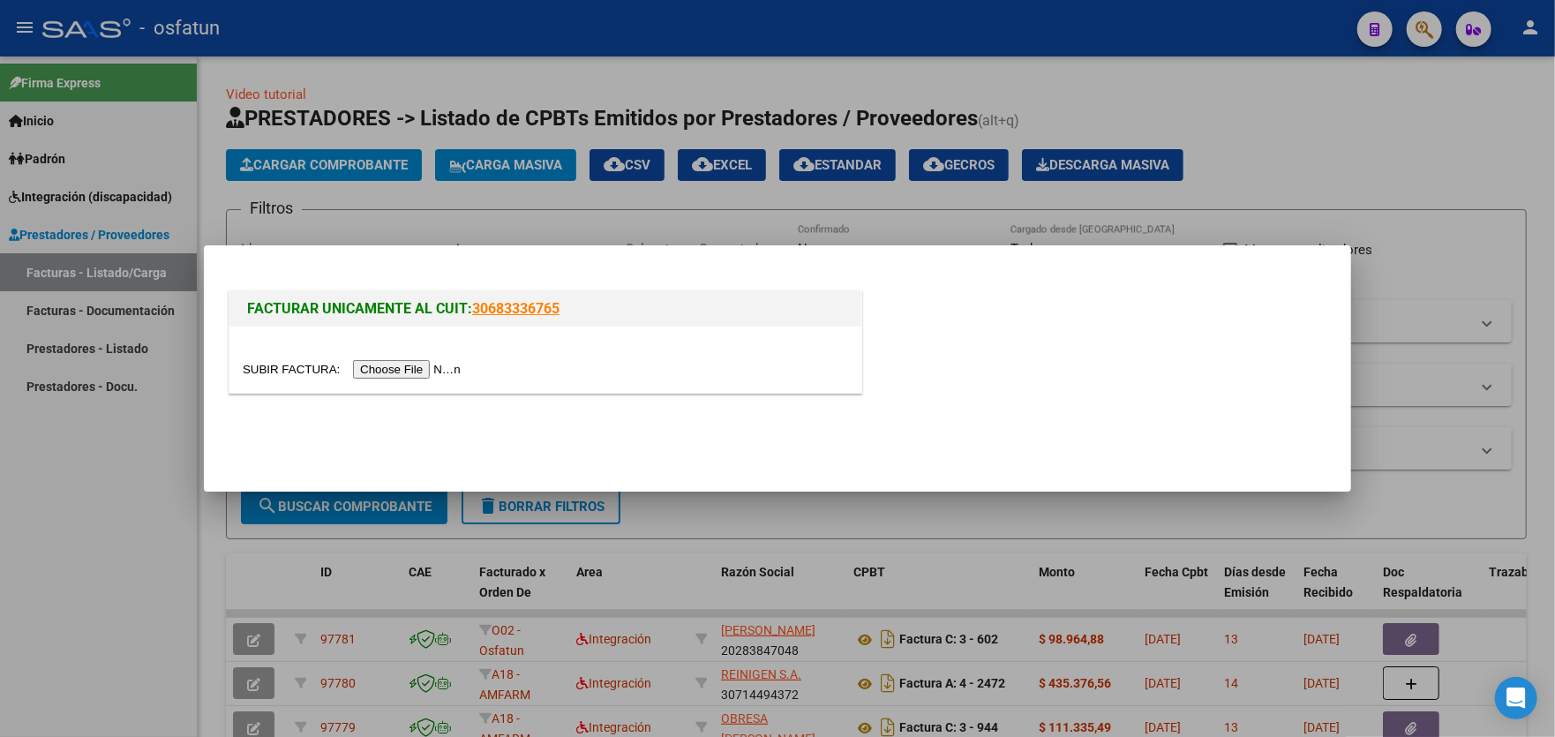
click at [415, 362] on input "file" at bounding box center [354, 369] width 223 height 19
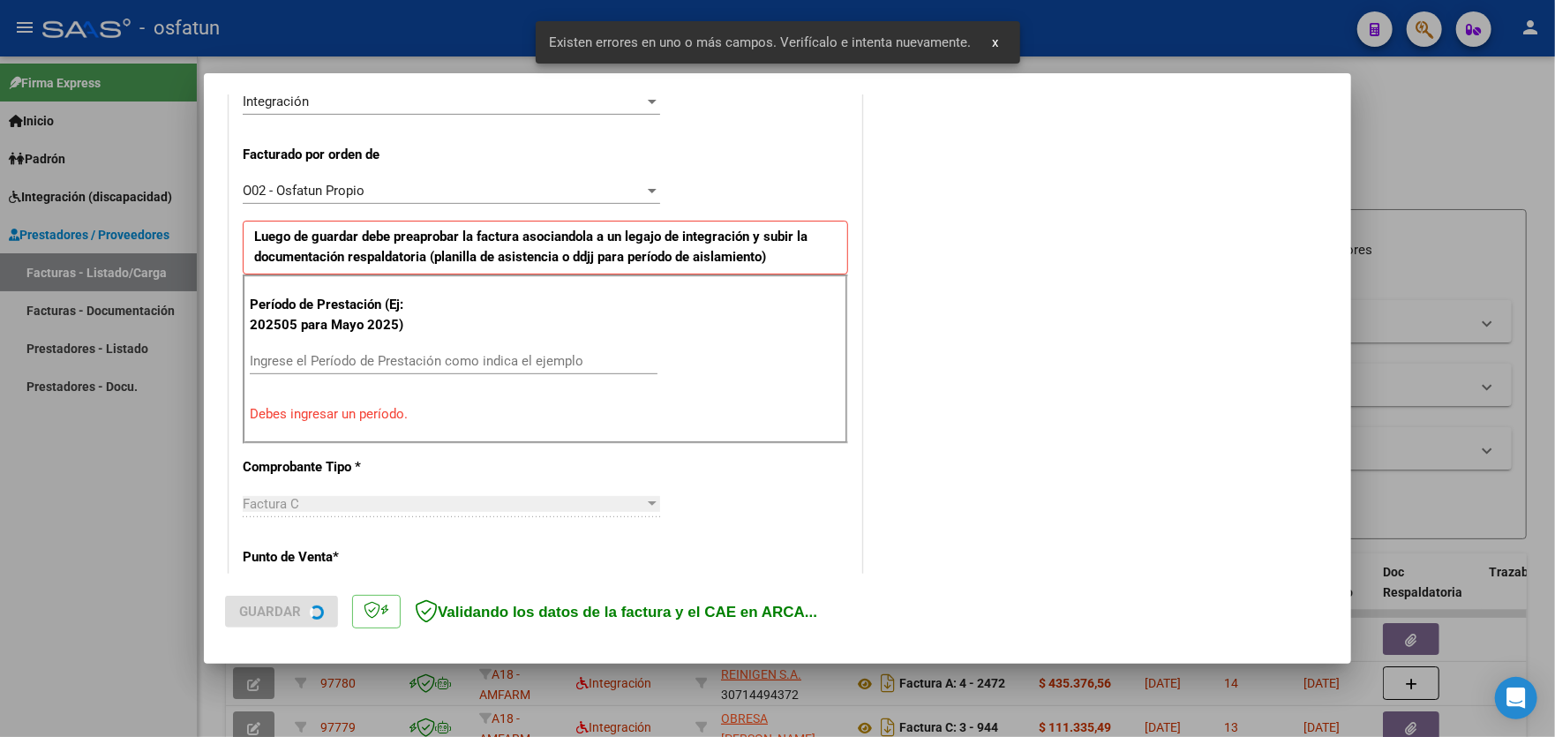
scroll to position [462, 0]
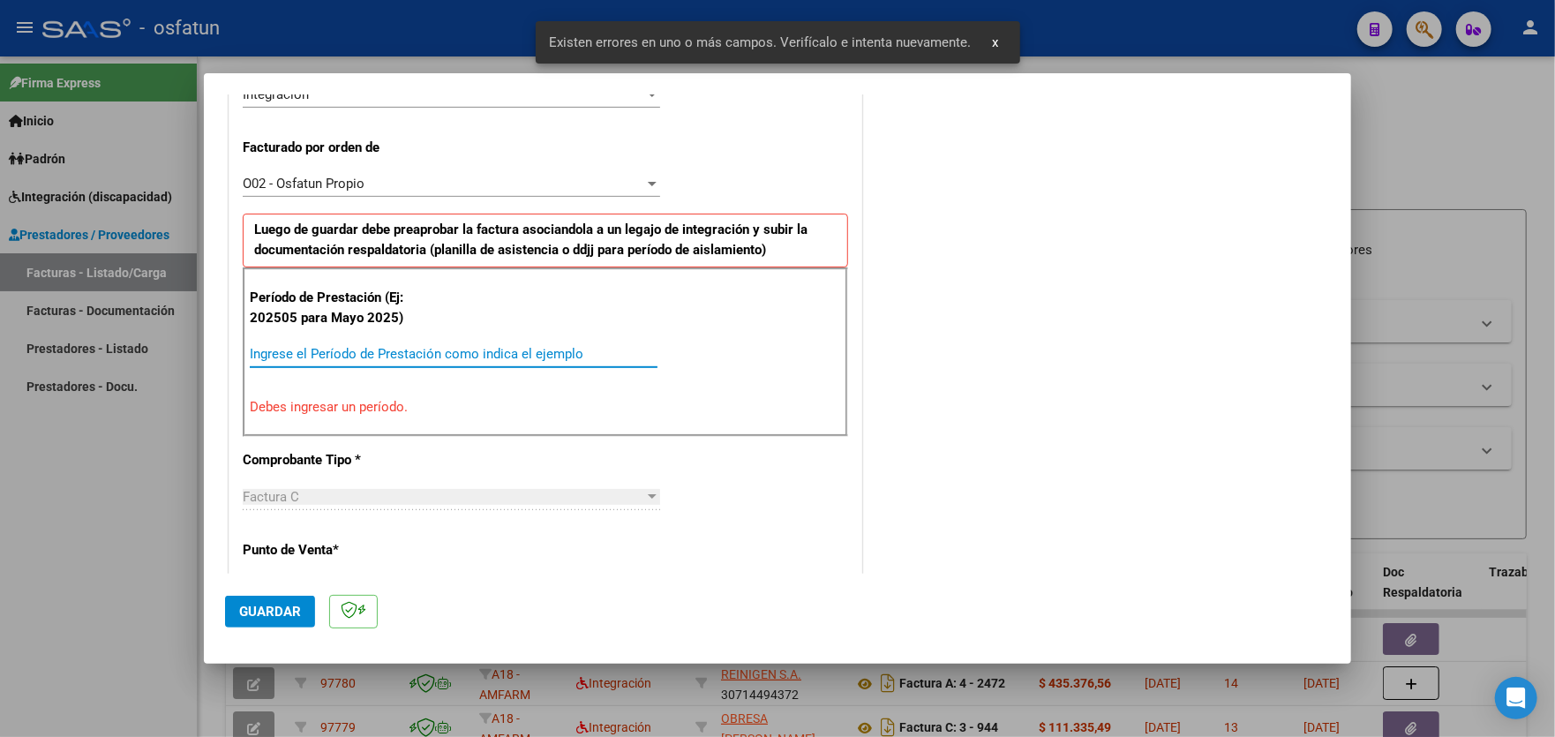
click at [402, 346] on input "Ingrese el Período de Prestación como indica el ejemplo" at bounding box center [454, 354] width 408 height 16
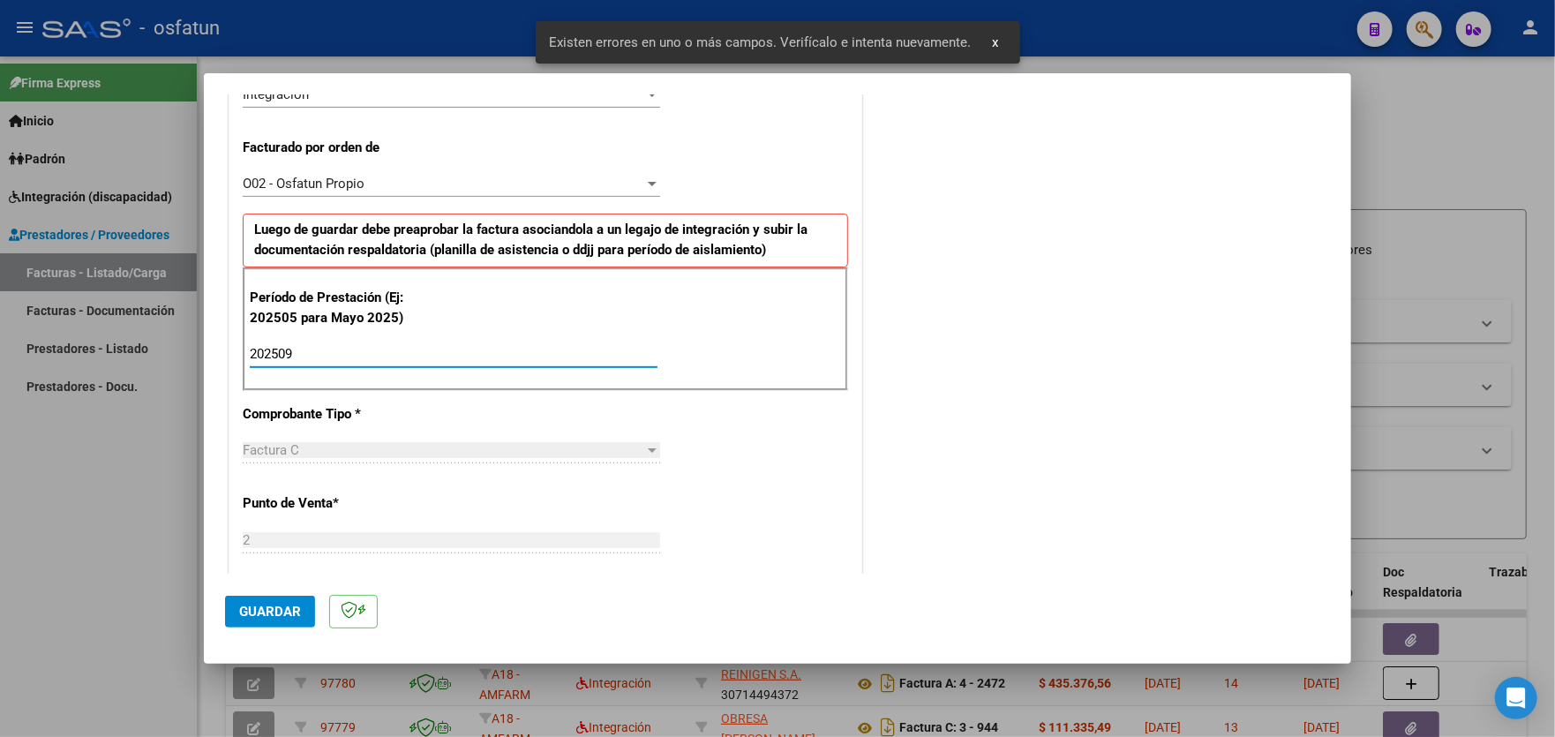
type input "202509"
click at [281, 609] on span "Guardar" at bounding box center [270, 612] width 62 height 16
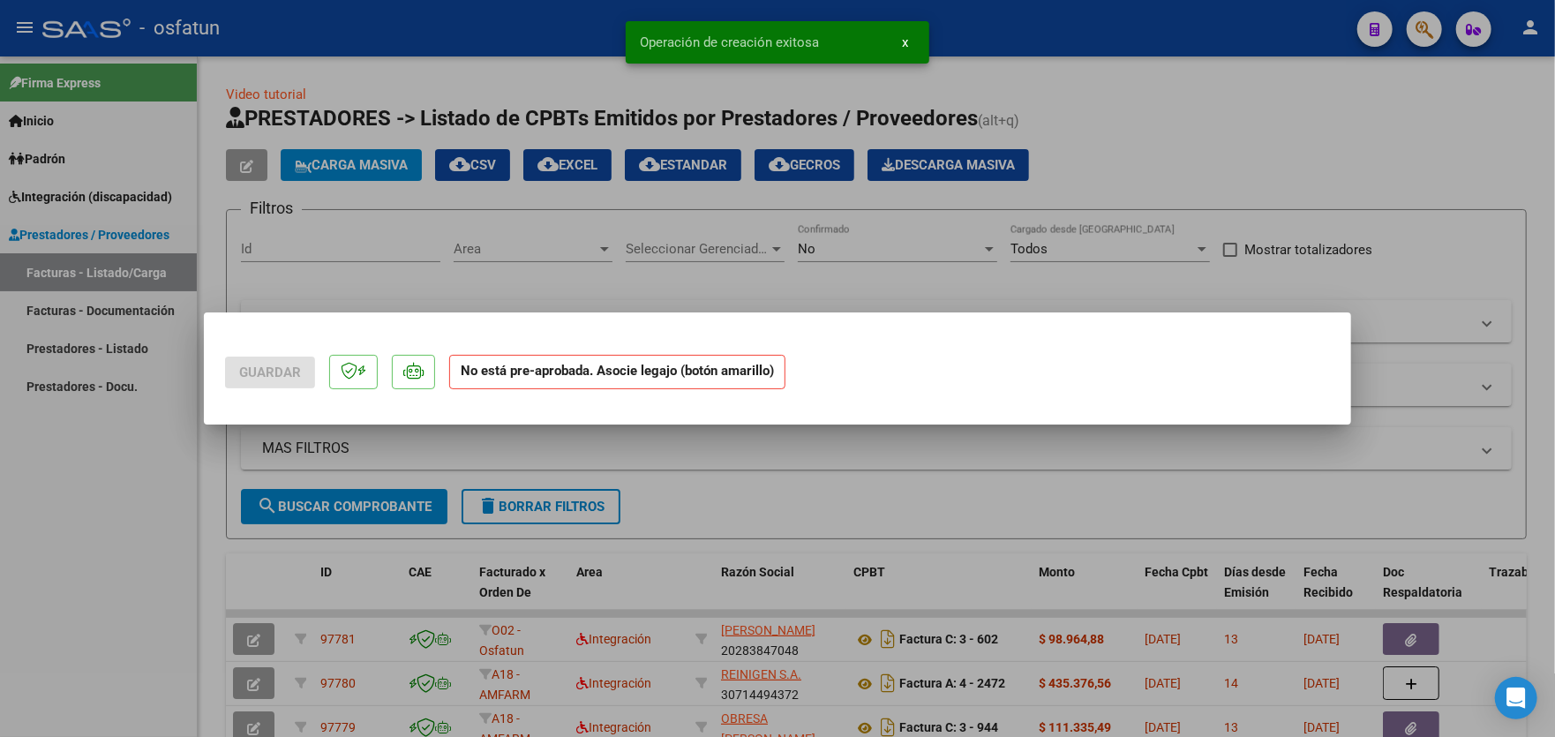
scroll to position [0, 0]
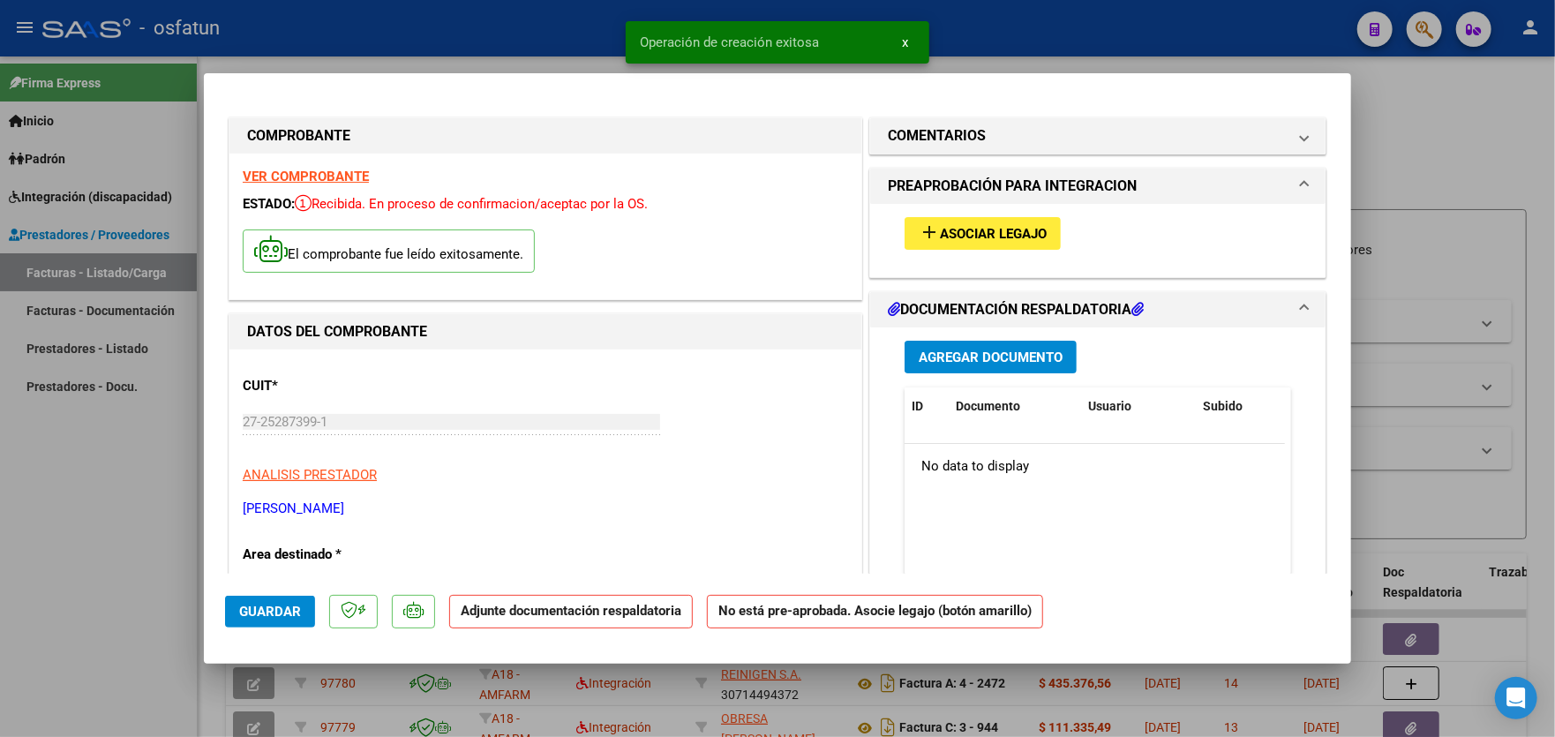
click at [1025, 237] on span "Asociar Legajo" at bounding box center [993, 234] width 107 height 16
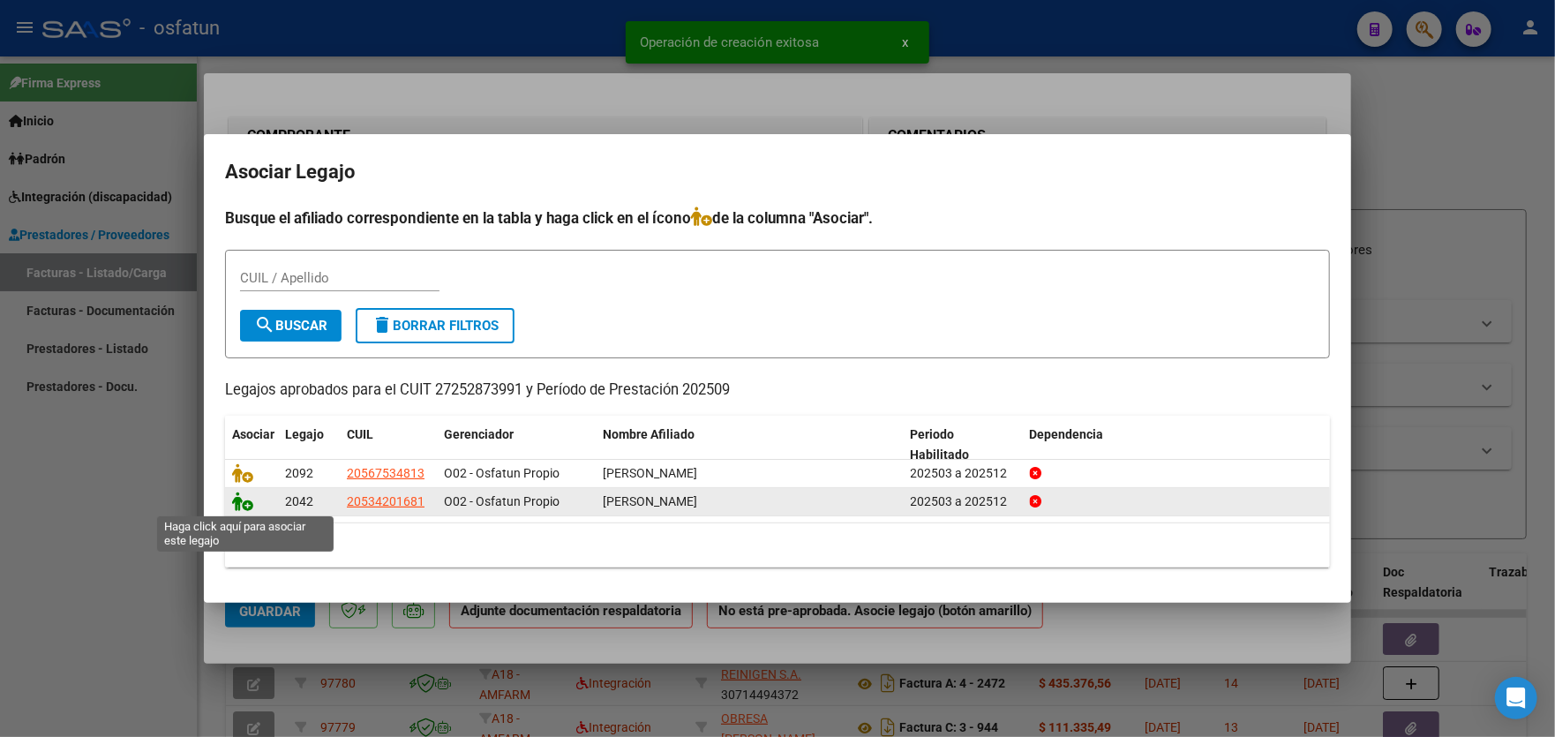
click at [249, 507] on icon at bounding box center [242, 501] width 21 height 19
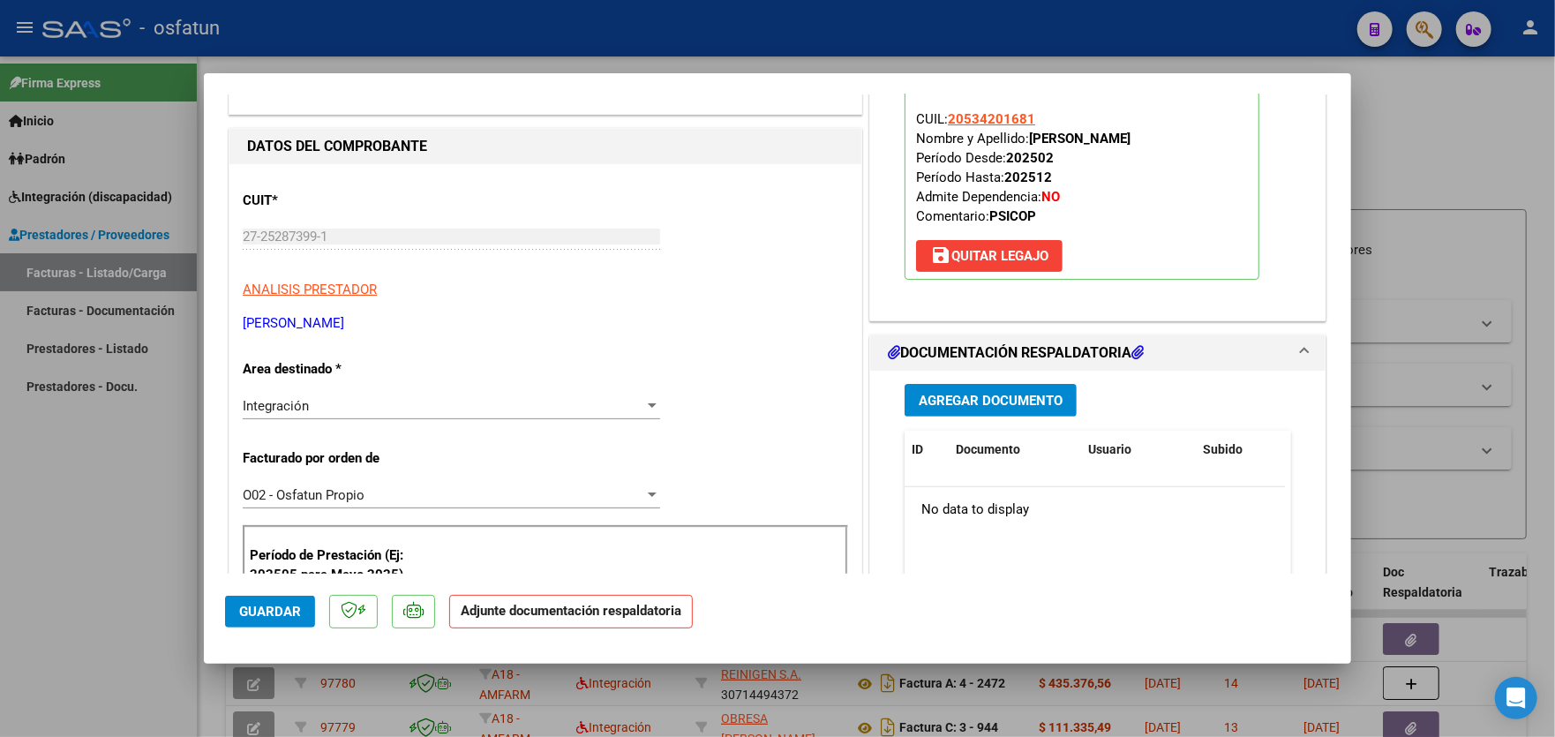
scroll to position [265, 0]
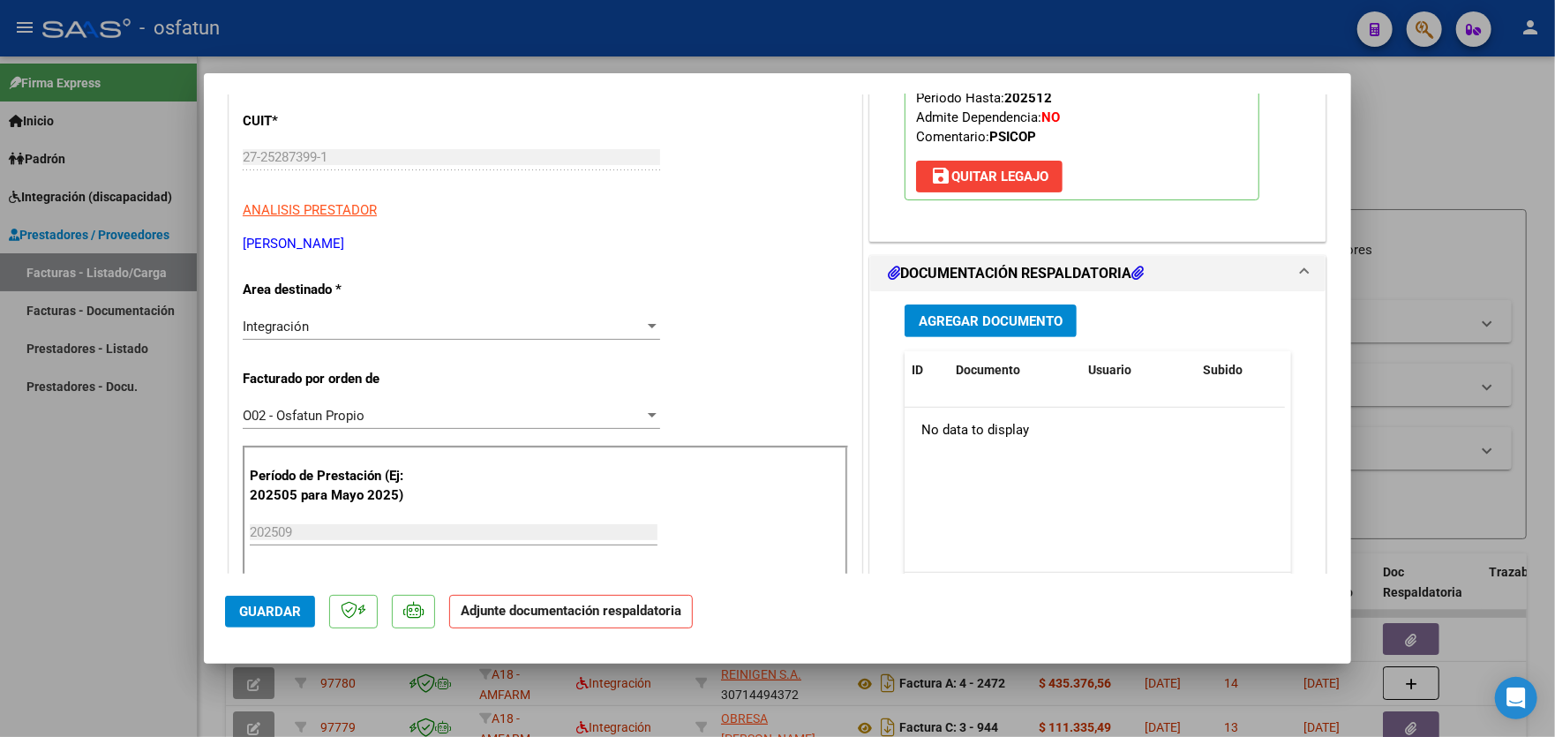
click at [1011, 318] on span "Agregar Documento" at bounding box center [991, 321] width 144 height 16
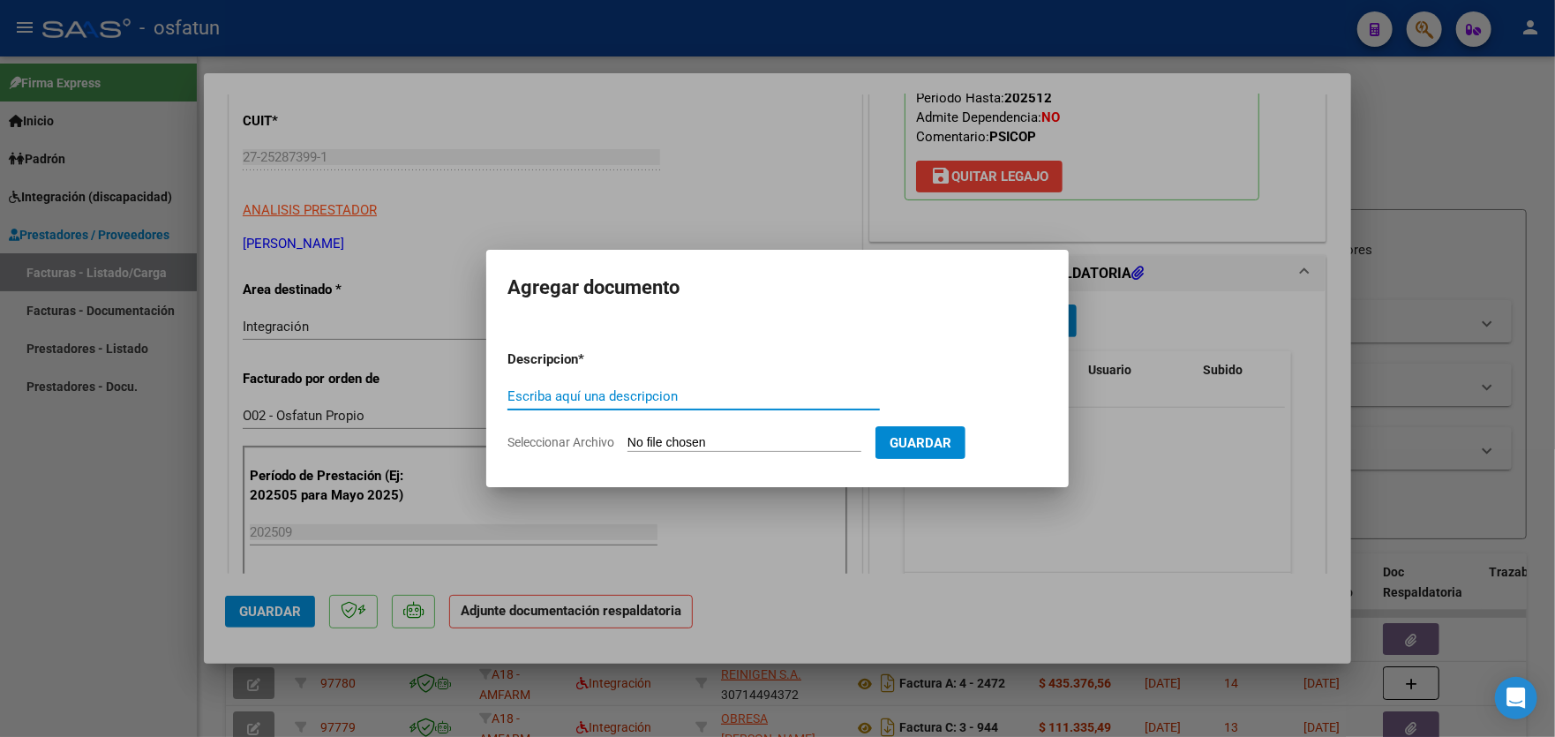
click at [665, 392] on input "Escriba aquí una descripcion" at bounding box center [693, 396] width 372 height 16
type input "asistencia 2025 09"
click at [705, 447] on input "Seleccionar Archivo" at bounding box center [744, 443] width 234 height 17
type input "C:\fakepath\asist OSFATUN ALMAZ9.pdf"
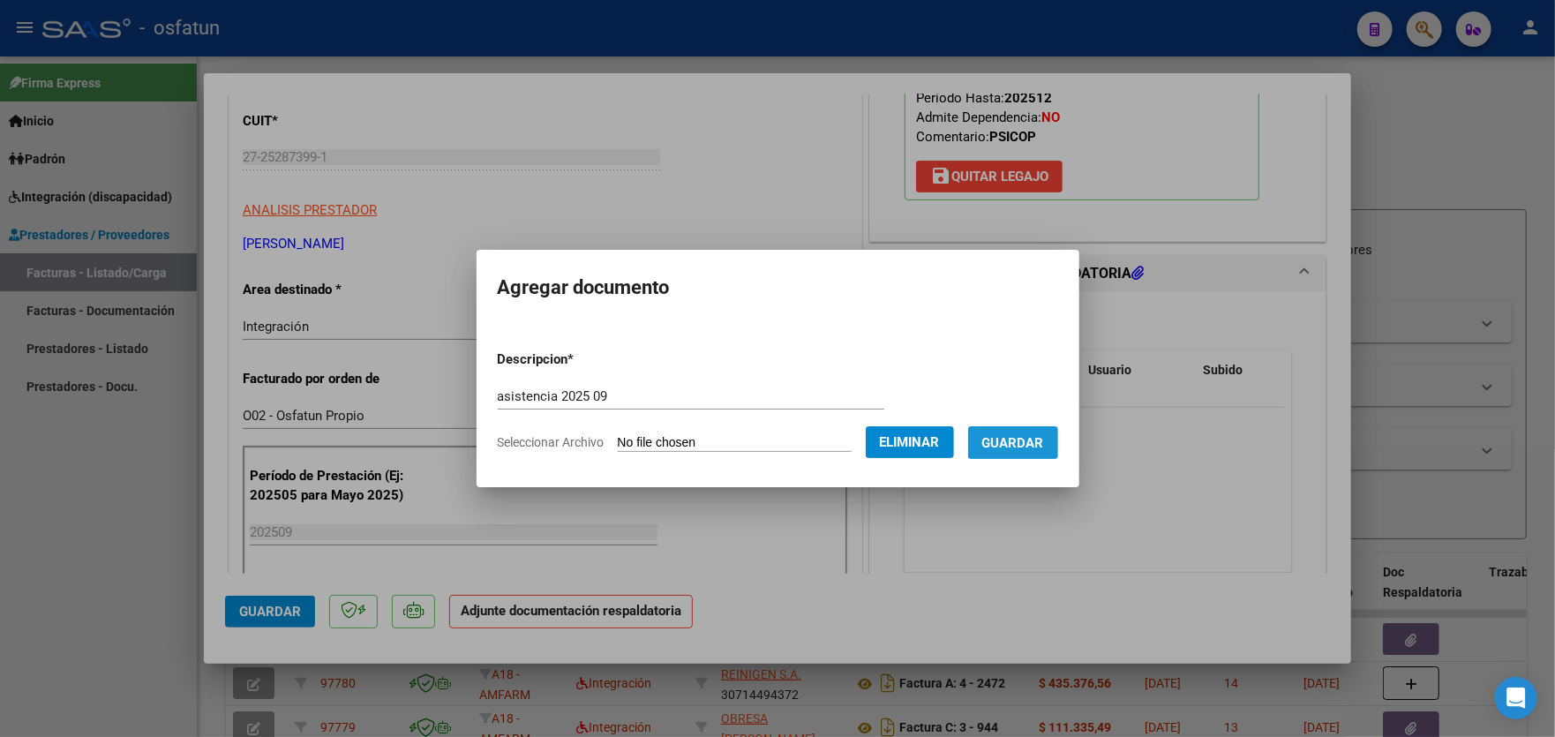
click at [1017, 443] on span "Guardar" at bounding box center [1013, 443] width 62 height 16
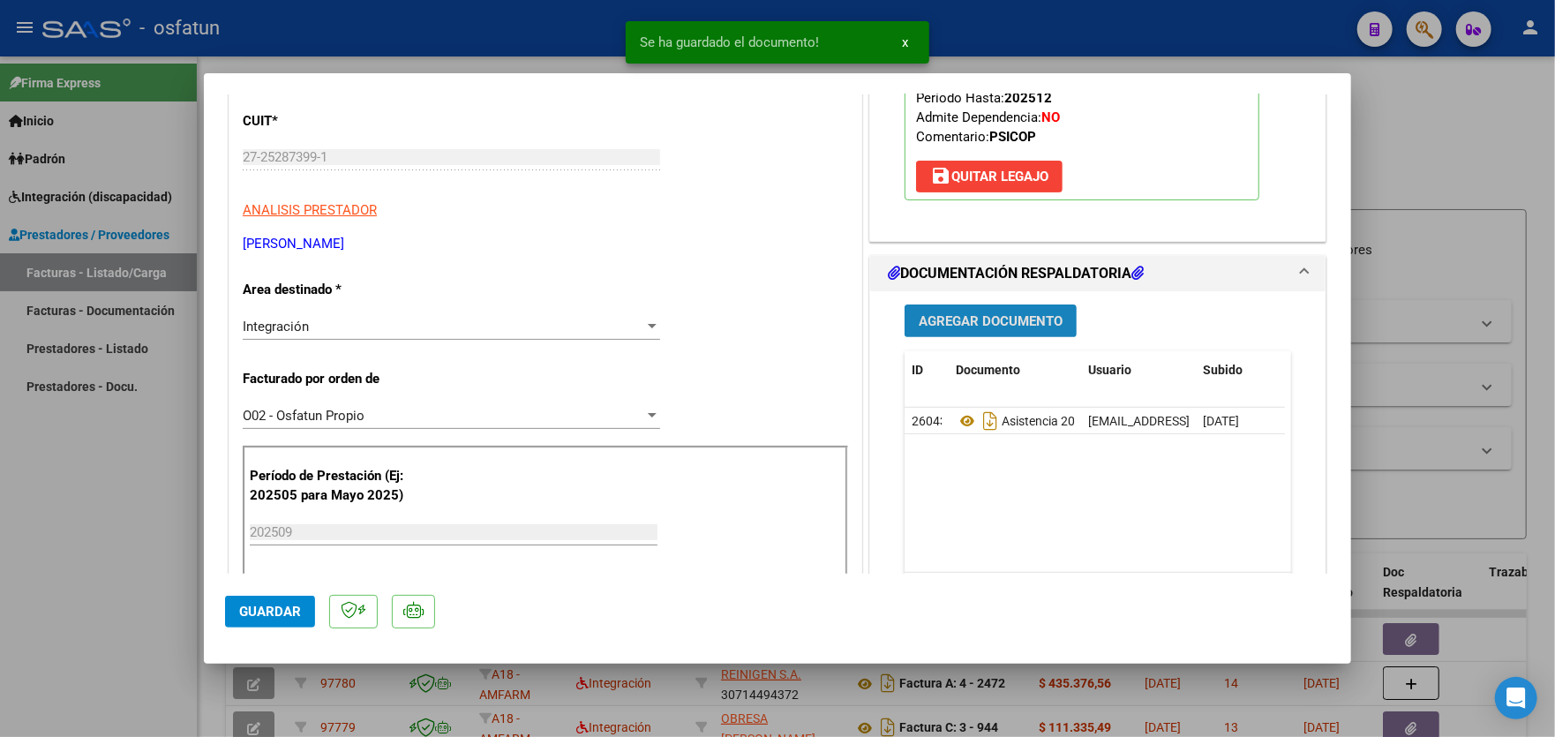
click at [1013, 319] on span "Agregar Documento" at bounding box center [991, 321] width 144 height 16
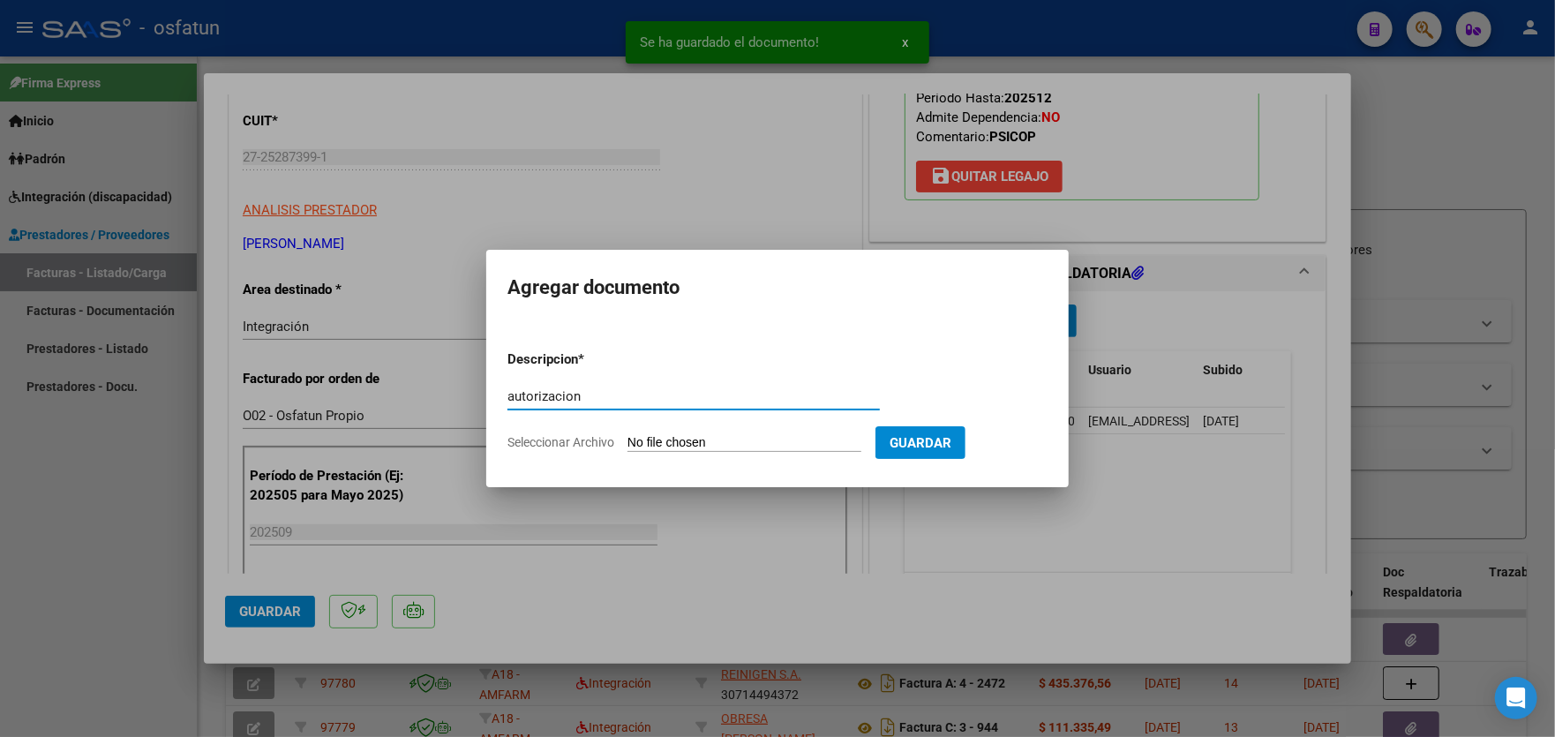
type input "autorizacion"
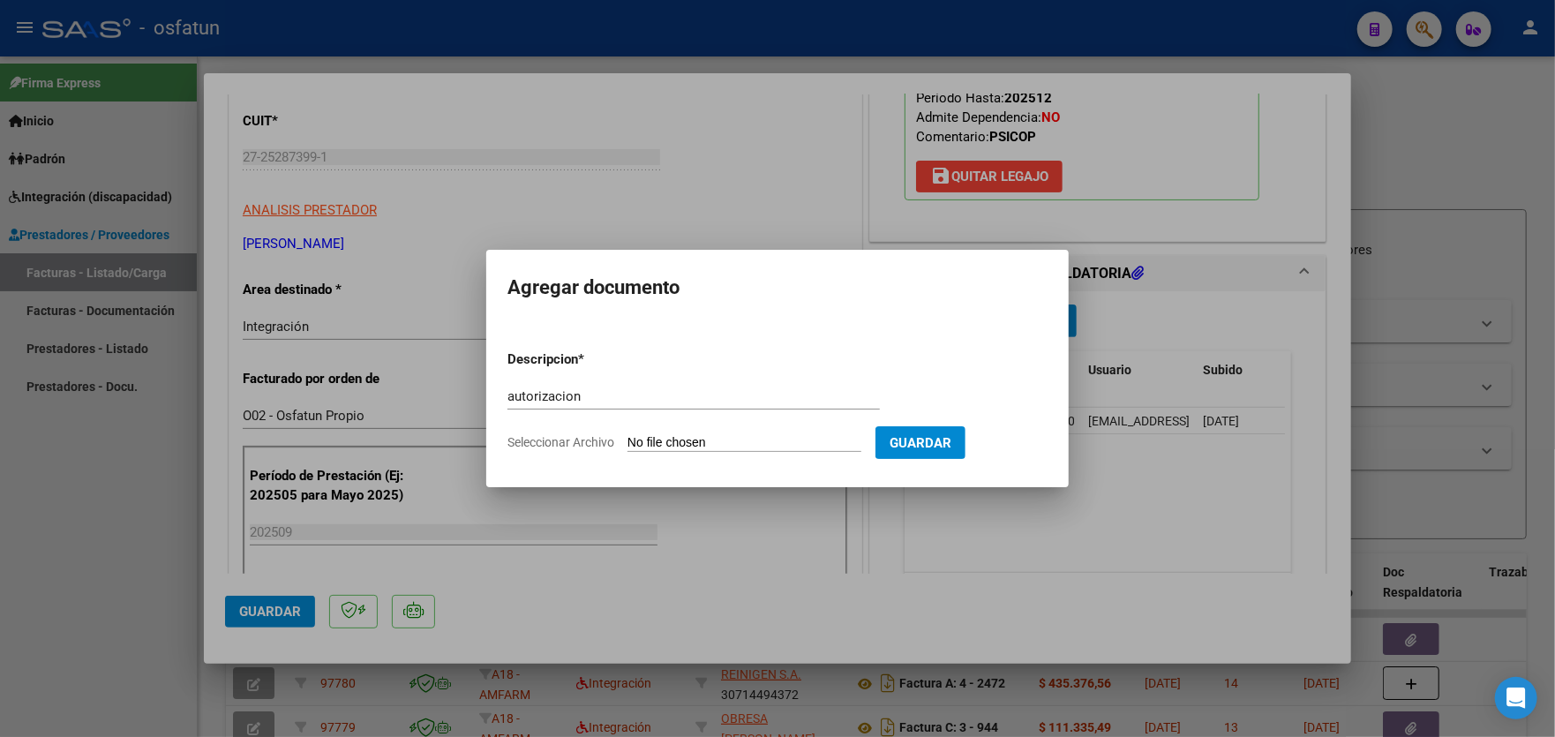
click at [720, 447] on input "Seleccionar Archivo" at bounding box center [744, 443] width 234 height 17
type input "C:\fakepath\order_3367203.pdf"
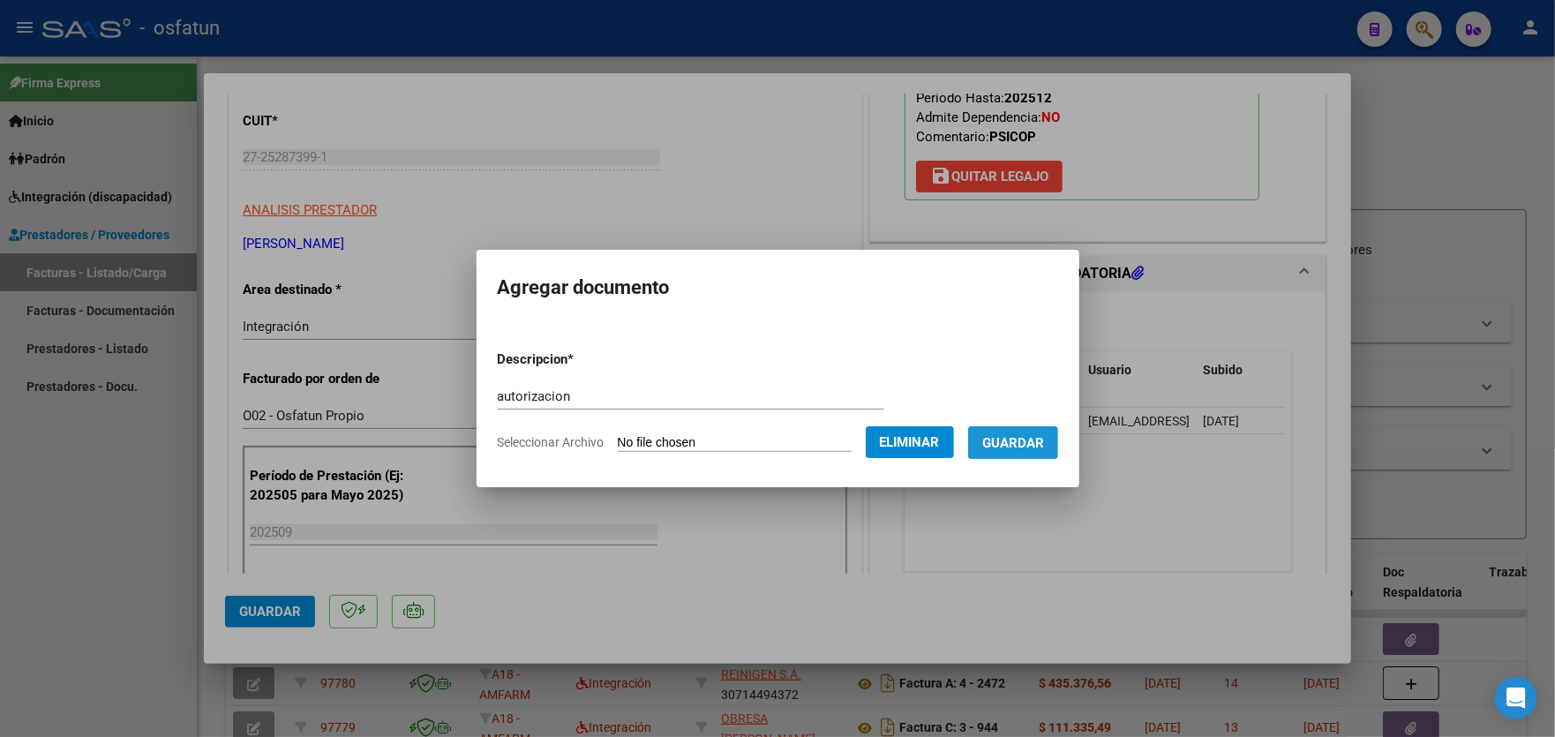
click at [1031, 438] on span "Guardar" at bounding box center [1013, 443] width 62 height 16
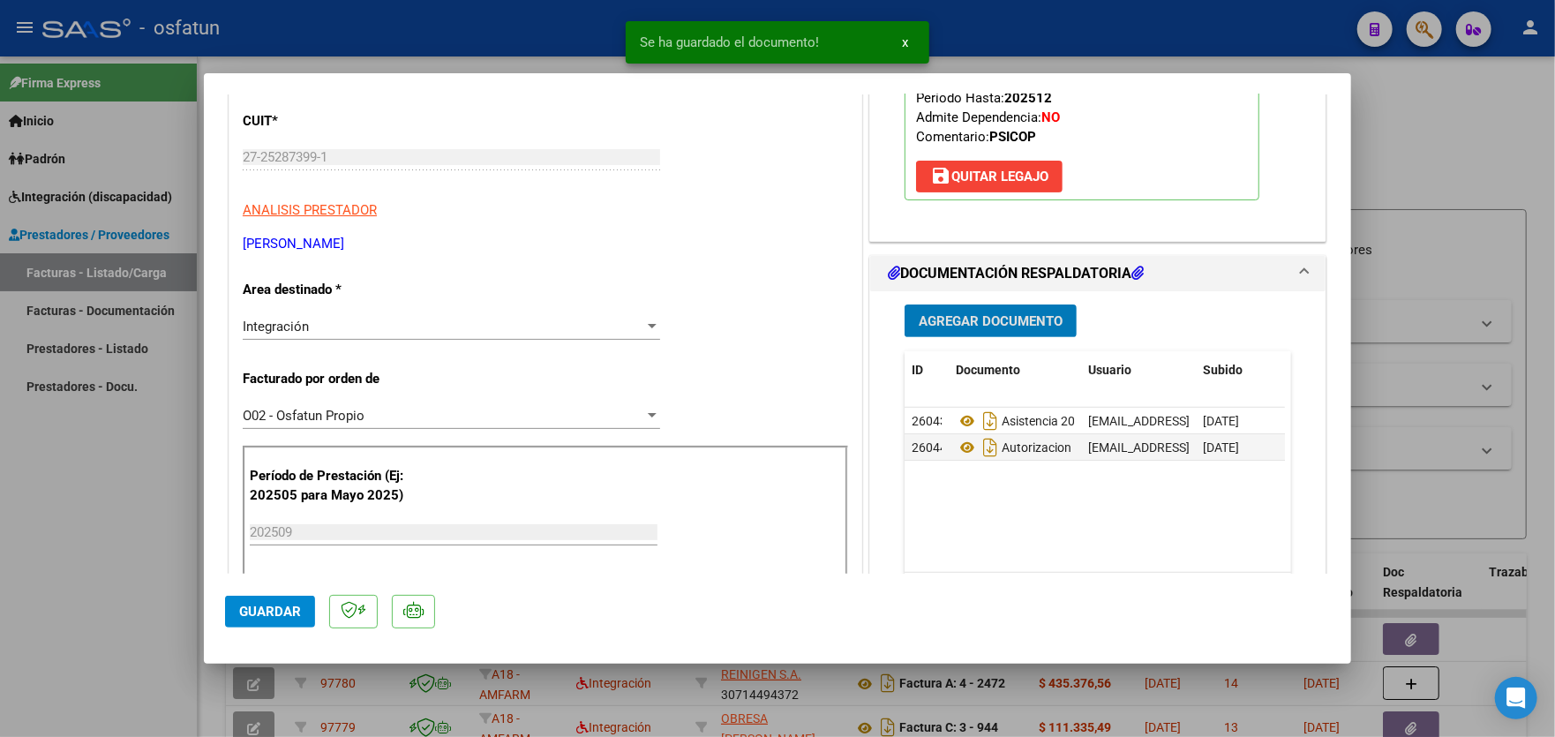
click at [265, 609] on span "Guardar" at bounding box center [270, 612] width 62 height 16
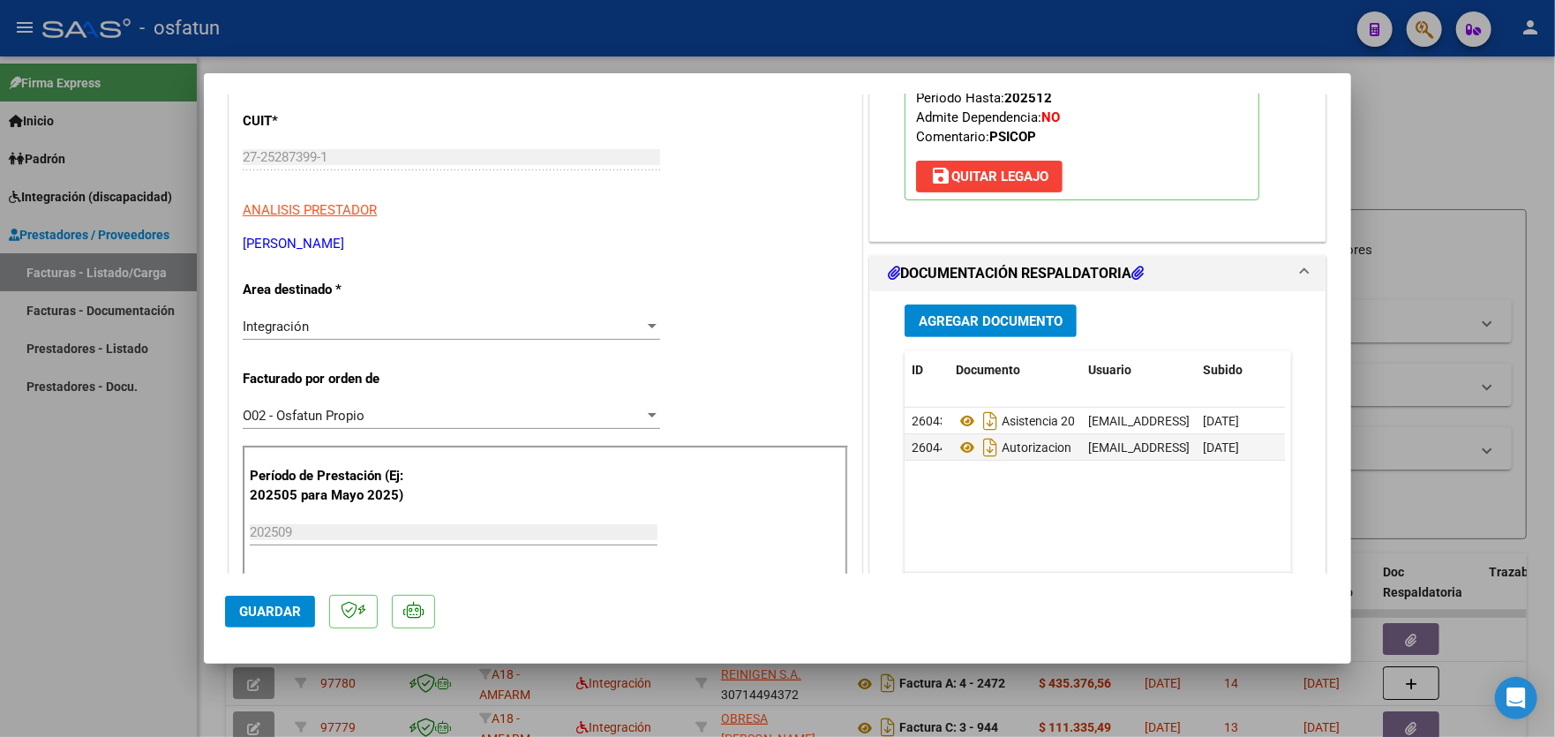
click at [94, 434] on div at bounding box center [777, 368] width 1555 height 737
type input "$ 0,00"
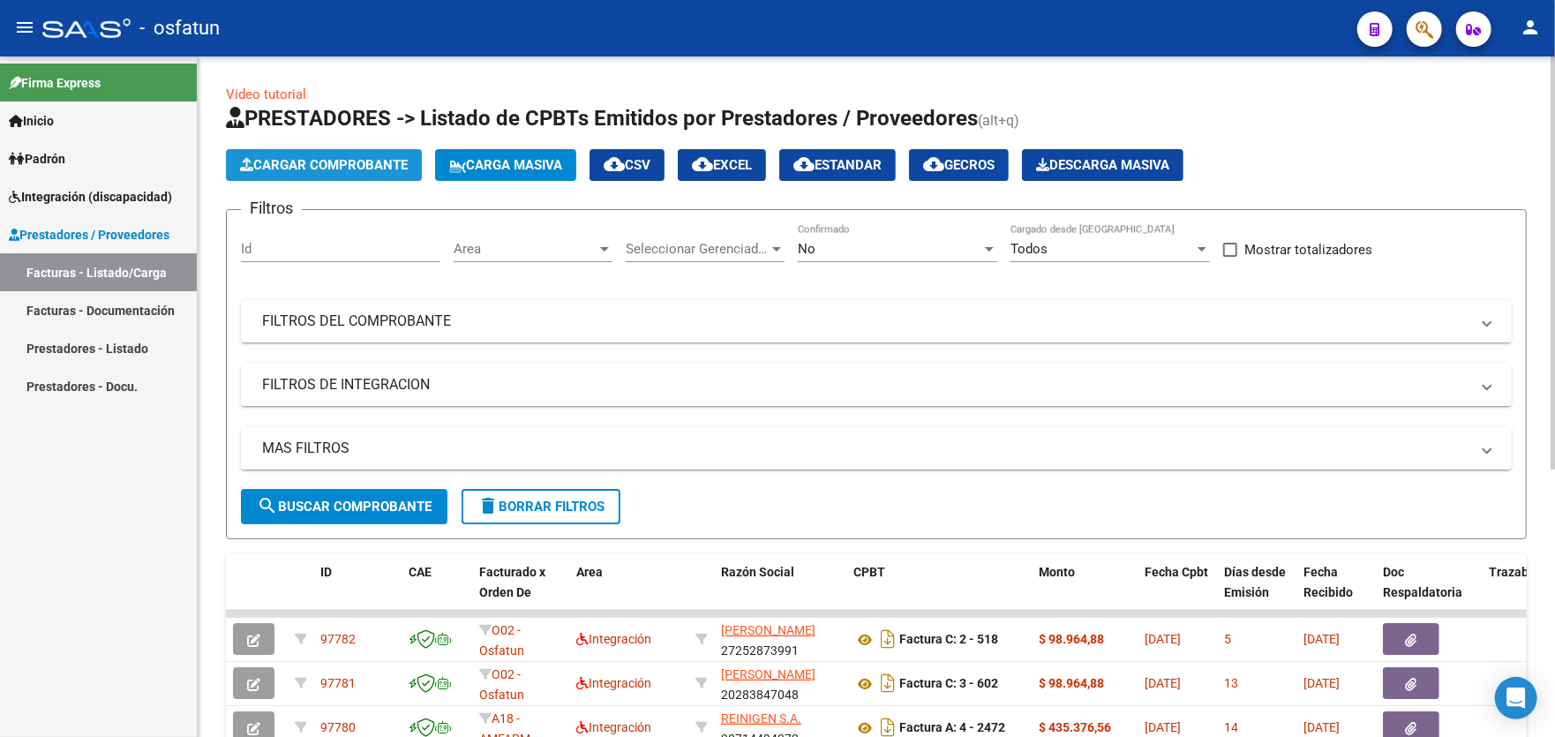
click at [331, 162] on span "Cargar Comprobante" at bounding box center [324, 165] width 168 height 16
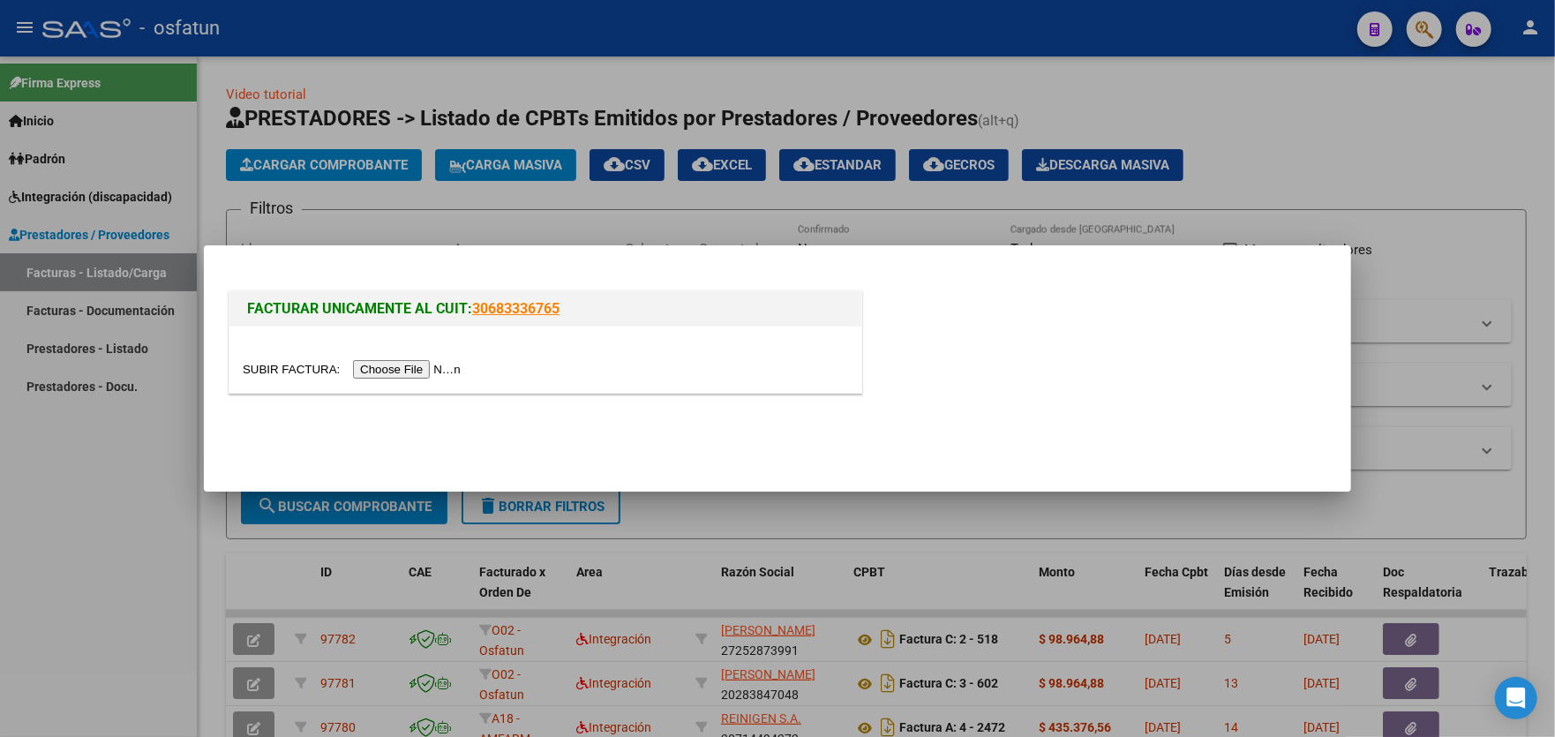
click at [402, 364] on input "file" at bounding box center [354, 369] width 223 height 19
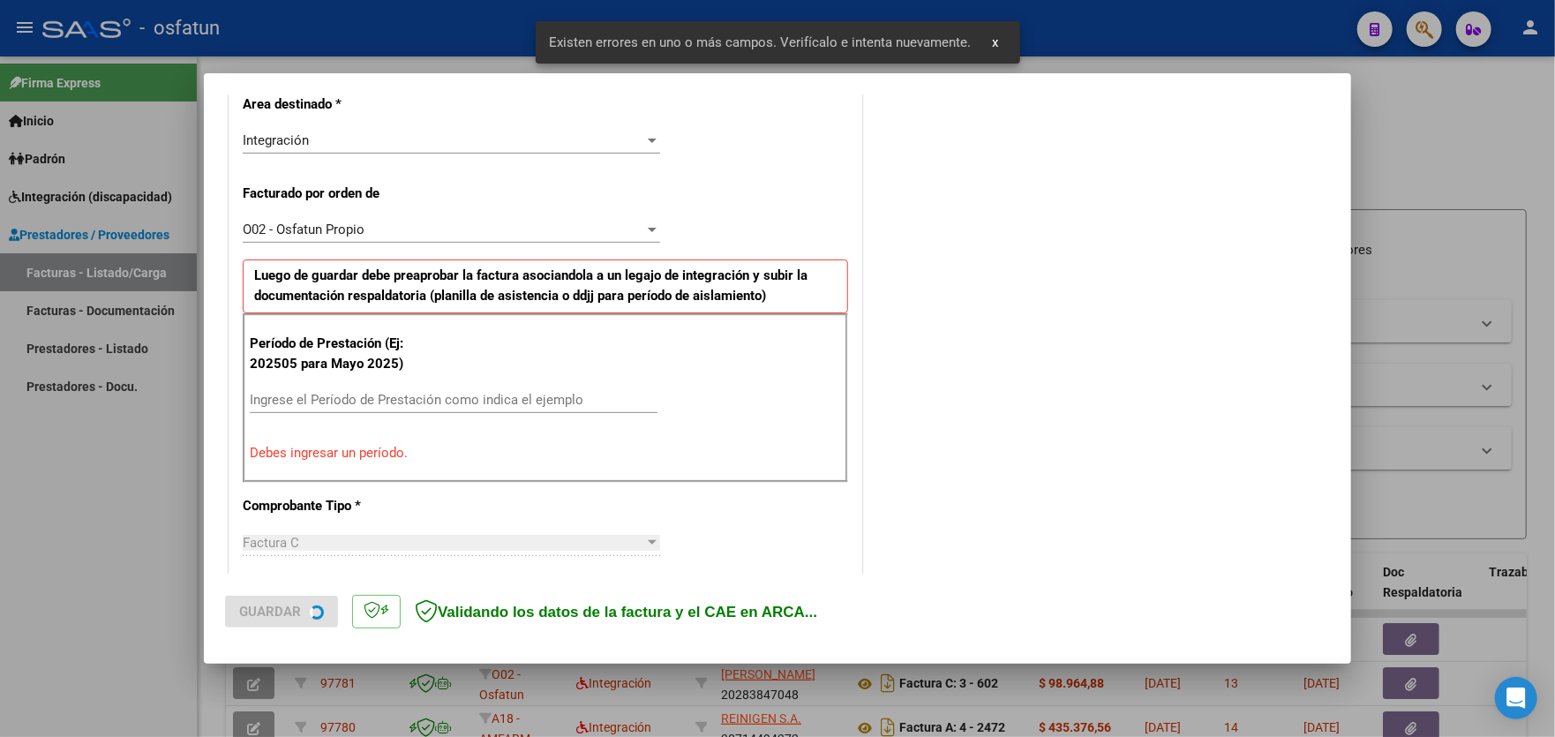
scroll to position [430, 0]
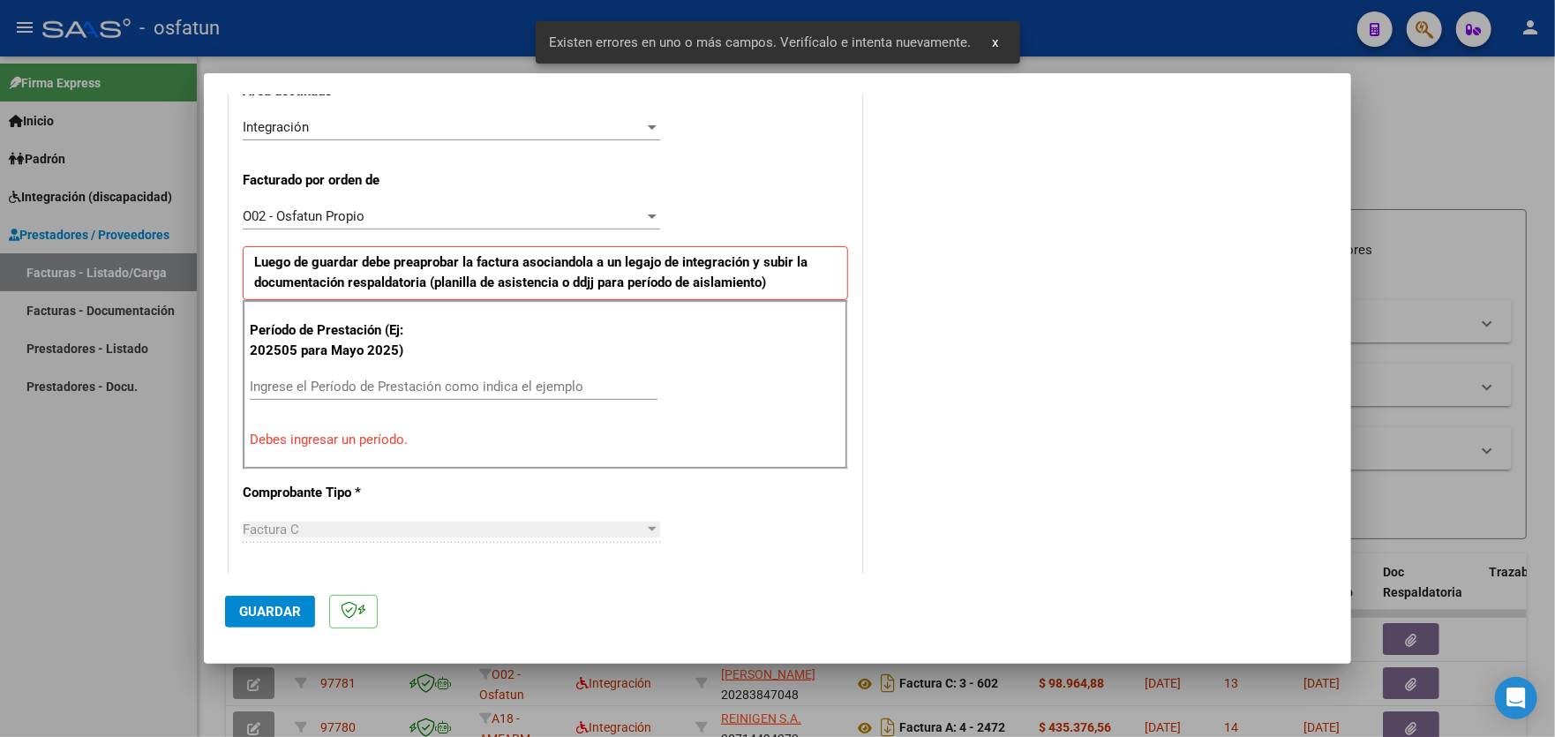
click at [394, 380] on input "Ingrese el Período de Prestación como indica el ejemplo" at bounding box center [454, 387] width 408 height 16
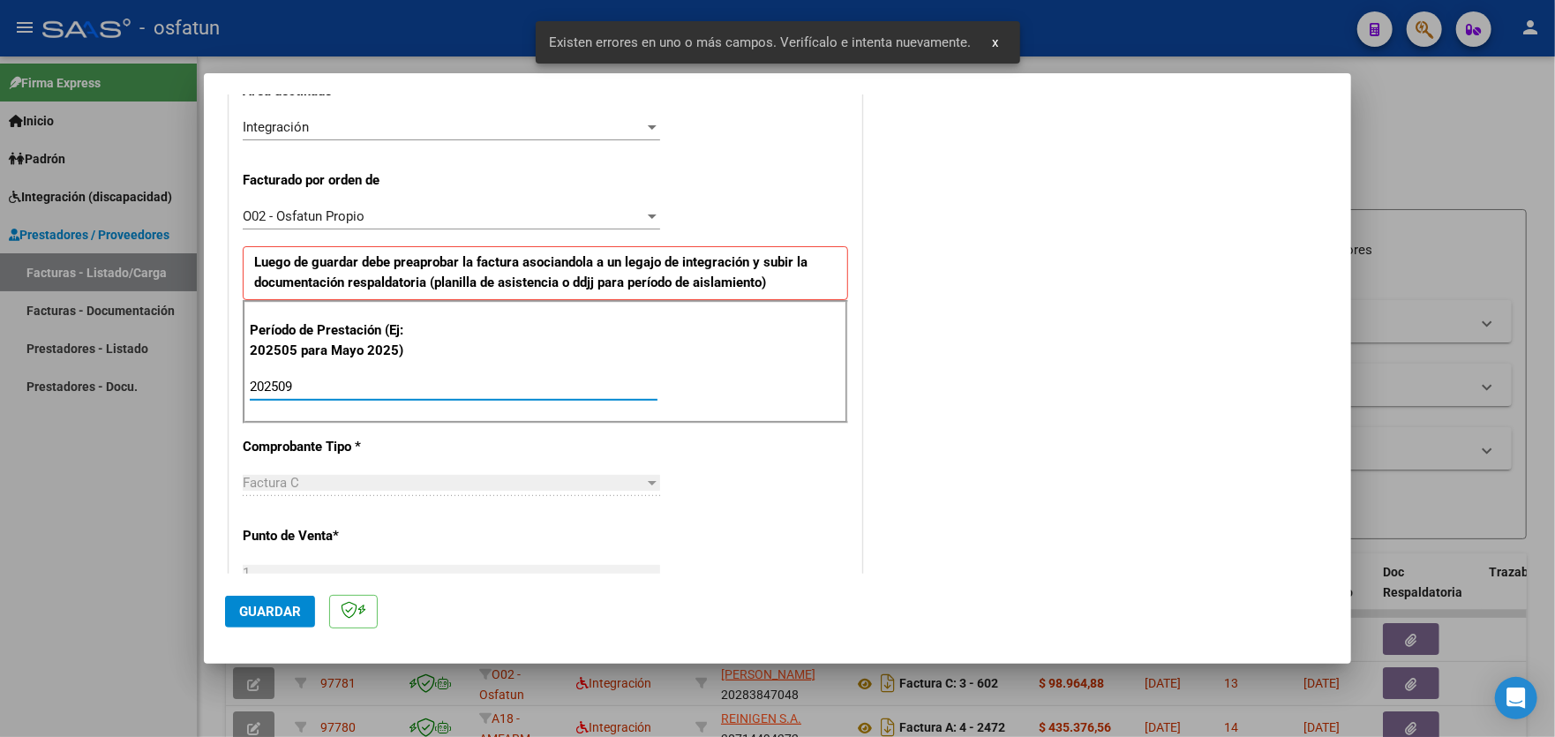
type input "202509"
click at [249, 605] on span "Guardar" at bounding box center [270, 612] width 62 height 16
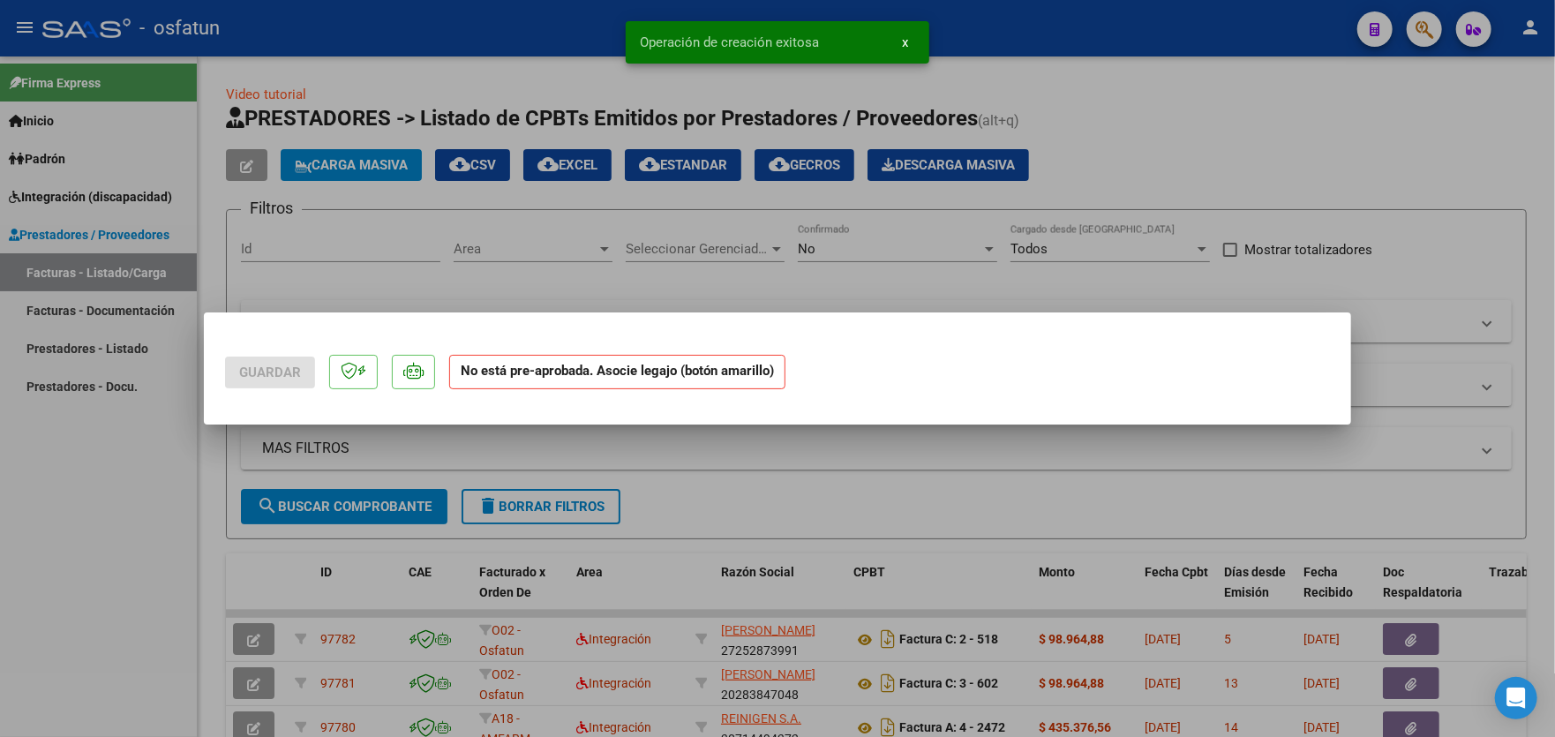
scroll to position [0, 0]
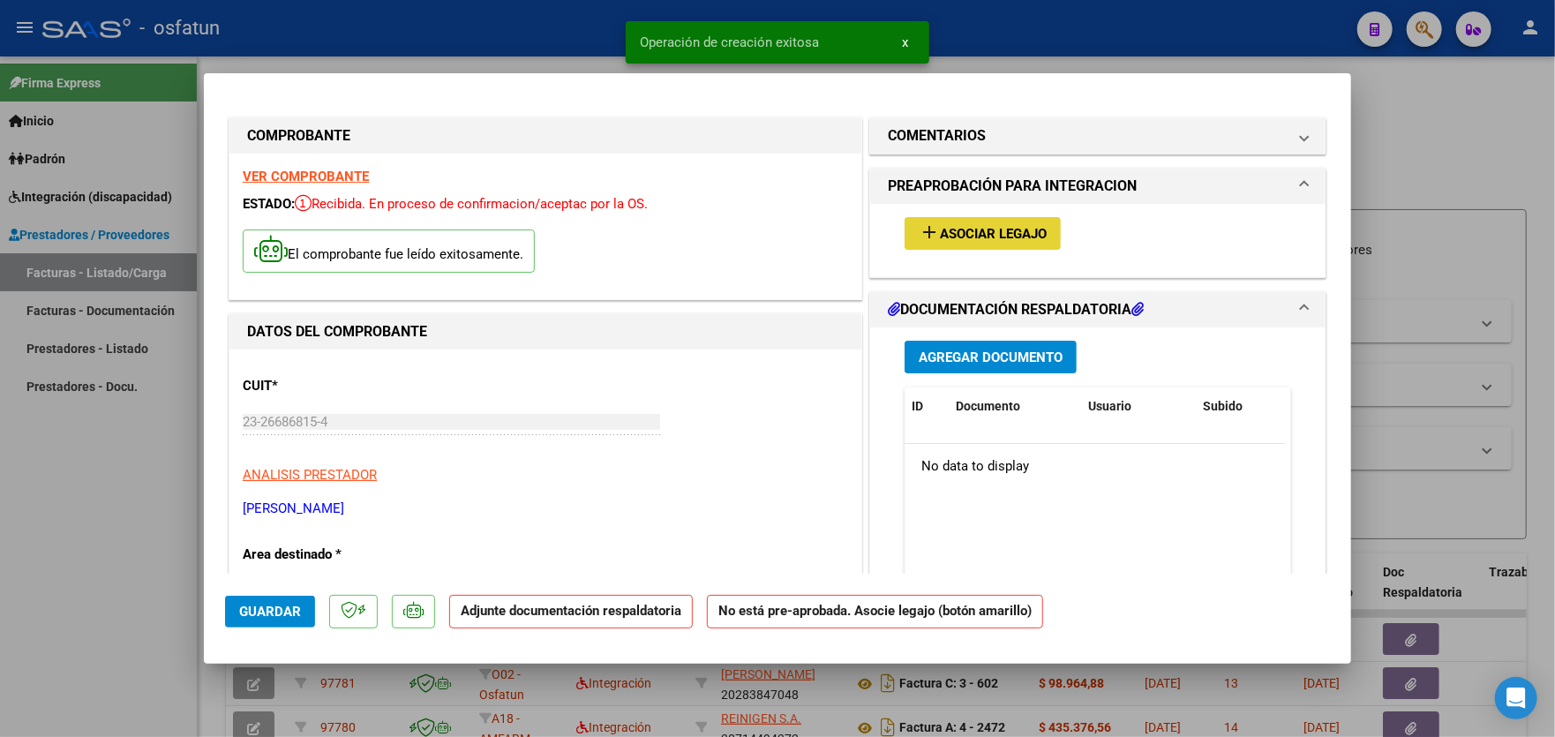
click at [985, 233] on span "Asociar Legajo" at bounding box center [993, 234] width 107 height 16
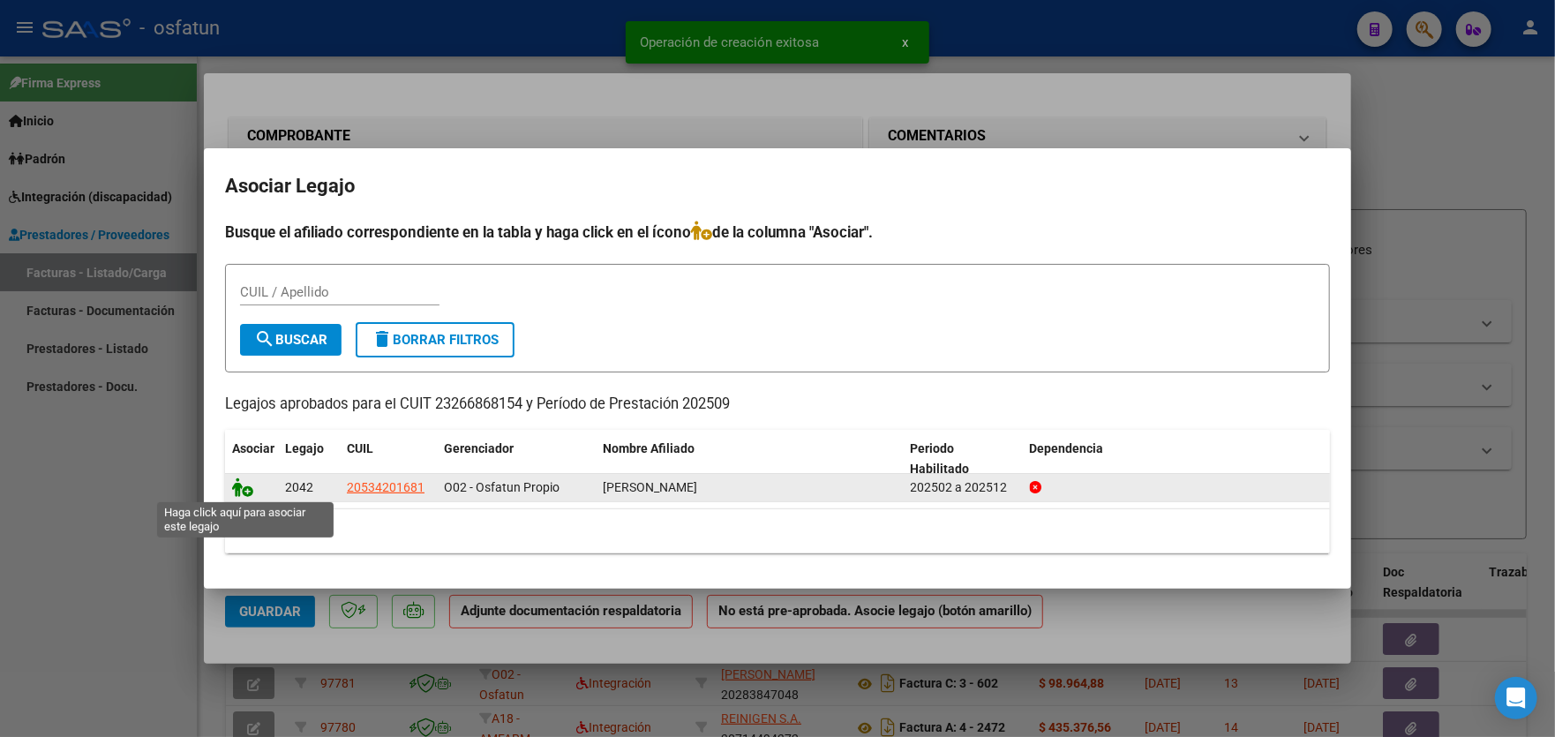
click at [245, 491] on icon at bounding box center [242, 486] width 21 height 19
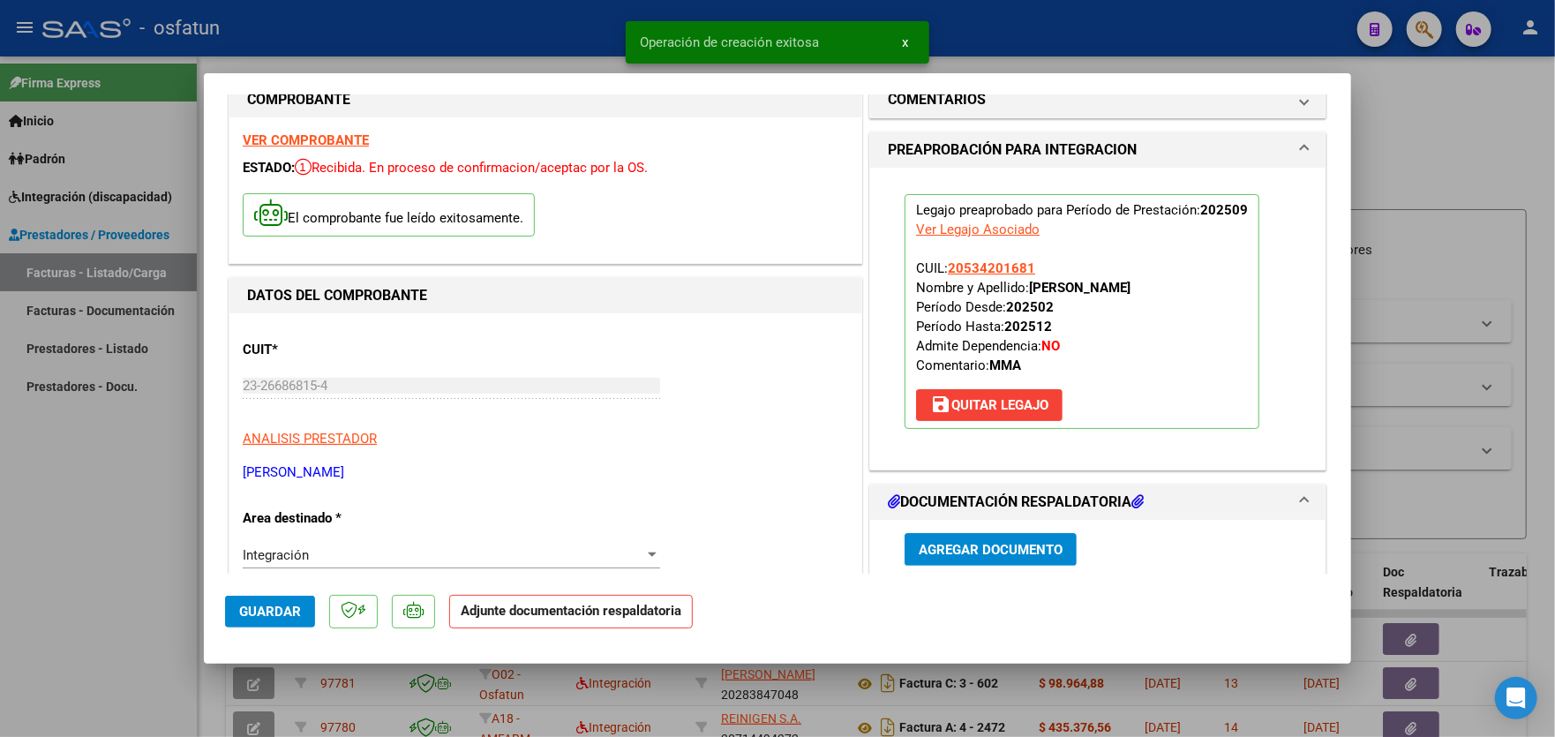
scroll to position [177, 0]
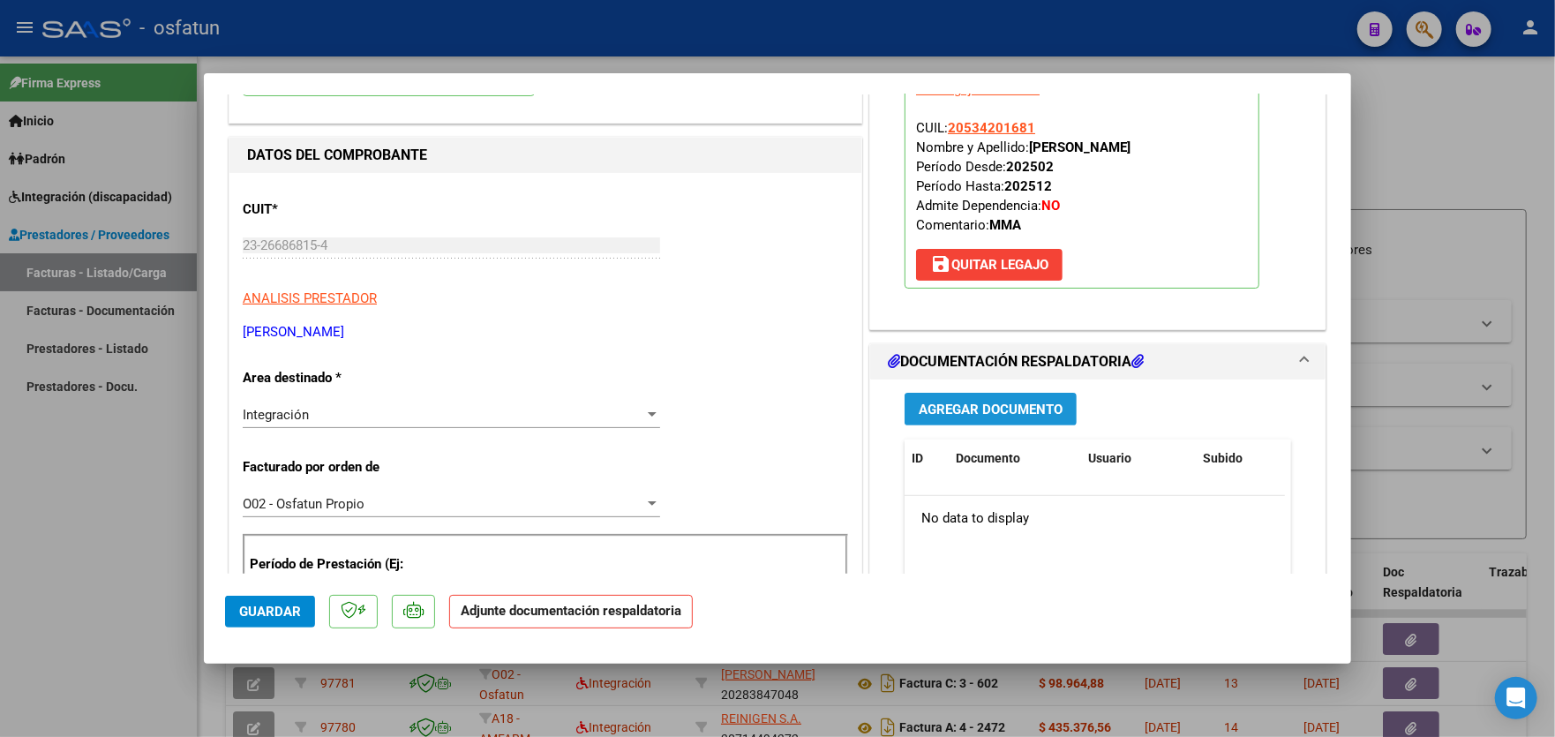
click at [1001, 417] on button "Agregar Documento" at bounding box center [991, 409] width 172 height 33
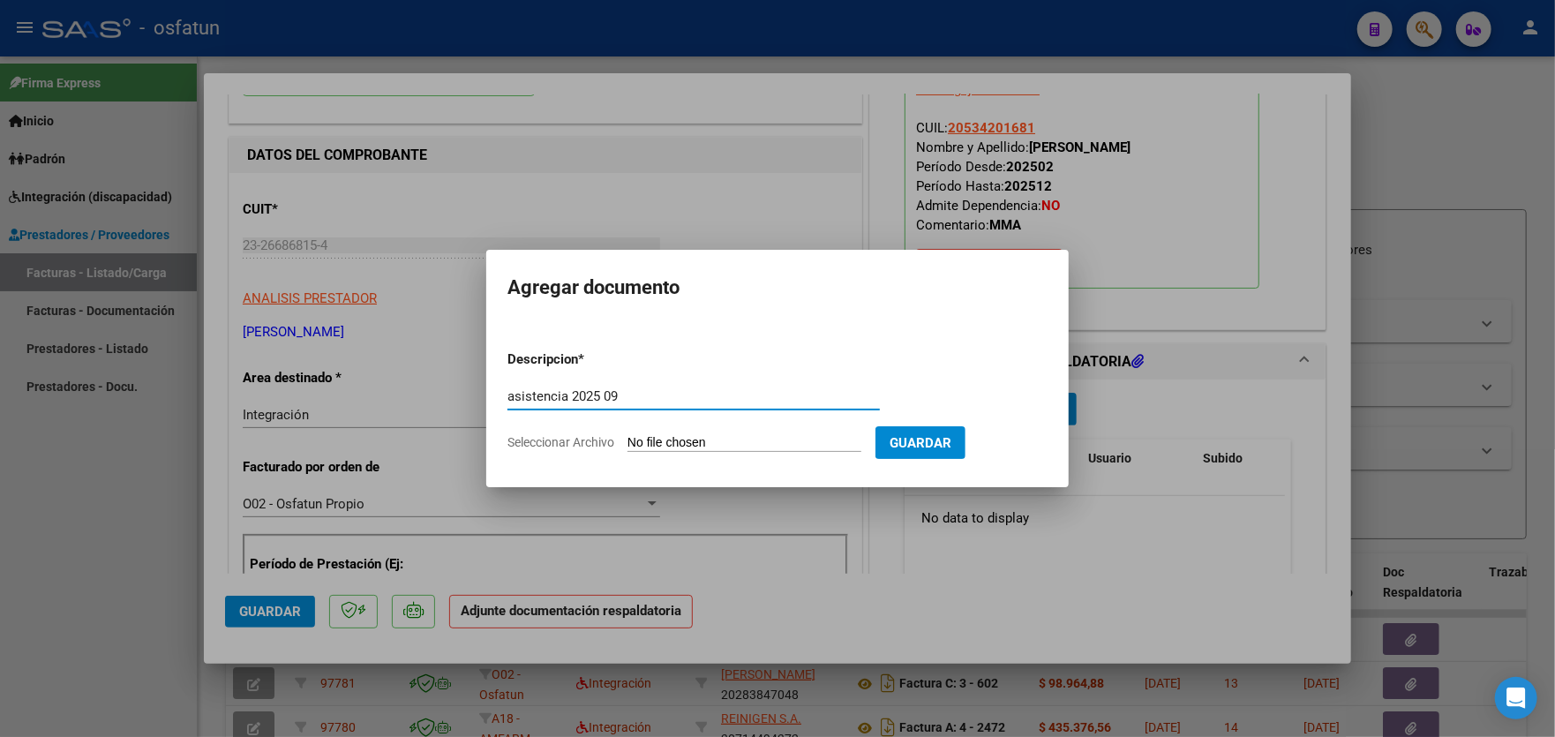
type input "asistencia 2025 09"
click at [747, 439] on input "Seleccionar Archivo" at bounding box center [744, 443] width 234 height 17
type input "C:\fakepath\PDFReader_20251010_1525.pdf"
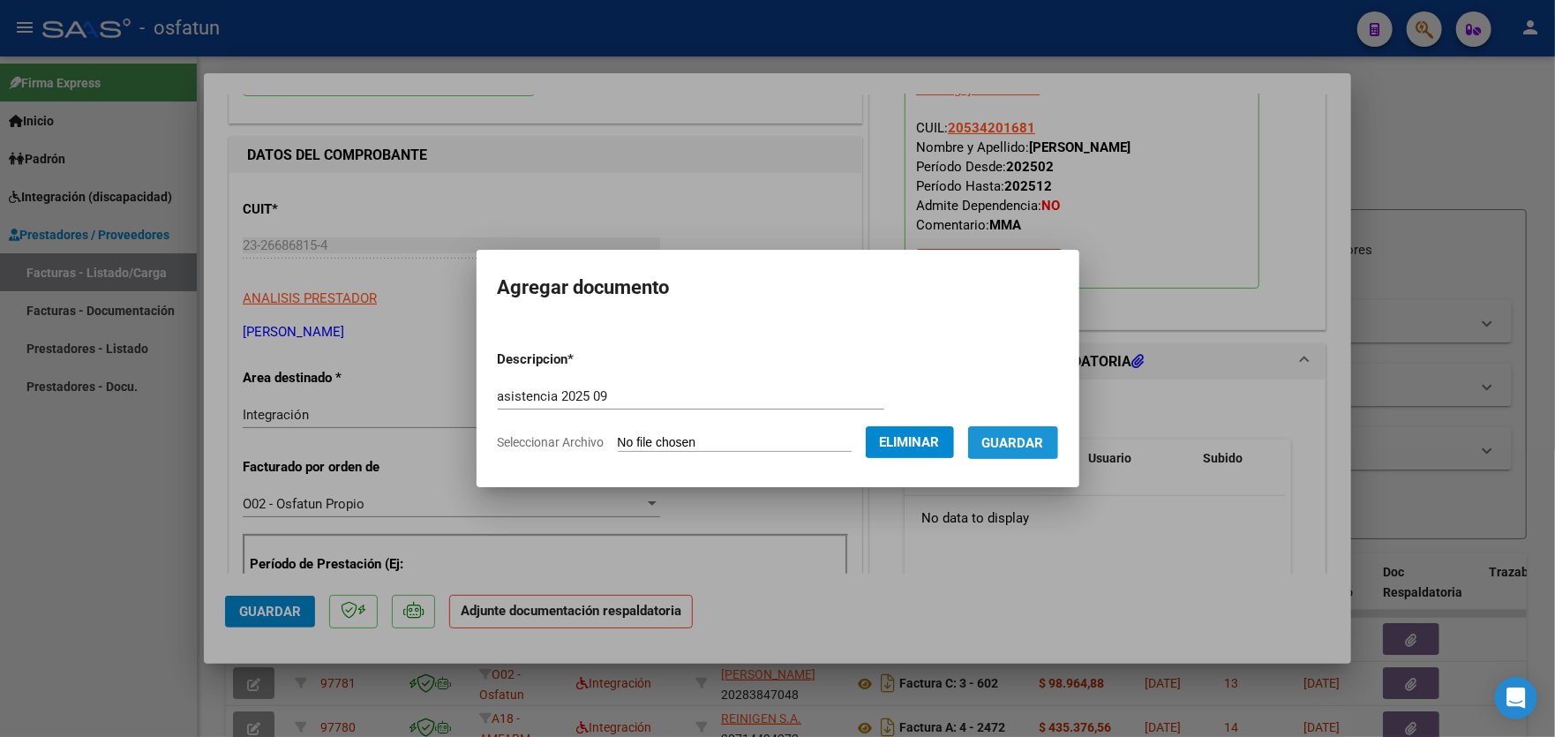
click at [1022, 447] on span "Guardar" at bounding box center [1013, 443] width 62 height 16
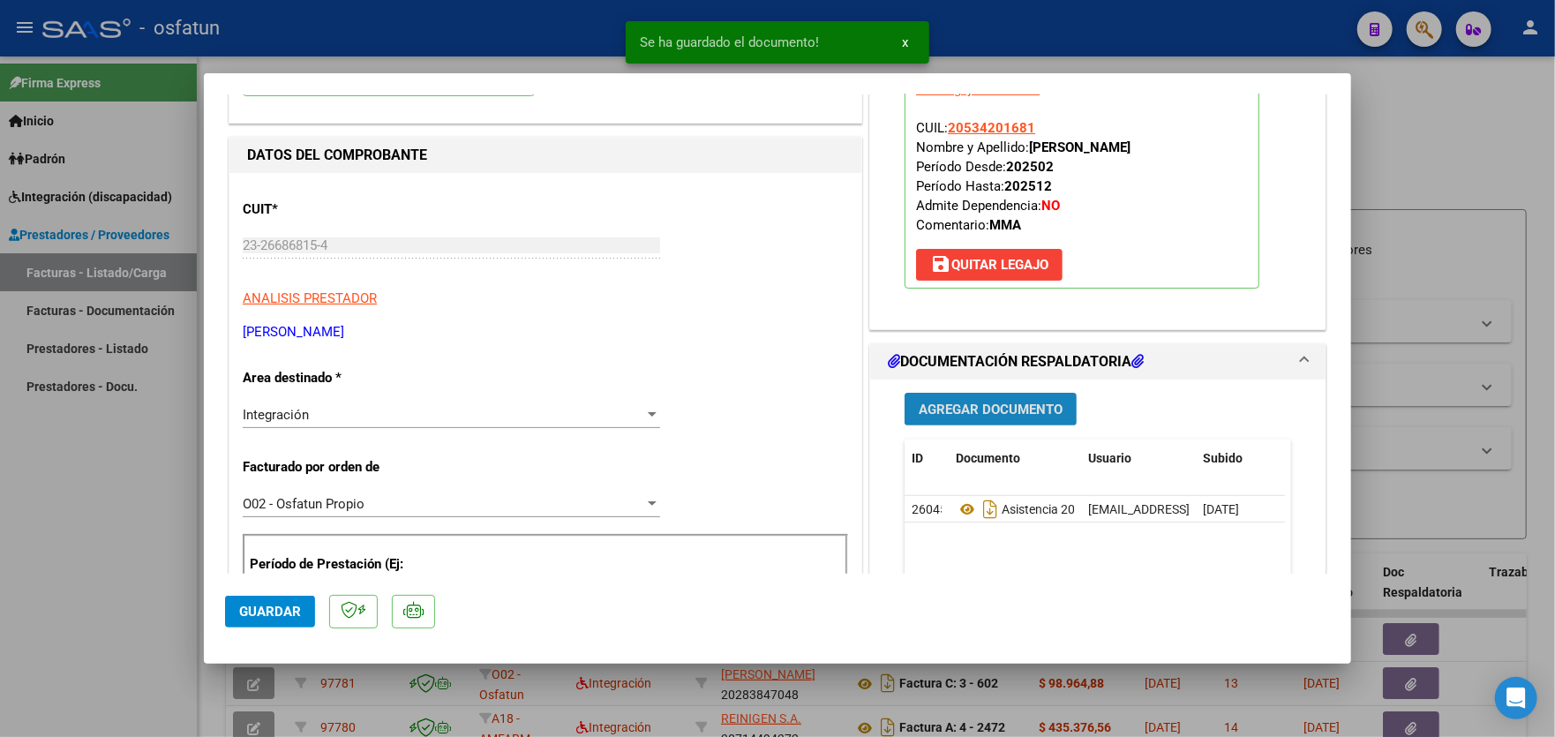
click at [1014, 407] on span "Agregar Documento" at bounding box center [991, 410] width 144 height 16
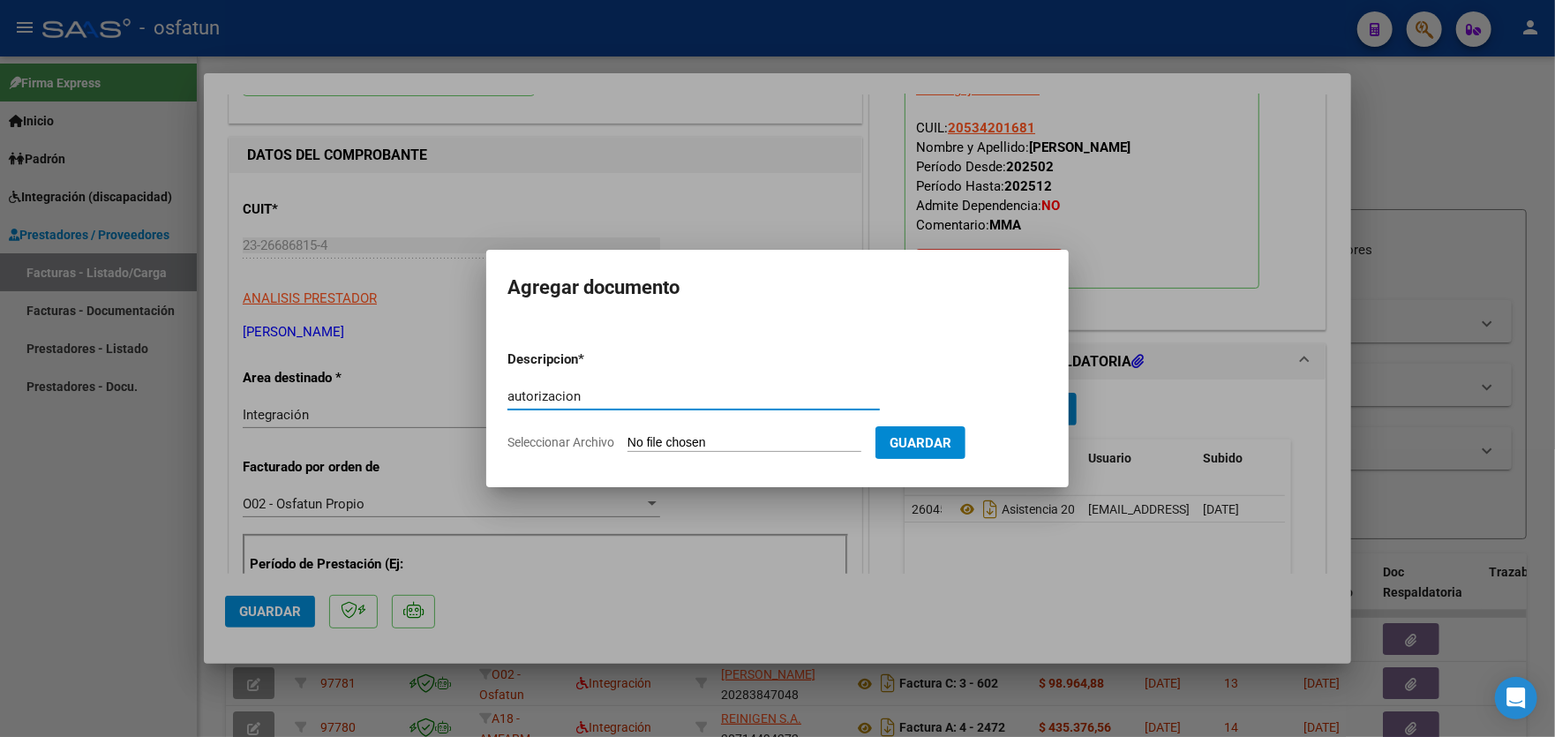
type input "autorizacion"
click at [741, 435] on input "Seleccionar Archivo" at bounding box center [744, 443] width 234 height 17
type input "C:\fakepath\order_3367236.pdf"
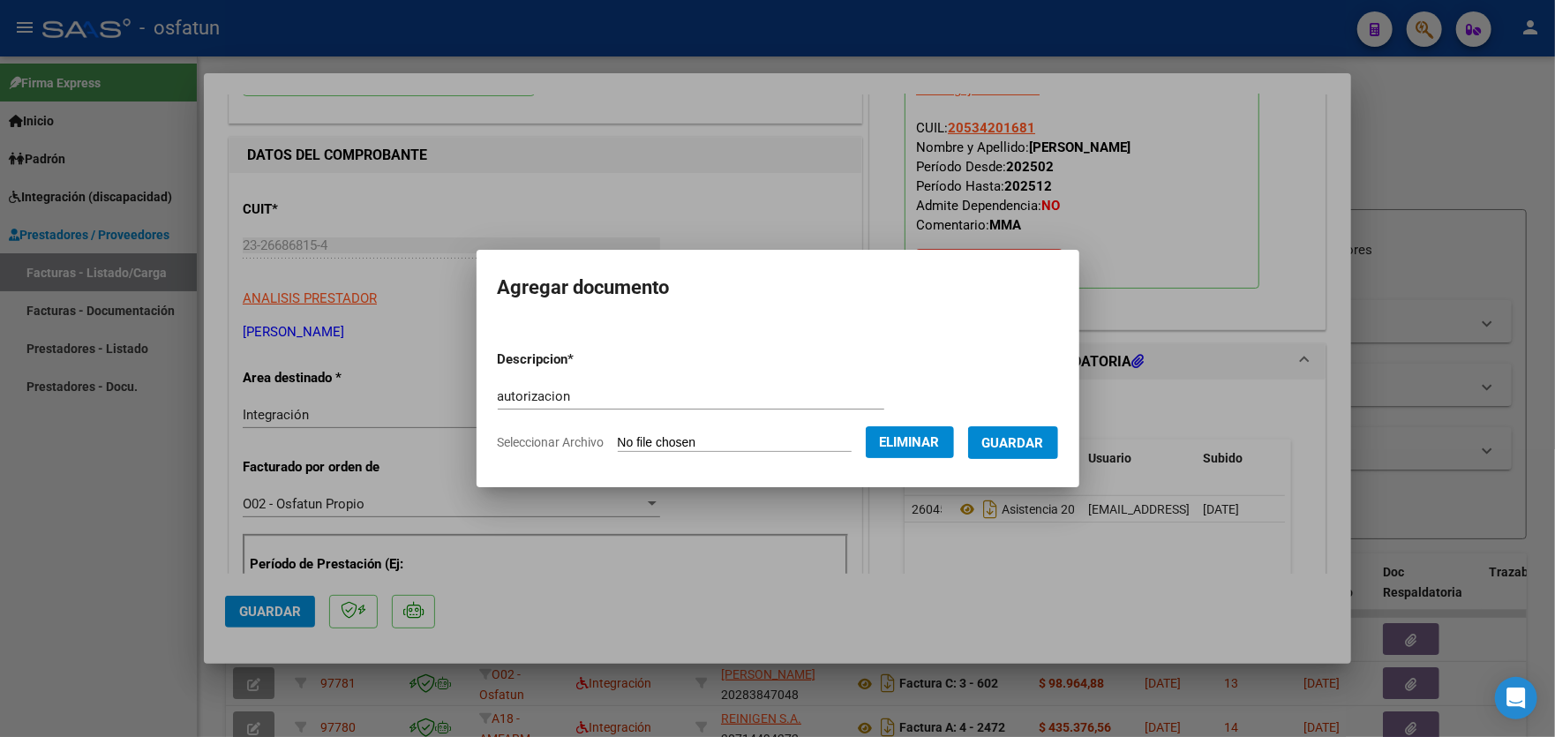
click at [1015, 443] on span "Guardar" at bounding box center [1013, 443] width 62 height 16
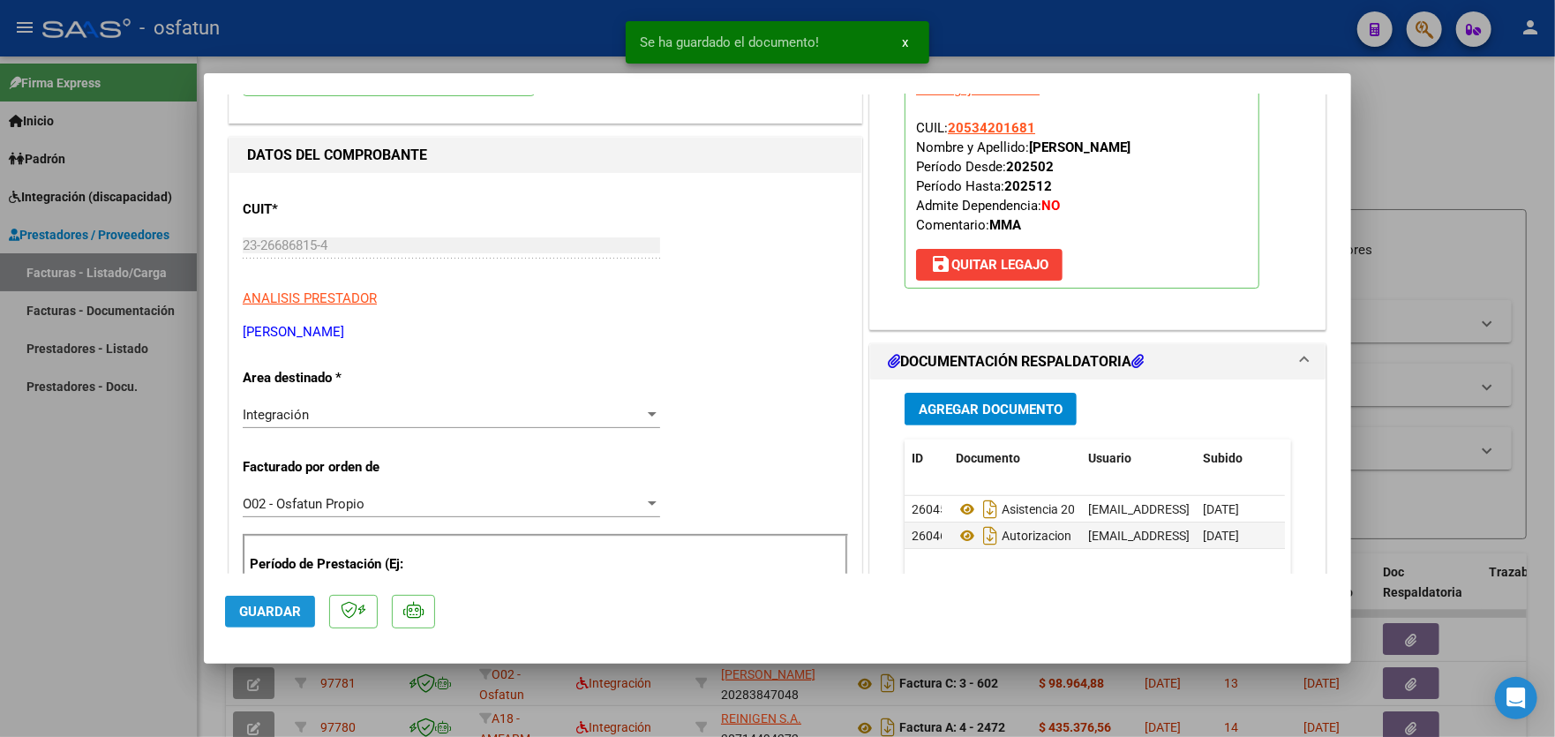
click at [284, 612] on span "Guardar" at bounding box center [270, 612] width 62 height 16
click at [19, 575] on div at bounding box center [777, 368] width 1555 height 737
type input "$ 0,00"
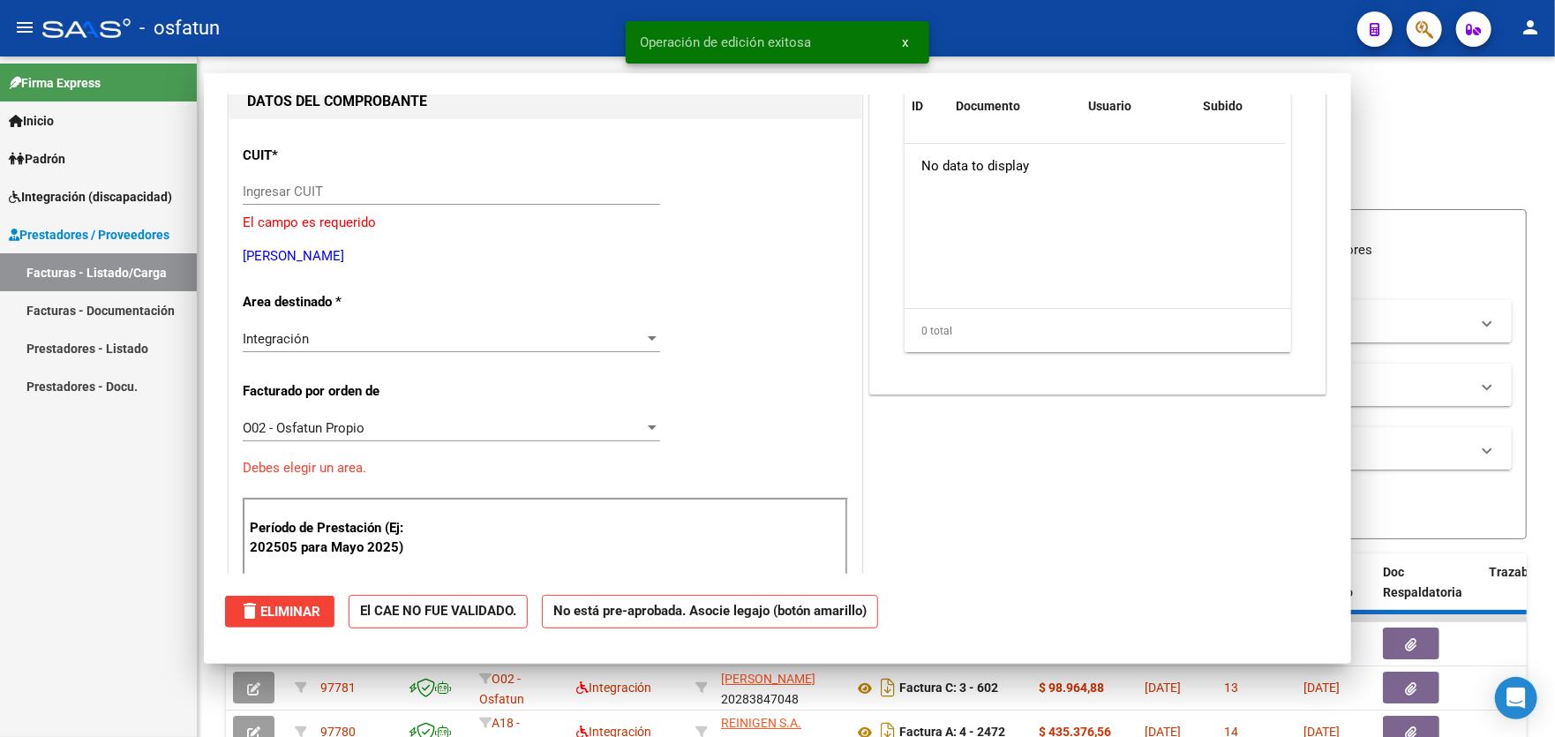
scroll to position [0, 0]
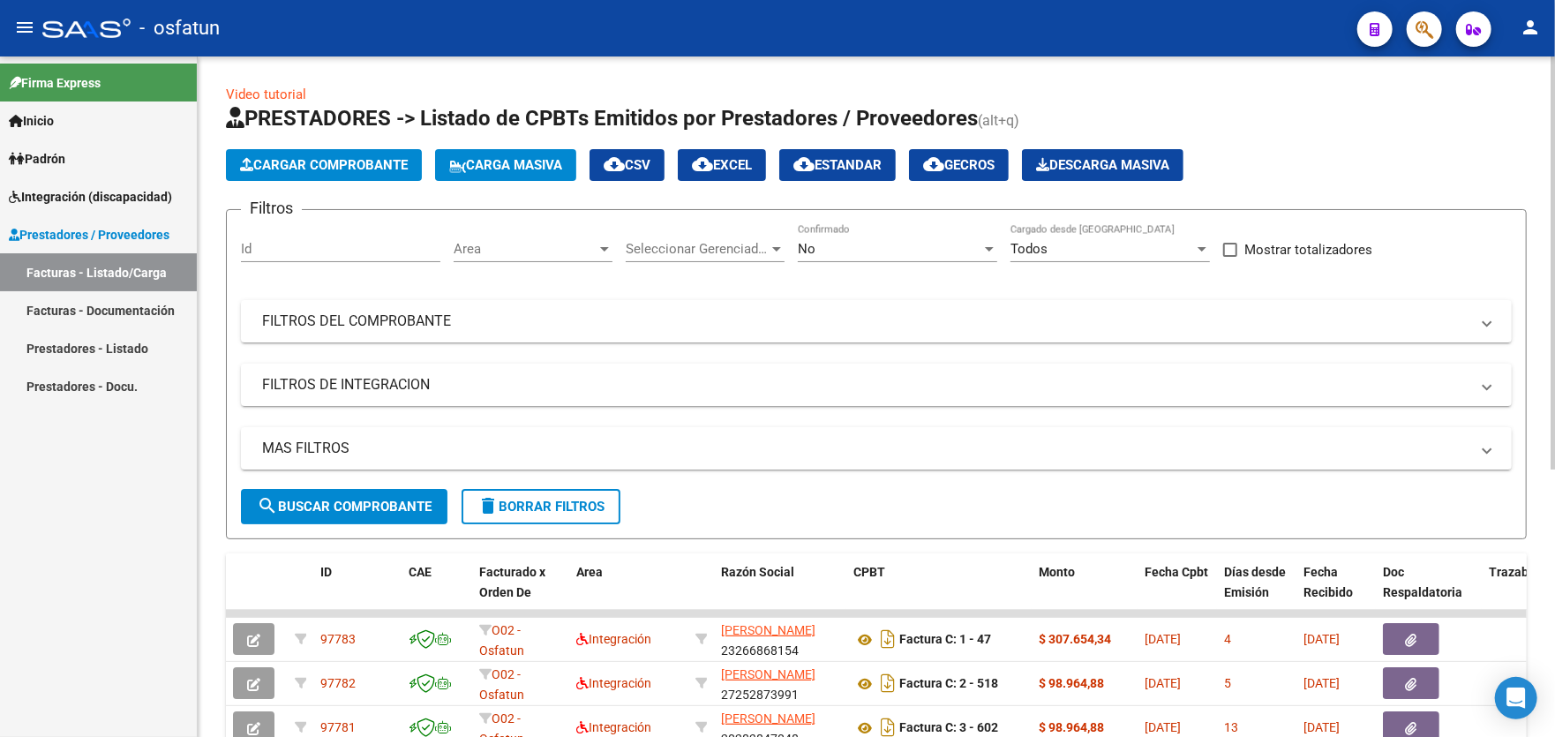
click at [301, 169] on span "Cargar Comprobante" at bounding box center [324, 165] width 168 height 16
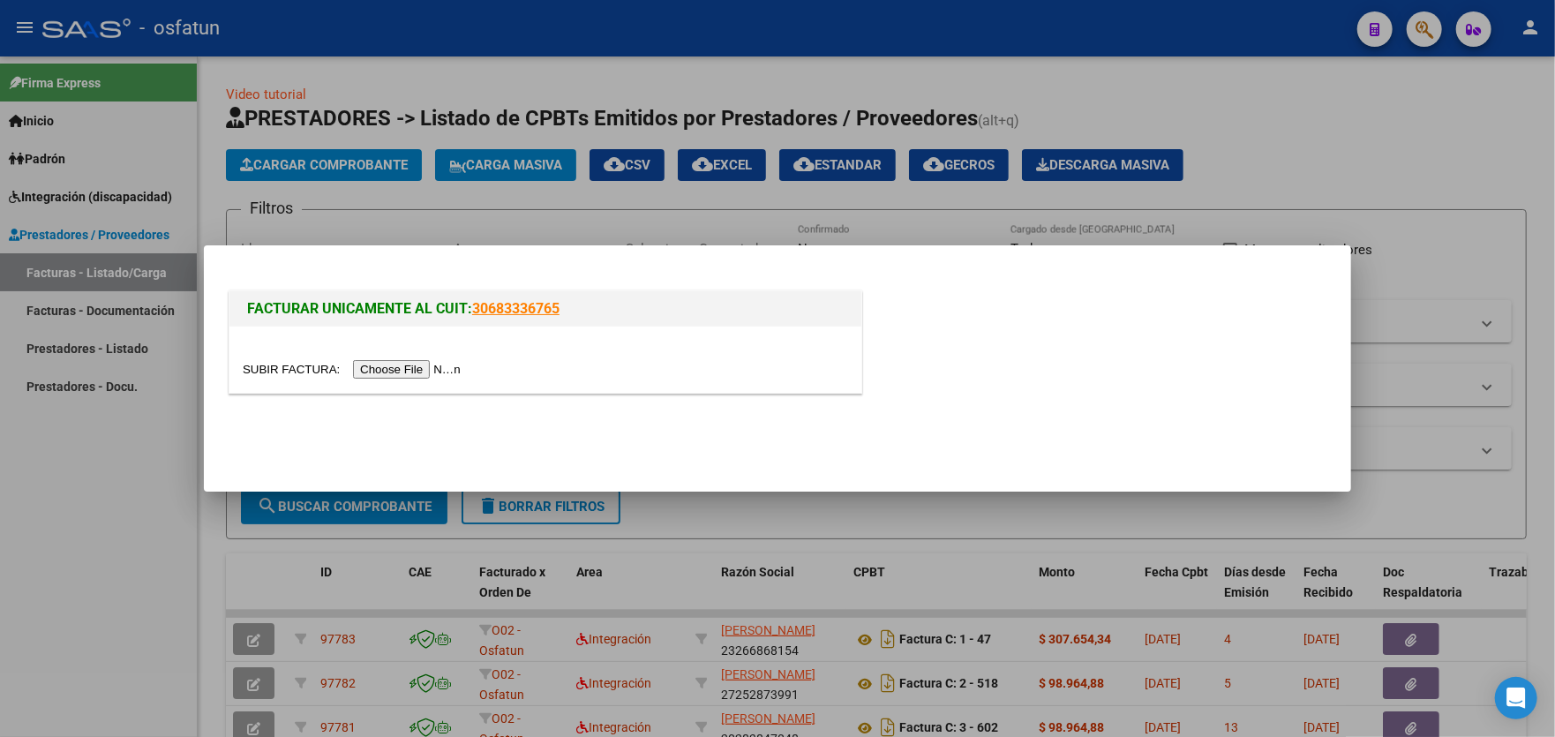
click at [393, 368] on input "file" at bounding box center [354, 369] width 223 height 19
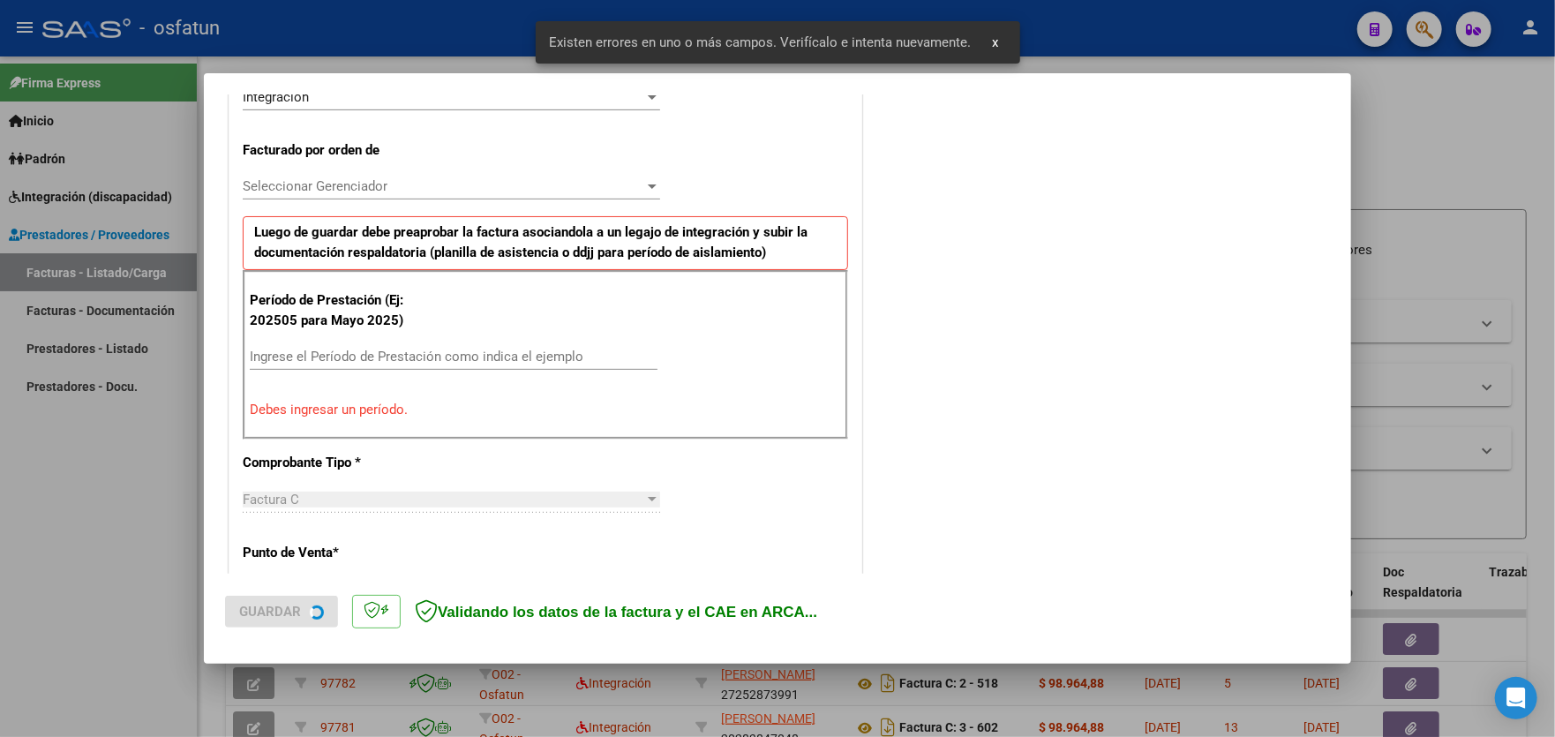
scroll to position [462, 0]
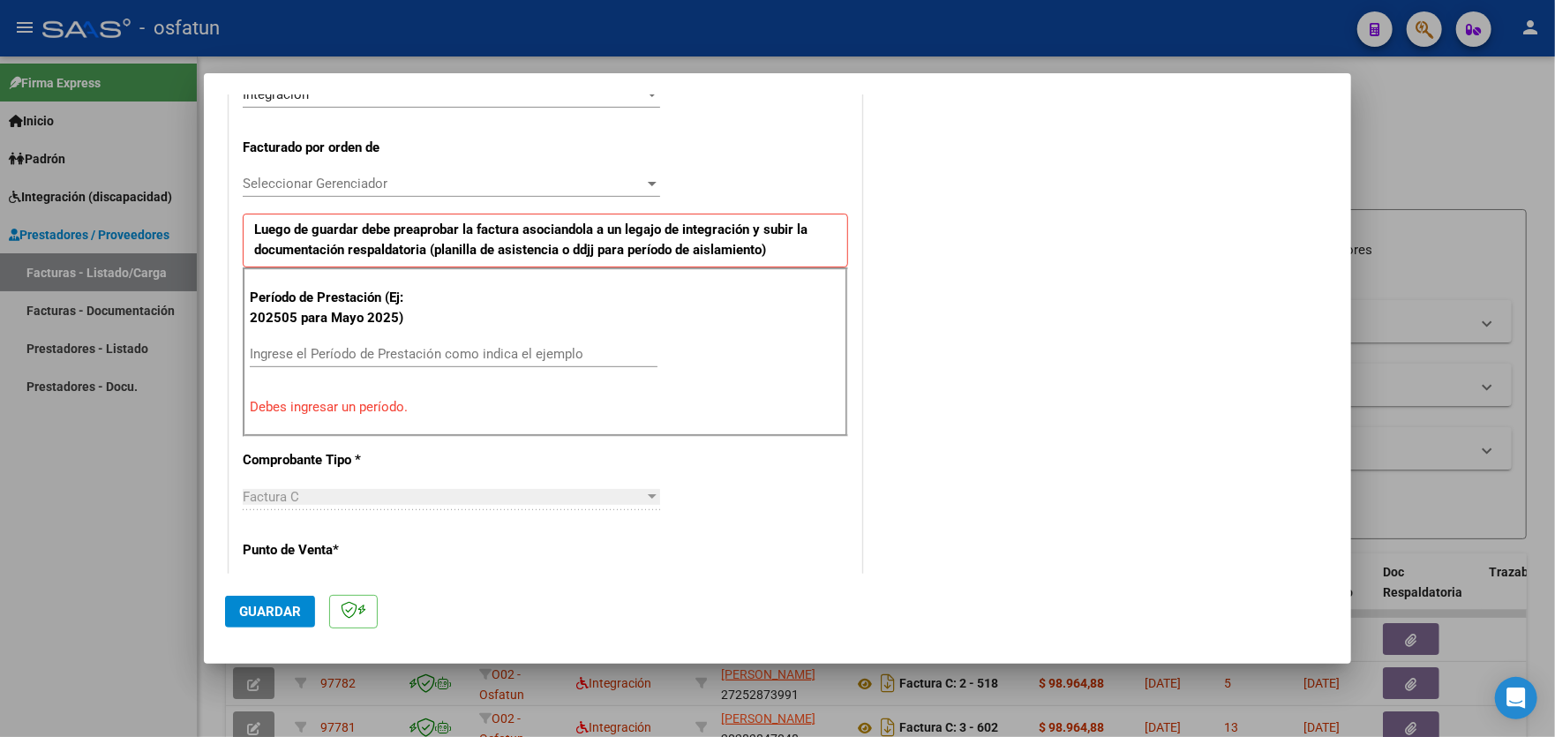
click at [397, 346] on input "Ingrese el Período de Prestación como indica el ejemplo" at bounding box center [454, 354] width 408 height 16
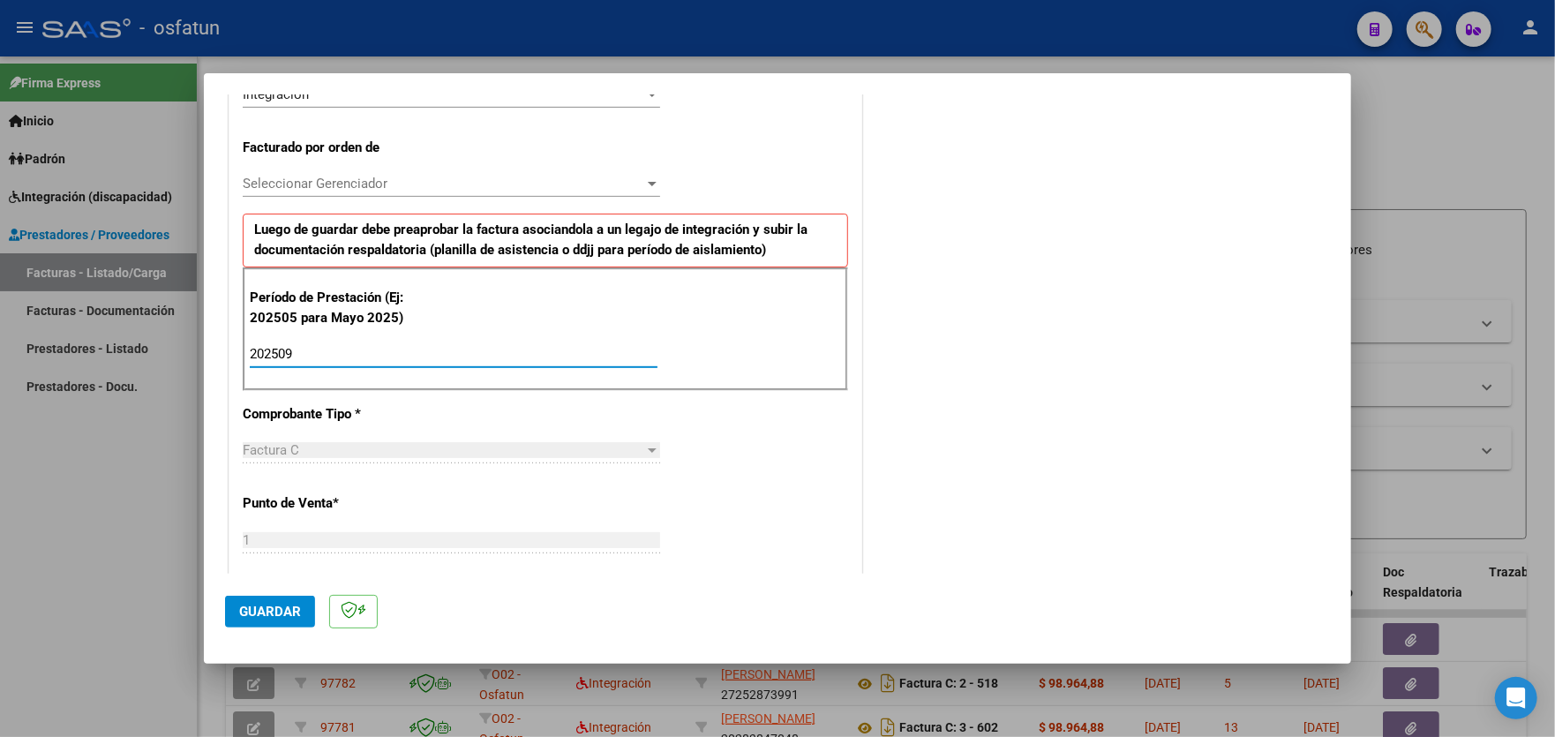
type input "202509"
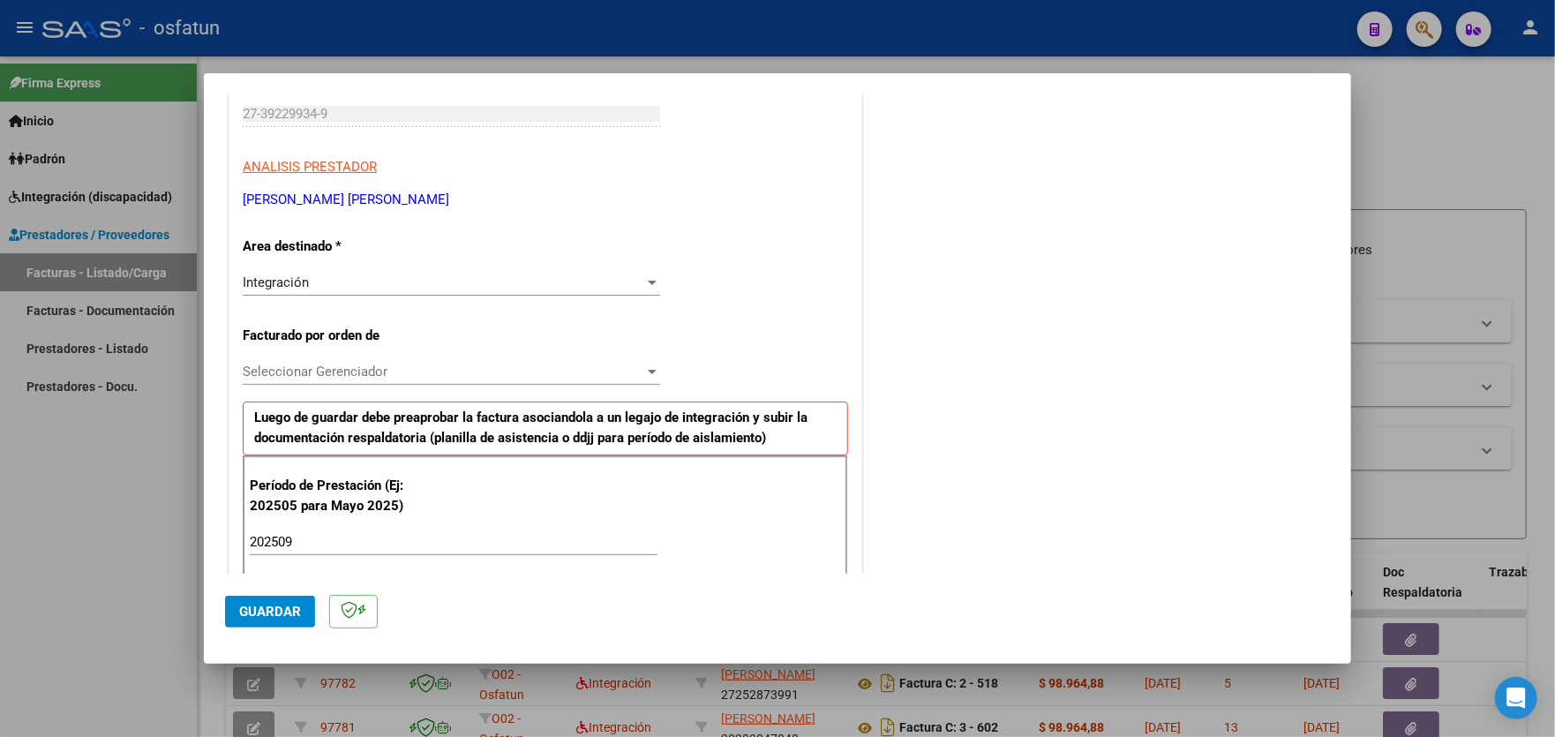
scroll to position [286, 0]
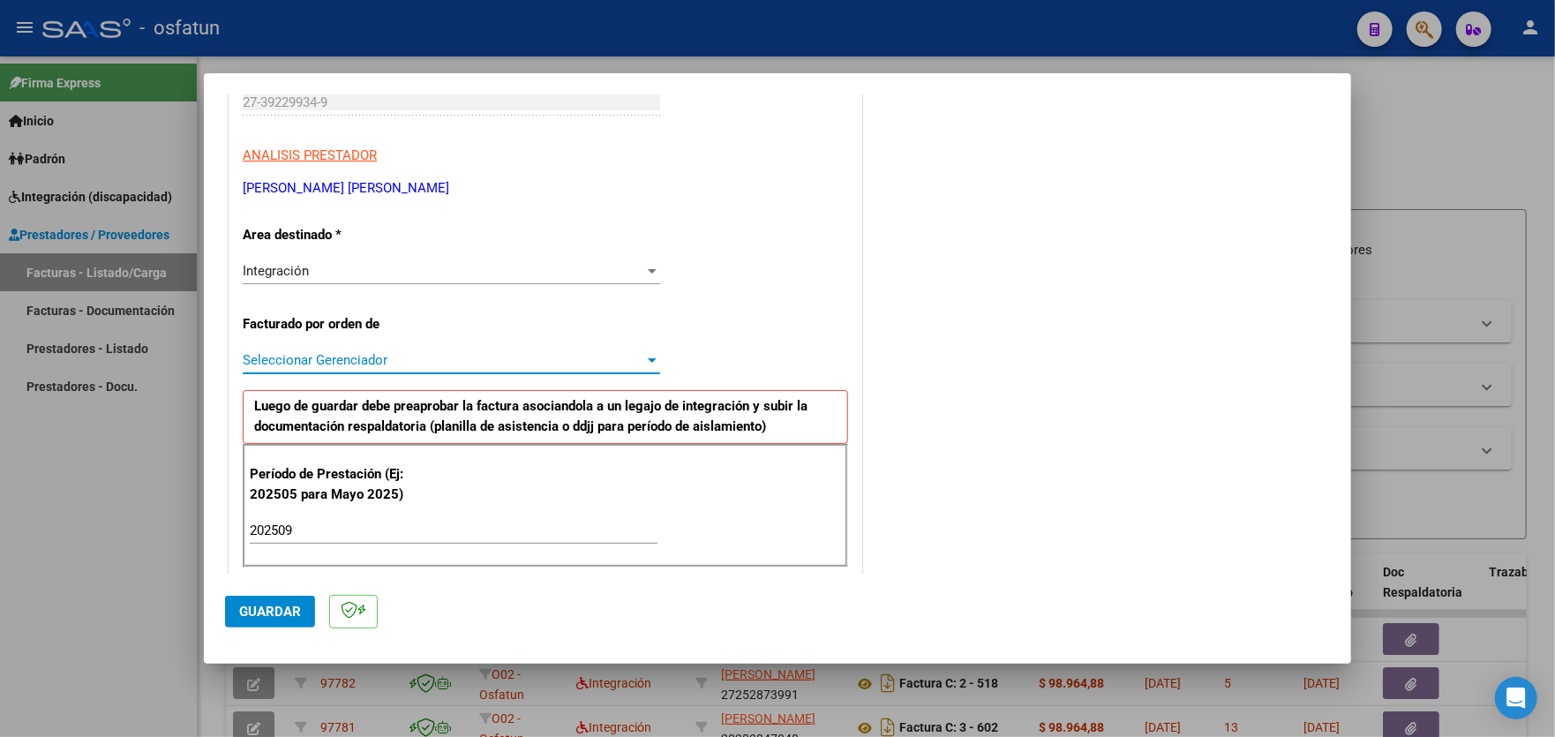
click at [444, 358] on span "Seleccionar Gerenciador" at bounding box center [444, 360] width 402 height 16
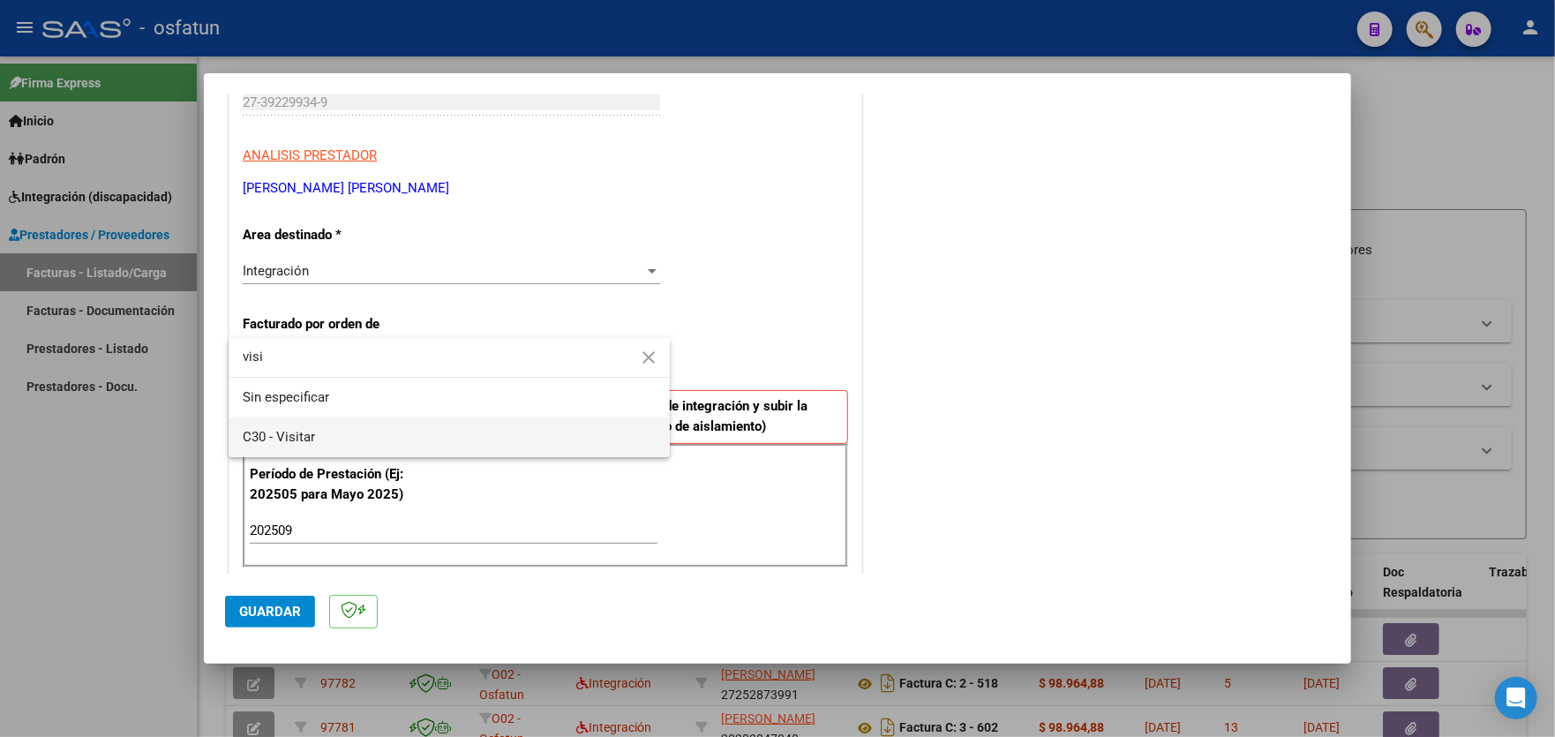
type input "visi"
click at [411, 429] on span "C30 - Visitar" at bounding box center [449, 437] width 413 height 40
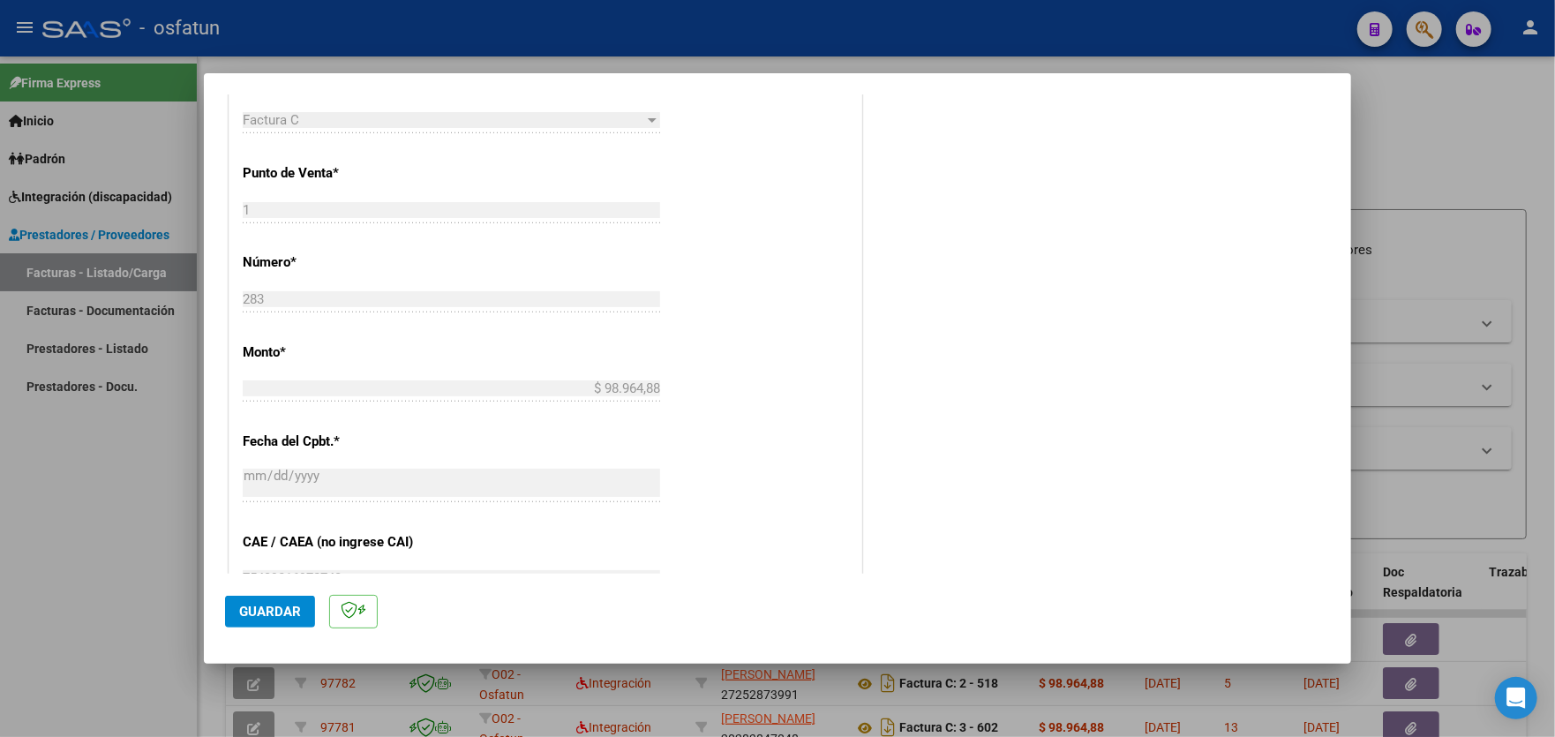
scroll to position [815, 0]
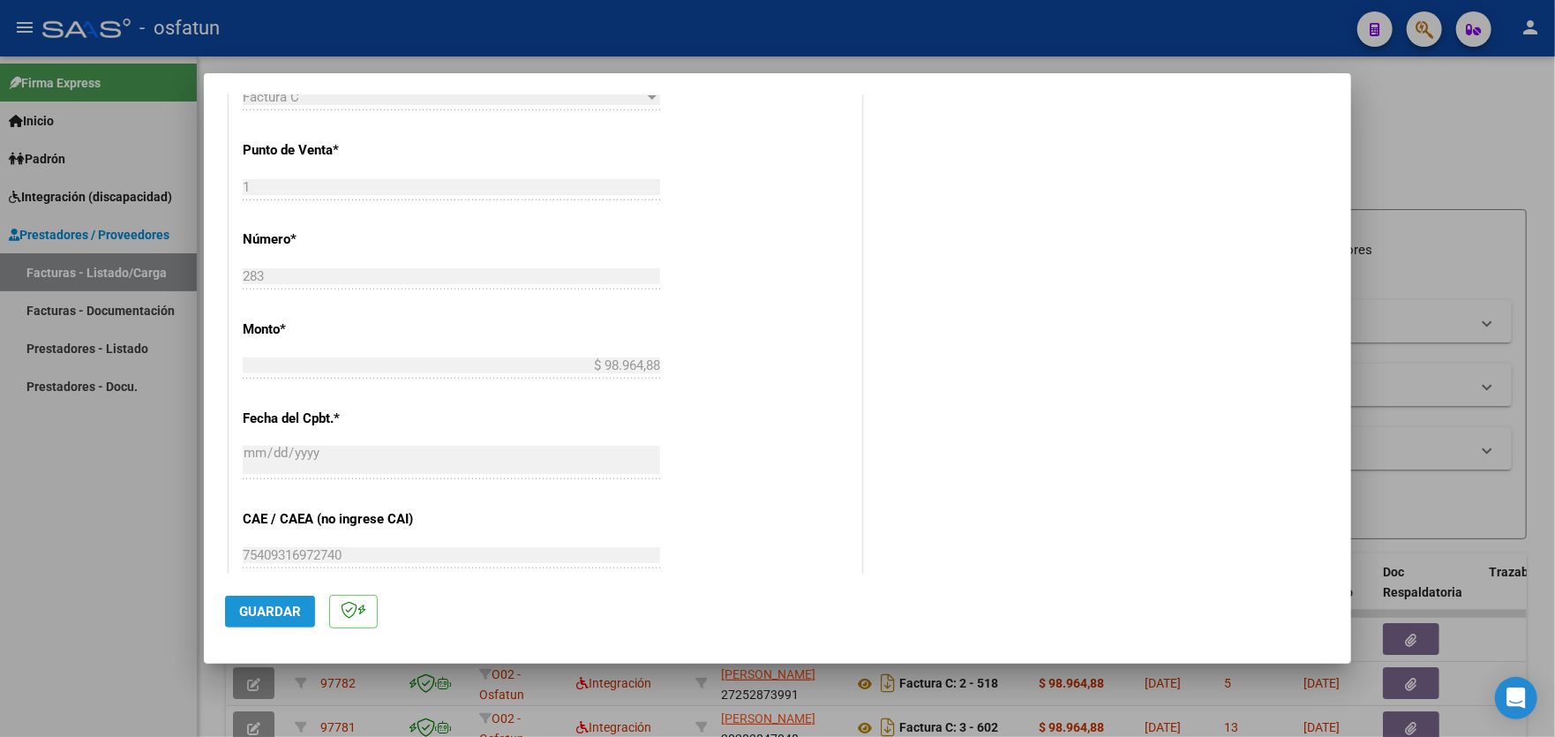
click at [270, 604] on span "Guardar" at bounding box center [270, 612] width 62 height 16
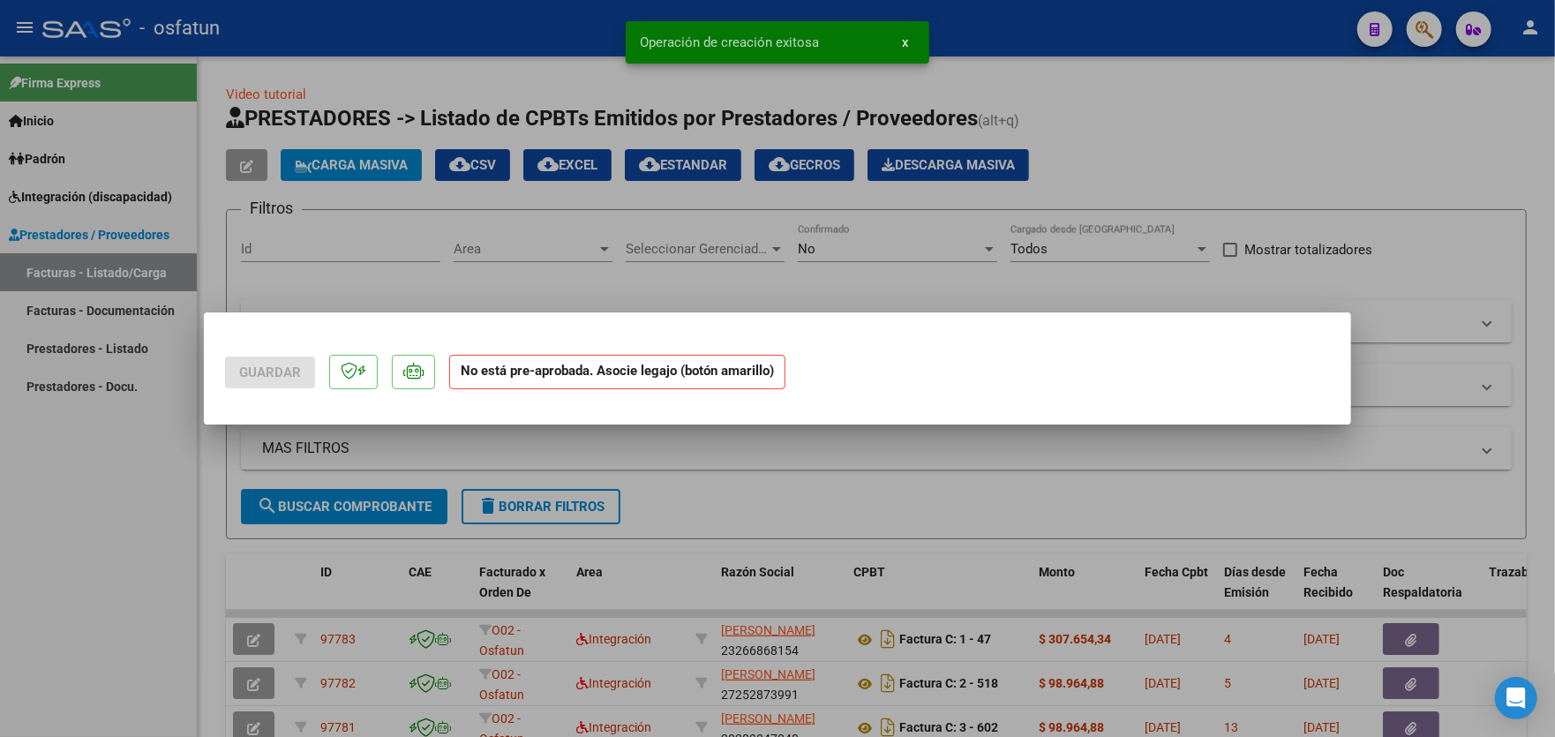
scroll to position [0, 0]
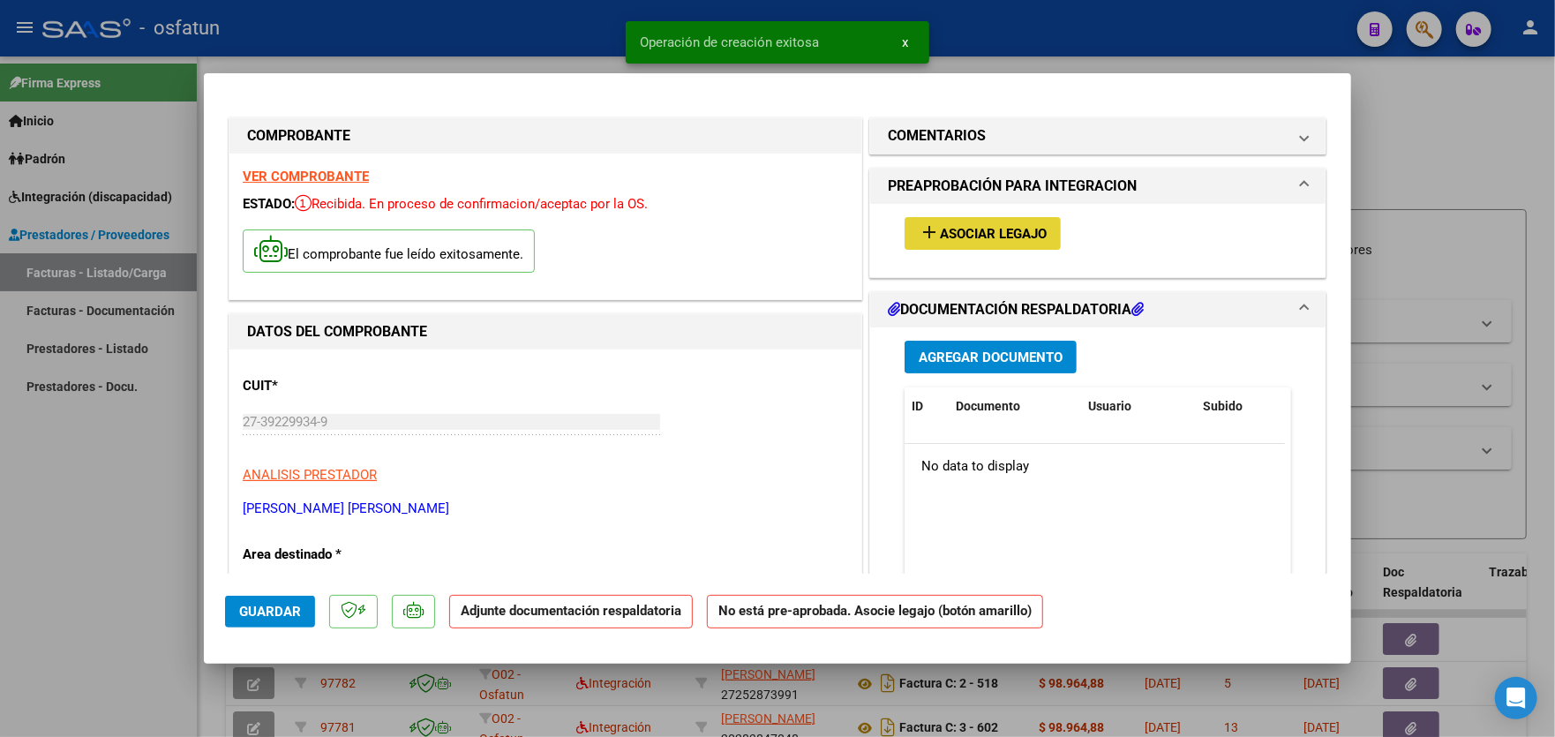
click at [981, 236] on span "Asociar Legajo" at bounding box center [993, 234] width 107 height 16
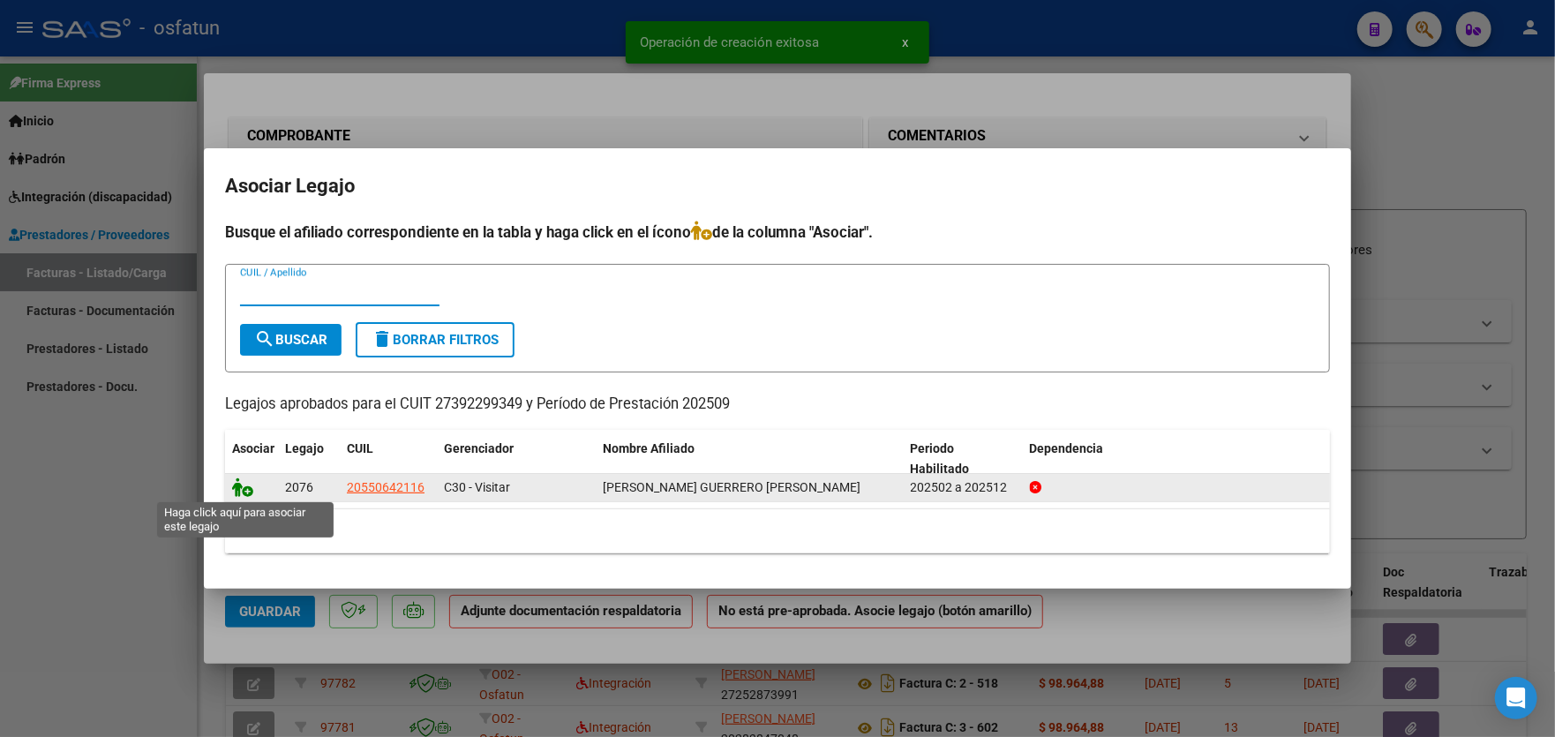
click at [244, 491] on icon at bounding box center [242, 486] width 21 height 19
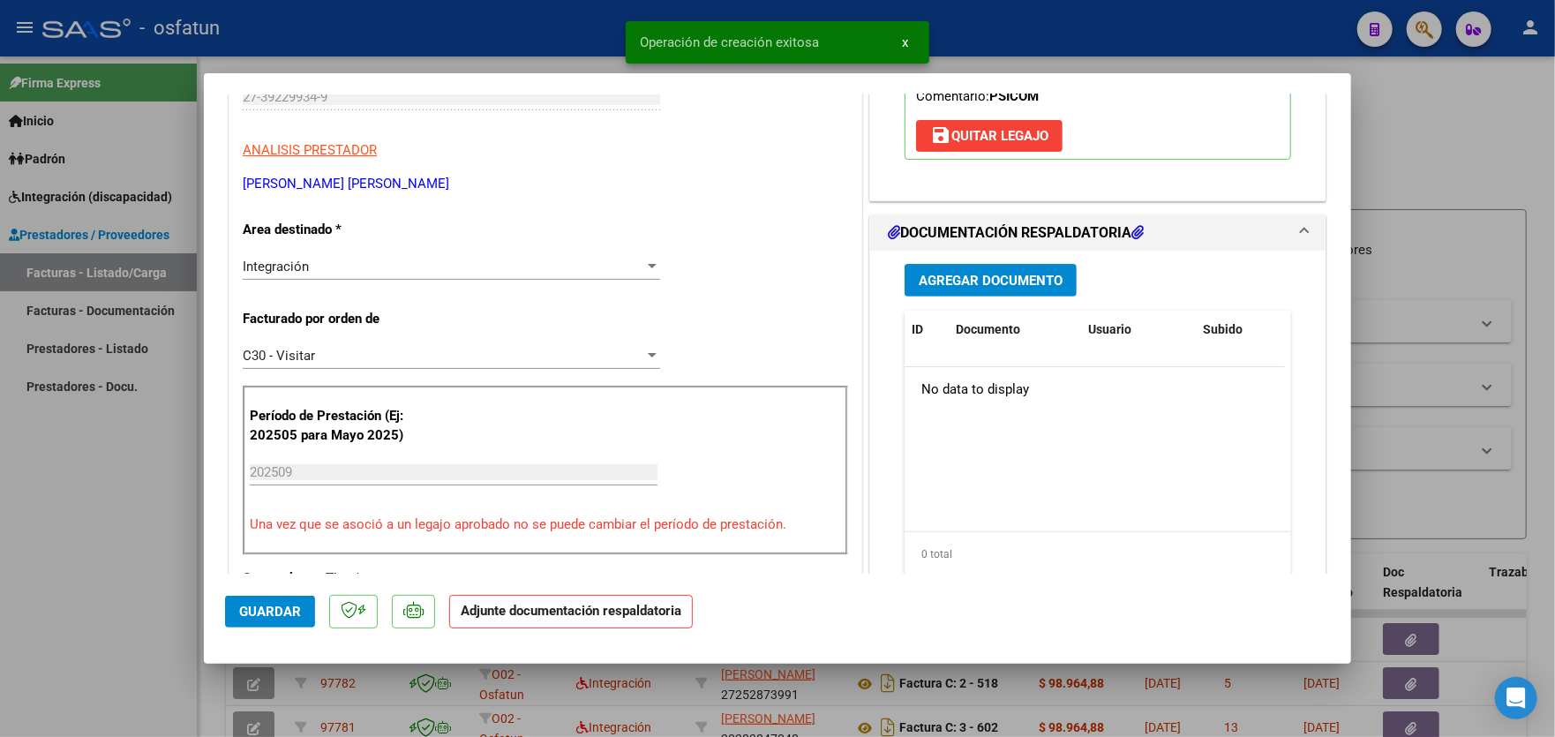
scroll to position [353, 0]
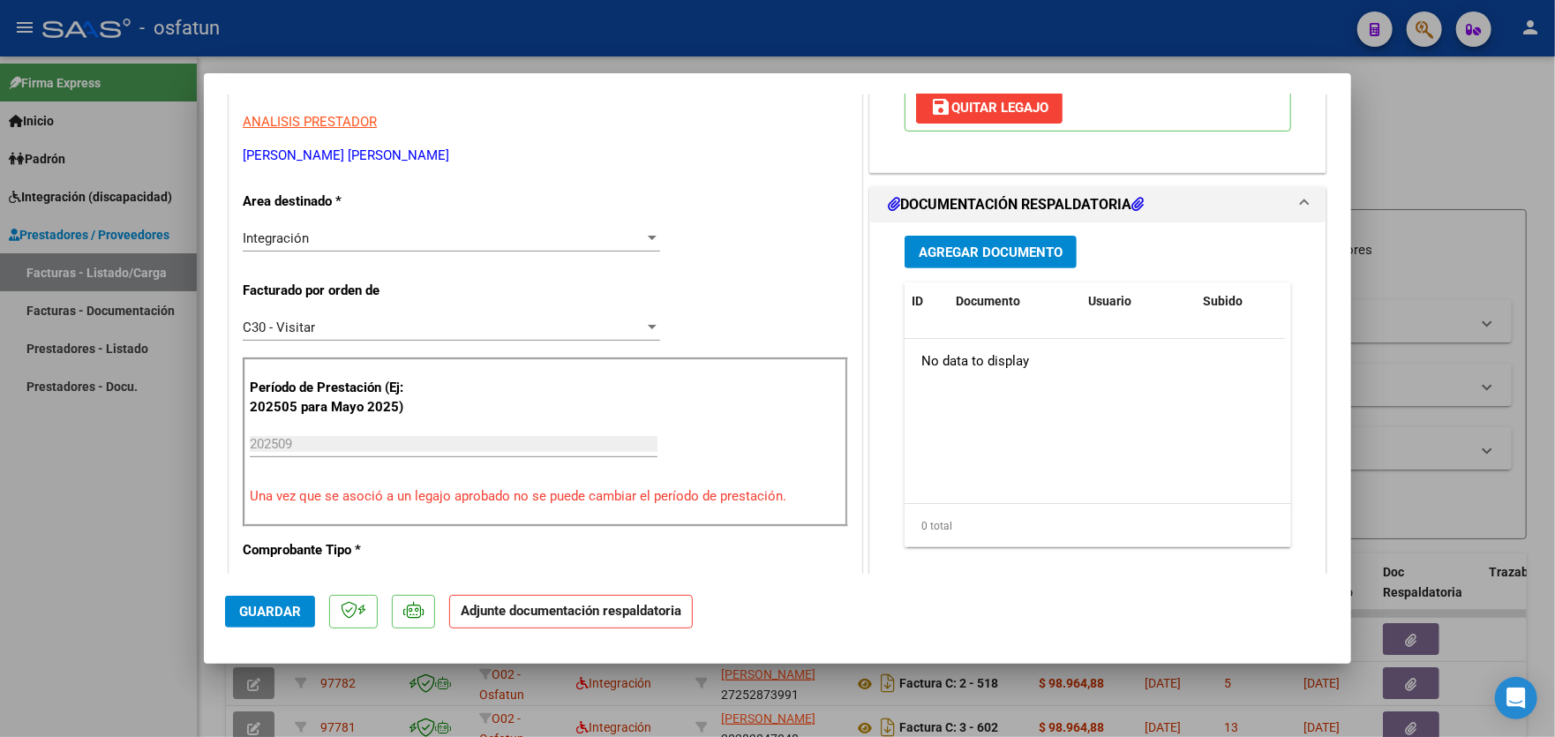
click at [1017, 254] on span "Agregar Documento" at bounding box center [991, 252] width 144 height 16
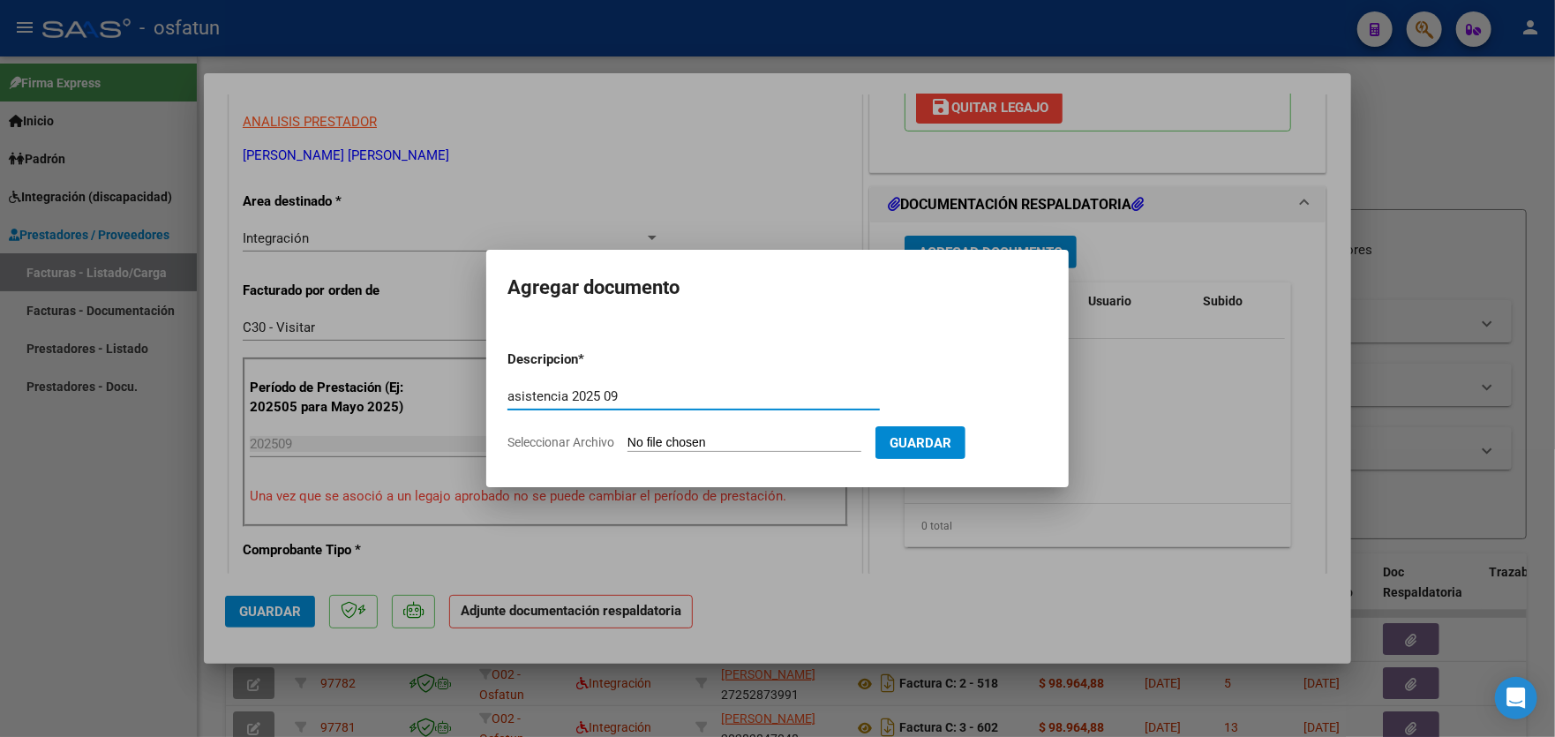
type input "asistencia 2025 09"
click at [712, 444] on input "Seleccionar Archivo" at bounding box center [744, 443] width 234 height 17
type input "C:\fakepath\Captura de pantalla [DATE] 165747.jpg"
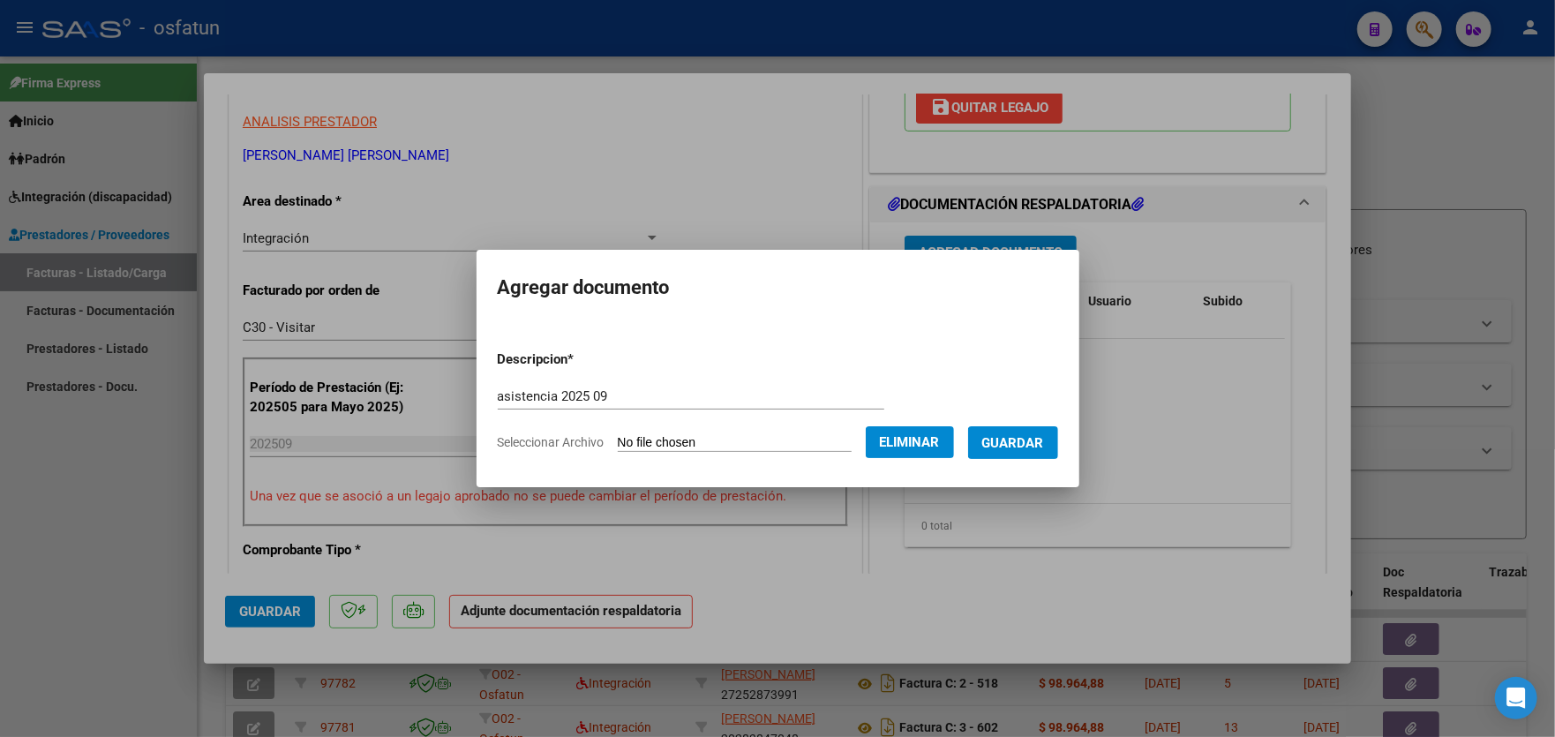
click at [1035, 447] on span "Guardar" at bounding box center [1013, 443] width 62 height 16
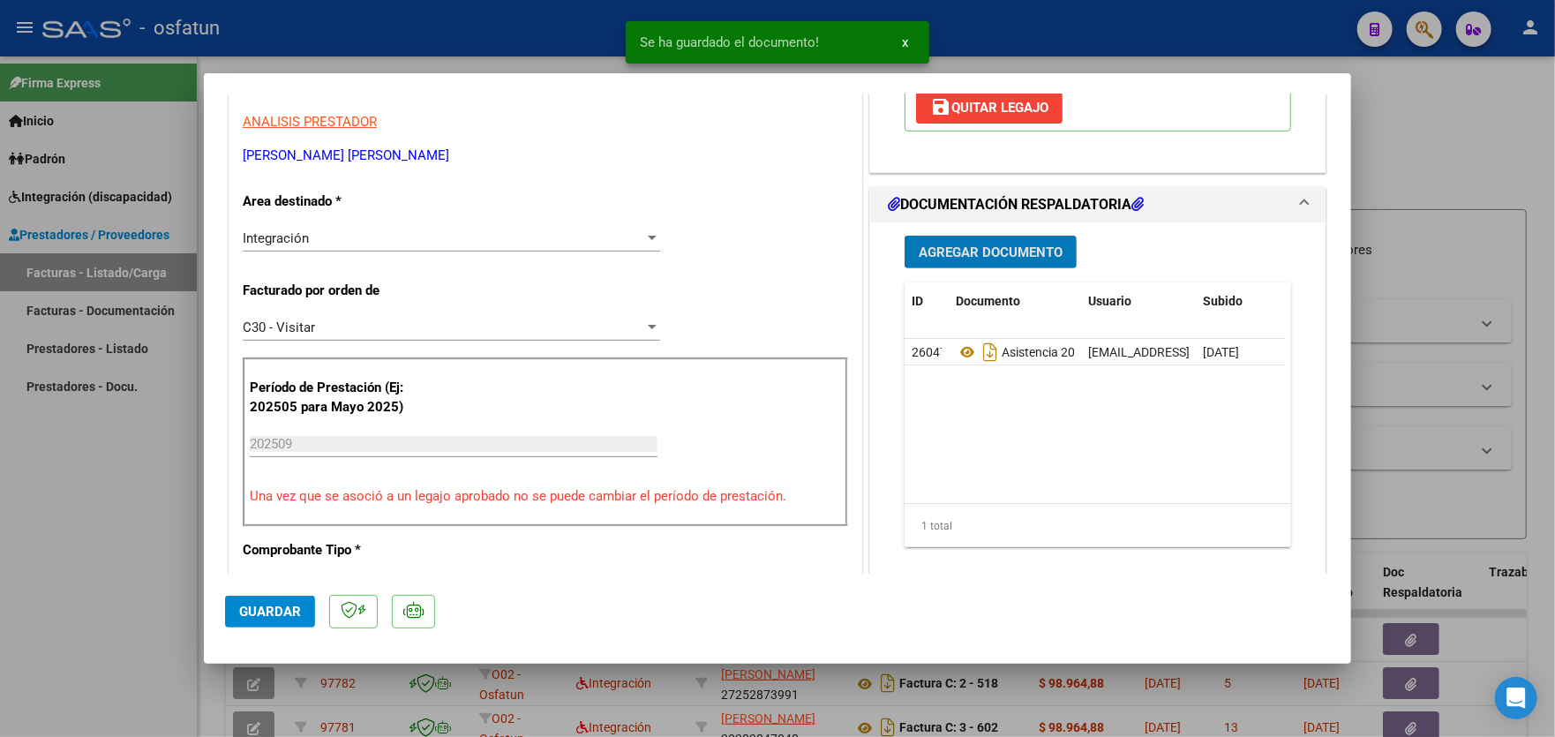
click at [1021, 252] on span "Agregar Documento" at bounding box center [991, 252] width 144 height 16
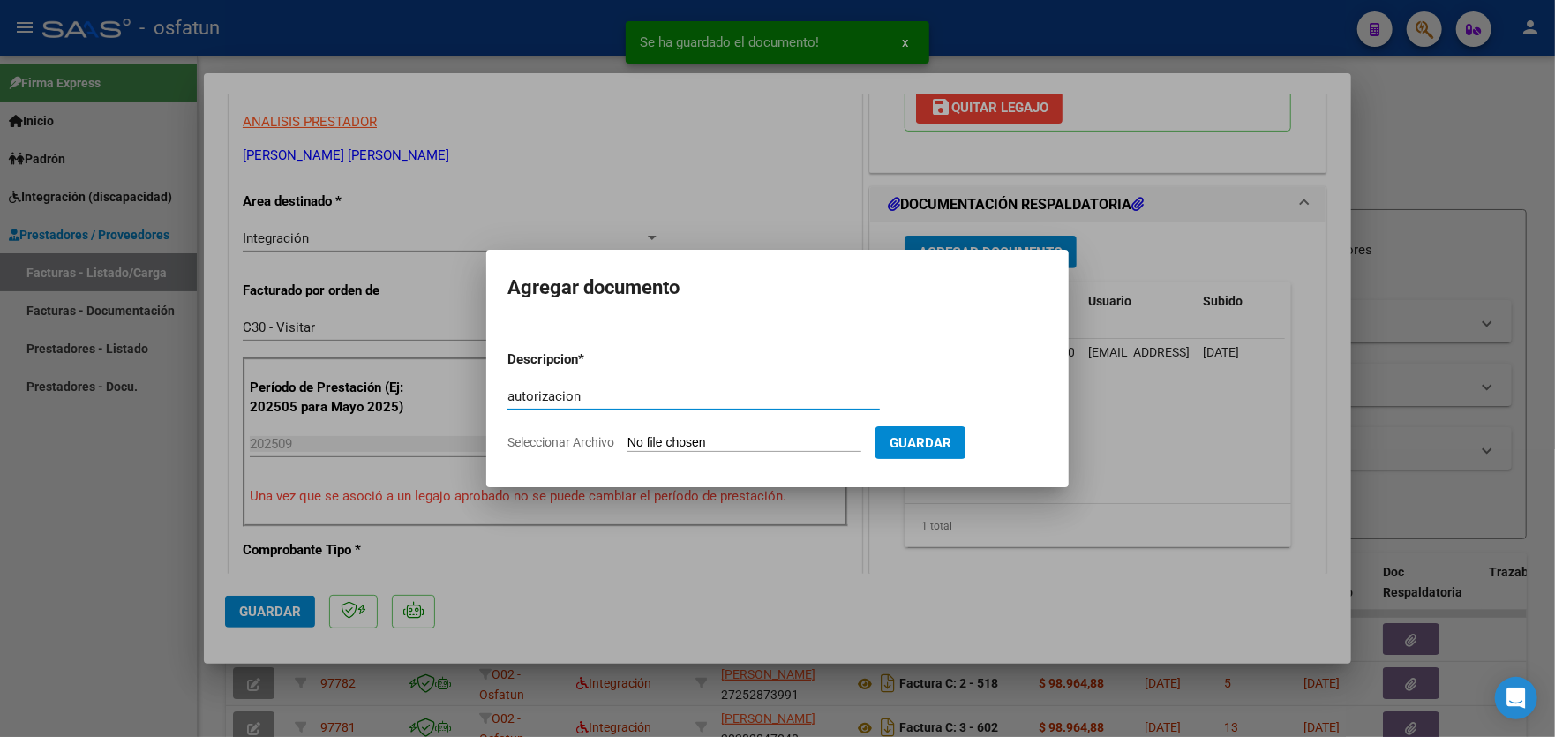
type input "autorizacion"
click at [793, 431] on form "Descripcion * autorizacion Escriba aquí una descripcion Seleccionar Archivo Gua…" at bounding box center [777, 400] width 540 height 129
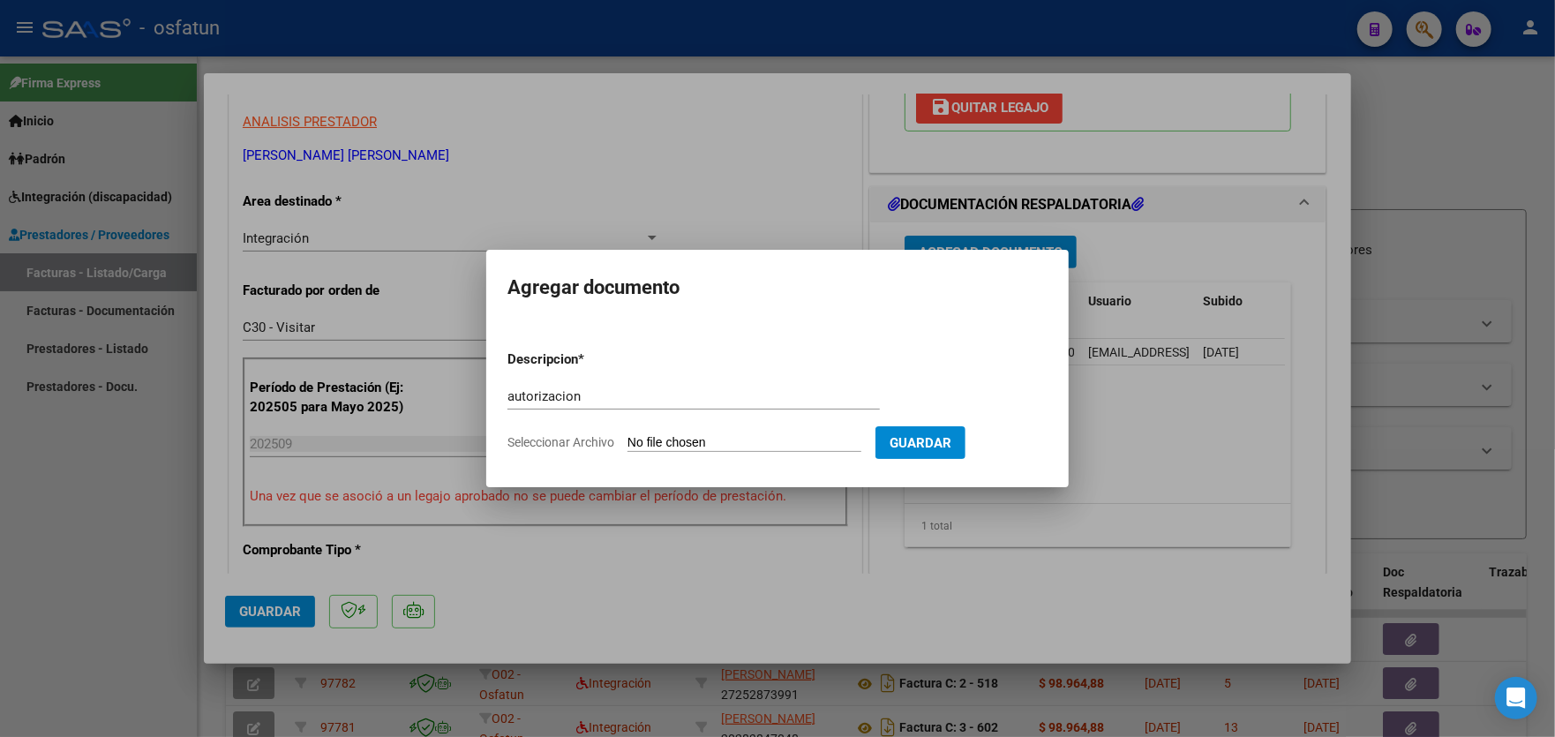
click at [786, 437] on input "Seleccionar Archivo" at bounding box center [744, 443] width 234 height 17
type input "C:\fakepath\[PERSON_NAME] [DATE] [MEDICAL_DATA].pdf"
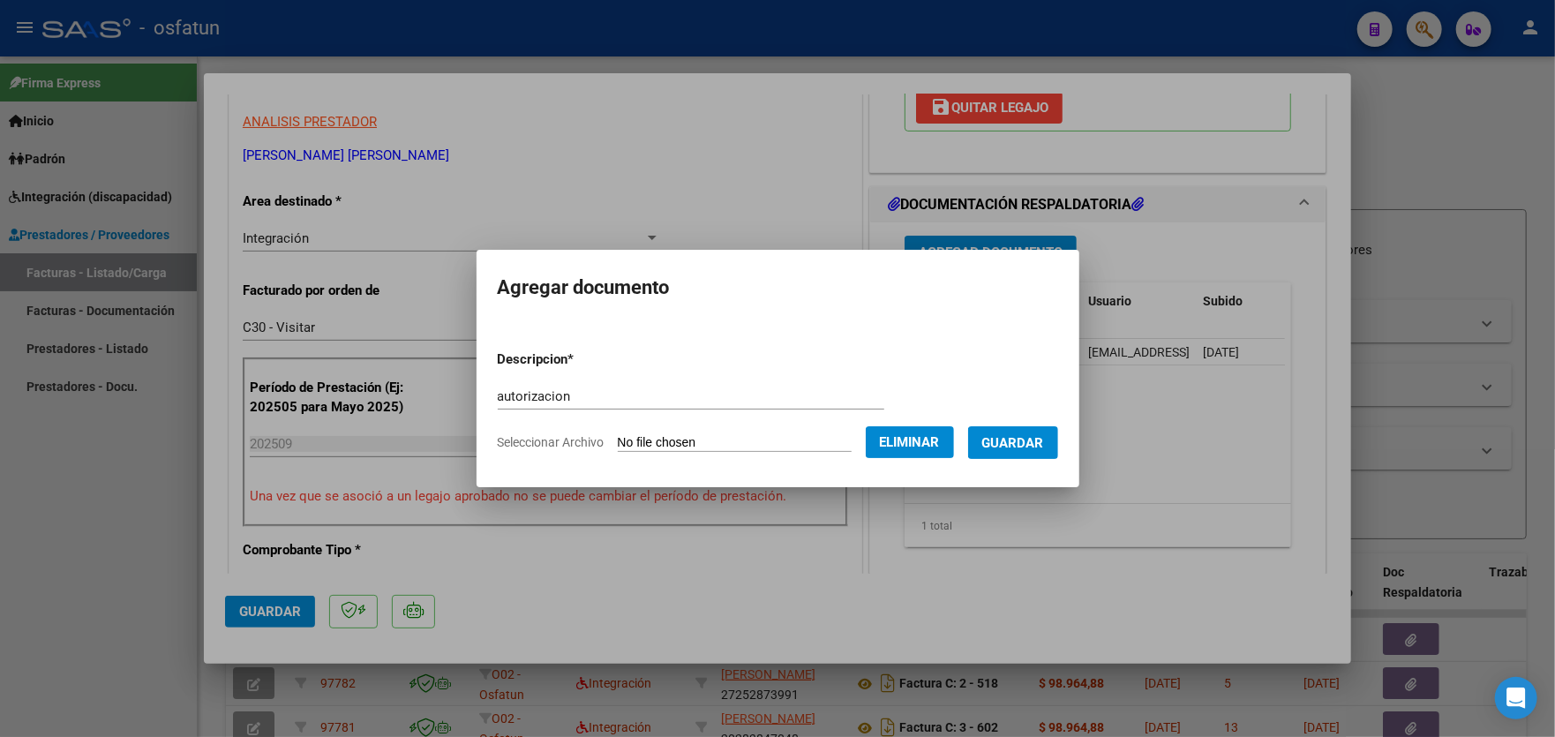
click at [1011, 438] on span "Guardar" at bounding box center [1013, 443] width 62 height 16
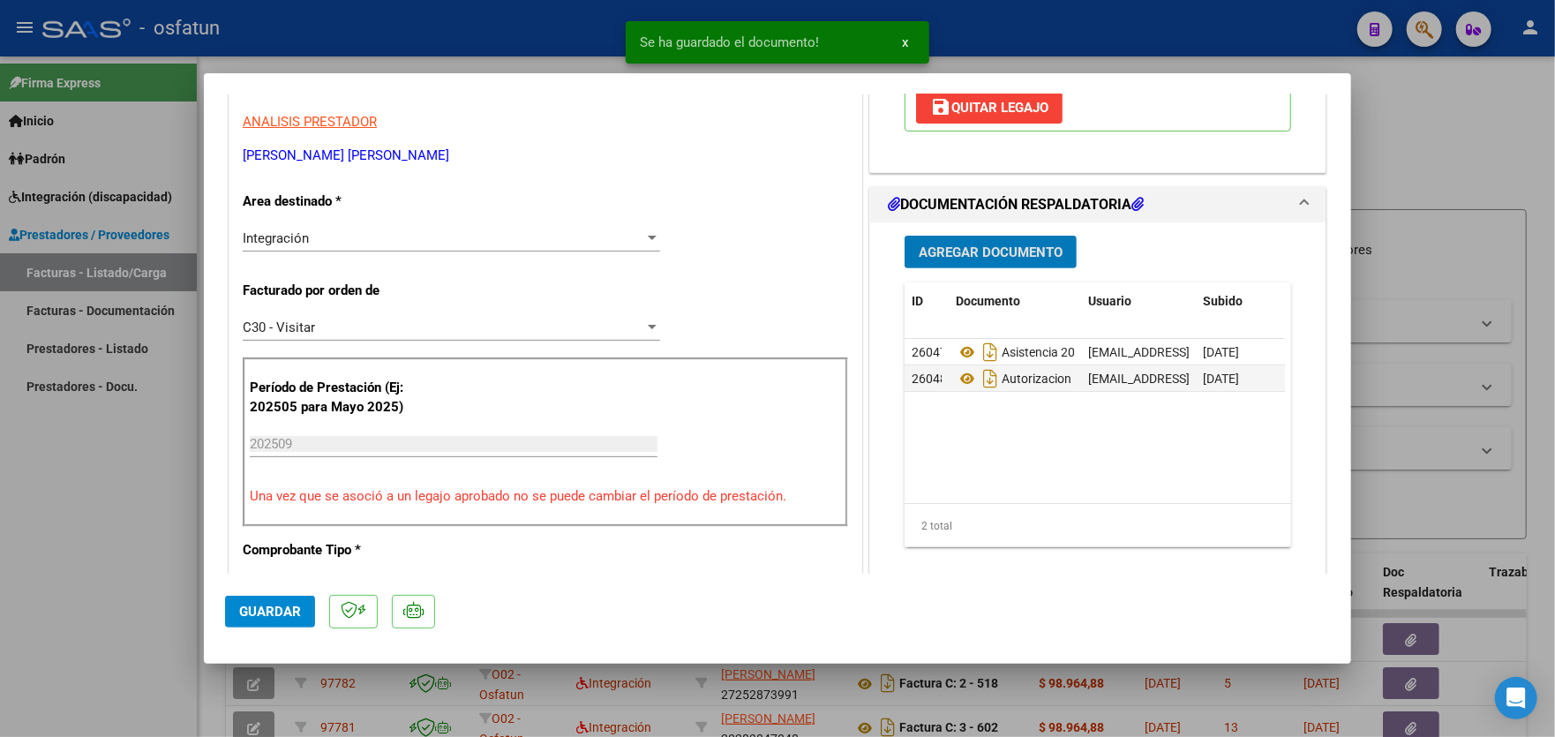
click at [261, 610] on span "Guardar" at bounding box center [270, 612] width 62 height 16
click at [76, 495] on div at bounding box center [777, 368] width 1555 height 737
type input "$ 0,00"
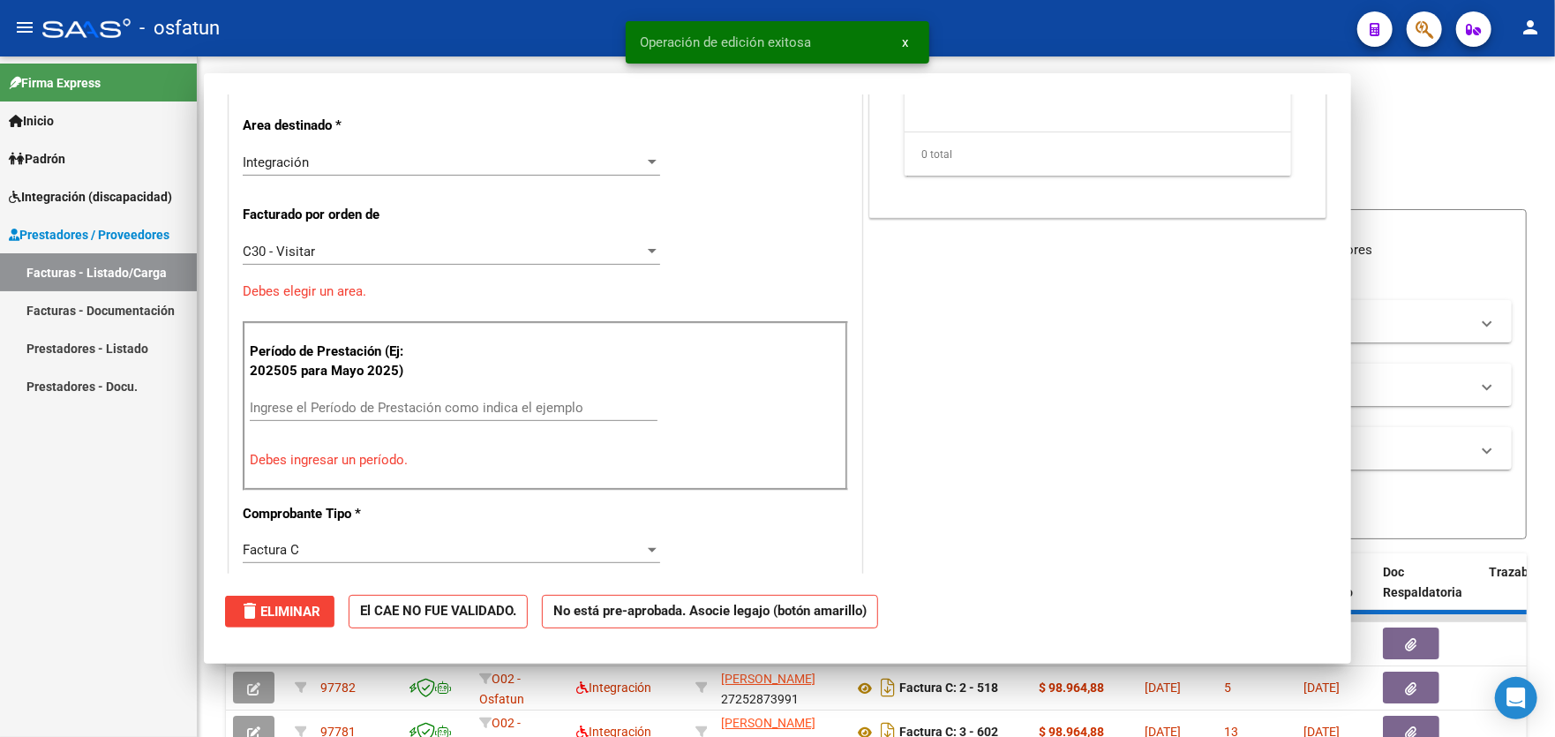
scroll to position [300, 0]
